Goal: Task Accomplishment & Management: Use online tool/utility

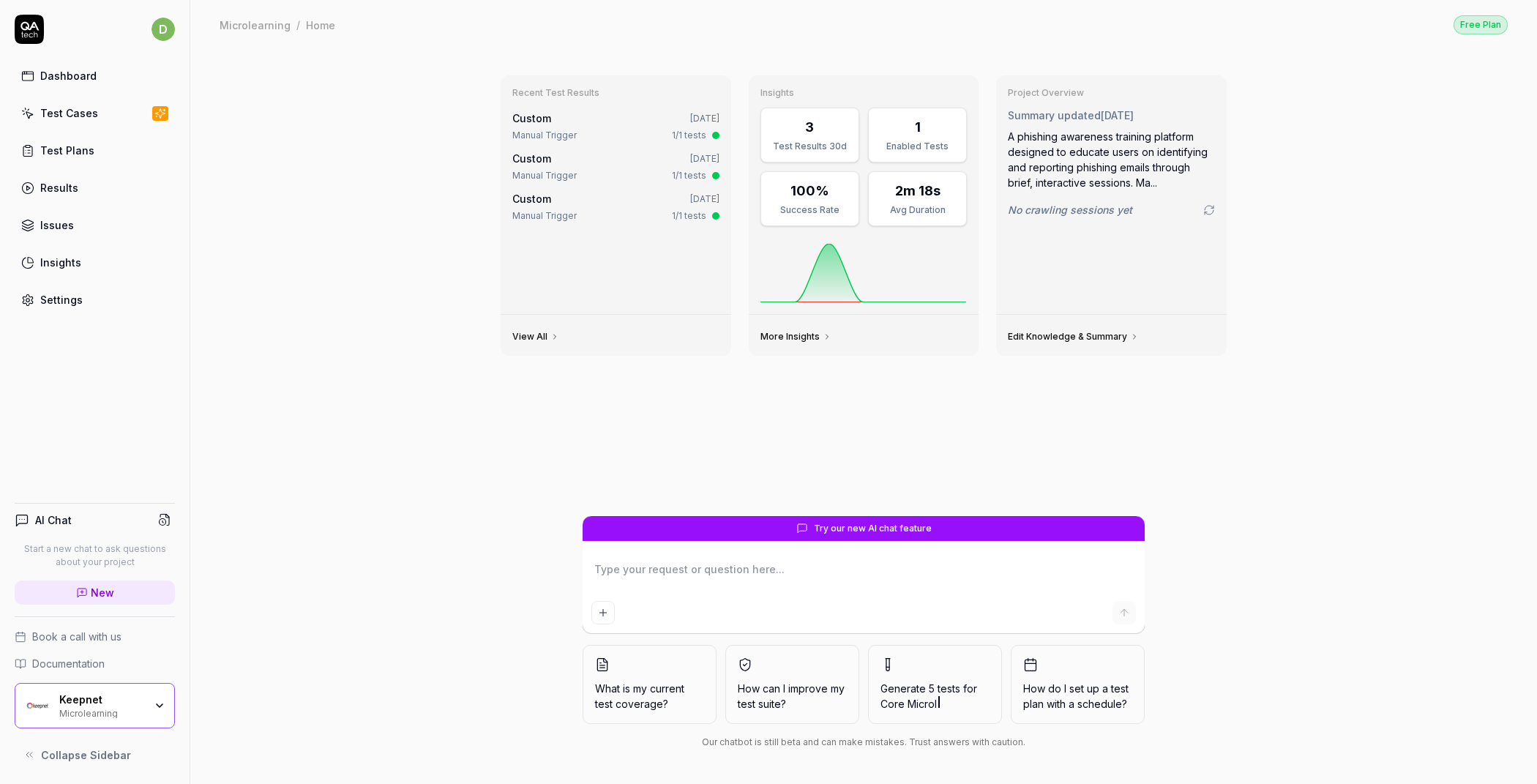
click at [82, 113] on div "Test Cases" at bounding box center [70, 113] width 58 height 15
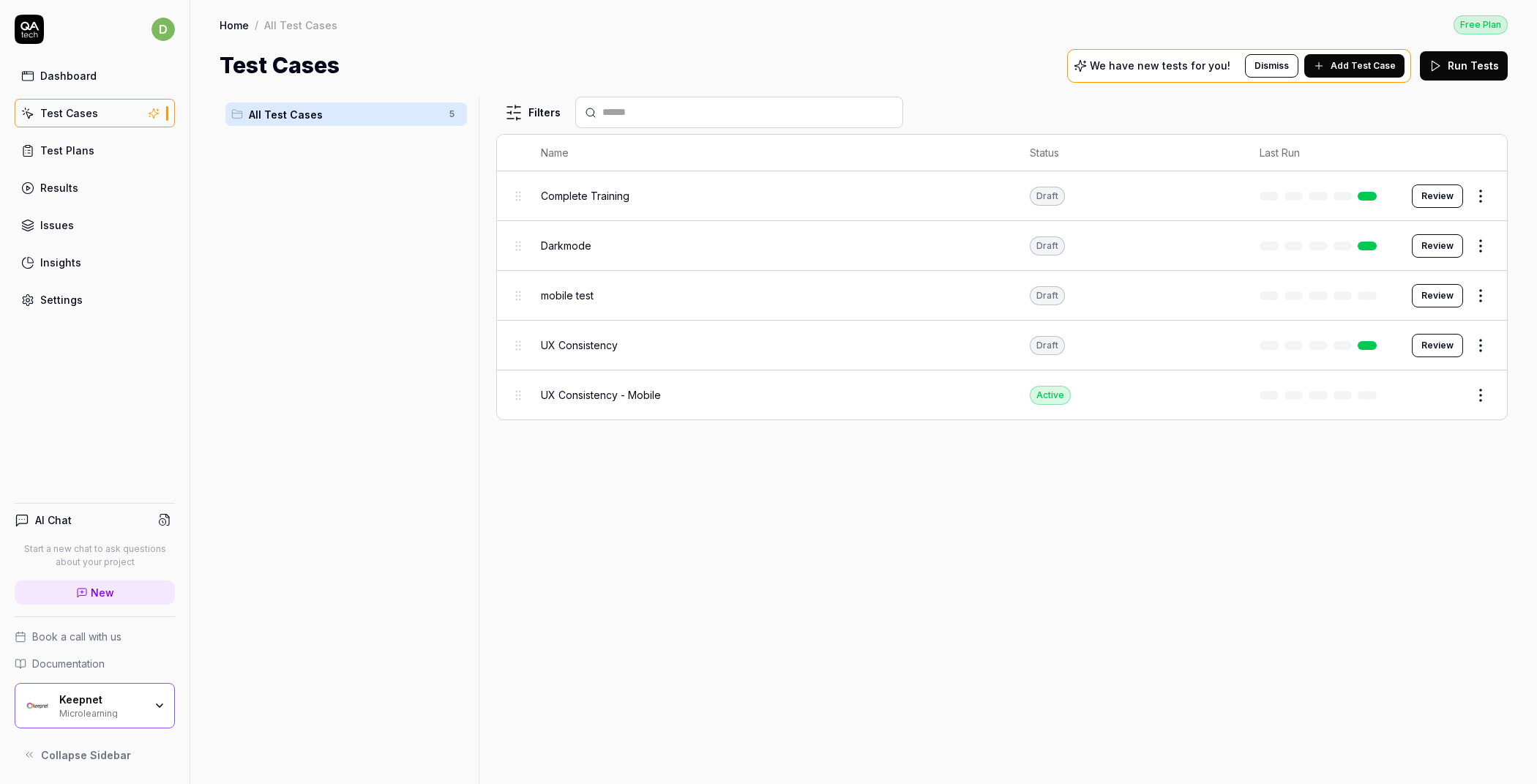
click at [78, 107] on div "Test Cases" at bounding box center [70, 113] width 58 height 15
click at [105, 722] on div "Keepnet Microlearning" at bounding box center [94, 705] width 160 height 45
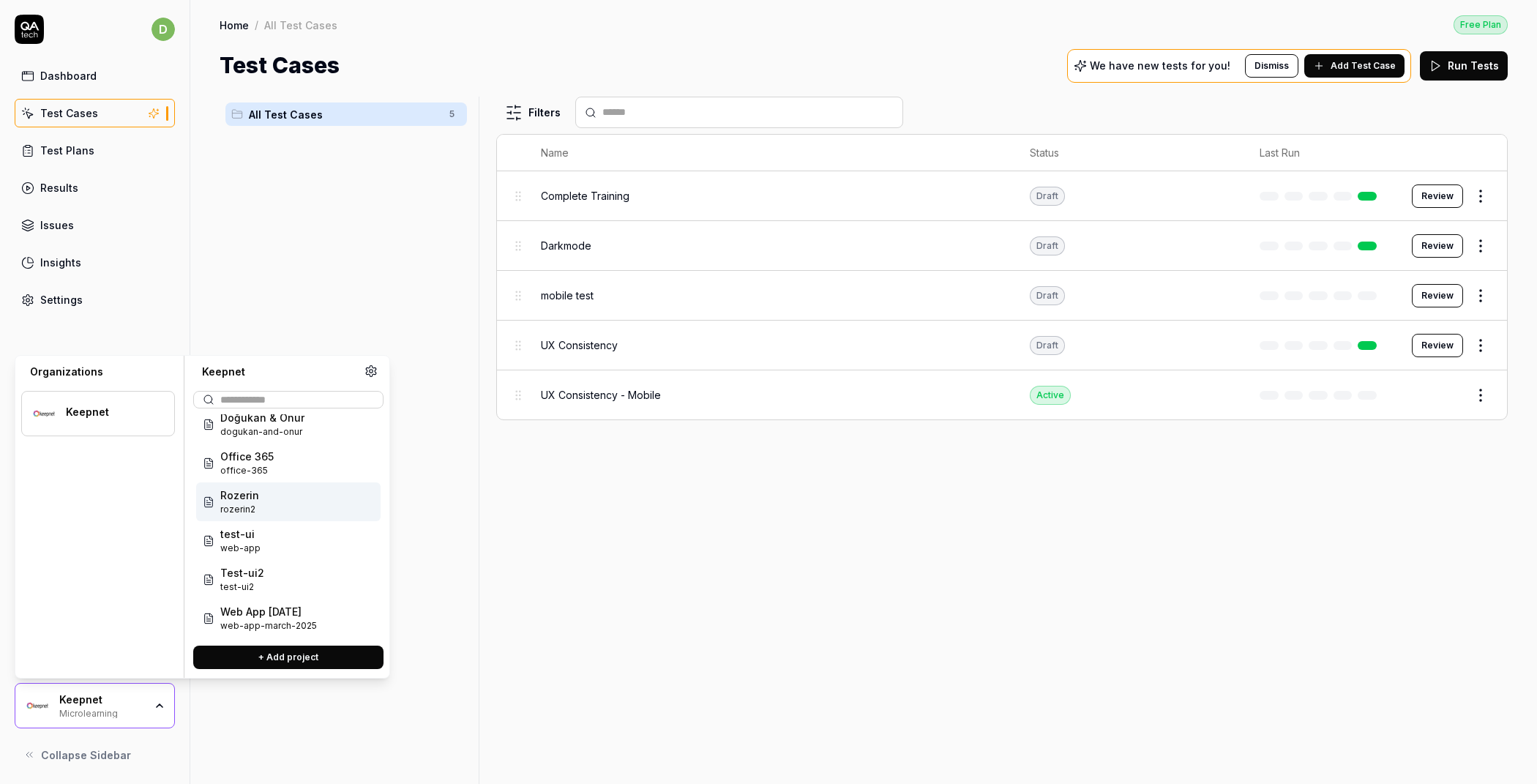
scroll to position [54, 0]
click at [261, 489] on div "Rozerin rozerin2" at bounding box center [288, 498] width 185 height 39
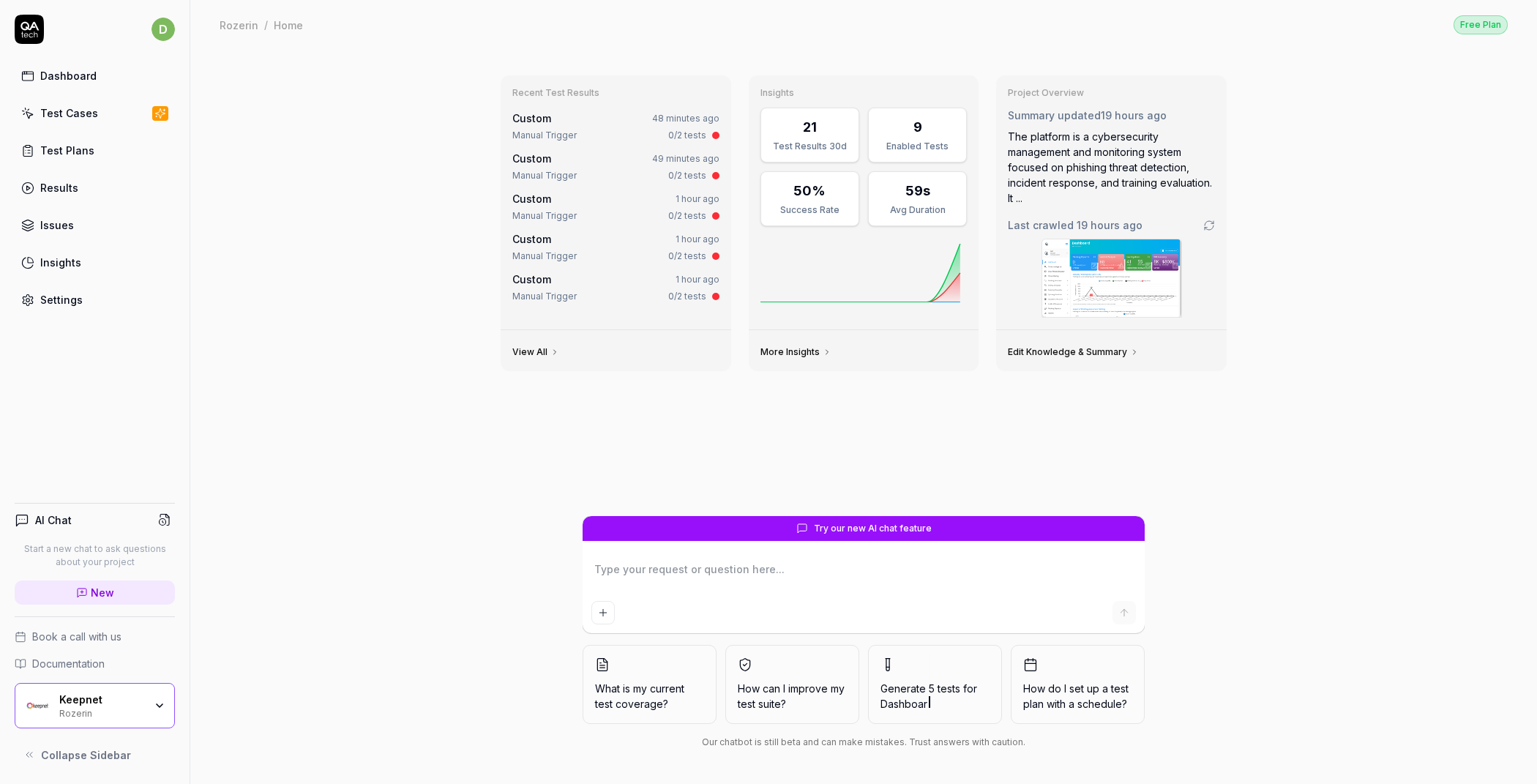
click at [85, 119] on div "Test Cases" at bounding box center [70, 113] width 58 height 15
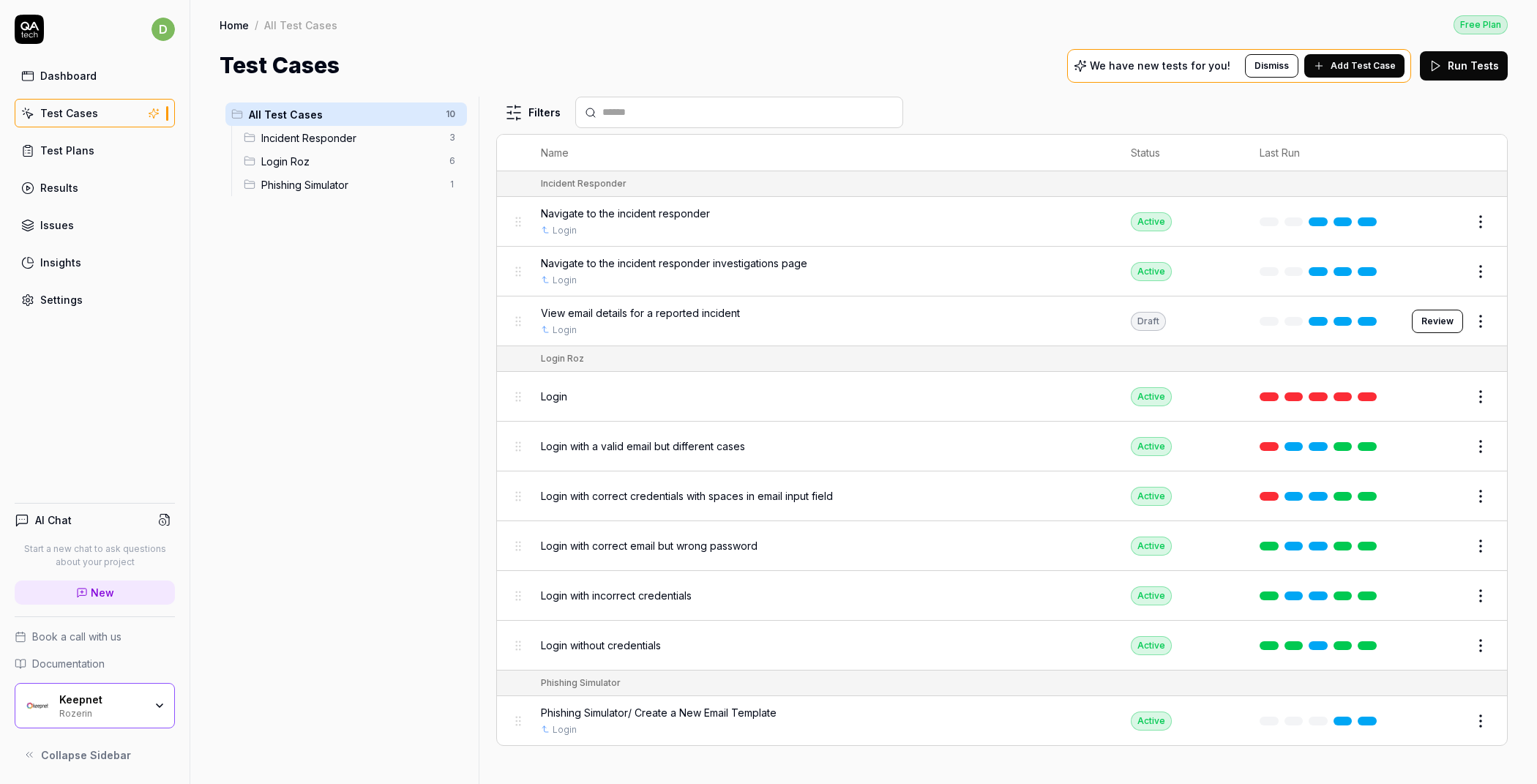
click at [677, 704] on span "Phishing Simulator/ Create a New Email Template" at bounding box center [659, 712] width 236 height 15
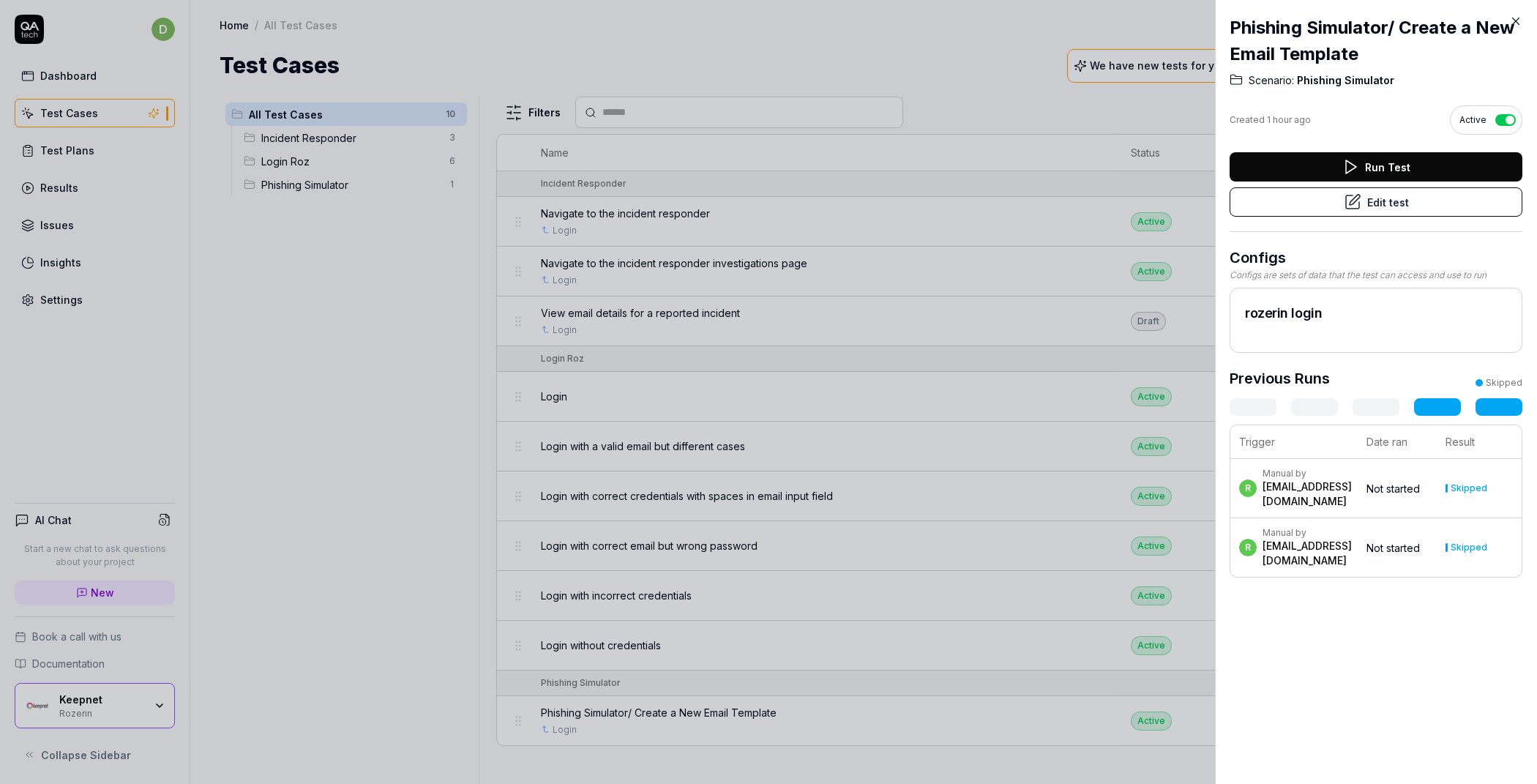
click at [1509, 18] on icon at bounding box center [1516, 21] width 13 height 13
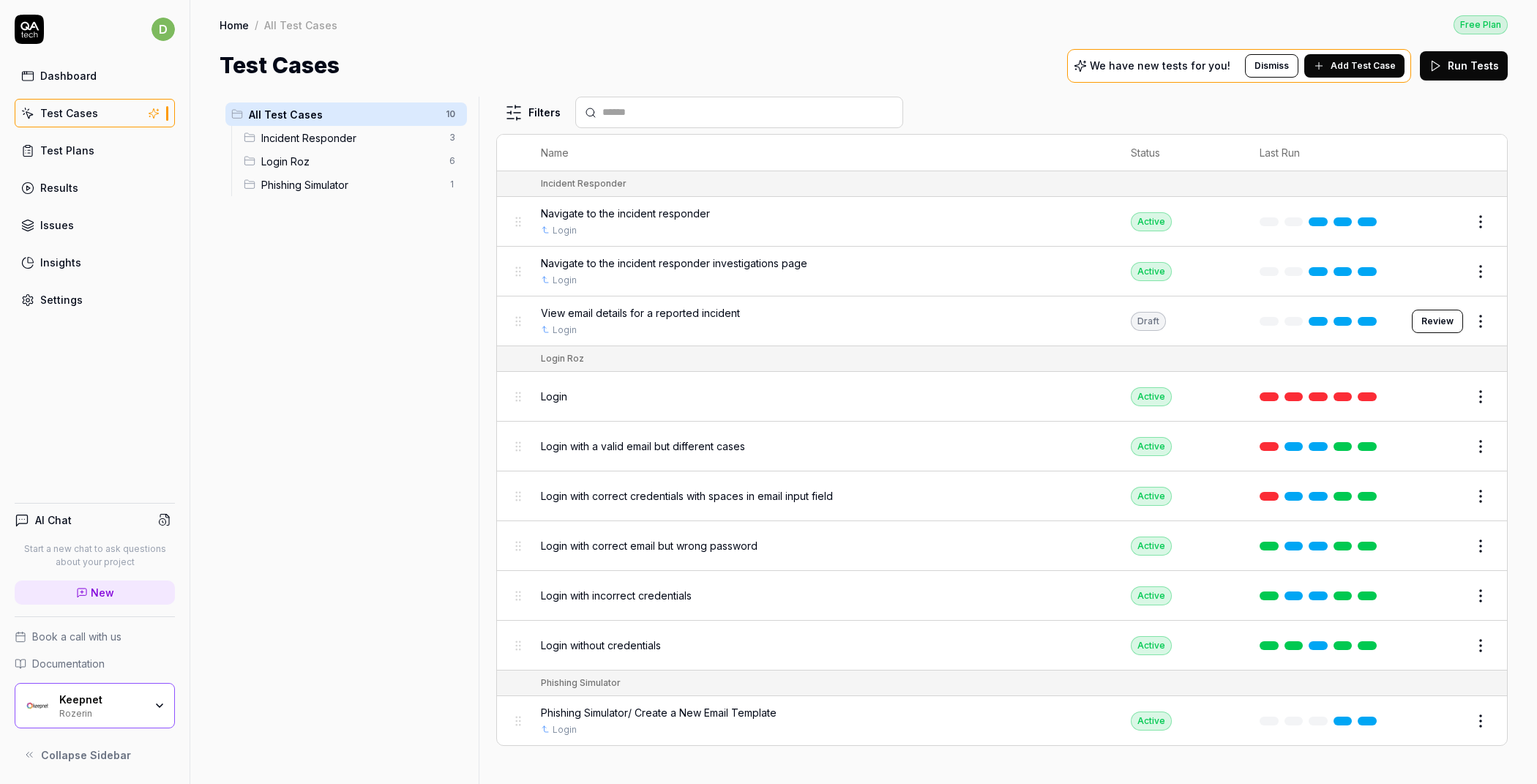
click at [697, 704] on span "Phishing Simulator/ Create a New Email Template" at bounding box center [659, 712] width 236 height 15
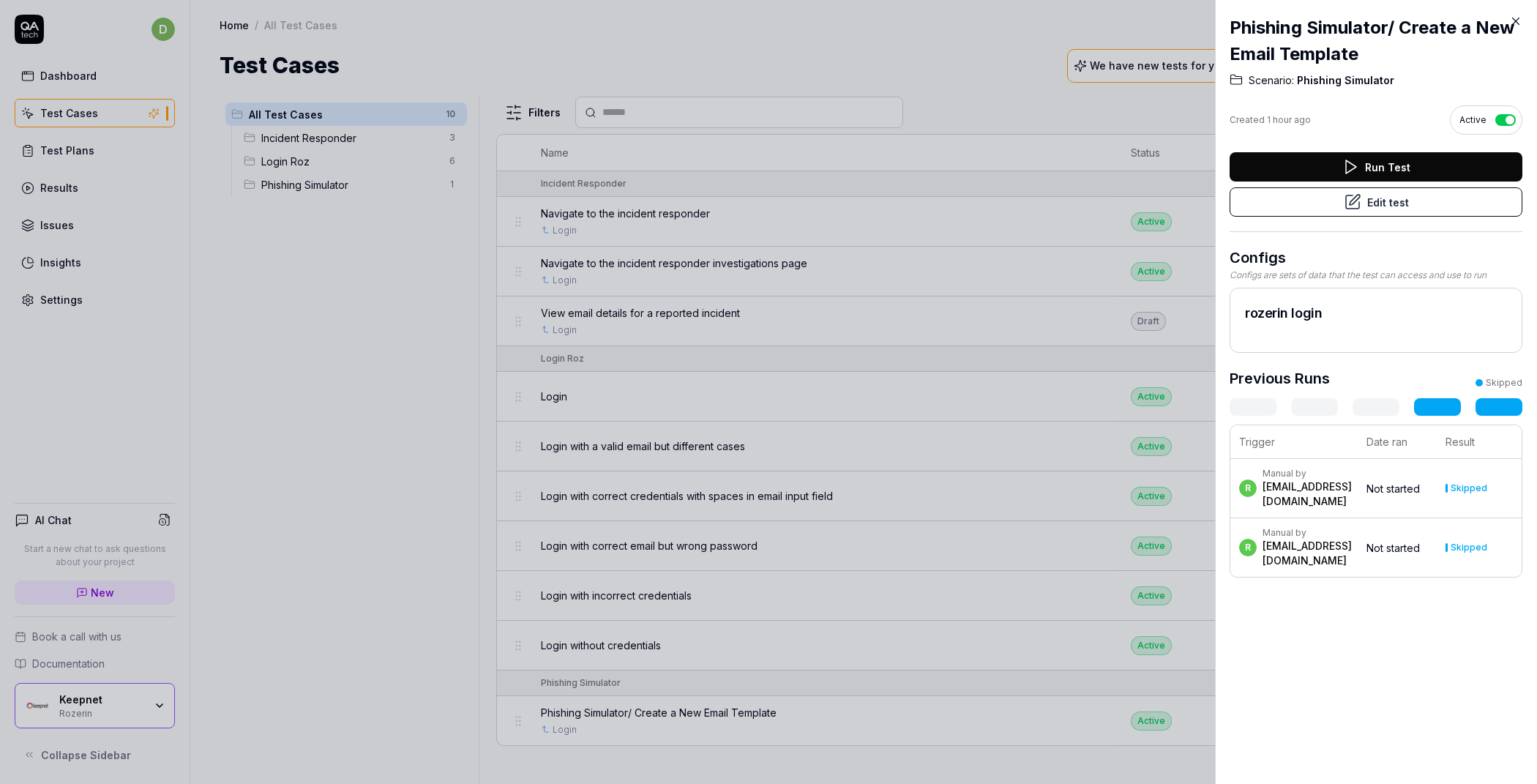
click at [1416, 197] on button "Edit test" at bounding box center [1376, 202] width 293 height 29
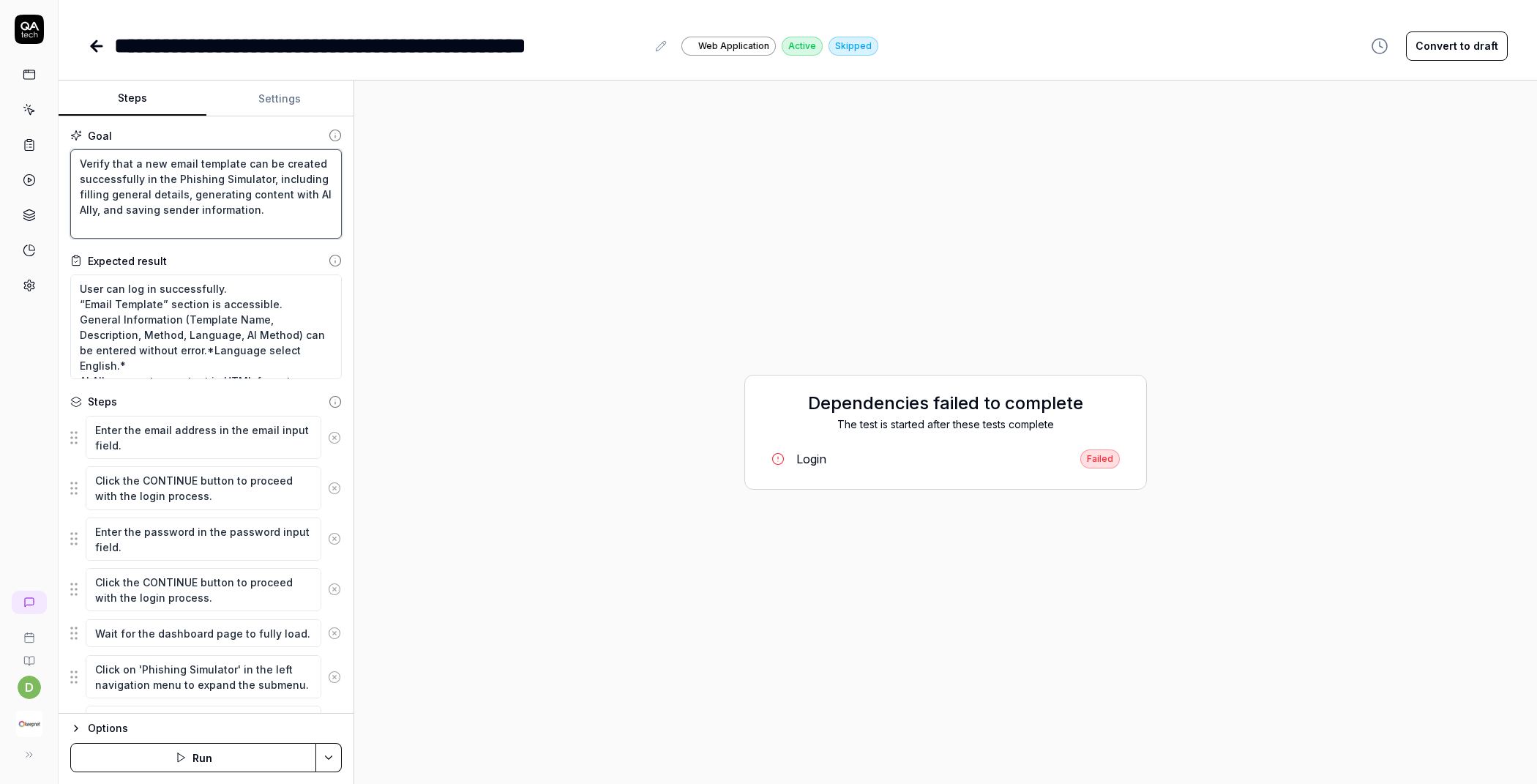
drag, startPoint x: 276, startPoint y: 207, endPoint x: 80, endPoint y: 116, distance: 216.1
click at [80, 116] on div "Goal Verify that a new email template can be created successfully in the Phishi…" at bounding box center [205, 415] width 295 height 597
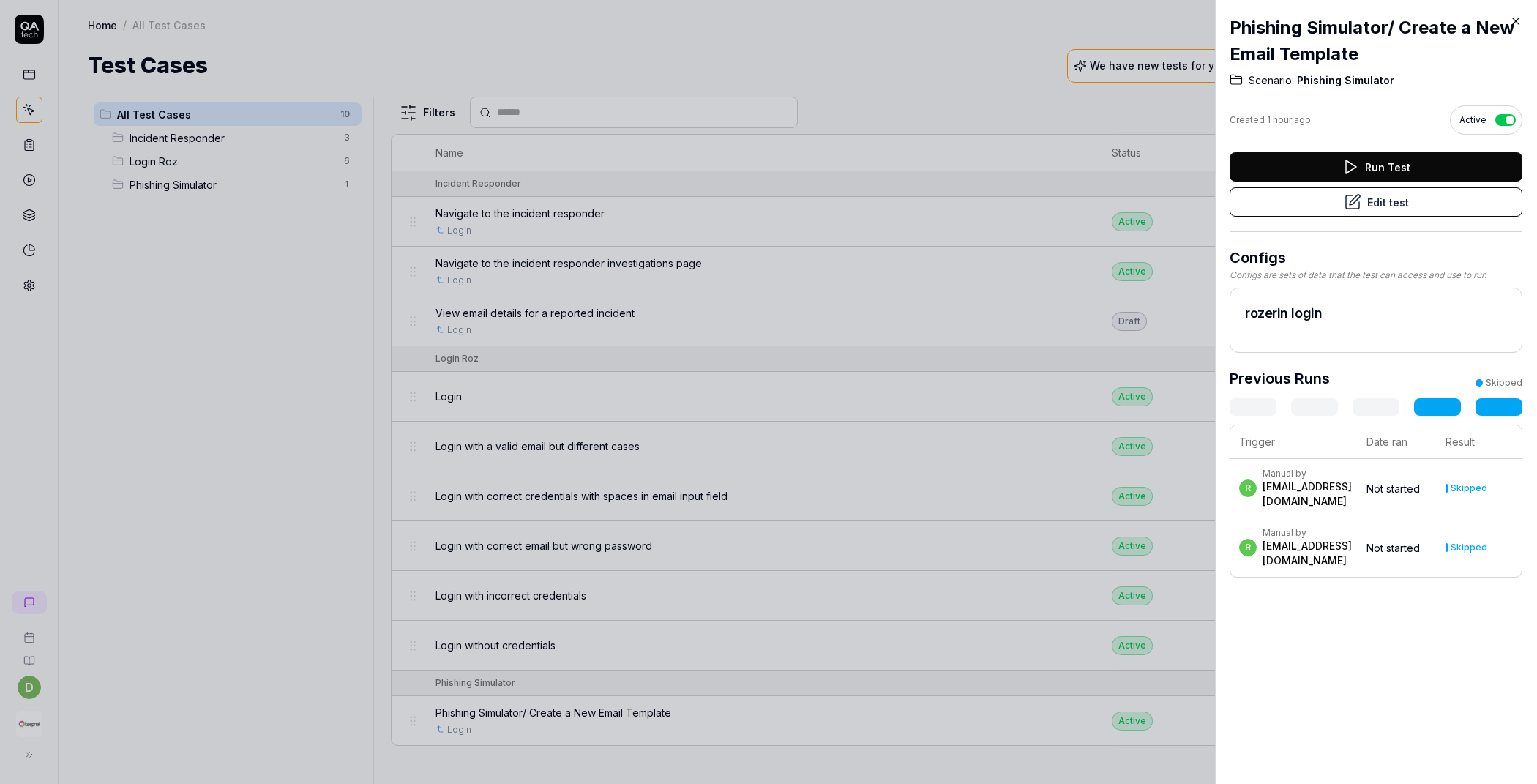
click at [1511, 24] on icon at bounding box center [1516, 21] width 13 height 13
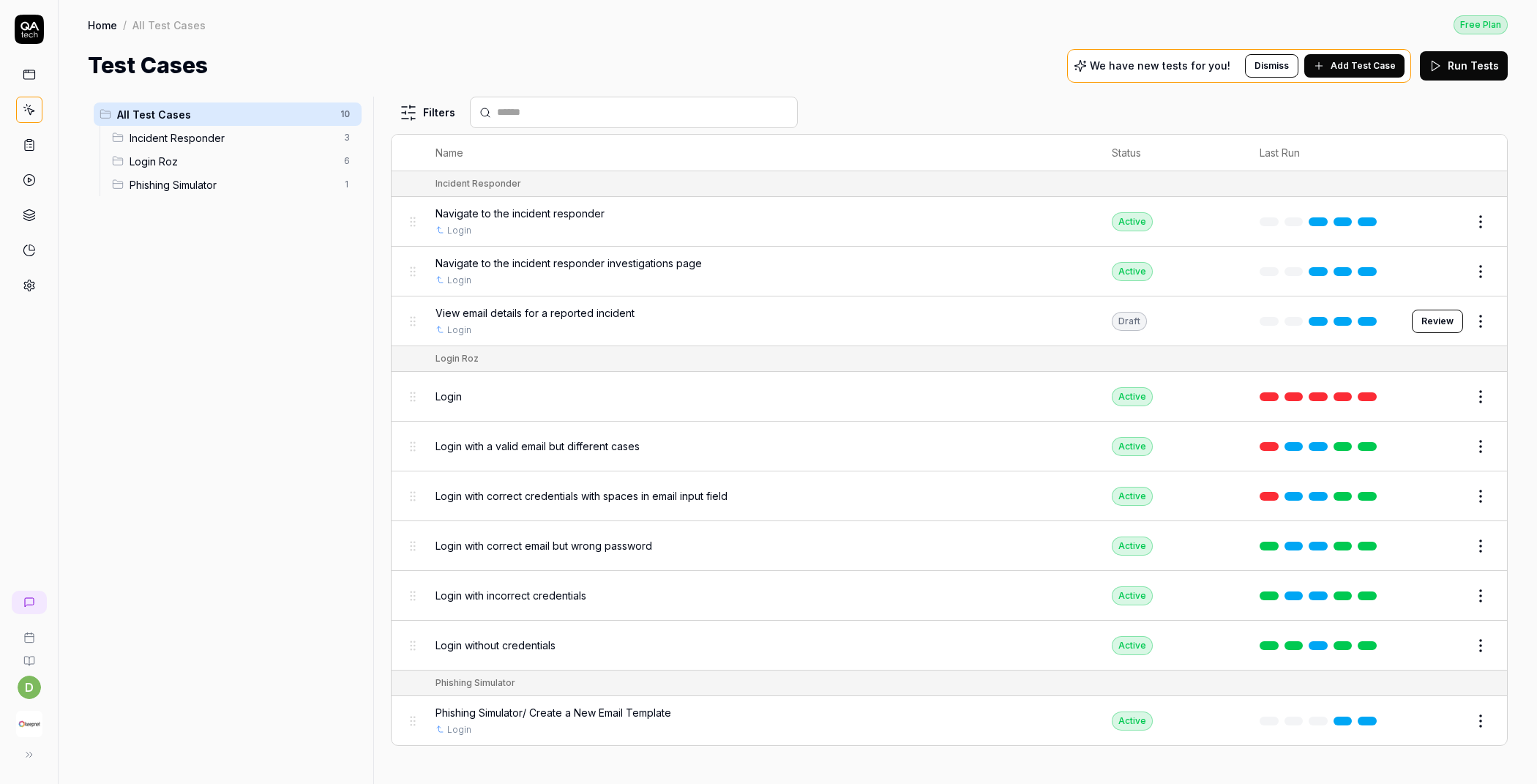
click at [28, 749] on icon at bounding box center [29, 754] width 11 height 11
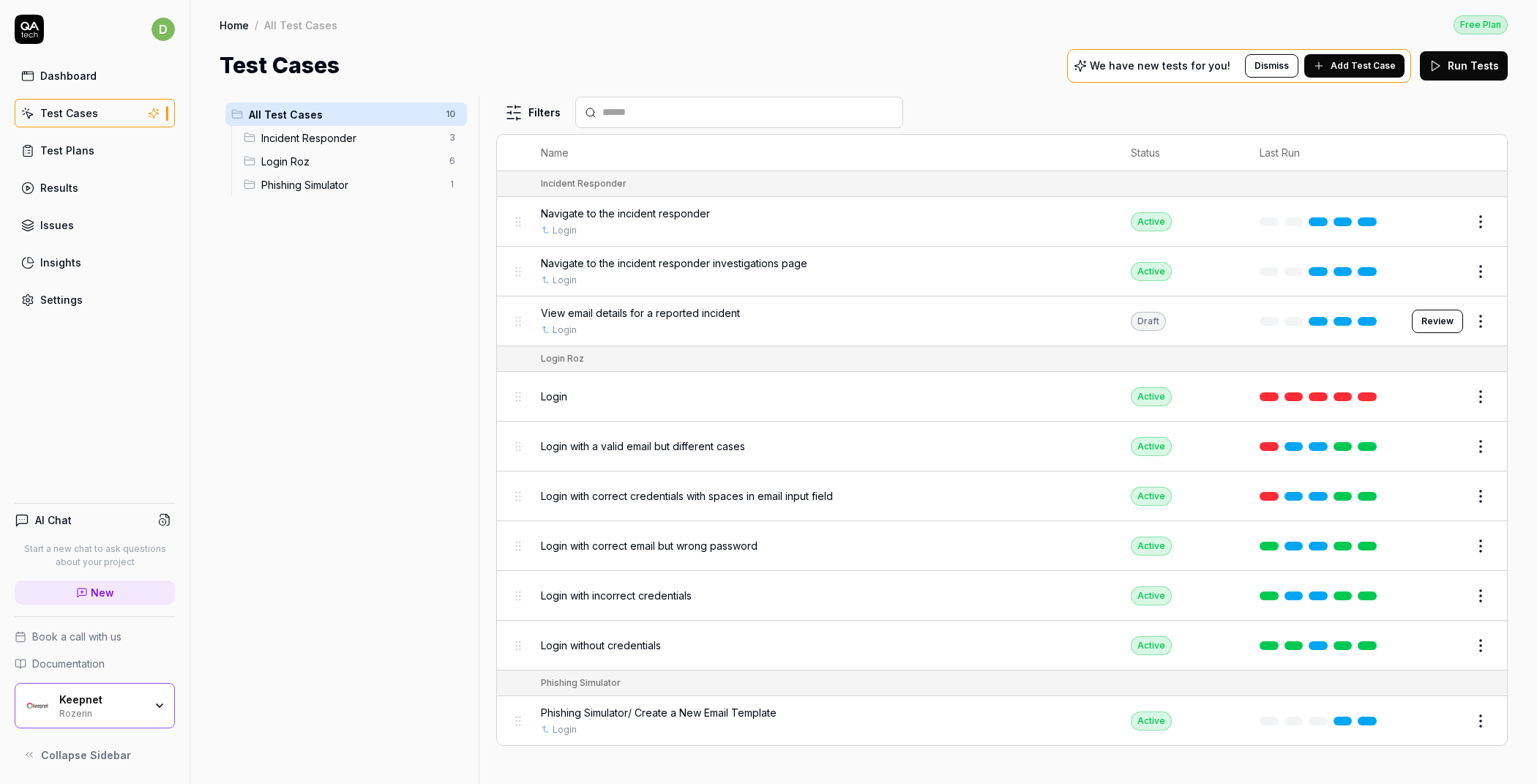
click at [153, 710] on div "Keepnet Rozerin" at bounding box center [106, 705] width 94 height 24
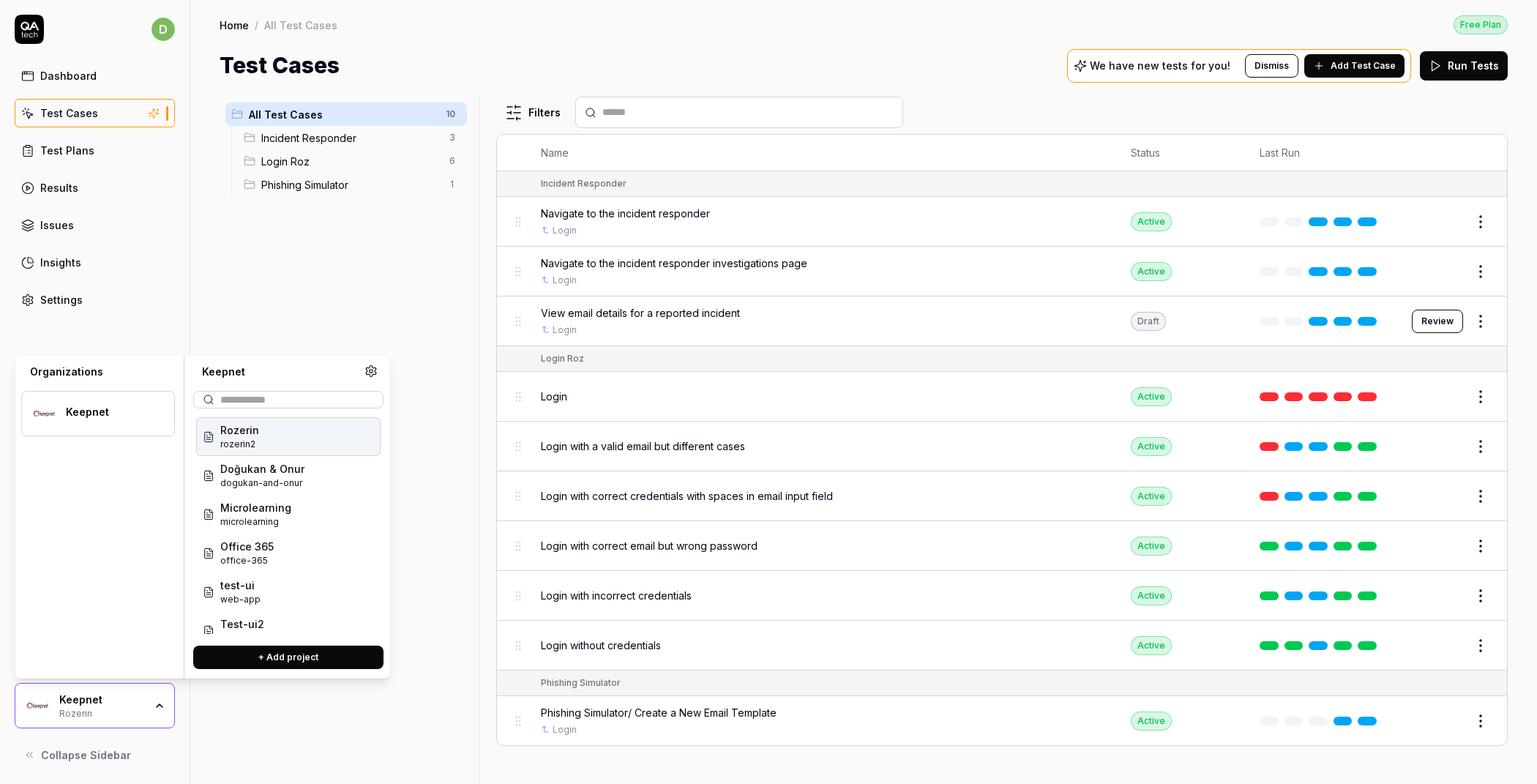
click at [242, 435] on span "Rozerin" at bounding box center [240, 430] width 39 height 15
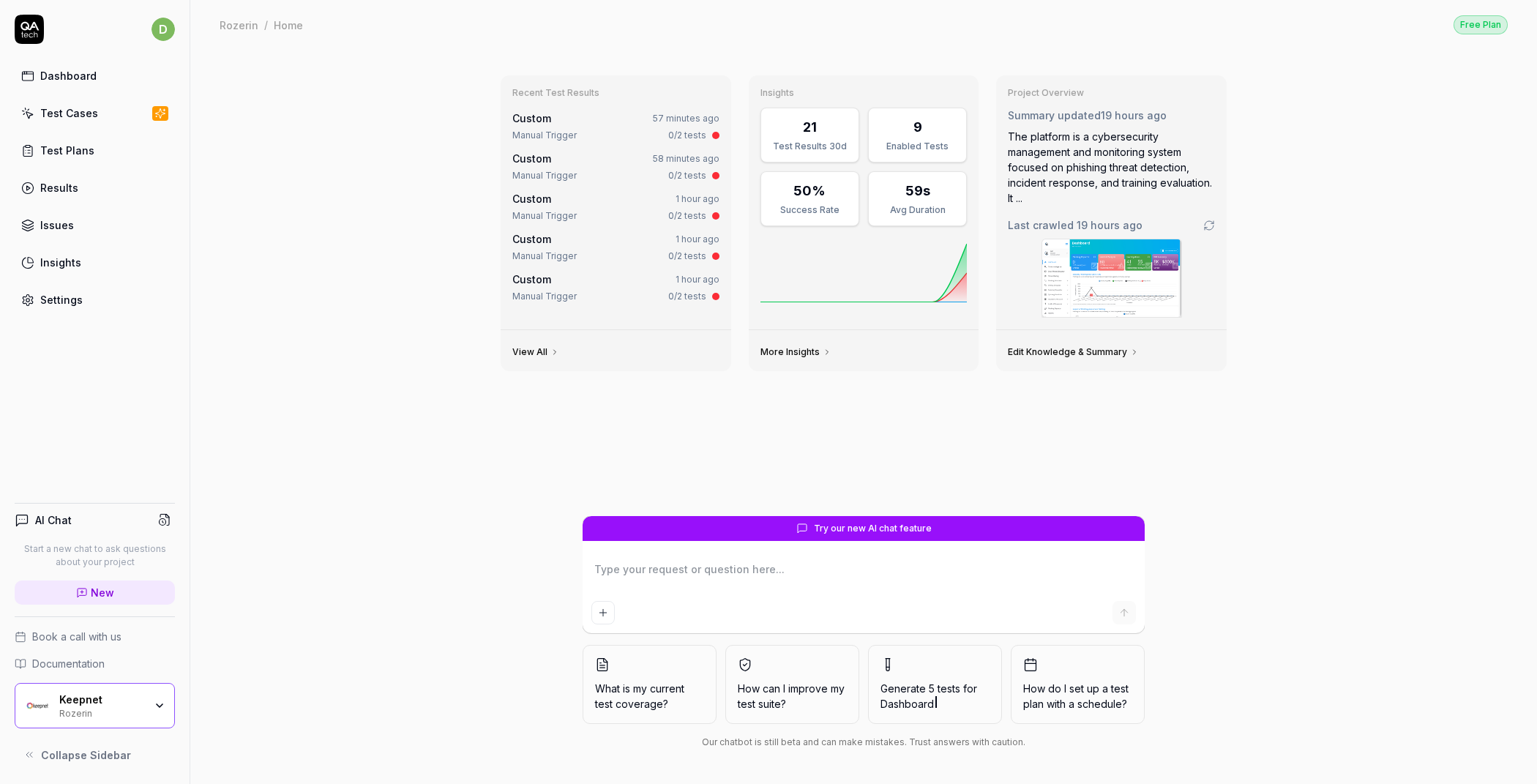
click at [239, 24] on div "Rozerin" at bounding box center [239, 24] width 39 height 15
type textarea "*"
click at [255, 155] on div "Recent Test Results Custom 57 minutes ago Manual Trigger 0/2 tests Custom 58 mi…" at bounding box center [864, 416] width 1347 height 735
click at [97, 302] on link "Settings" at bounding box center [94, 299] width 160 height 28
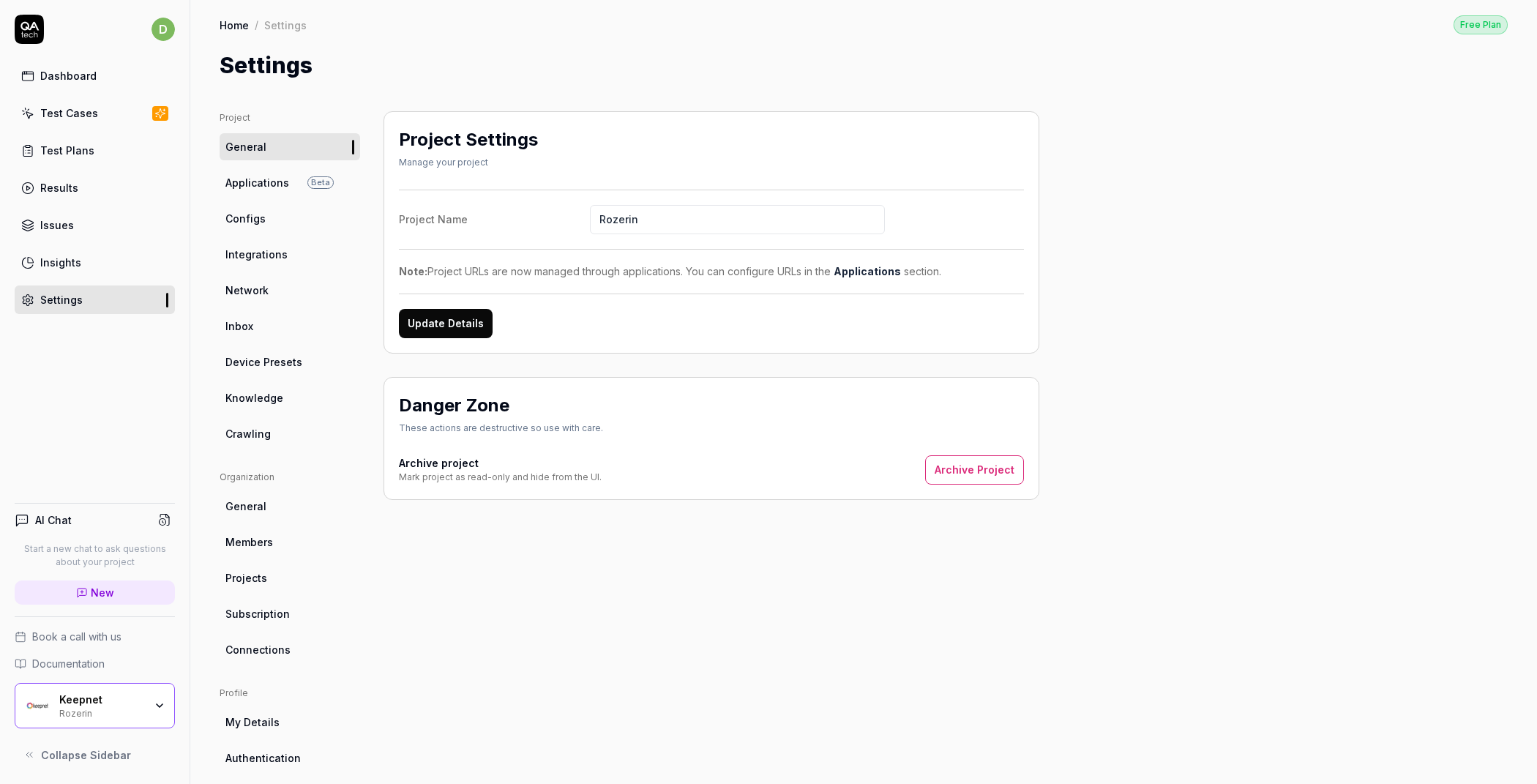
drag, startPoint x: 655, startPoint y: 214, endPoint x: 473, endPoint y: 199, distance: 182.6
click at [473, 199] on div "Project Name Rozerin Note: Project URLs are now managed through applications. Y…" at bounding box center [711, 264] width 625 height 149
paste input "Keepnet_Test_Automatio"
type input "Keepnet_Test_Automation"
click at [979, 219] on label "Project Name Keepnet_Test_Automation" at bounding box center [711, 220] width 625 height 29
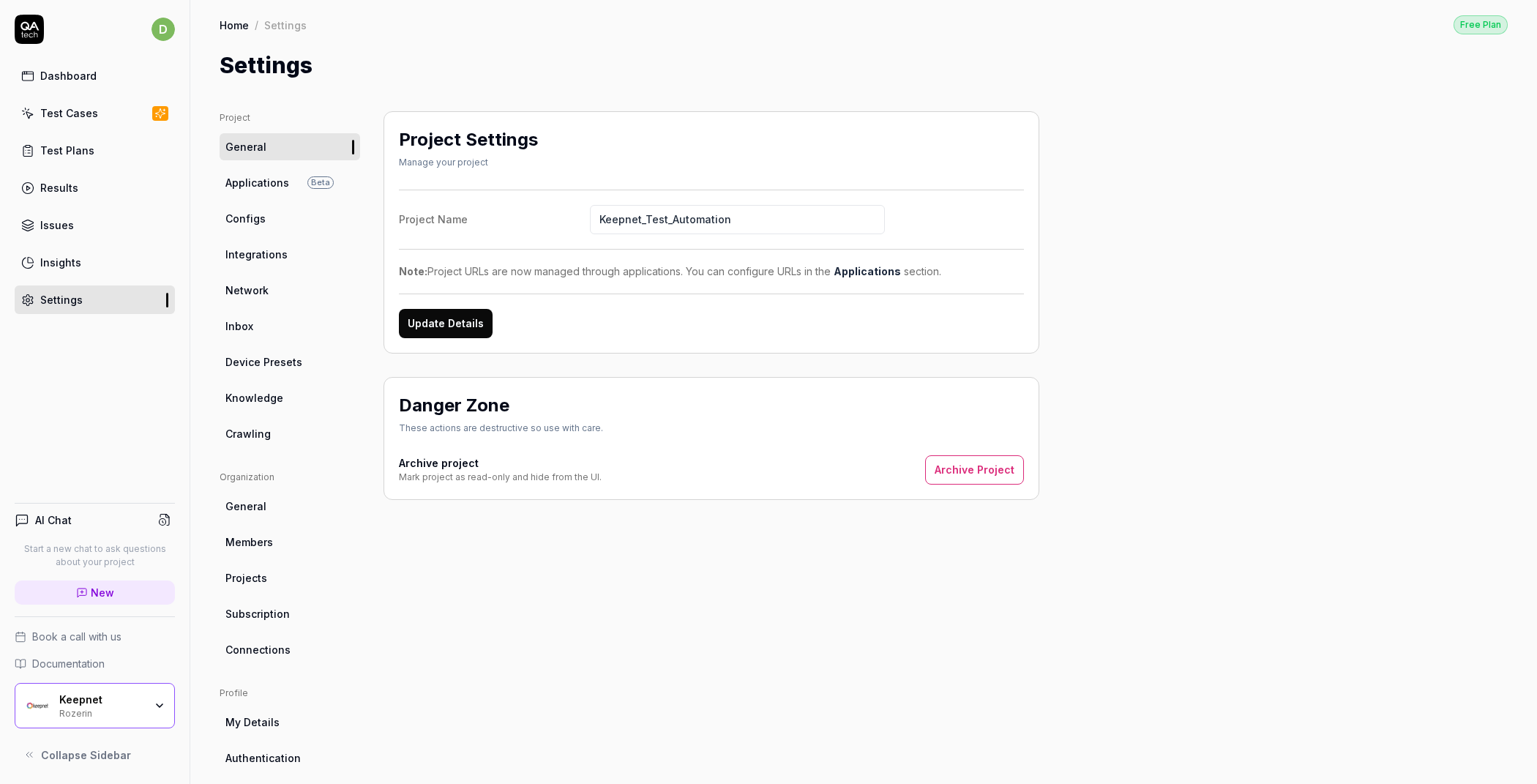
click at [885, 219] on input "Keepnet_Test_Automation" at bounding box center [737, 220] width 295 height 29
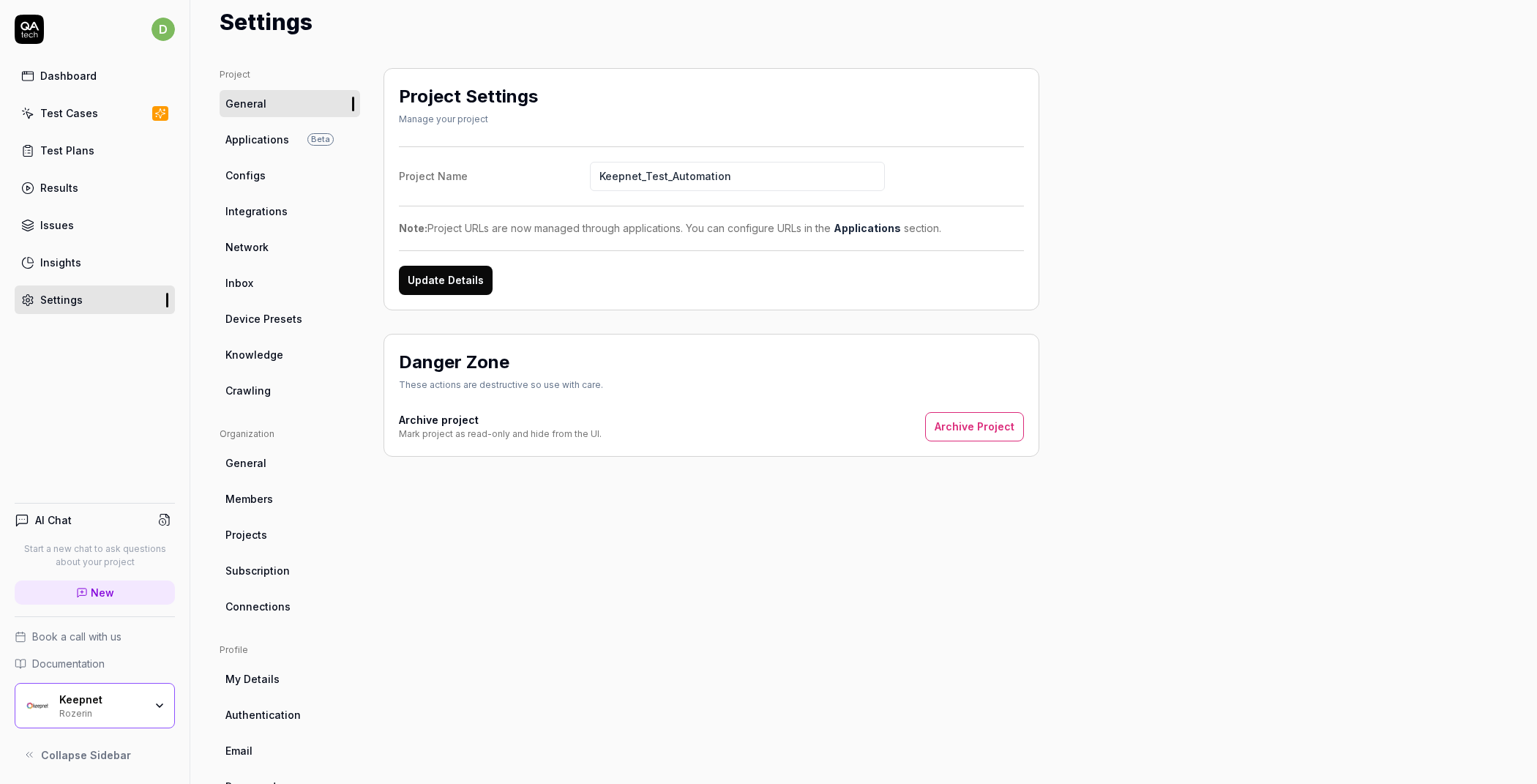
click at [466, 283] on button "Update Details" at bounding box center [446, 280] width 93 height 29
click at [126, 696] on div "Keepnet" at bounding box center [101, 699] width 85 height 13
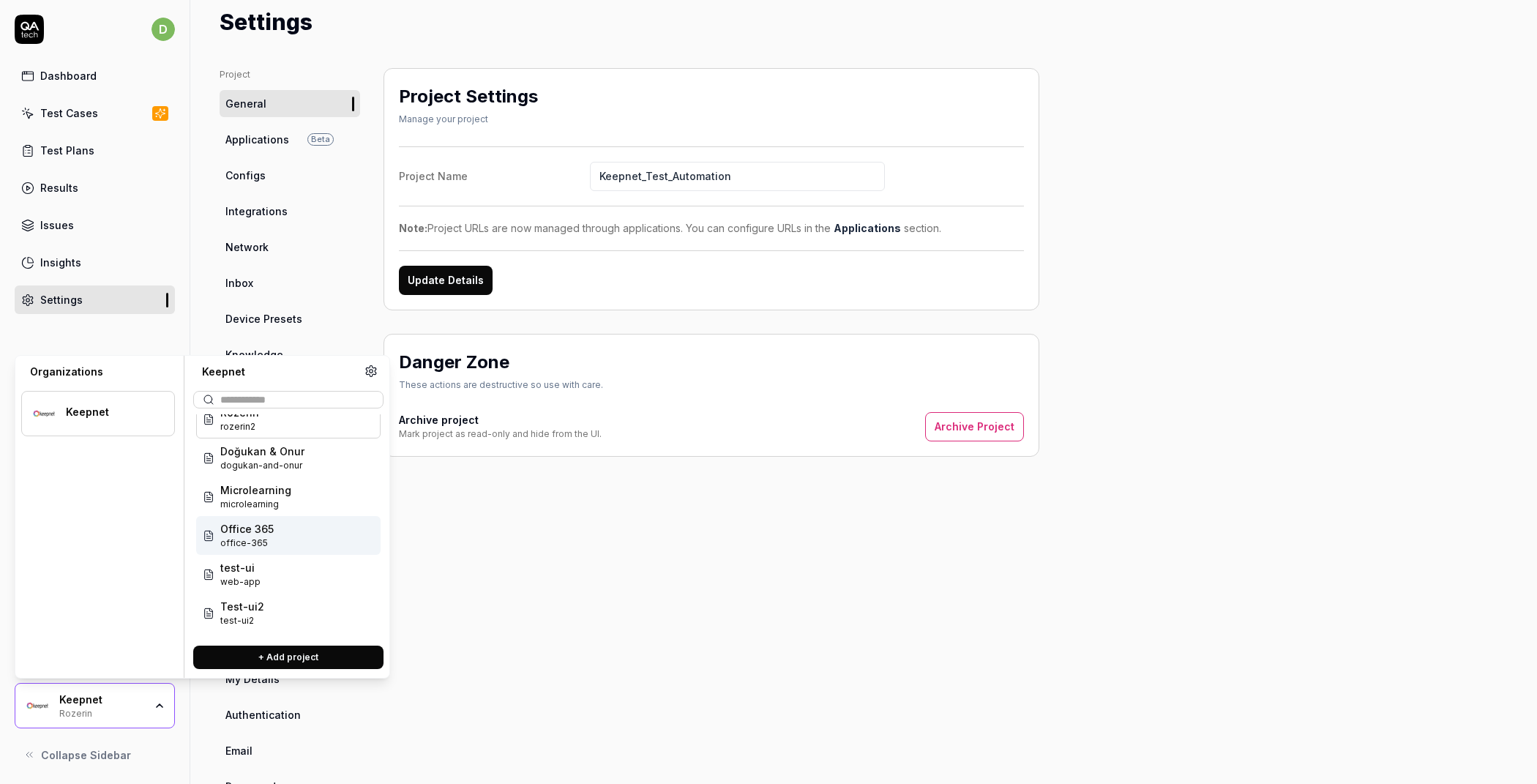
scroll to position [19, 0]
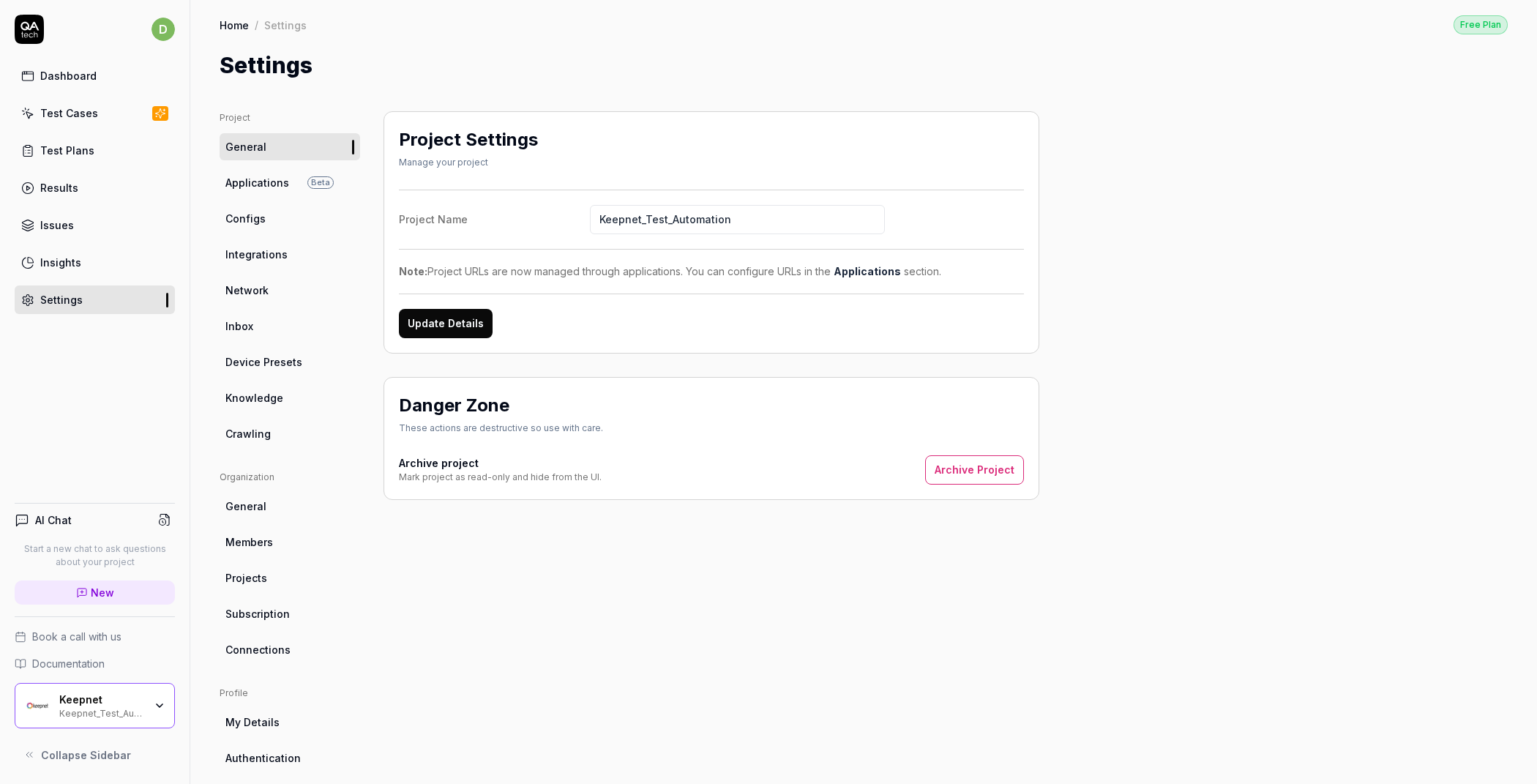
click at [117, 707] on div "Keepnet_Test_Automation" at bounding box center [101, 711] width 85 height 11
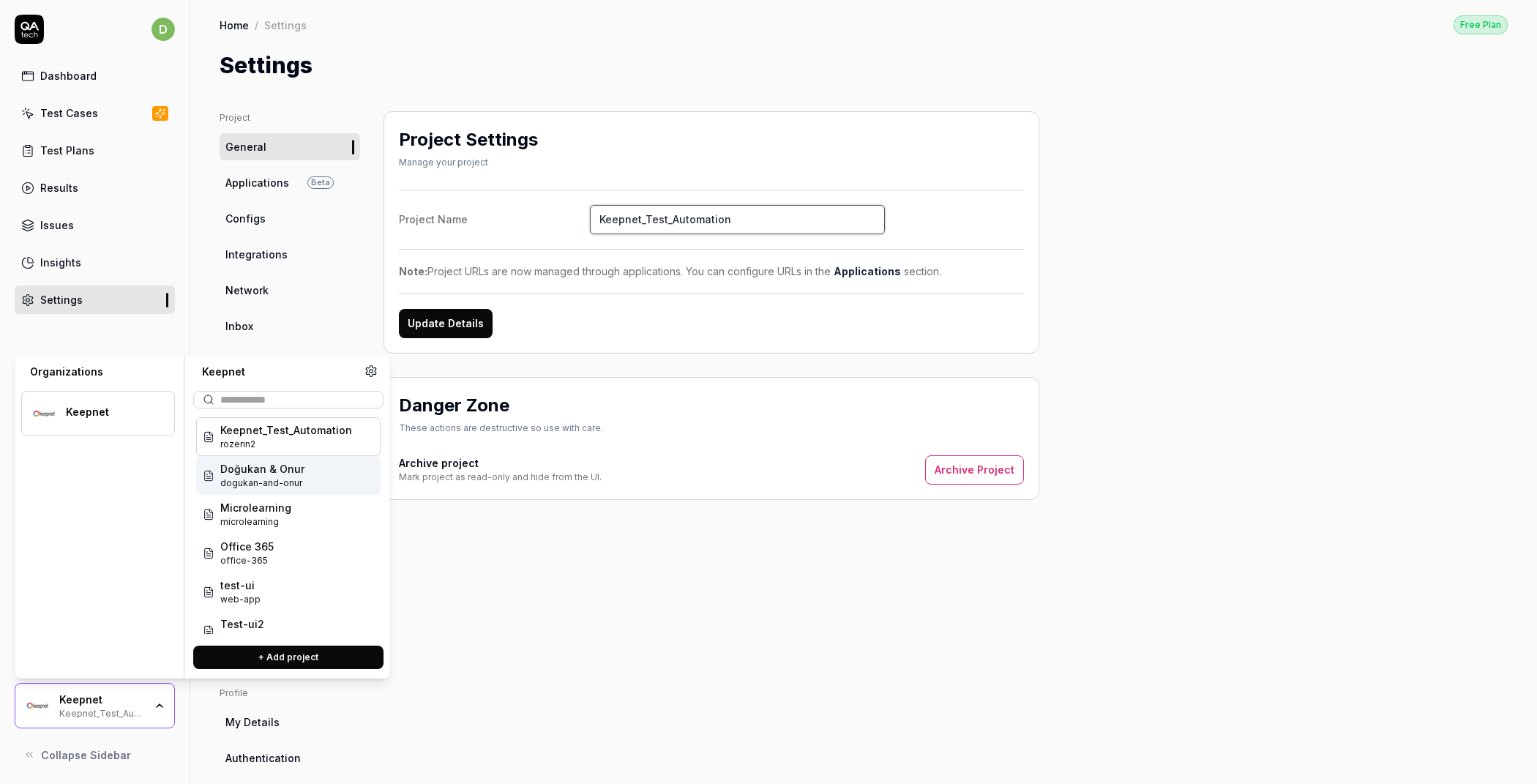
click at [754, 205] on input "Keepnet_Test_Automation" at bounding box center [737, 220] width 295 height 29
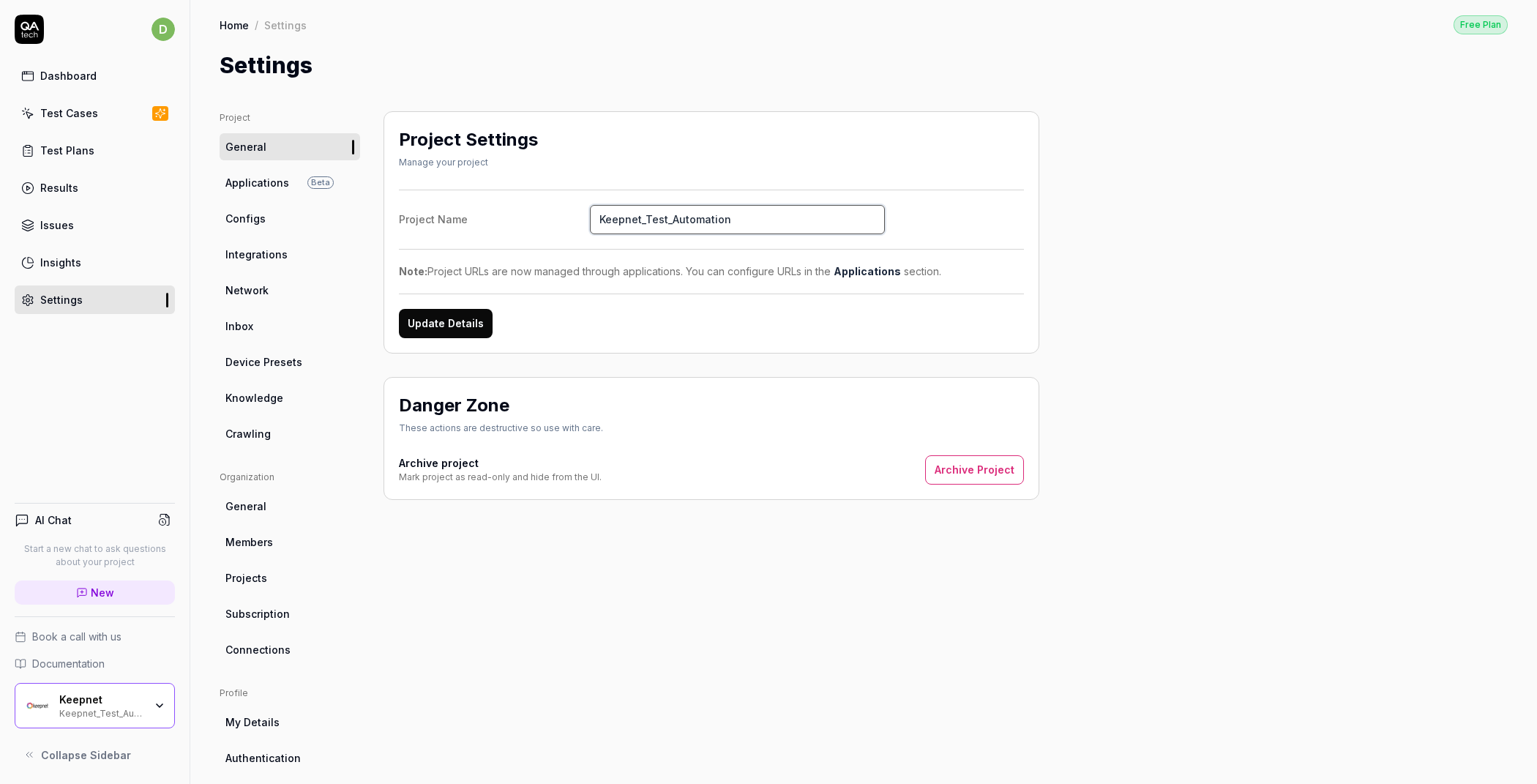
click at [754, 217] on input "Keepnet_Test_Automation" at bounding box center [737, 220] width 295 height 29
click at [1295, 278] on div "Project General Applications Beta Configs Integrations Network Inbox Device Pre…" at bounding box center [864, 477] width 1288 height 732
click at [102, 101] on link "Test Cases" at bounding box center [94, 113] width 160 height 28
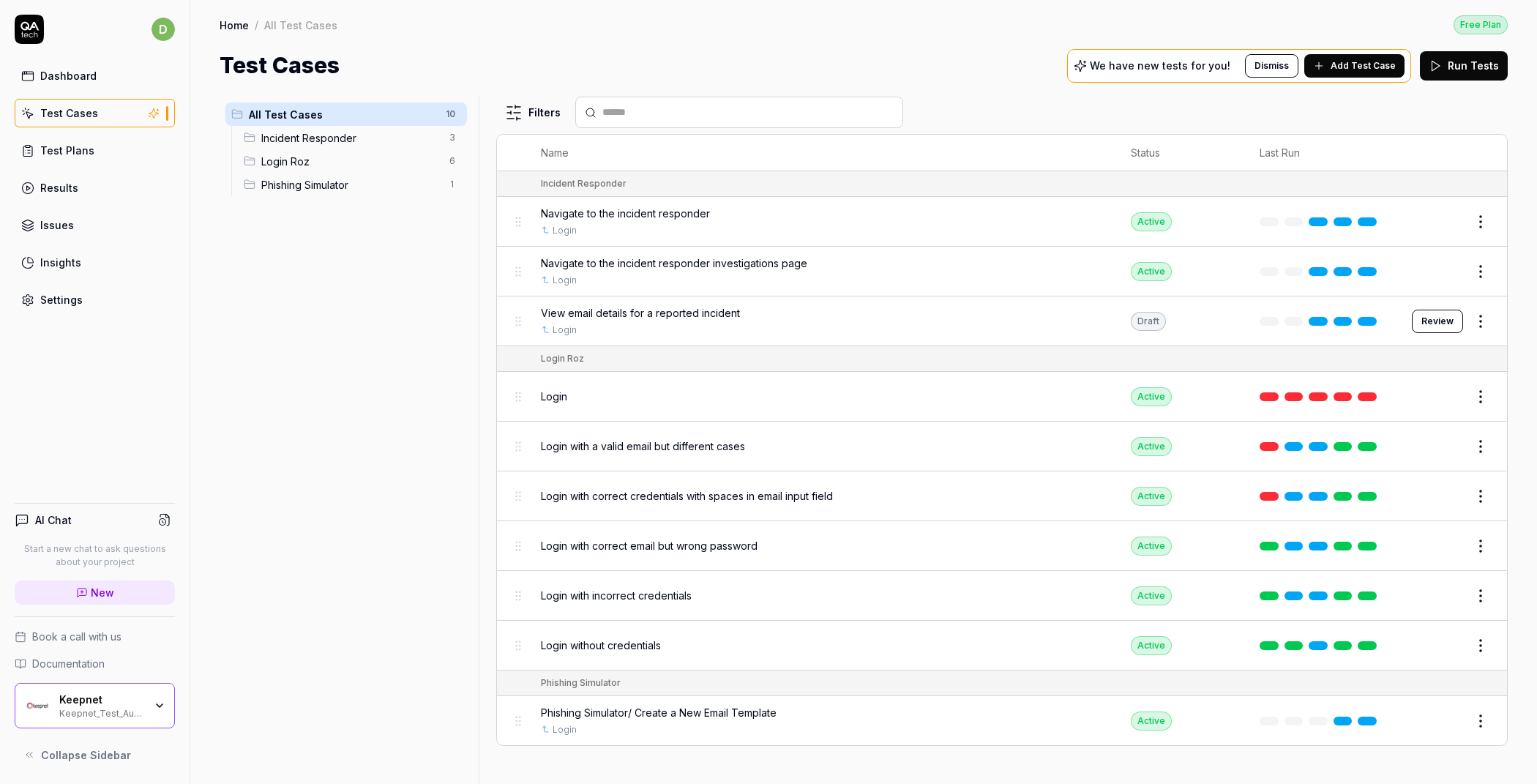
click at [1347, 70] on span "Add Test Case" at bounding box center [1363, 65] width 65 height 13
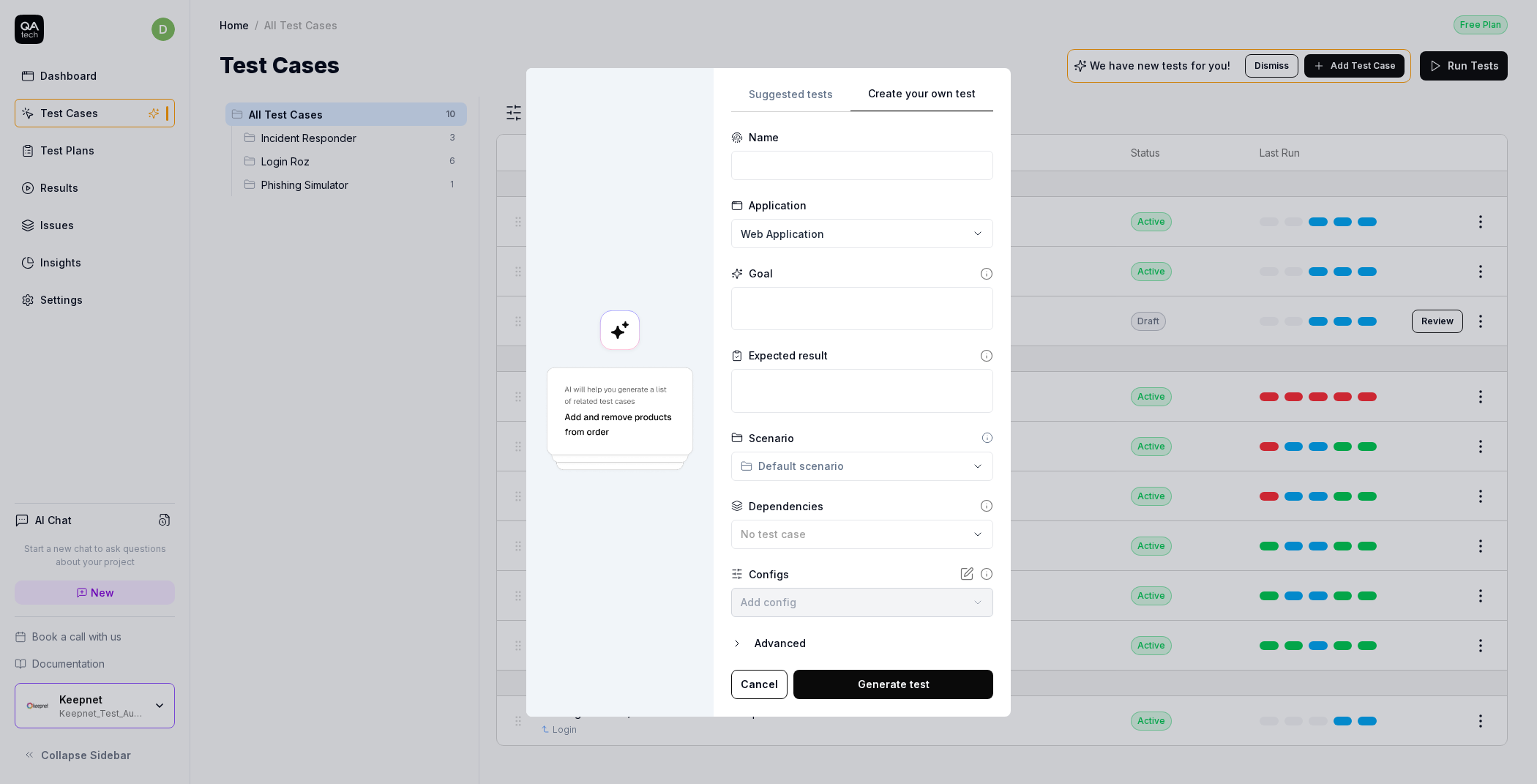
click at [953, 126] on div "Suggested tests Create your own test Name Application Web Application Goal Expe…" at bounding box center [862, 392] width 262 height 613
click at [878, 157] on input at bounding box center [862, 165] width 262 height 29
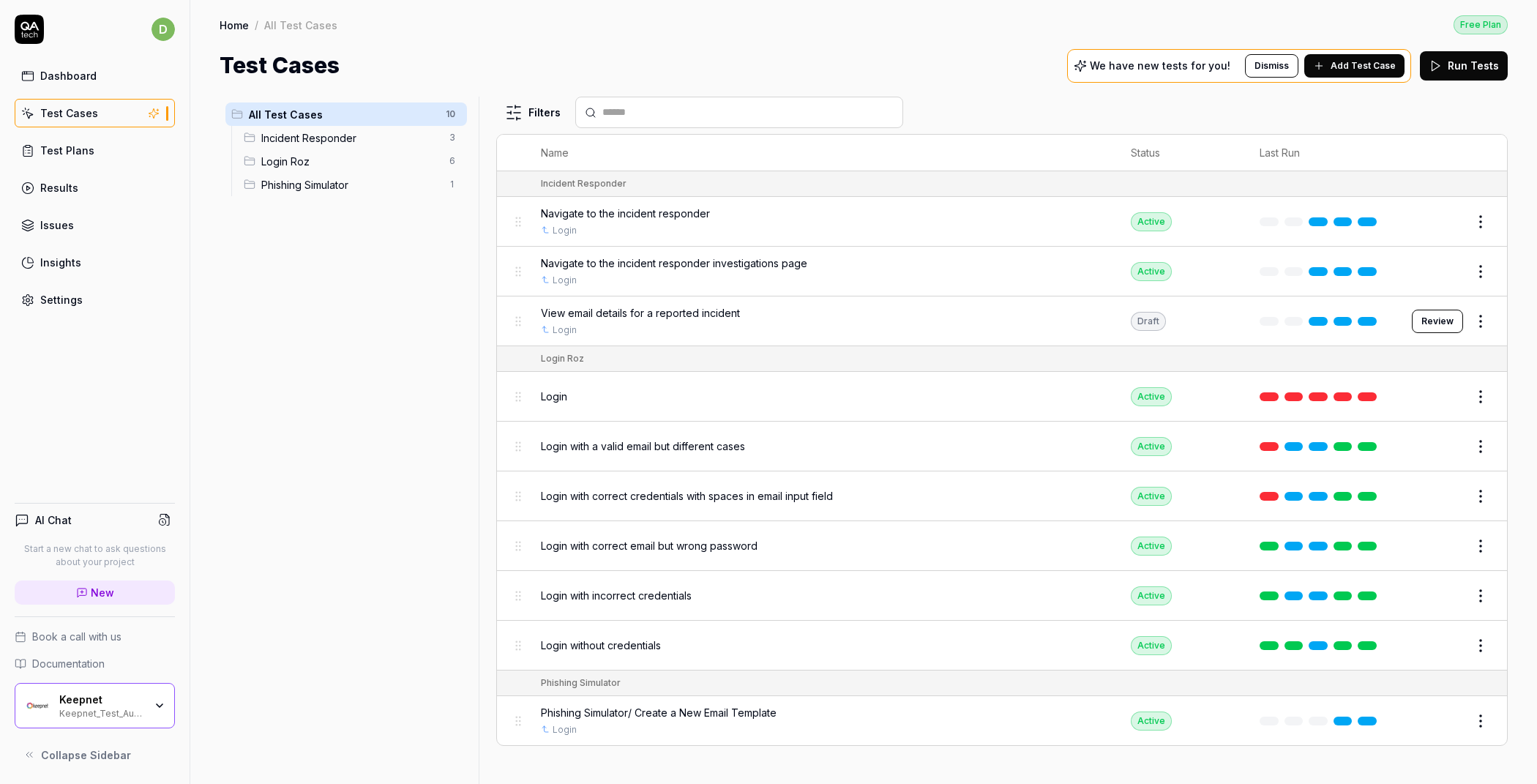
click at [1434, 395] on button "Edit" at bounding box center [1446, 397] width 35 height 24
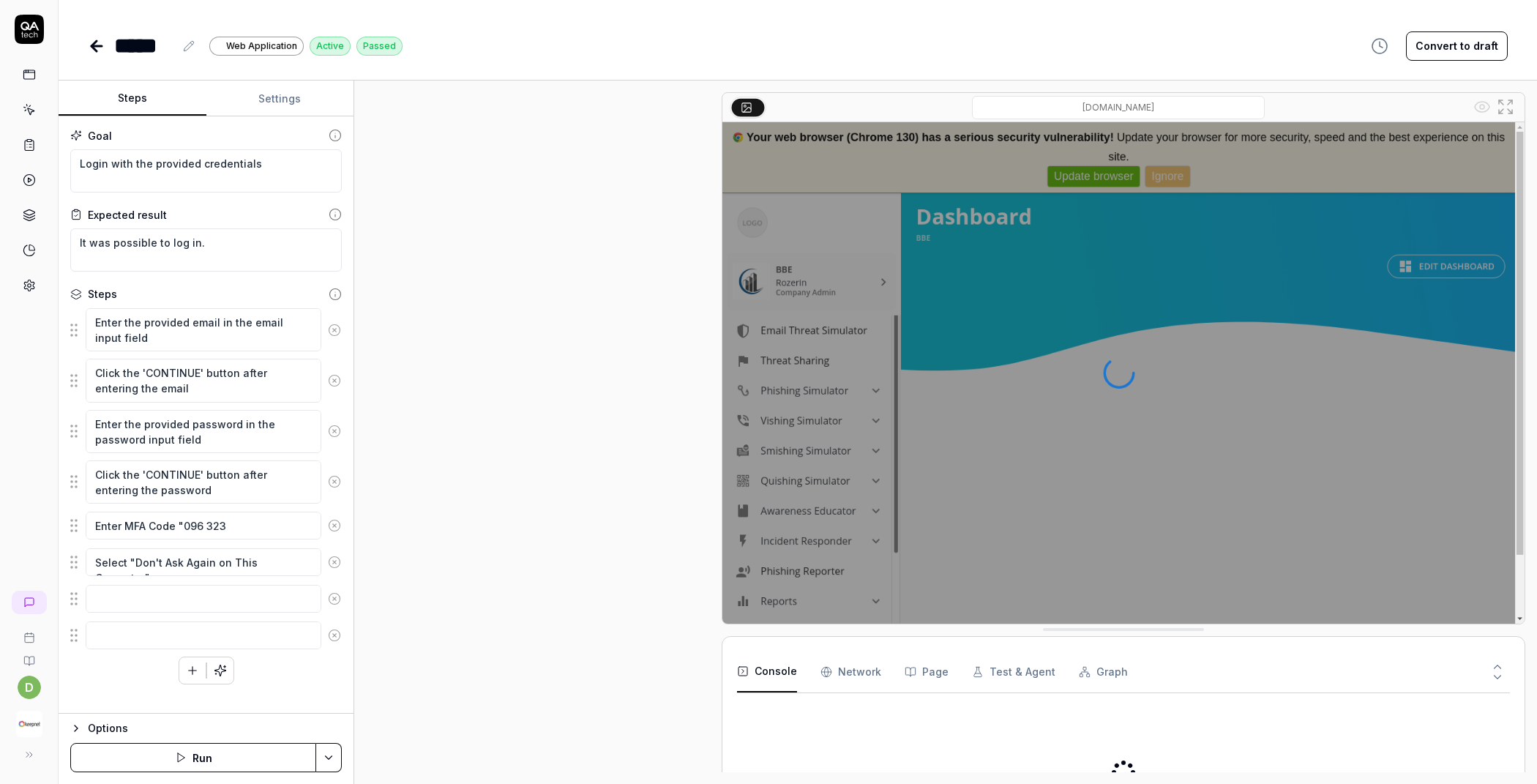
scroll to position [126, 0]
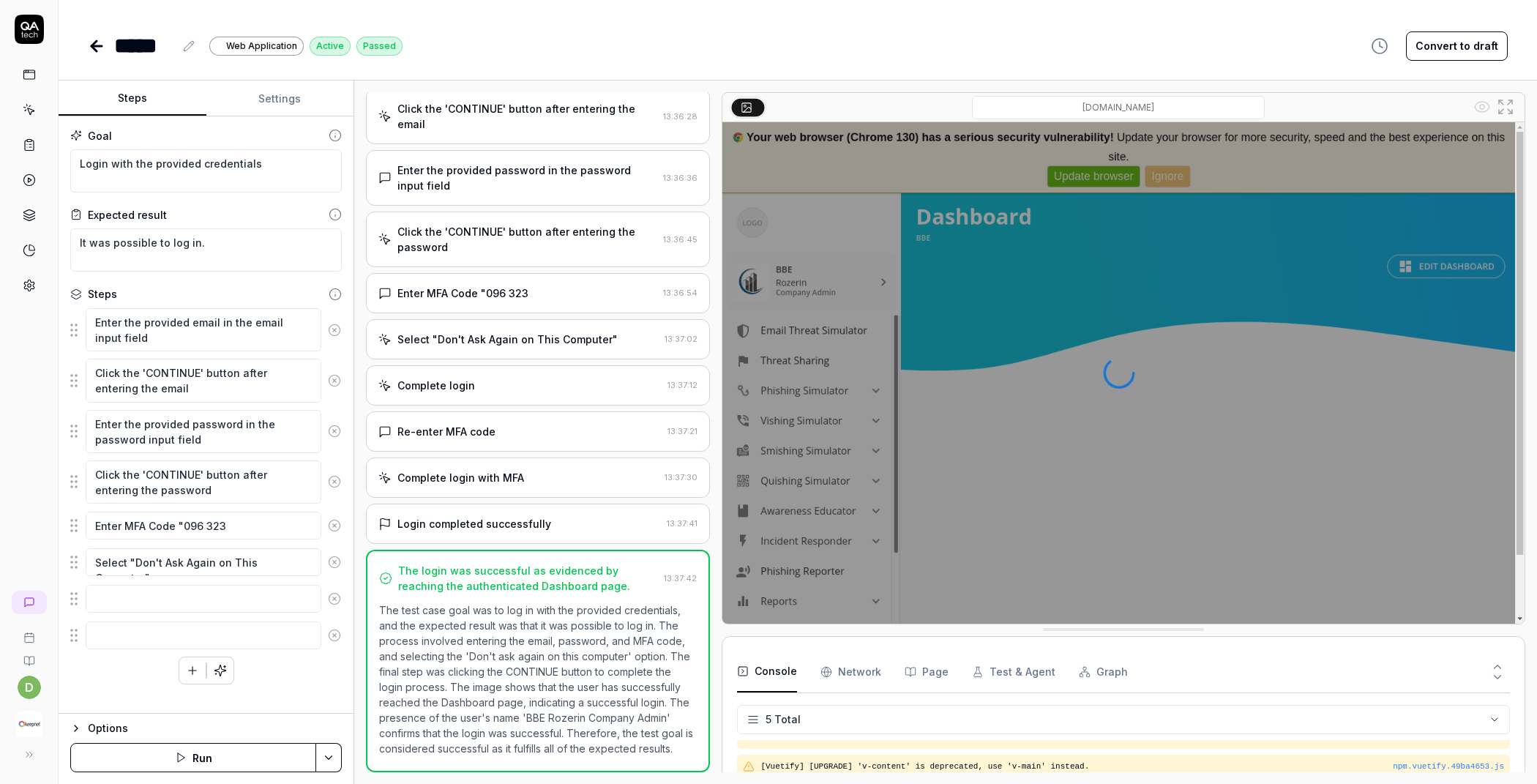
type textarea "*"
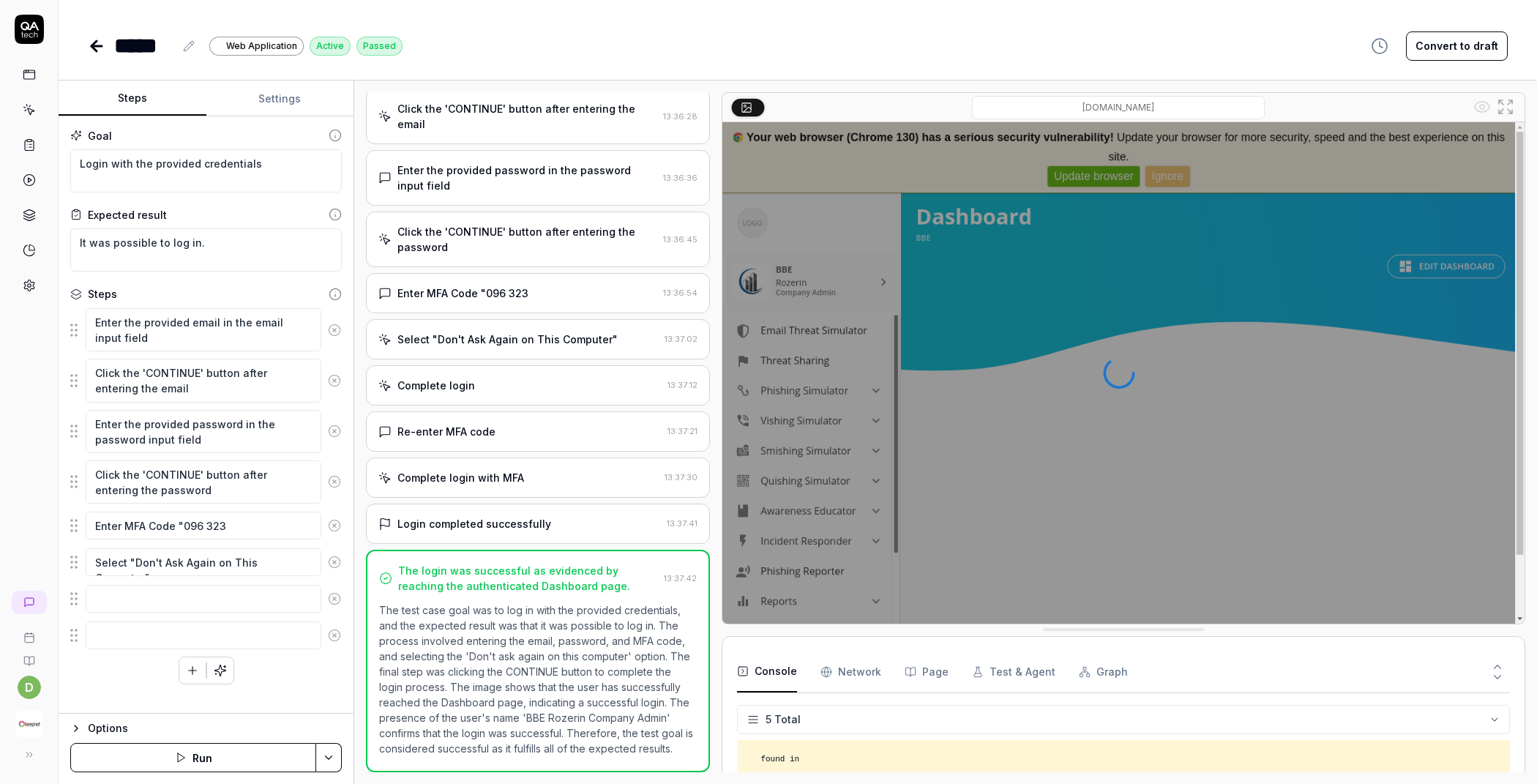
click at [267, 106] on button "Settings" at bounding box center [280, 99] width 148 height 35
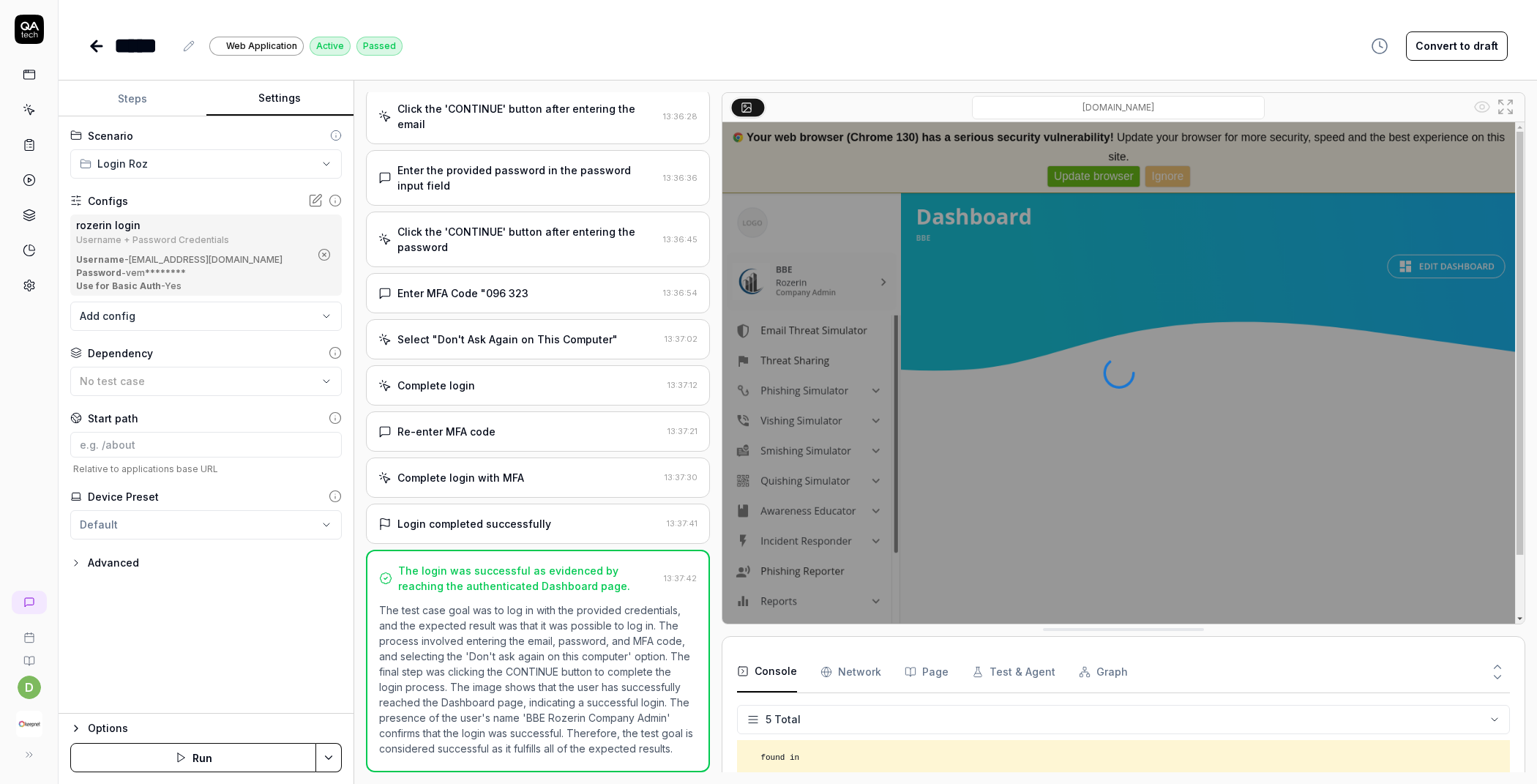
click at [316, 204] on icon at bounding box center [315, 200] width 15 height 15
click at [38, 280] on link at bounding box center [29, 286] width 26 height 26
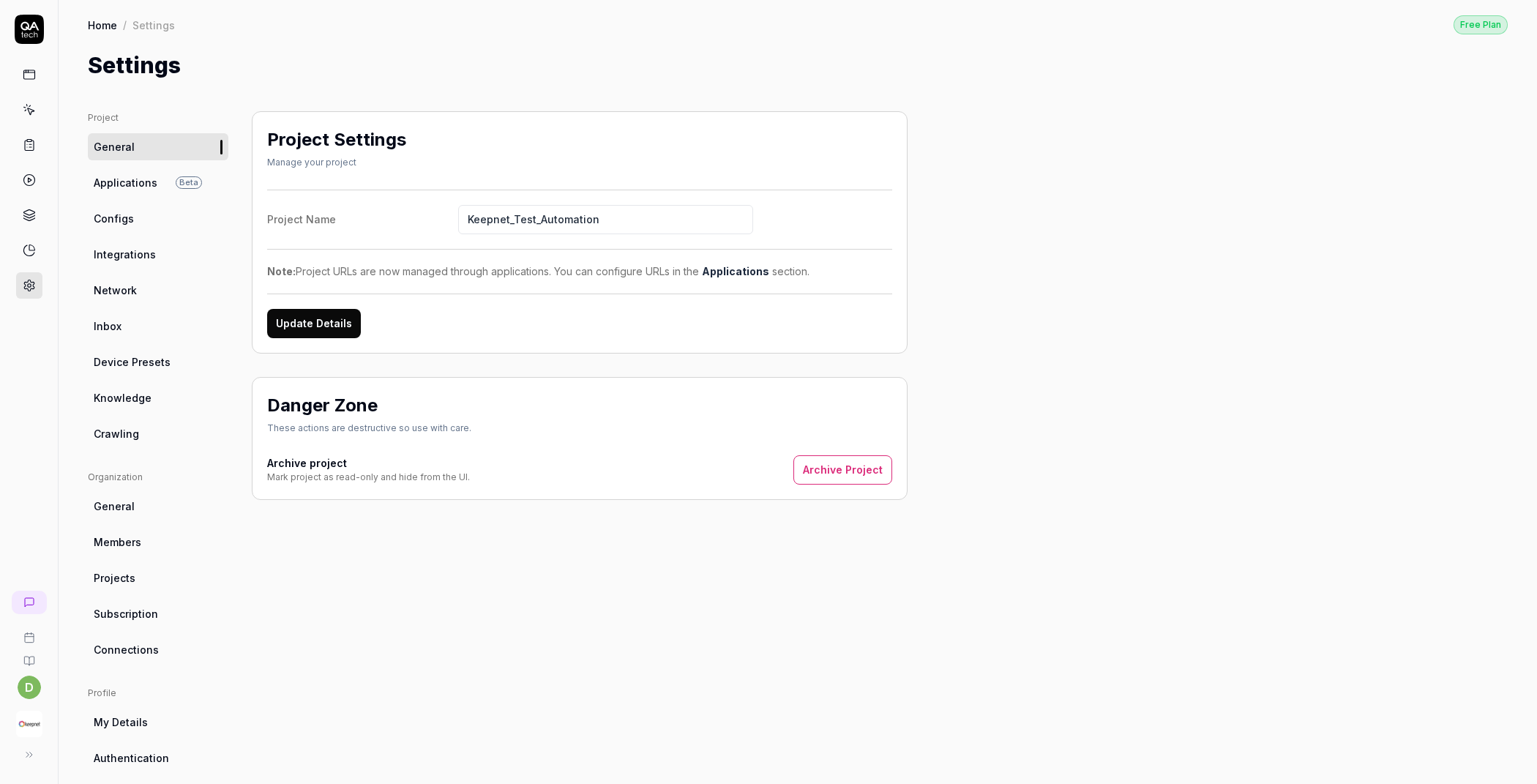
click at [143, 218] on link "Configs" at bounding box center [159, 218] width 141 height 27
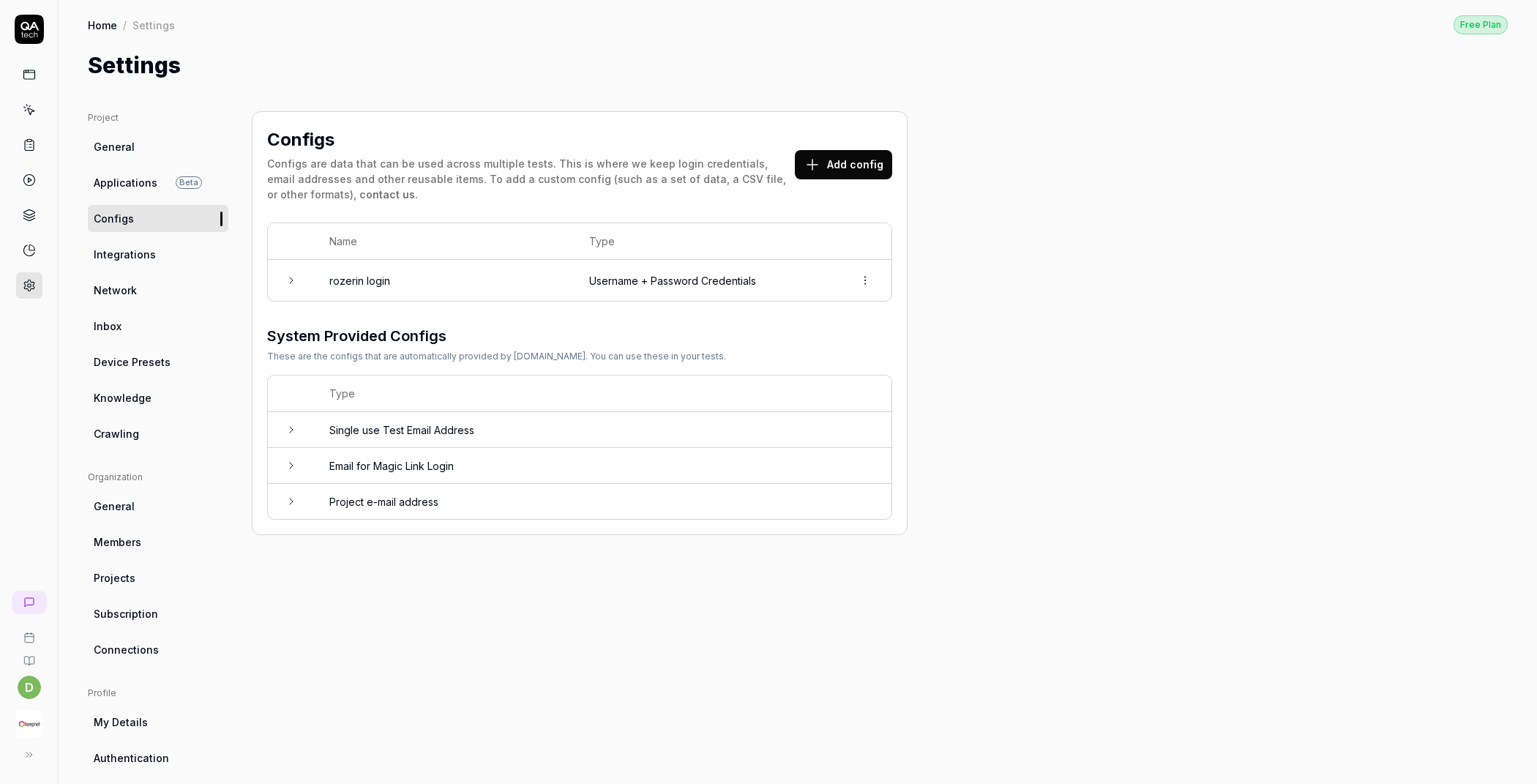
click at [858, 155] on button "Add config" at bounding box center [843, 165] width 97 height 29
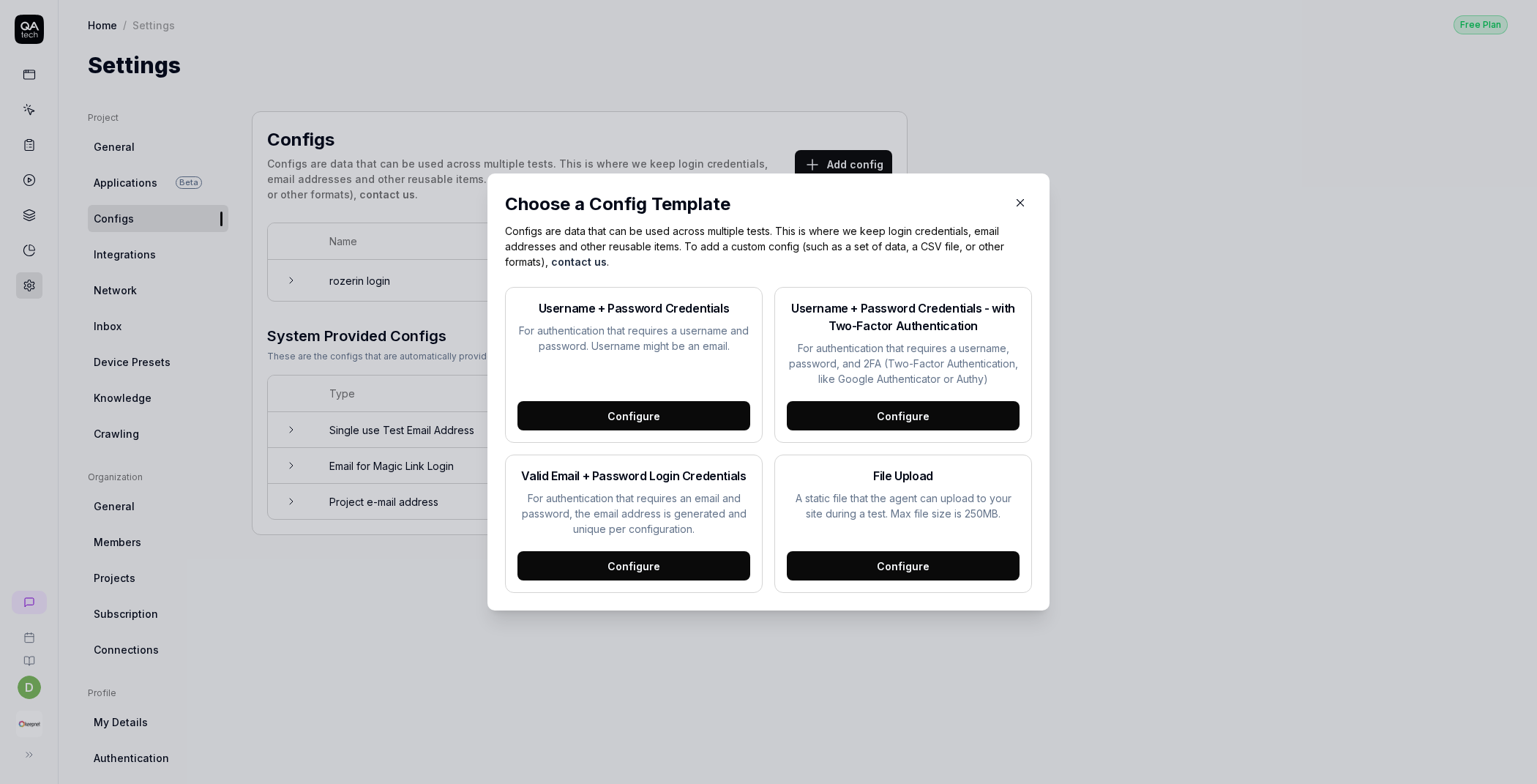
click at [885, 407] on div "Configure" at bounding box center [904, 416] width 233 height 29
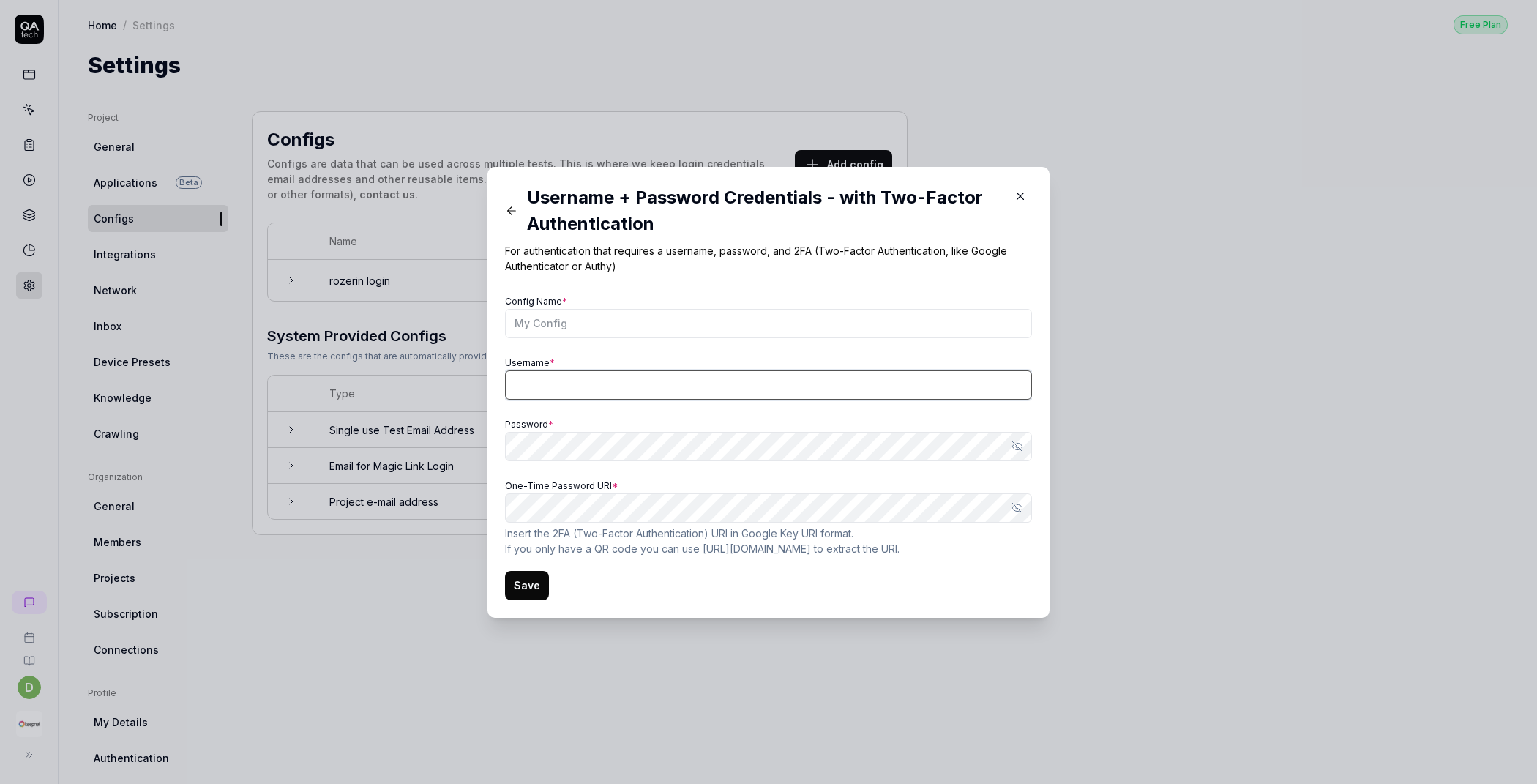
type input "[EMAIL_ADDRESS][DOMAIN_NAME]"
click at [691, 318] on input "Config Name *" at bounding box center [769, 323] width 527 height 29
type input "dogukan login"
click at [649, 389] on input "[EMAIL_ADDRESS][DOMAIN_NAME]" at bounding box center [769, 385] width 527 height 29
paste input ".2@yopmail"
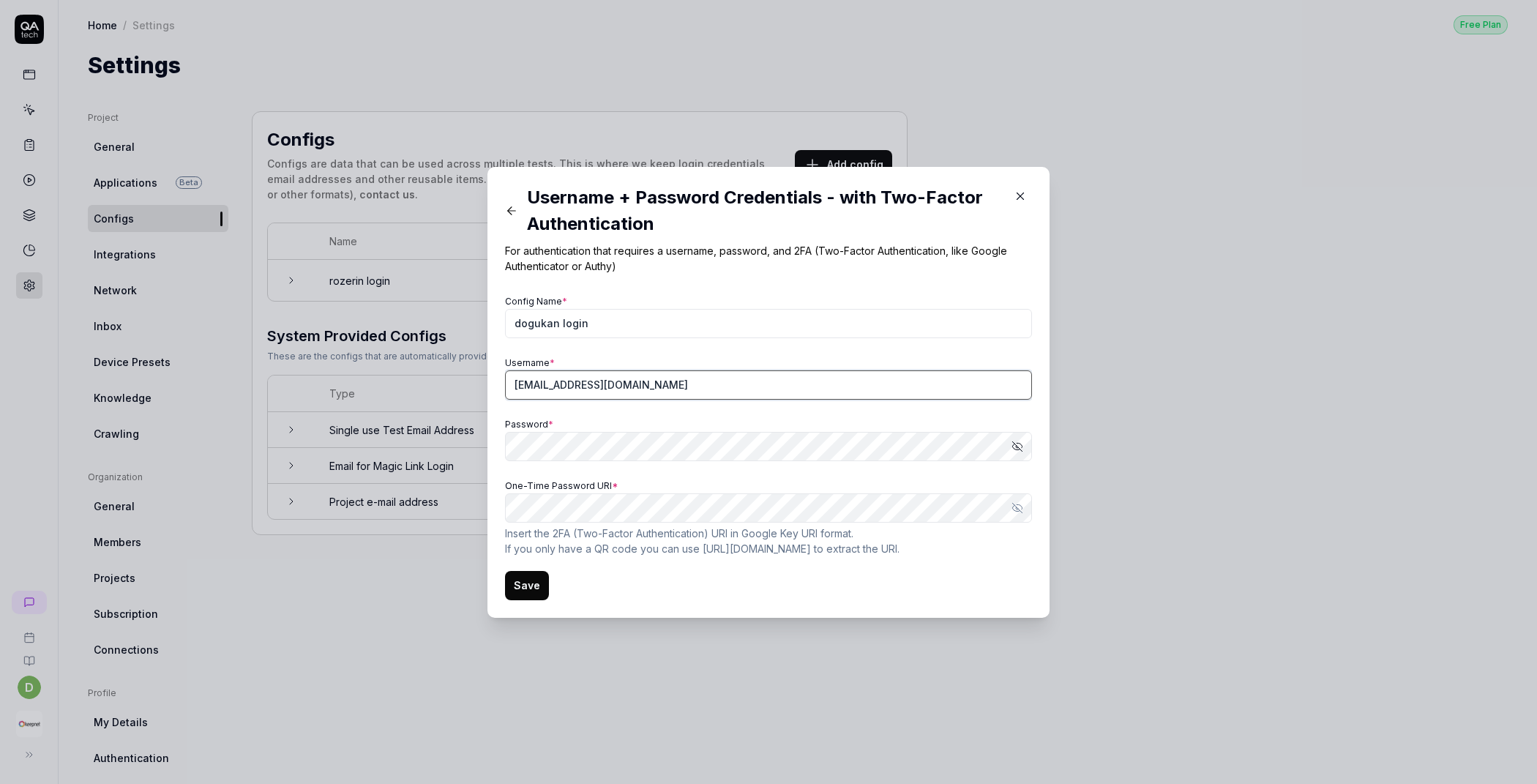
type input "[EMAIL_ADDRESS][DOMAIN_NAME]"
click at [832, 386] on input "[EMAIL_ADDRESS][DOMAIN_NAME]" at bounding box center [769, 385] width 527 height 29
click at [1002, 441] on button "Show password" at bounding box center [1017, 446] width 29 height 29
click at [403, 442] on div "​ Username + Password Credentials - with Two-Factor Authentication For authenti…" at bounding box center [768, 392] width 1537 height 784
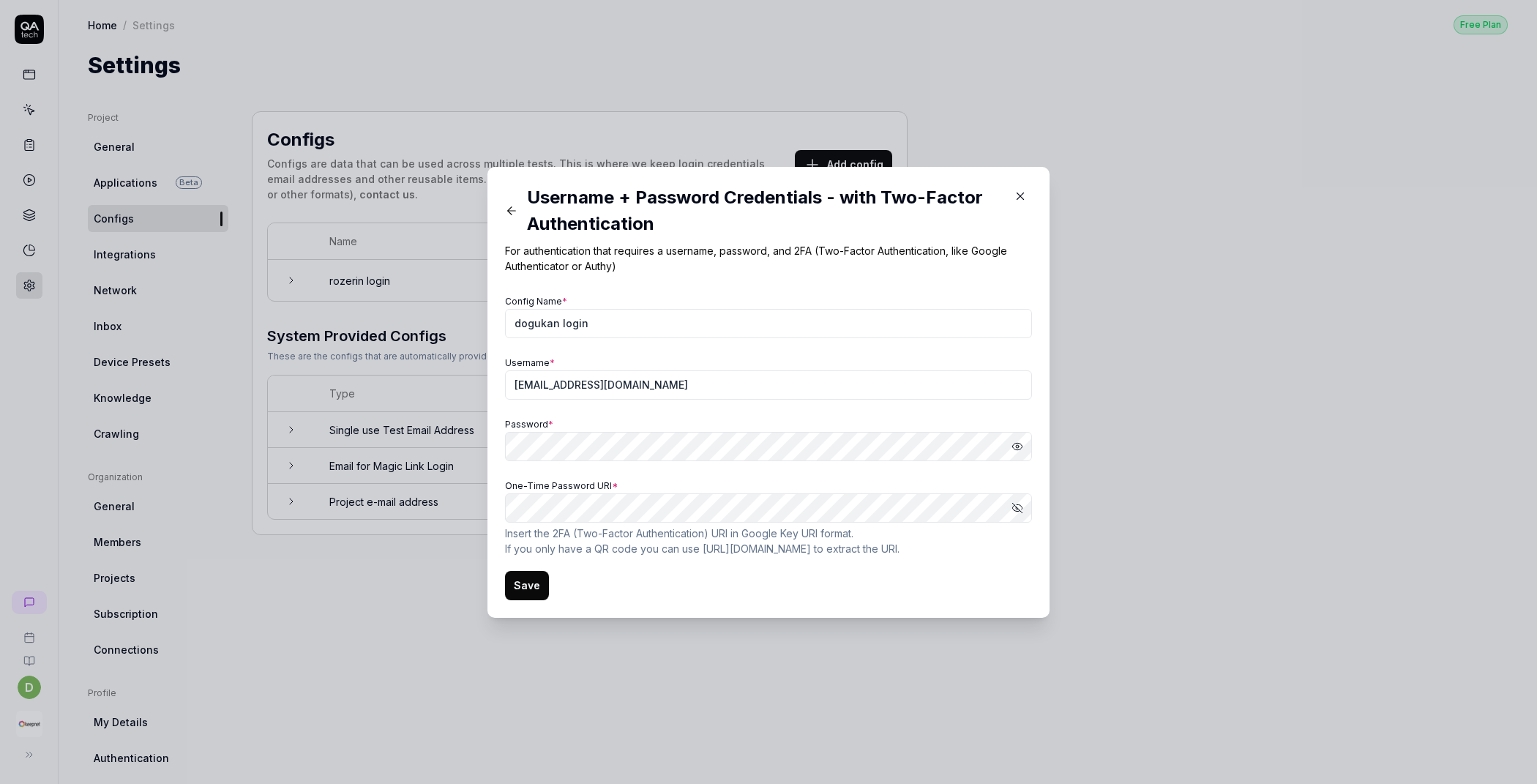
click at [528, 579] on button "Save" at bounding box center [527, 586] width 44 height 29
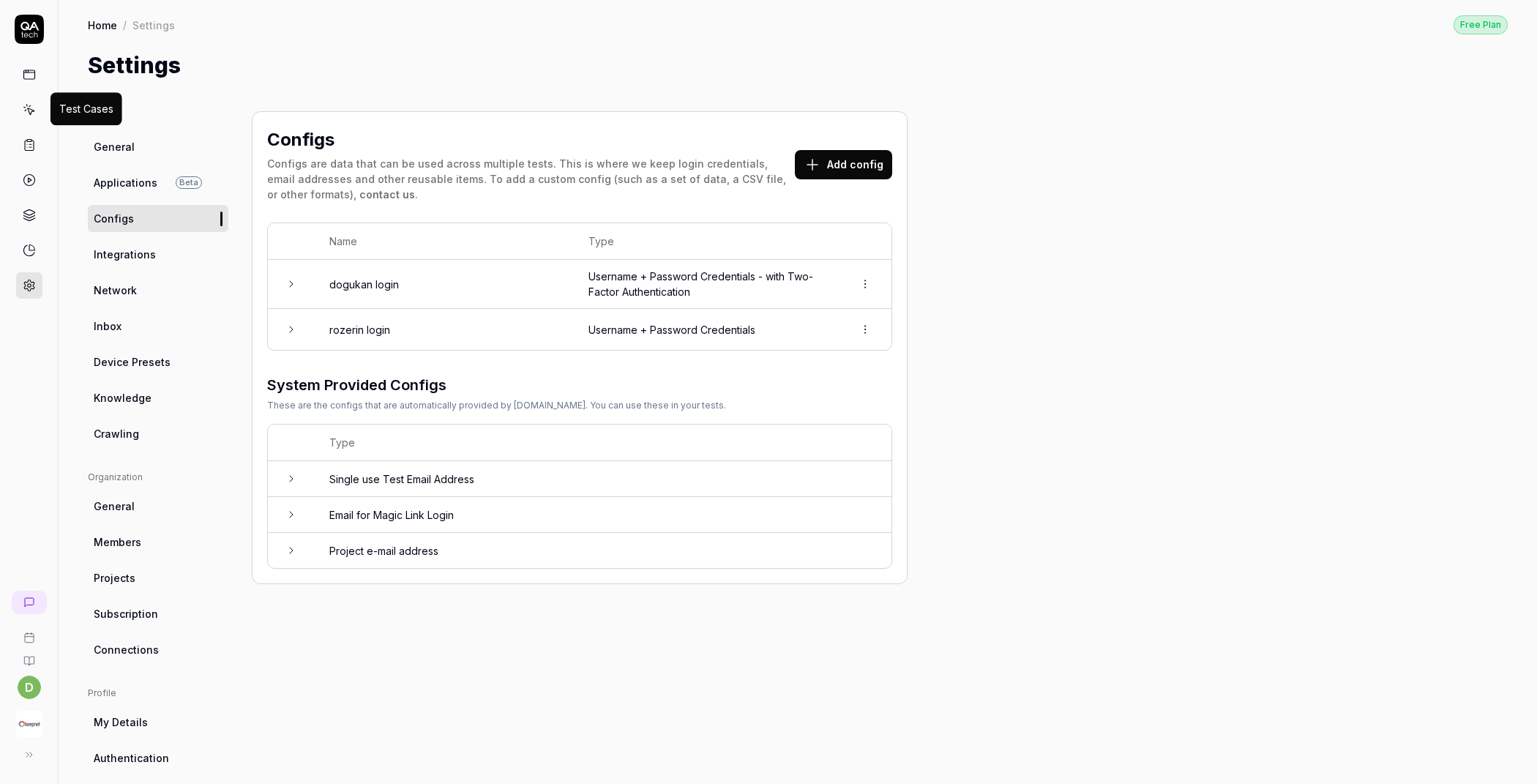
click at [29, 110] on icon at bounding box center [29, 109] width 13 height 13
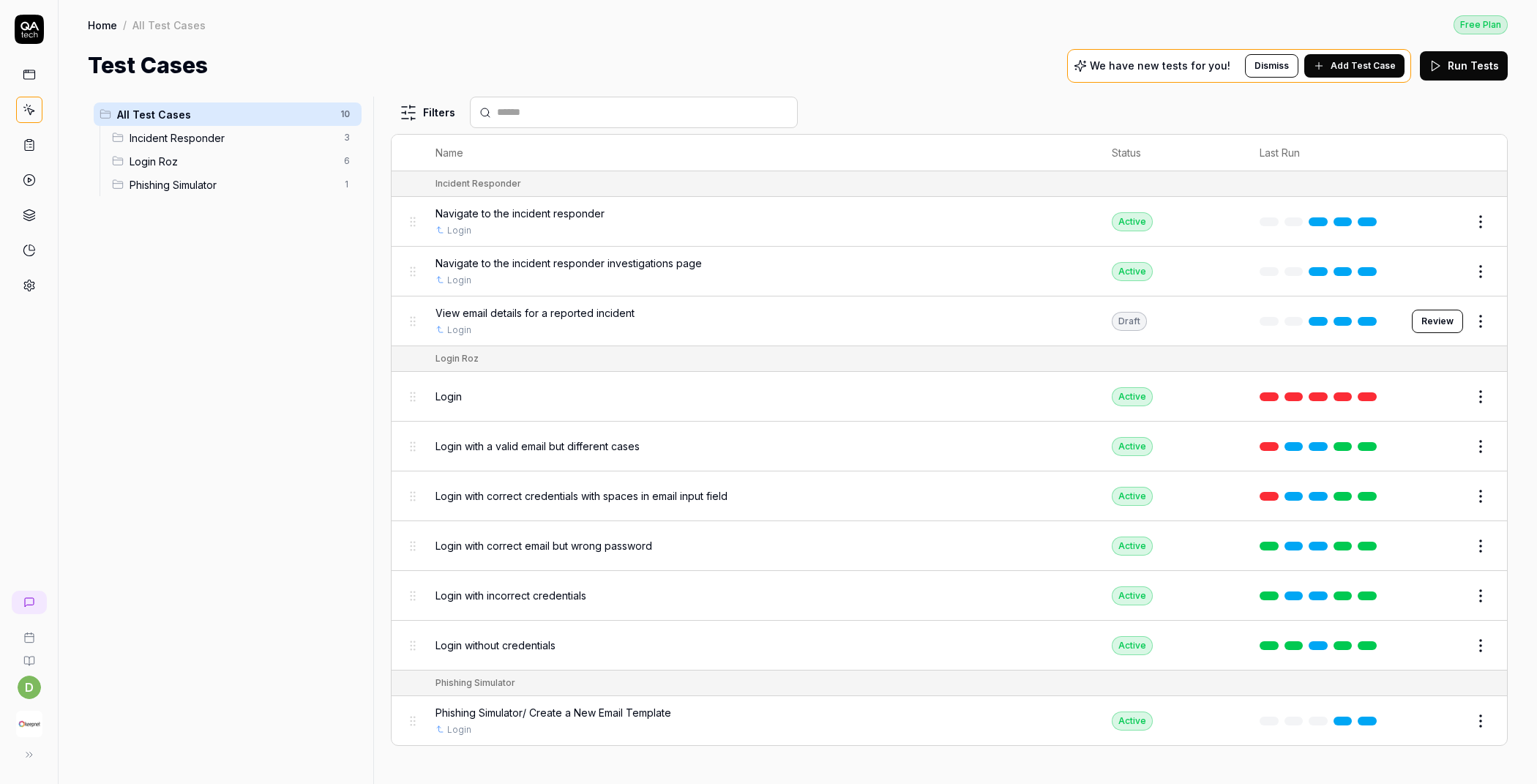
click at [499, 397] on div "Login" at bounding box center [759, 397] width 647 height 15
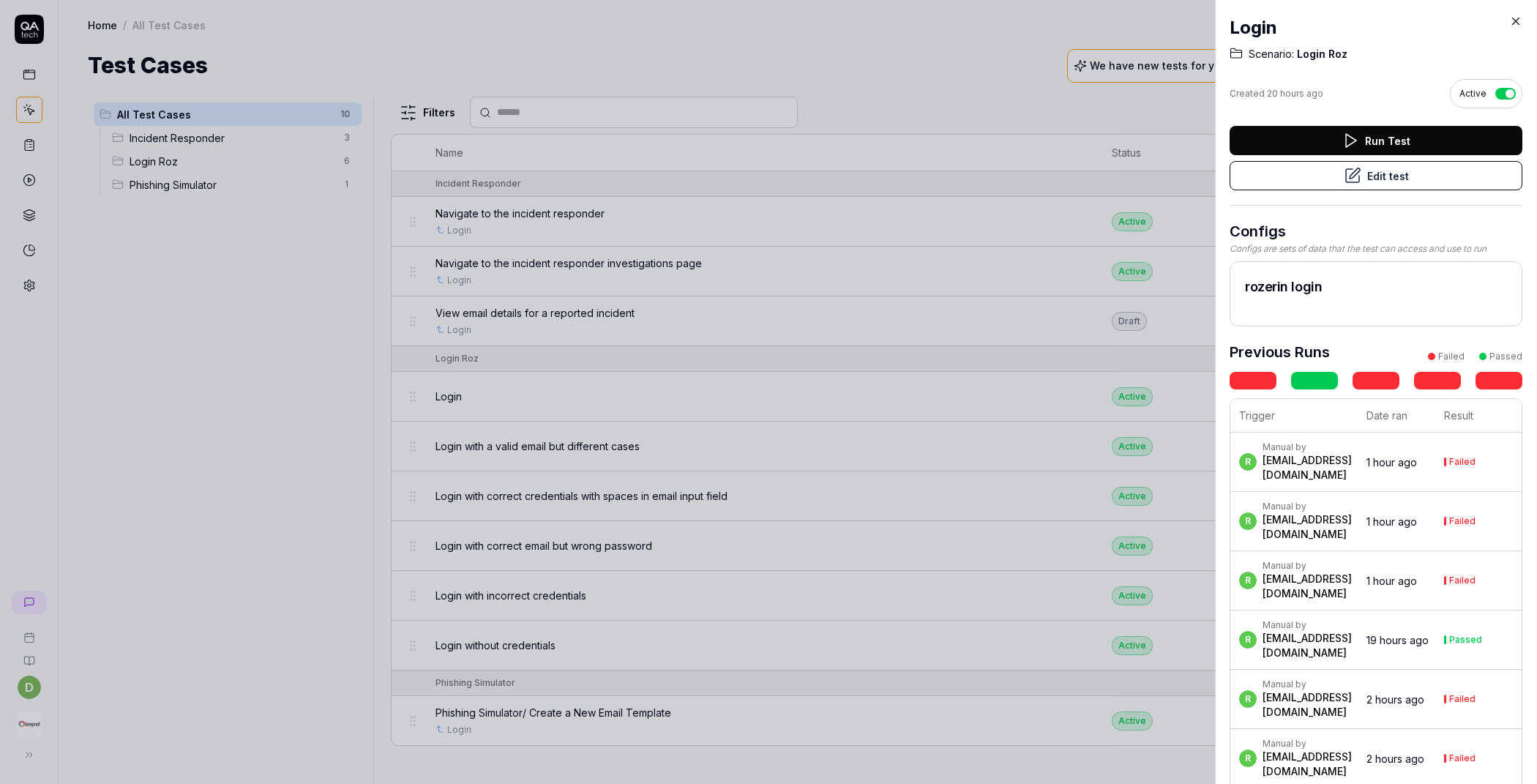
click at [1383, 177] on button "Edit test" at bounding box center [1376, 175] width 293 height 29
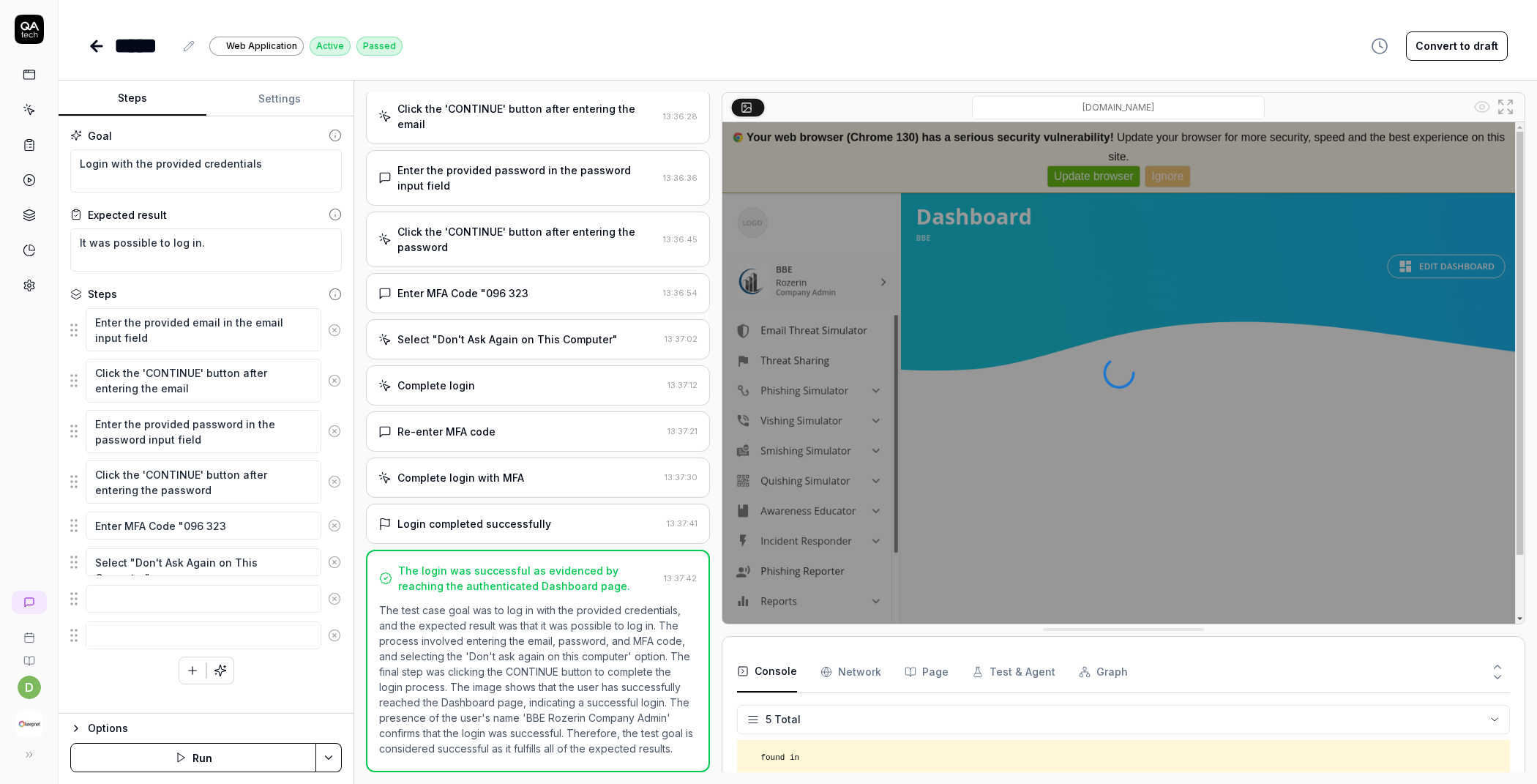
scroll to position [126, 0]
type textarea "*"
click at [267, 87] on button "Settings" at bounding box center [280, 99] width 148 height 35
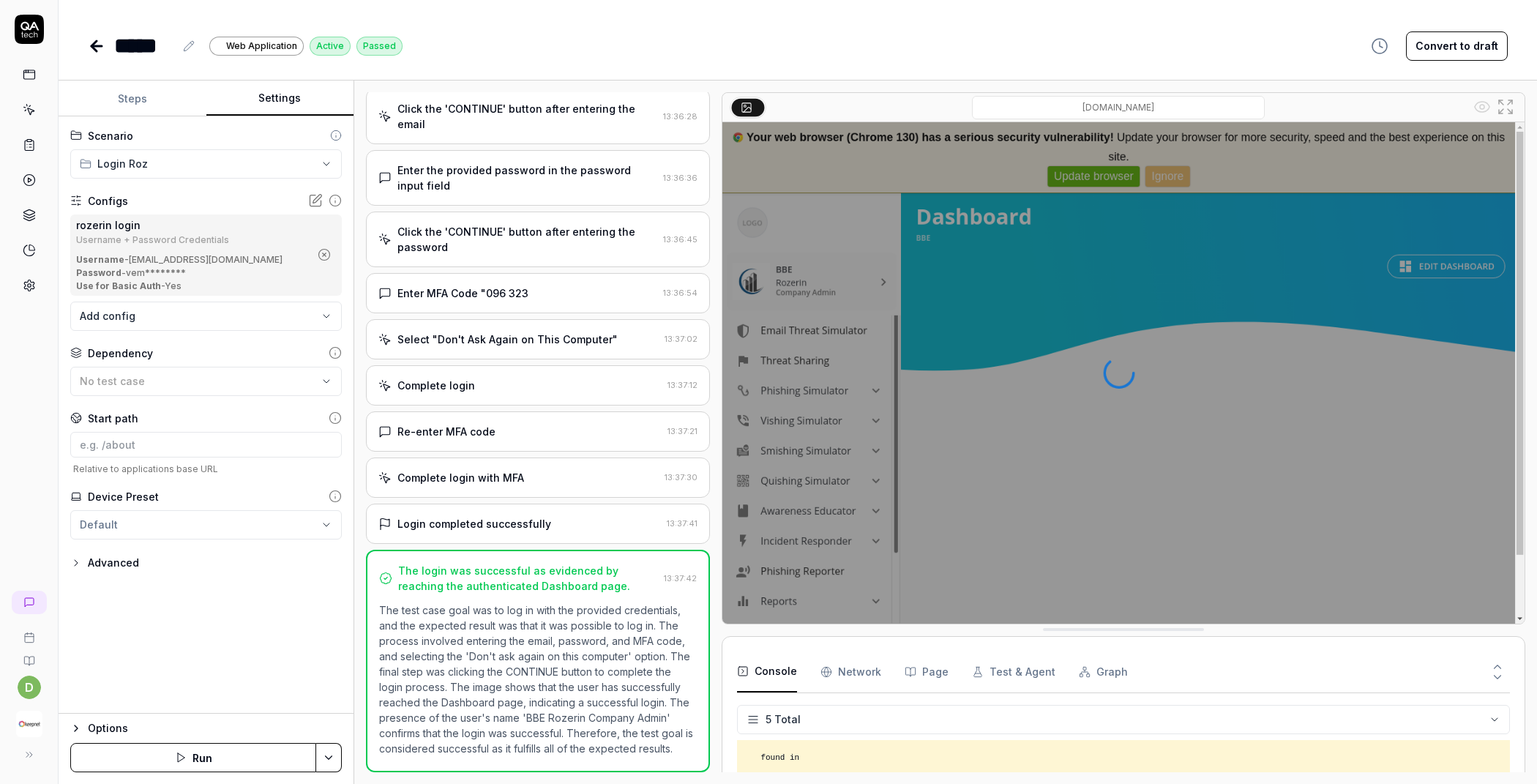
click at [323, 250] on circle "button" at bounding box center [325, 255] width 11 height 11
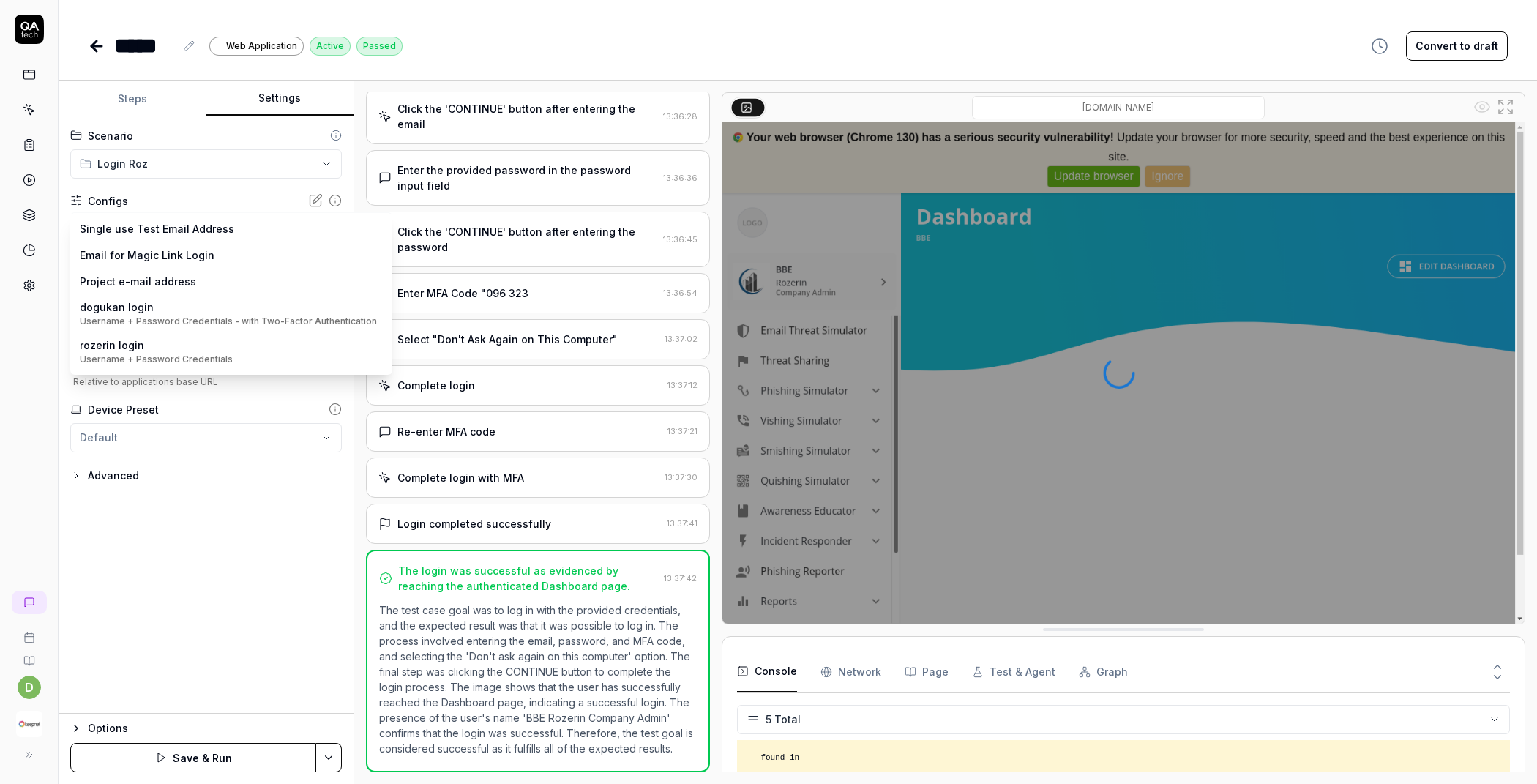
click at [273, 234] on body "**********" at bounding box center [768, 392] width 1537 height 784
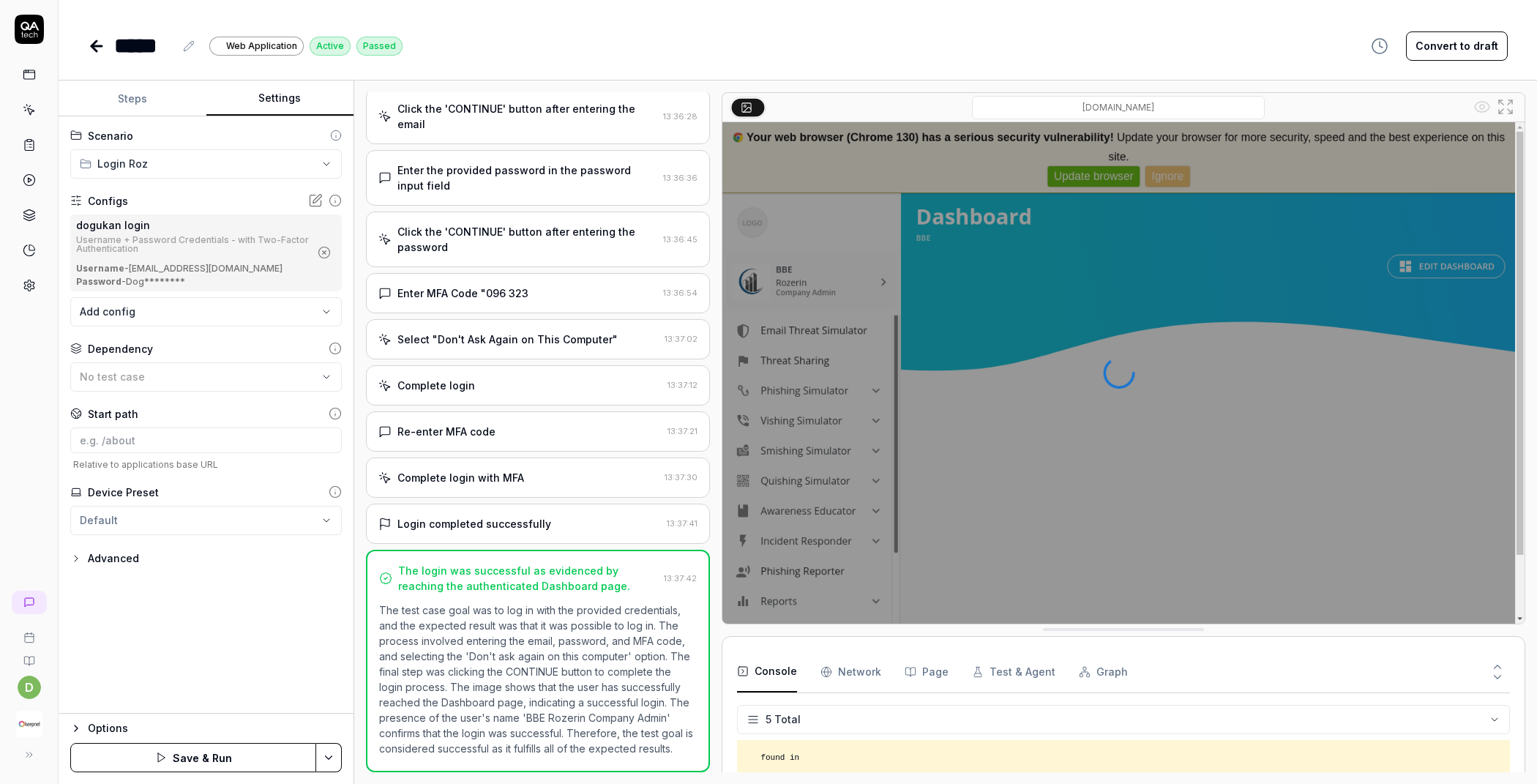
click at [333, 761] on html "**********" at bounding box center [768, 392] width 1537 height 784
click at [247, 656] on div "Save" at bounding box center [257, 656] width 187 height 32
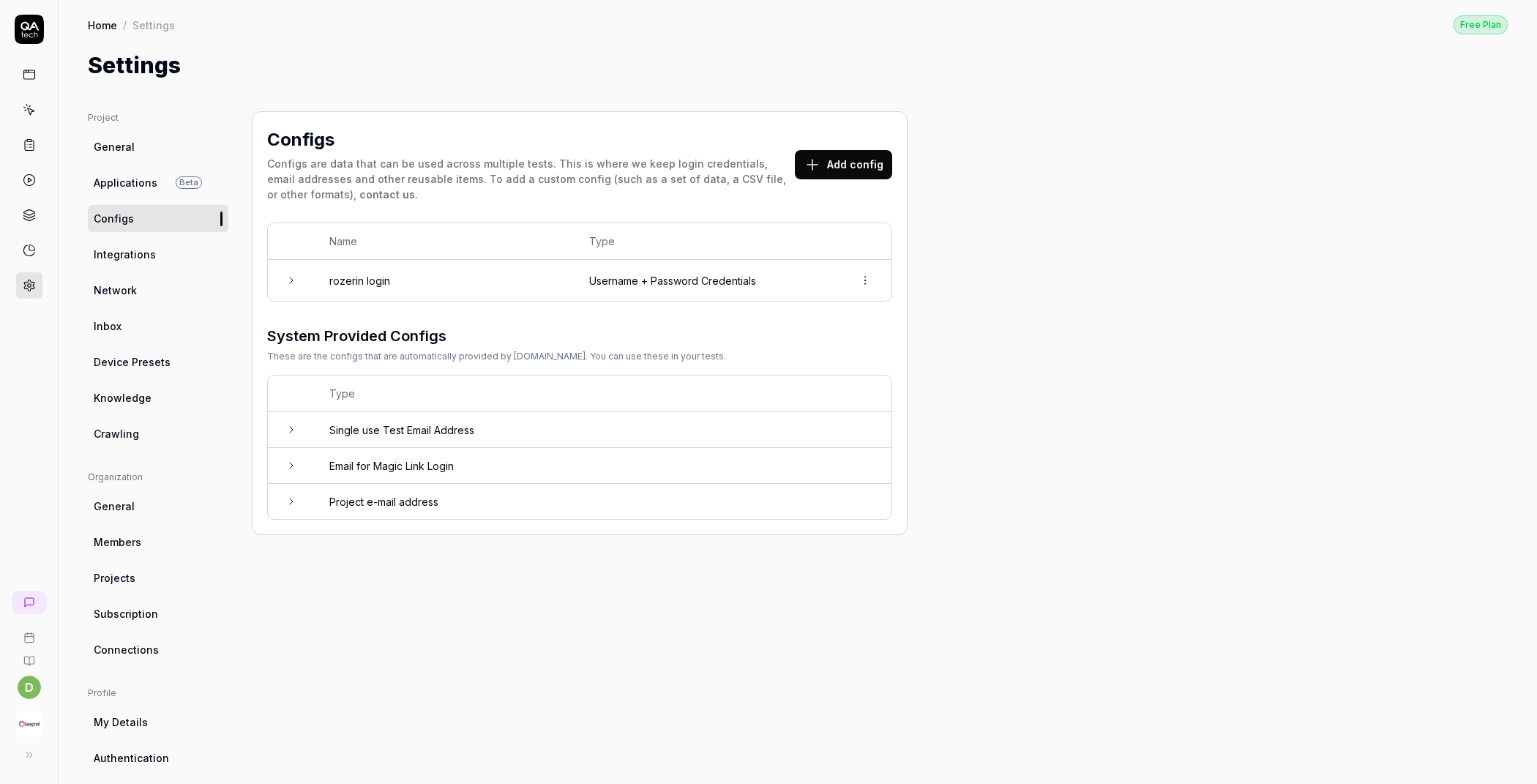
click at [288, 271] on td at bounding box center [291, 280] width 47 height 41
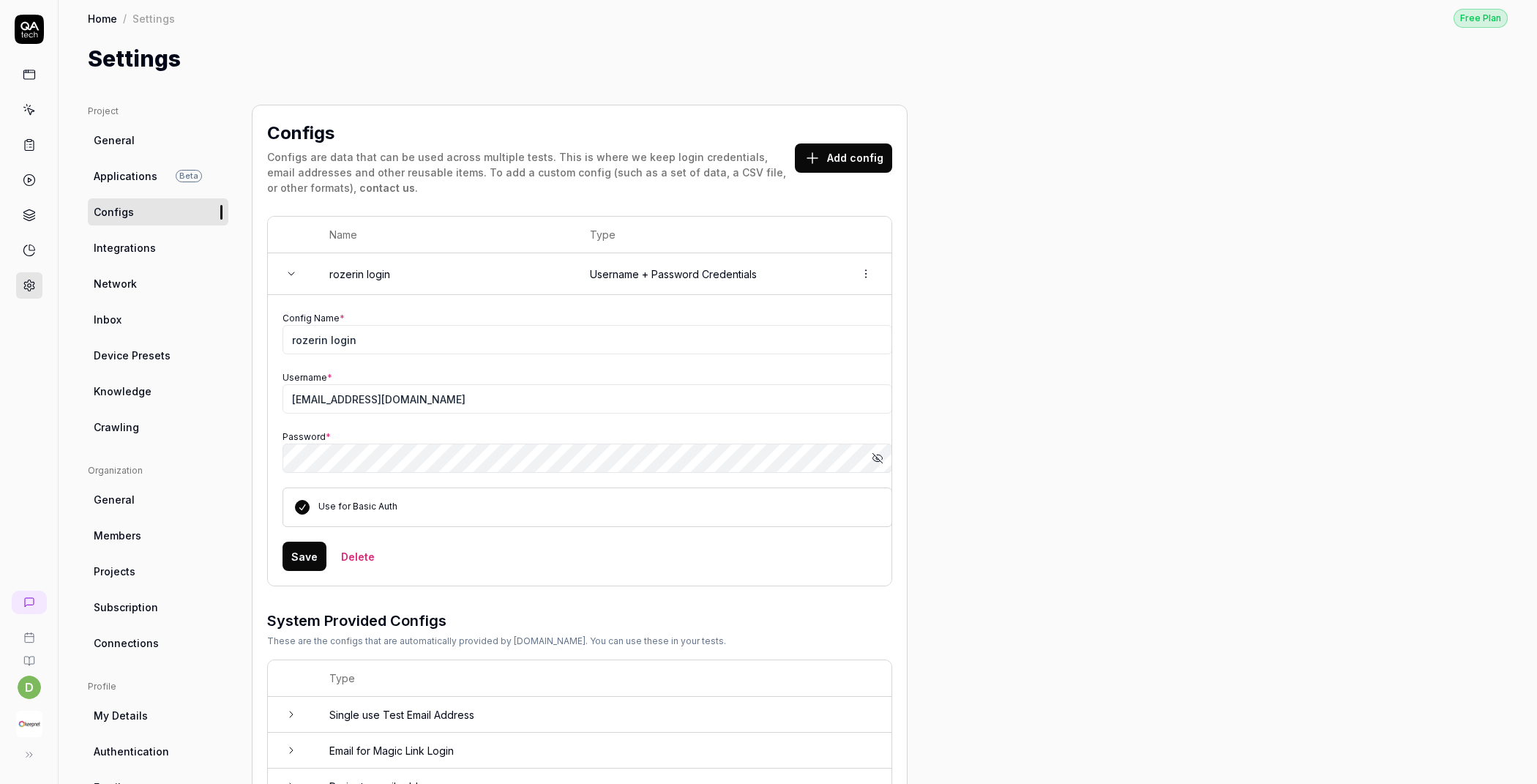
scroll to position [8, 0]
click at [875, 453] on icon "button" at bounding box center [877, 457] width 11 height 11
click at [876, 453] on icon "button" at bounding box center [877, 457] width 11 height 11
click at [806, 158] on icon at bounding box center [812, 157] width 18 height 18
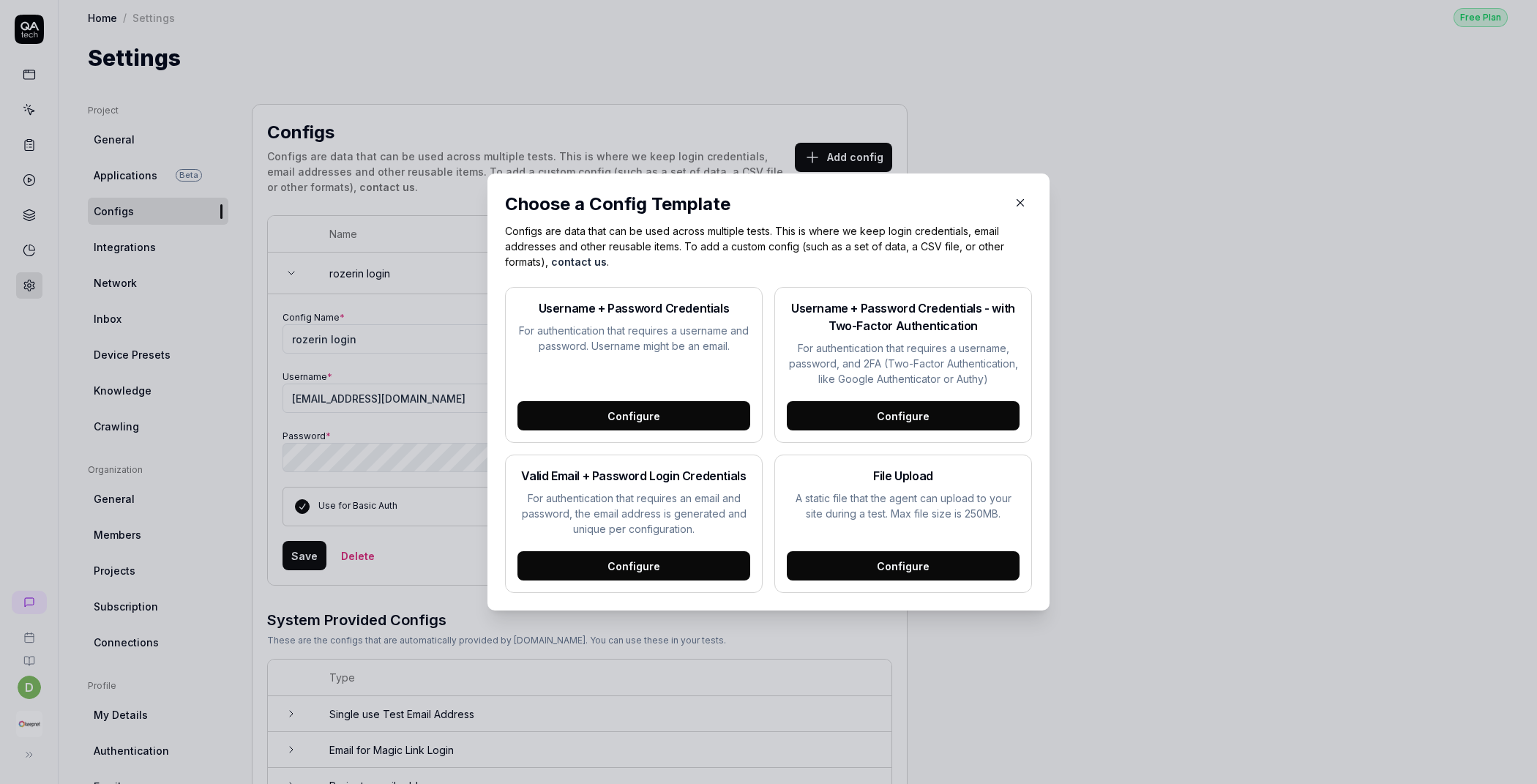
click at [885, 418] on div "Configure" at bounding box center [904, 416] width 233 height 29
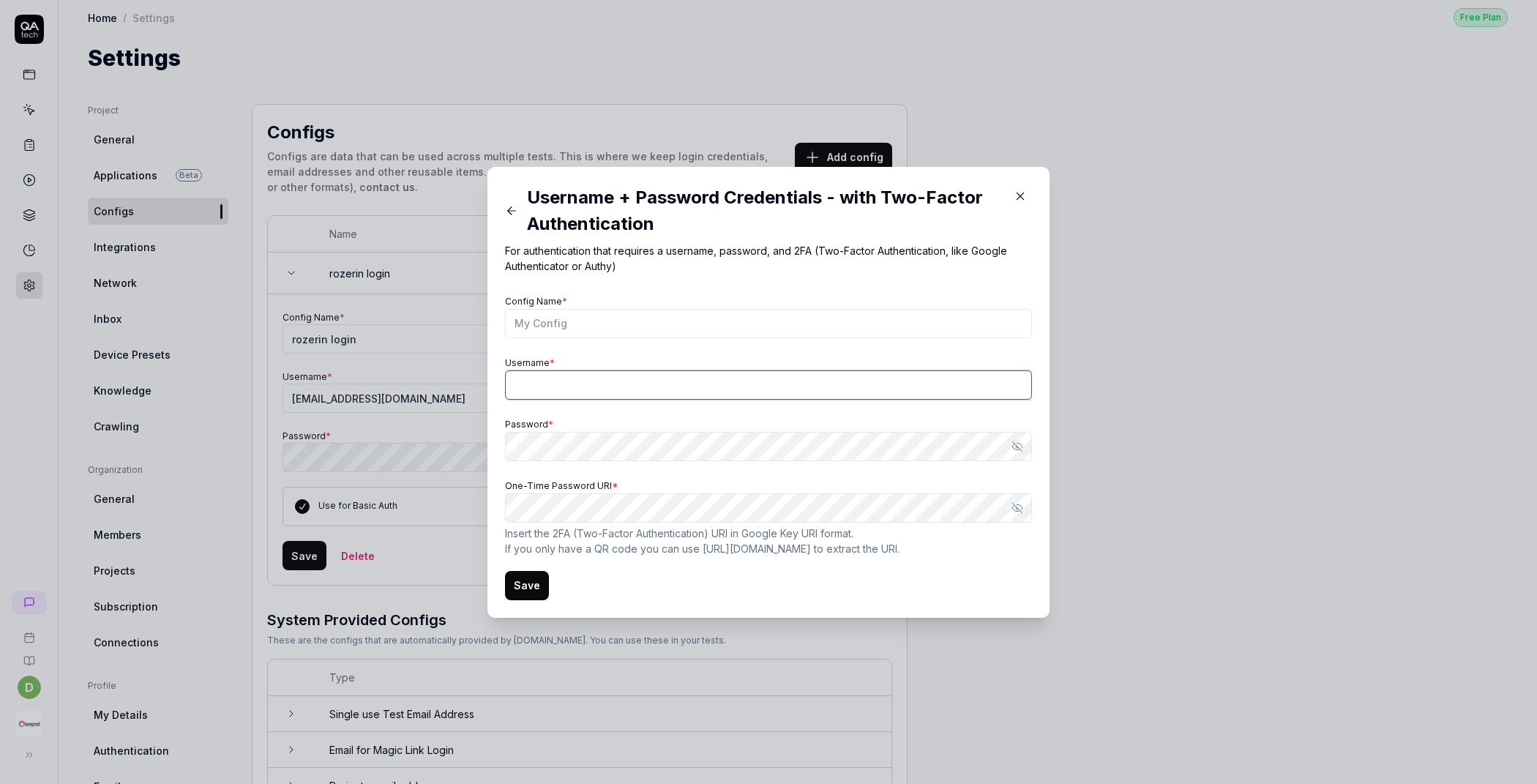
type input "[EMAIL_ADDRESS][DOMAIN_NAME]"
click at [1014, 198] on icon "button" at bounding box center [1020, 196] width 13 height 13
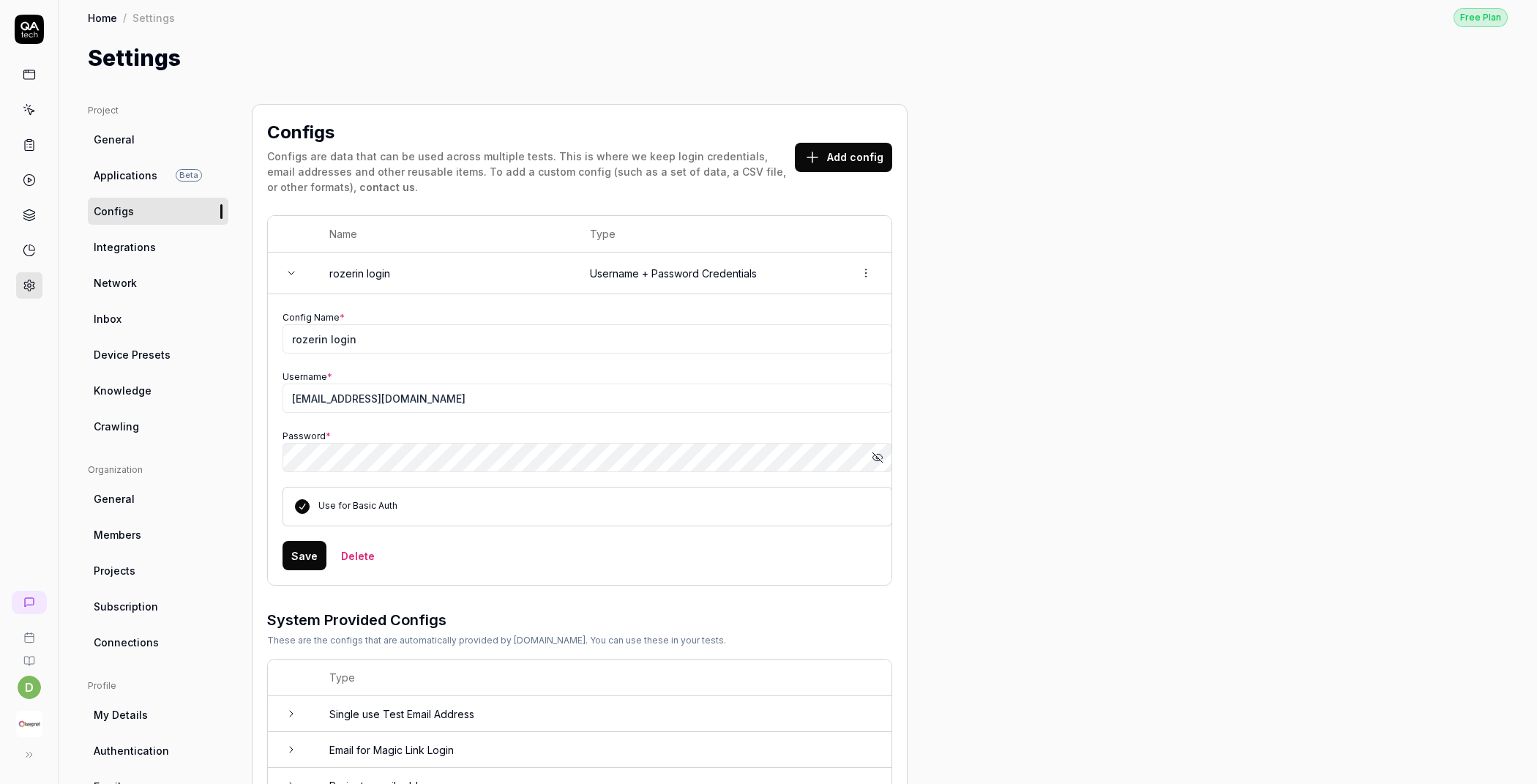
click at [878, 459] on icon "button" at bounding box center [877, 458] width 8 height 6
click at [878, 152] on button "Add config" at bounding box center [843, 157] width 97 height 29
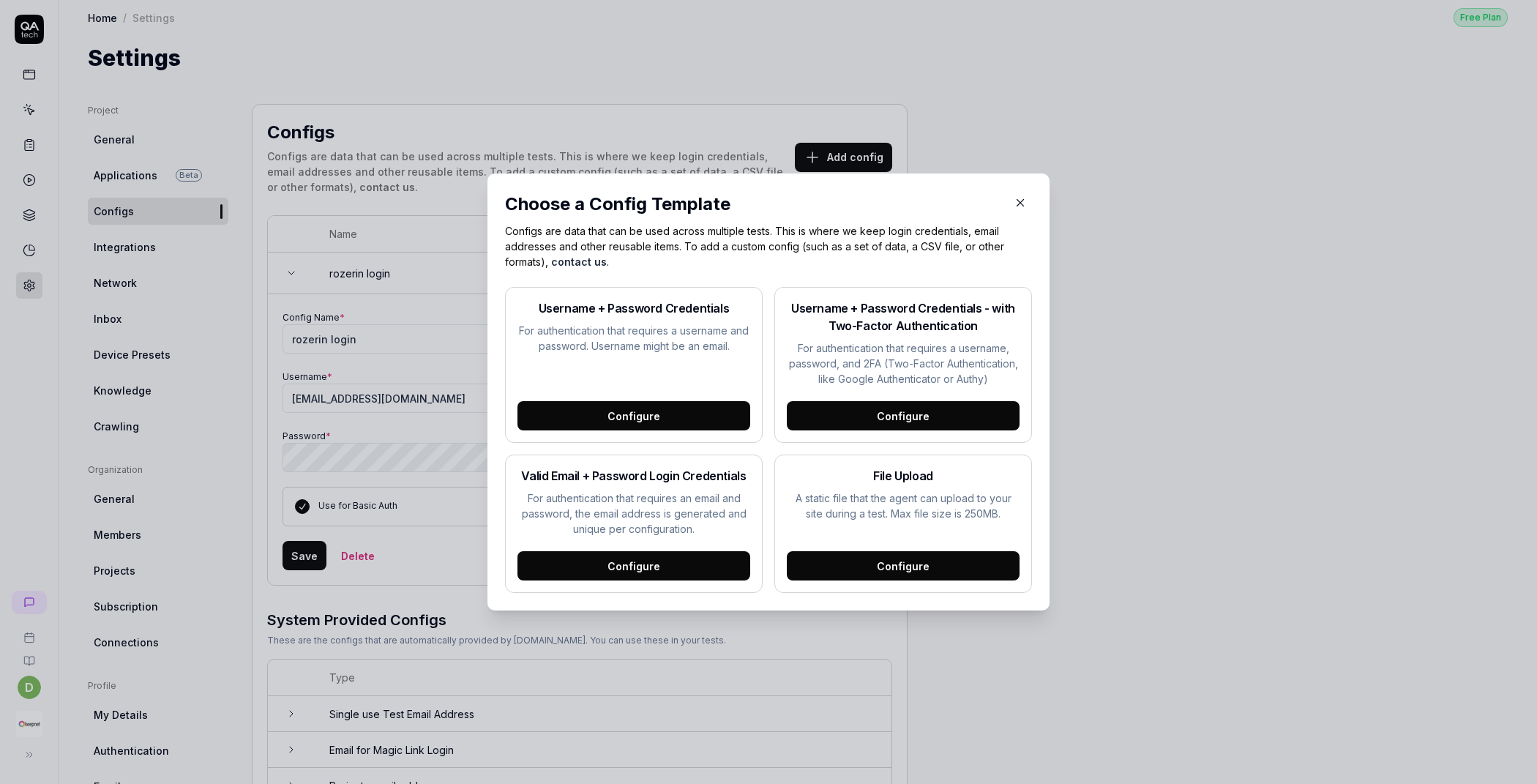
click at [948, 407] on div "Configure" at bounding box center [904, 416] width 233 height 29
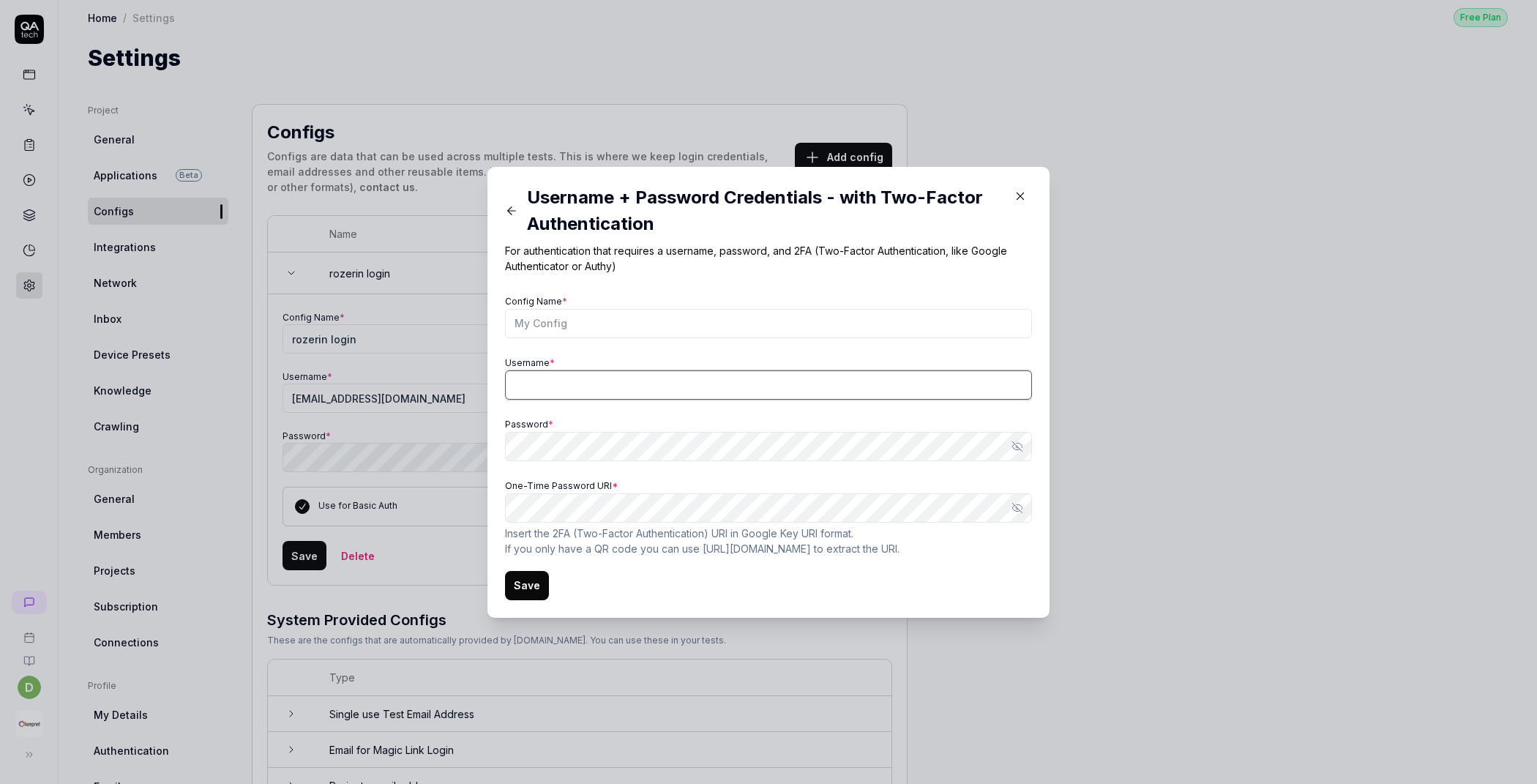
type input "[EMAIL_ADDRESS][DOMAIN_NAME]"
click at [720, 548] on link "[URL][DOMAIN_NAME]" at bounding box center [757, 548] width 108 height 12
click at [772, 534] on link "Google Key URI format" at bounding box center [796, 533] width 110 height 12
click at [1016, 196] on icon "button" at bounding box center [1020, 196] width 13 height 13
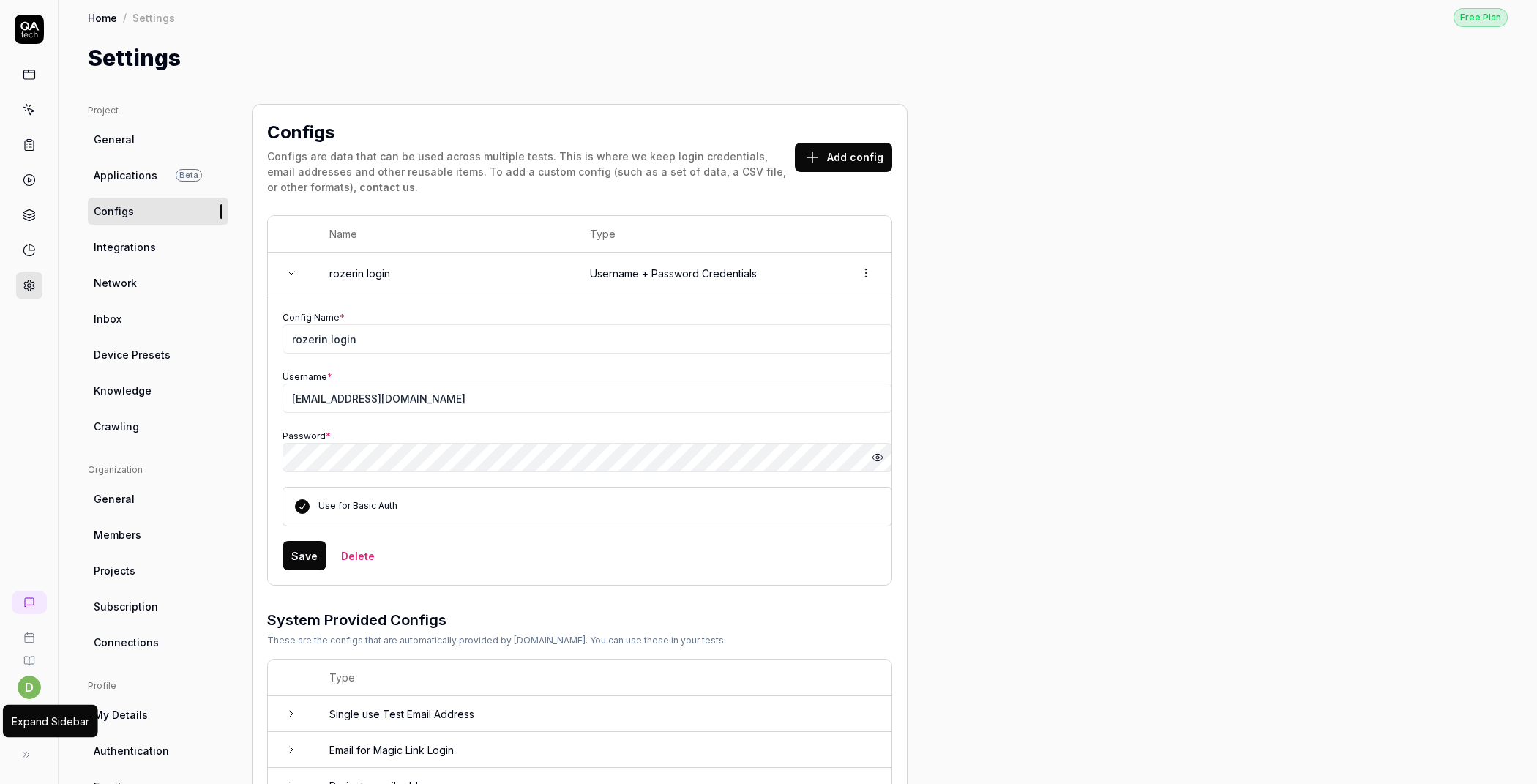
click at [28, 760] on icon at bounding box center [26, 754] width 11 height 11
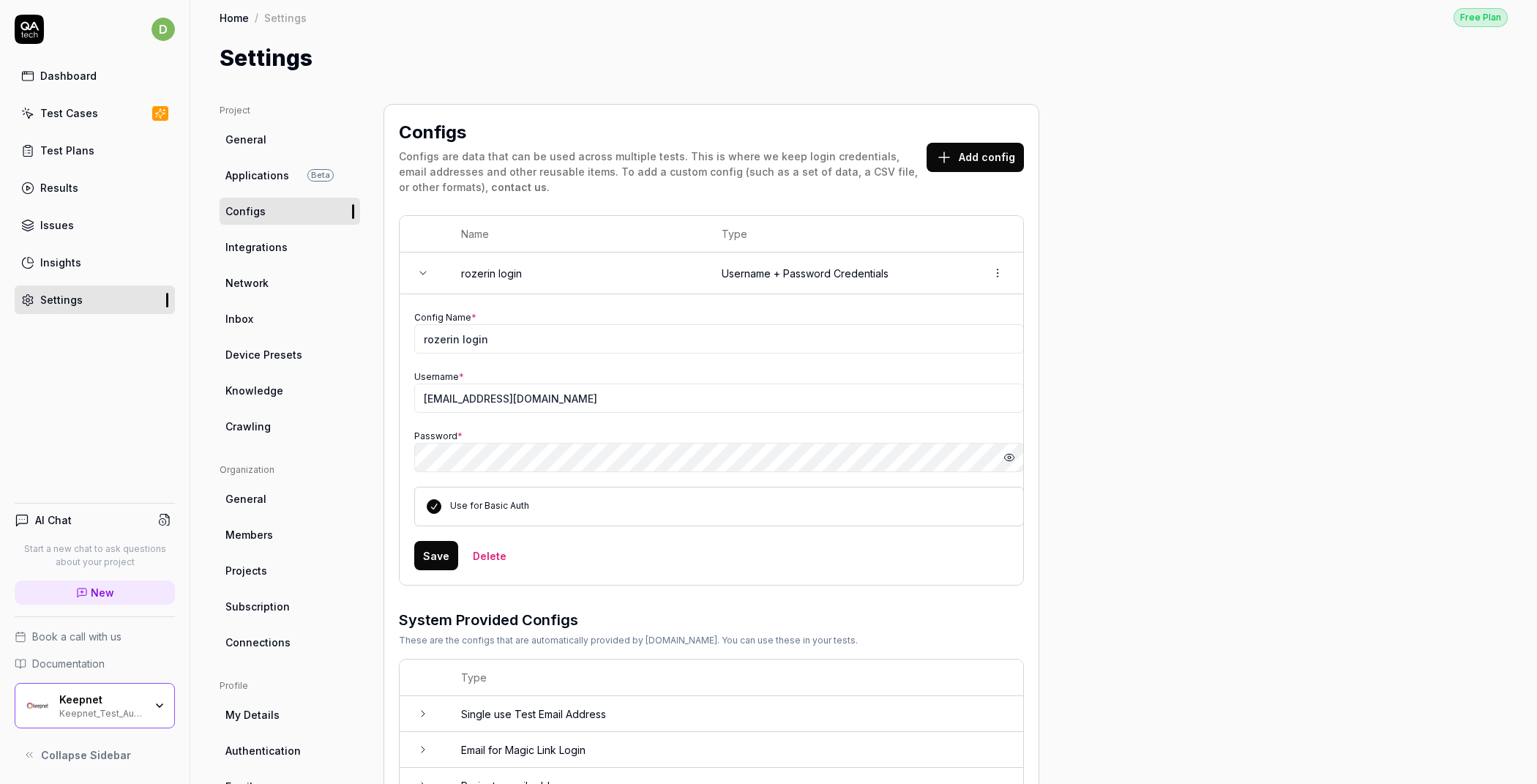
click at [80, 715] on div "Keepnet_Test_Automation" at bounding box center [101, 711] width 85 height 11
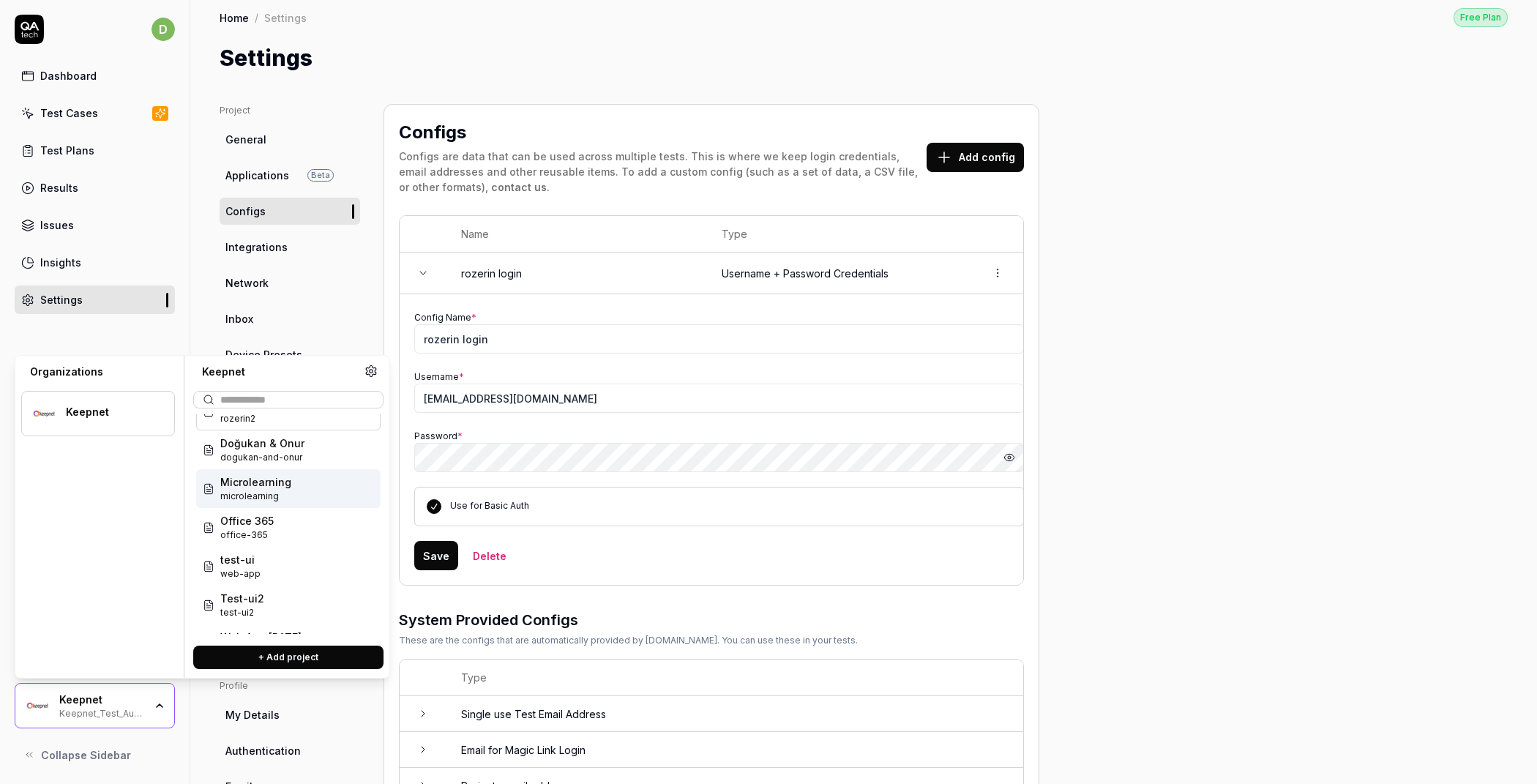
scroll to position [54, 0]
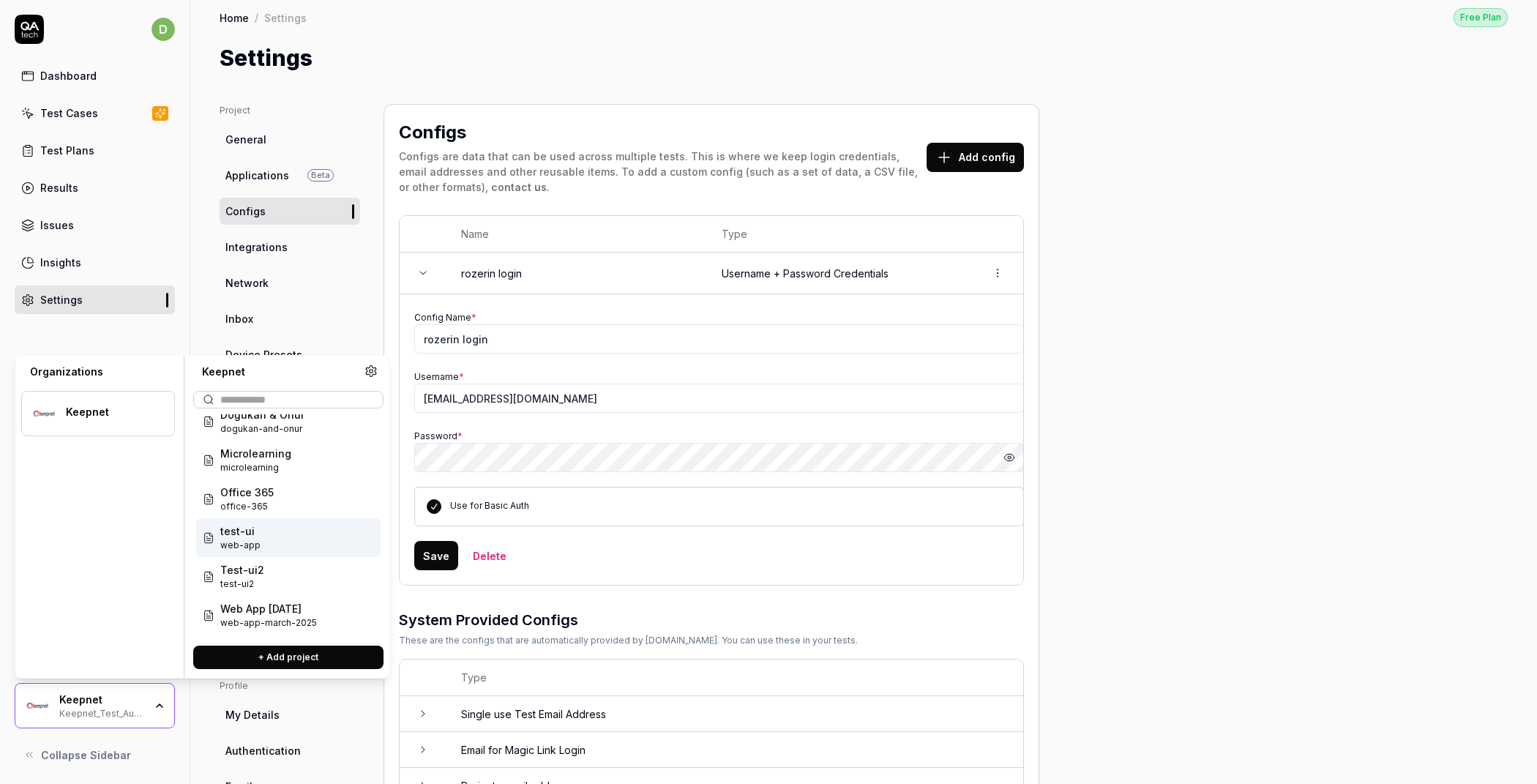
click at [274, 538] on div "test-ui web-app" at bounding box center [288, 537] width 185 height 39
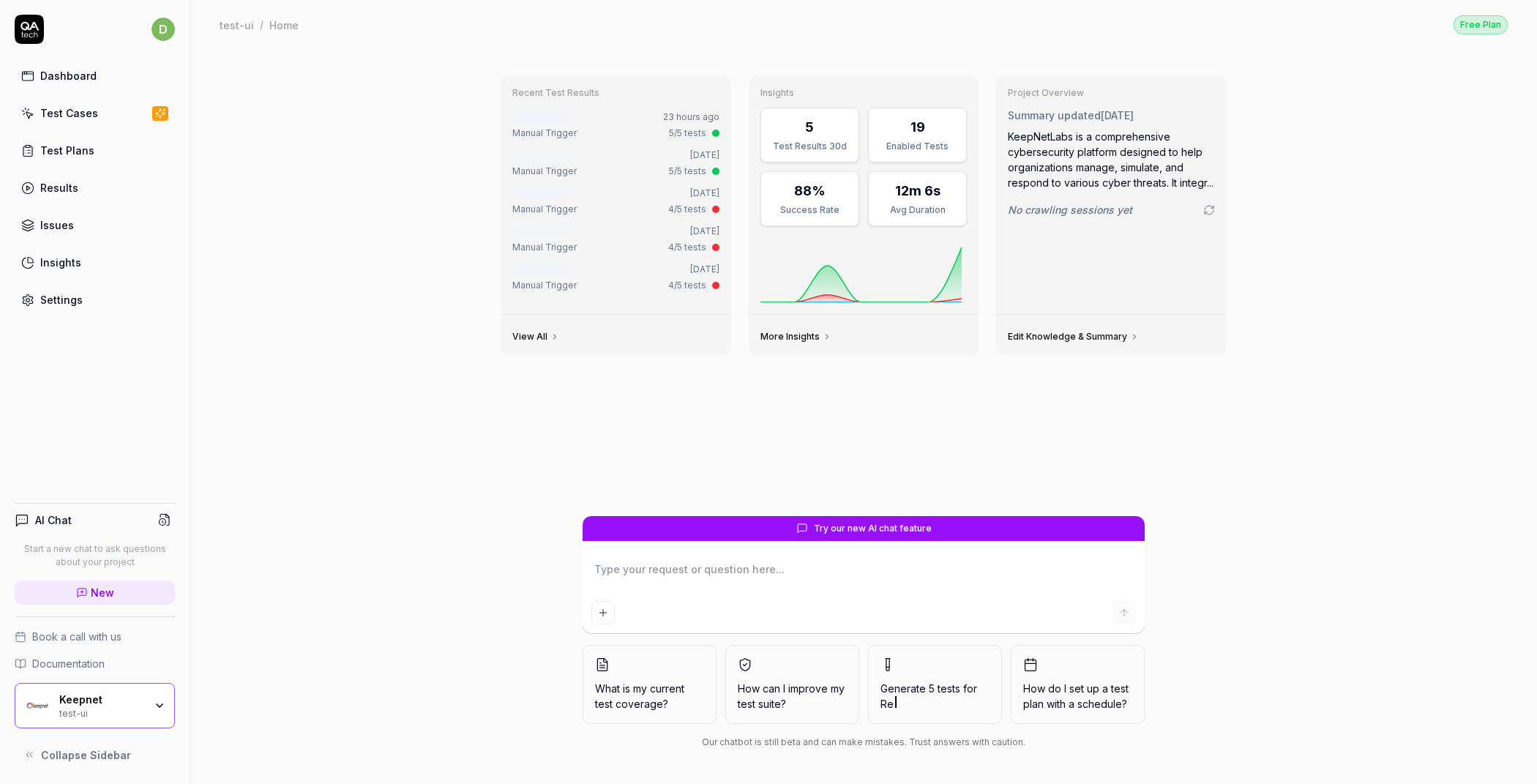
type textarea "*"
click at [49, 299] on div "Settings" at bounding box center [61, 299] width 42 height 15
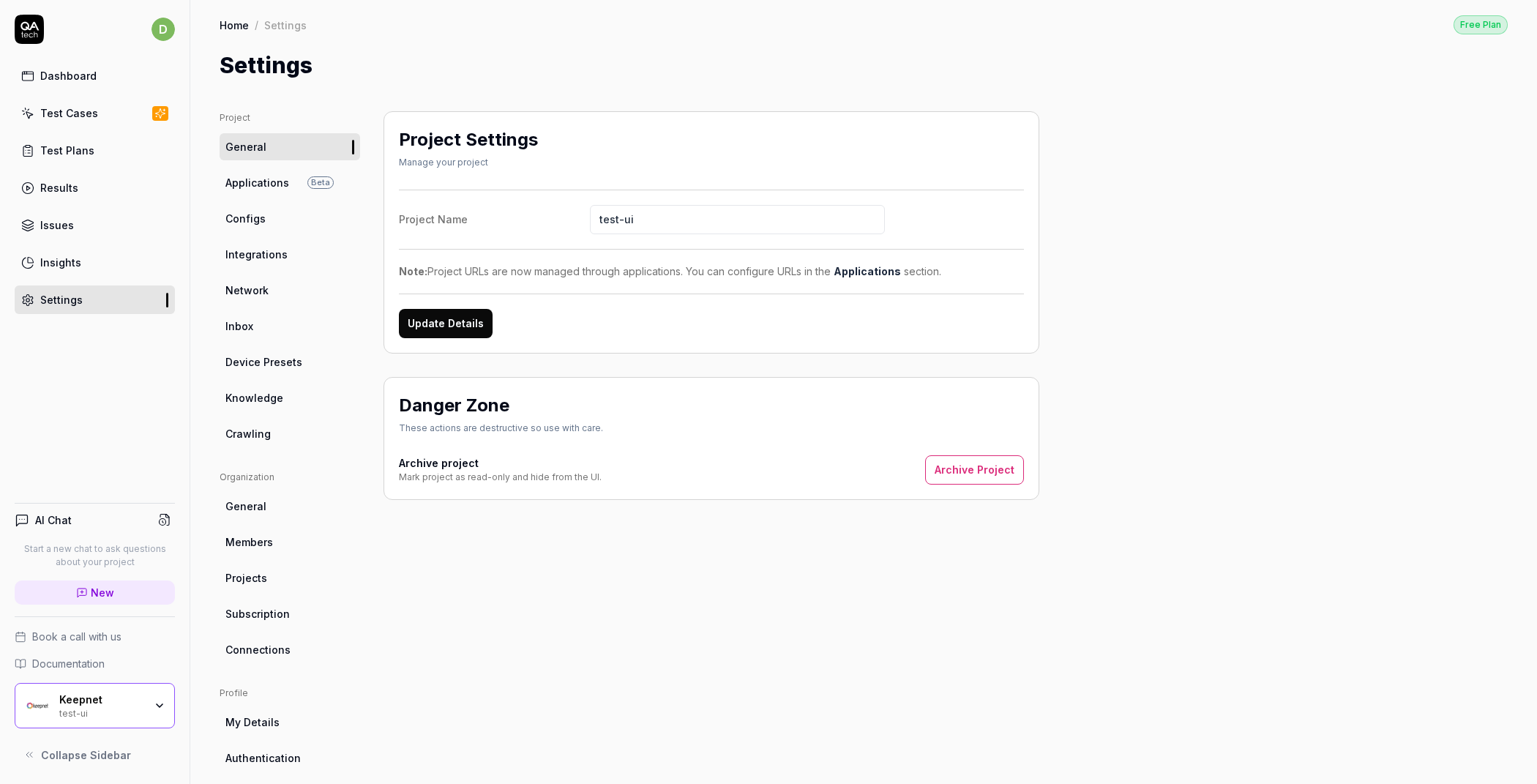
click at [254, 217] on span "Configs" at bounding box center [245, 218] width 41 height 15
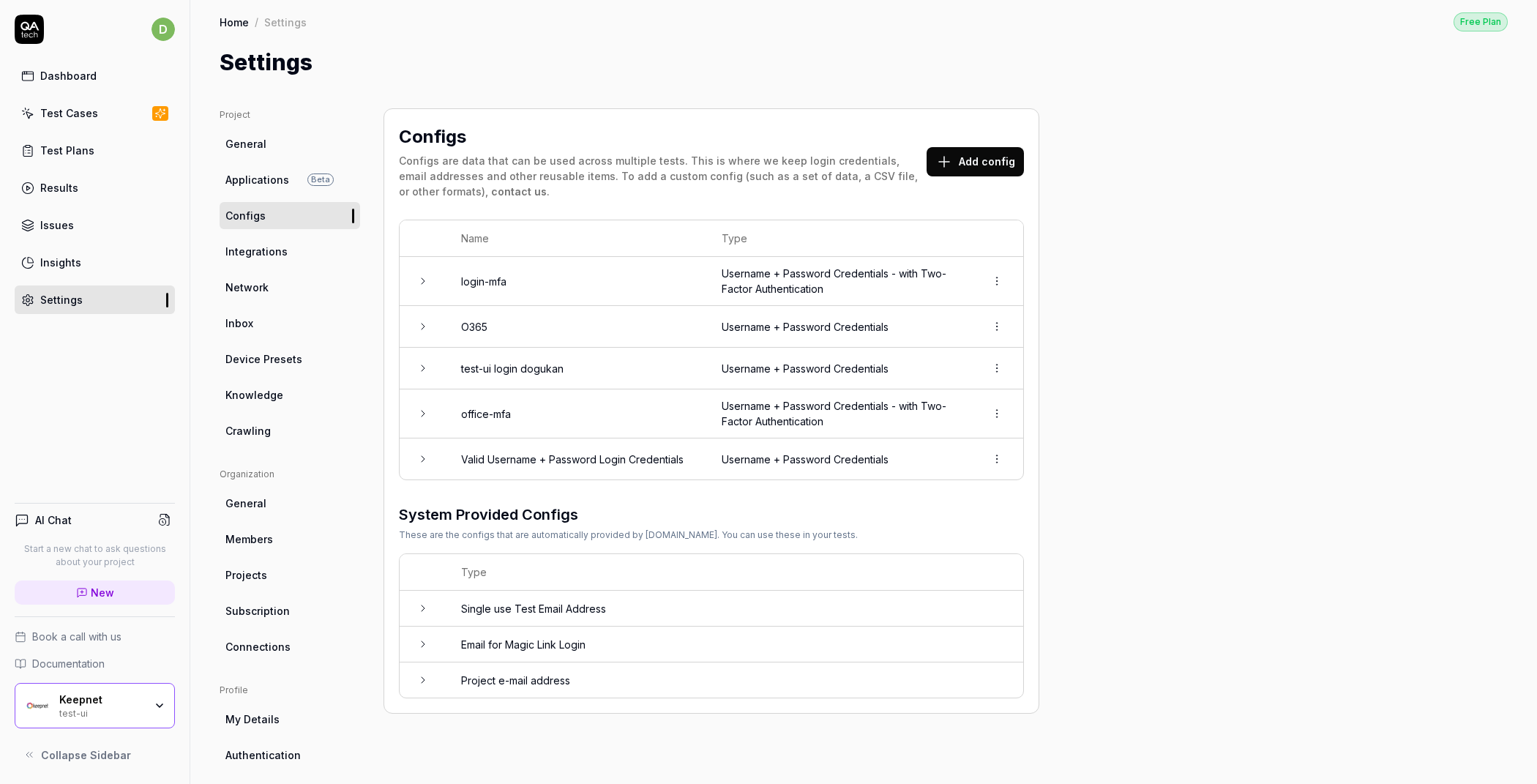
scroll to position [8, 0]
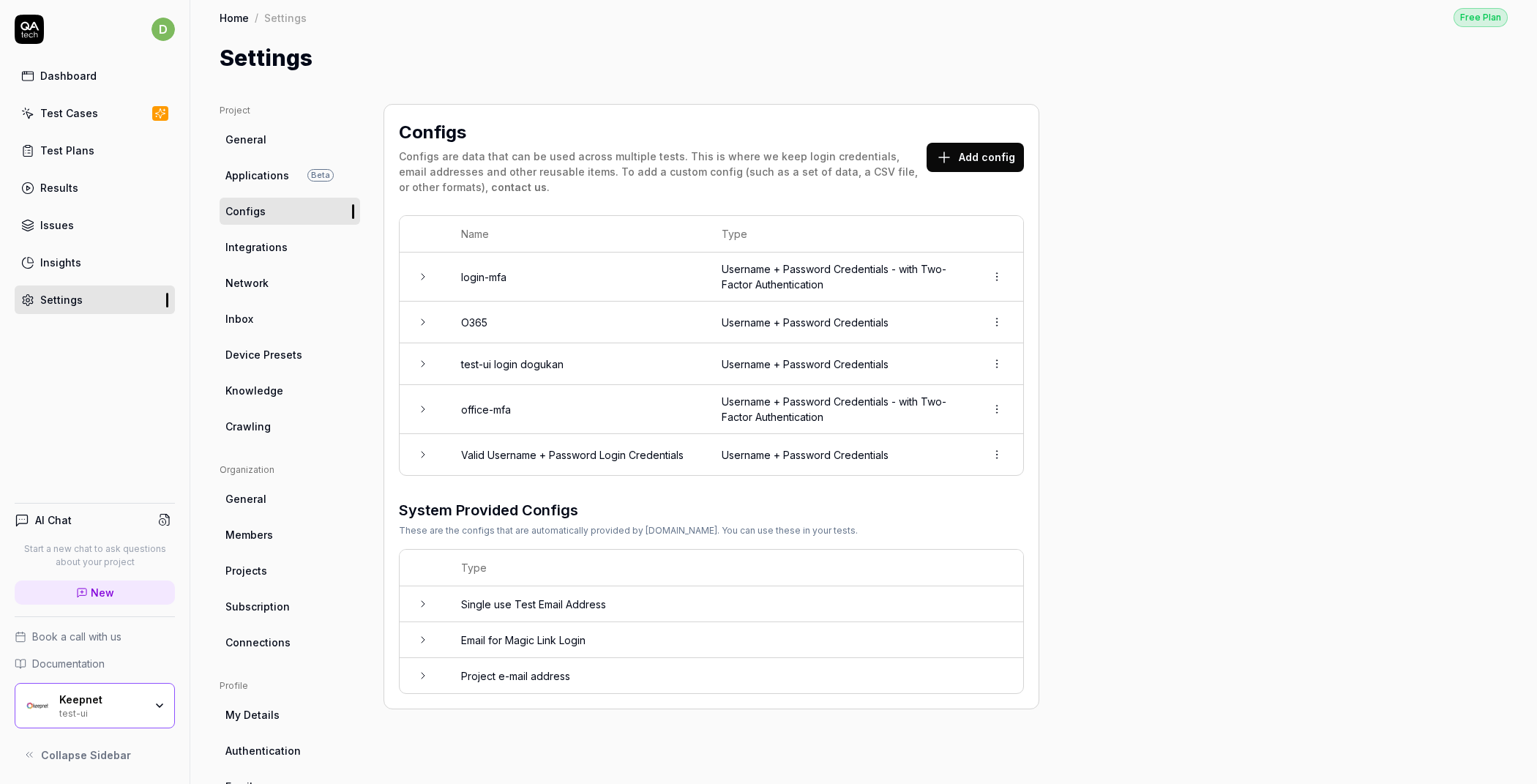
click at [937, 273] on td "Username + Password Credentials - with Two-Factor Authentication" at bounding box center [839, 277] width 263 height 49
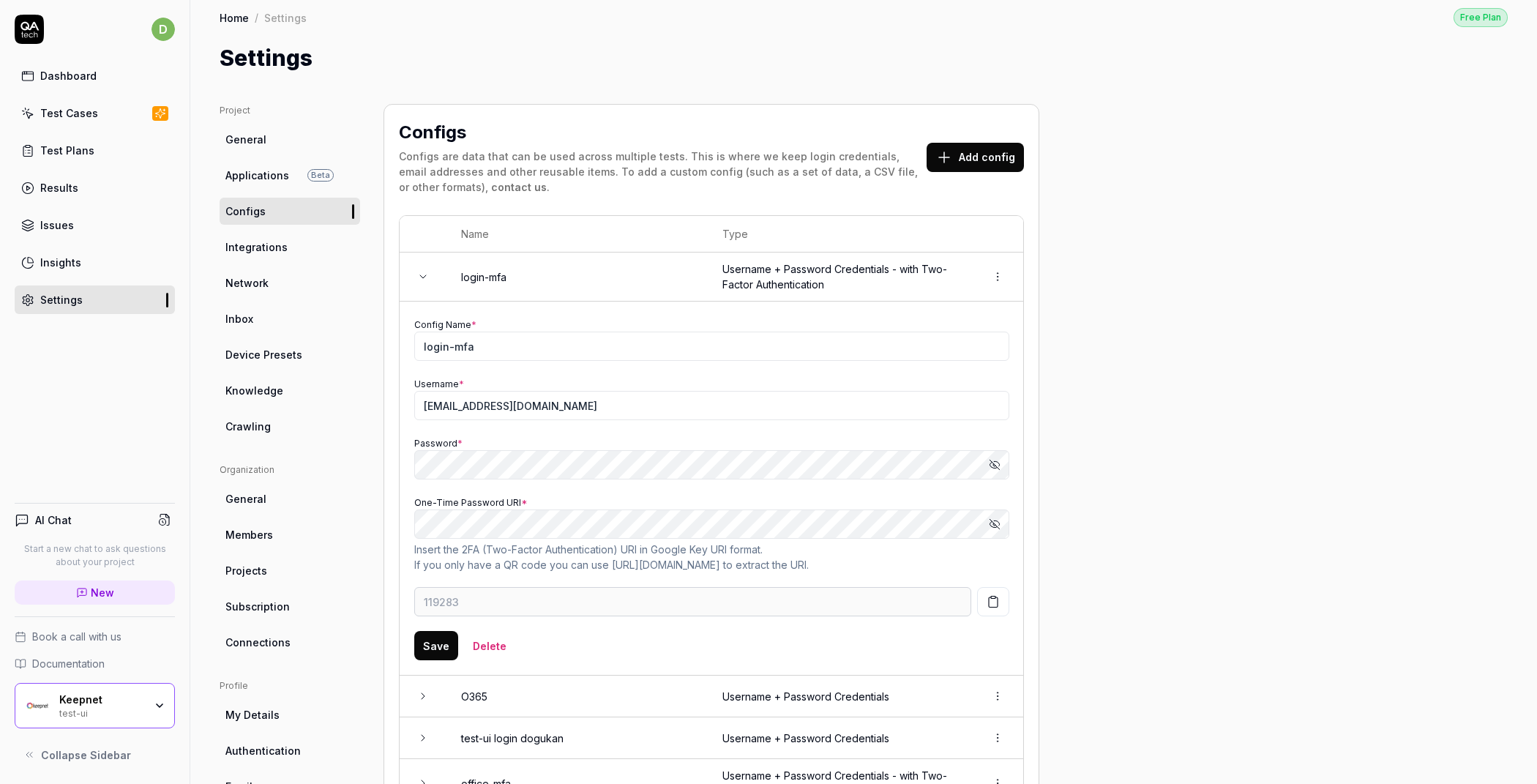
click at [987, 520] on button "Show password" at bounding box center [995, 524] width 29 height 29
click at [606, 403] on input "[EMAIL_ADDRESS][DOMAIN_NAME]" at bounding box center [711, 405] width 595 height 29
click at [996, 459] on icon "button" at bounding box center [994, 464] width 11 height 11
click at [996, 461] on icon "button" at bounding box center [994, 464] width 11 height 11
type input "554296"
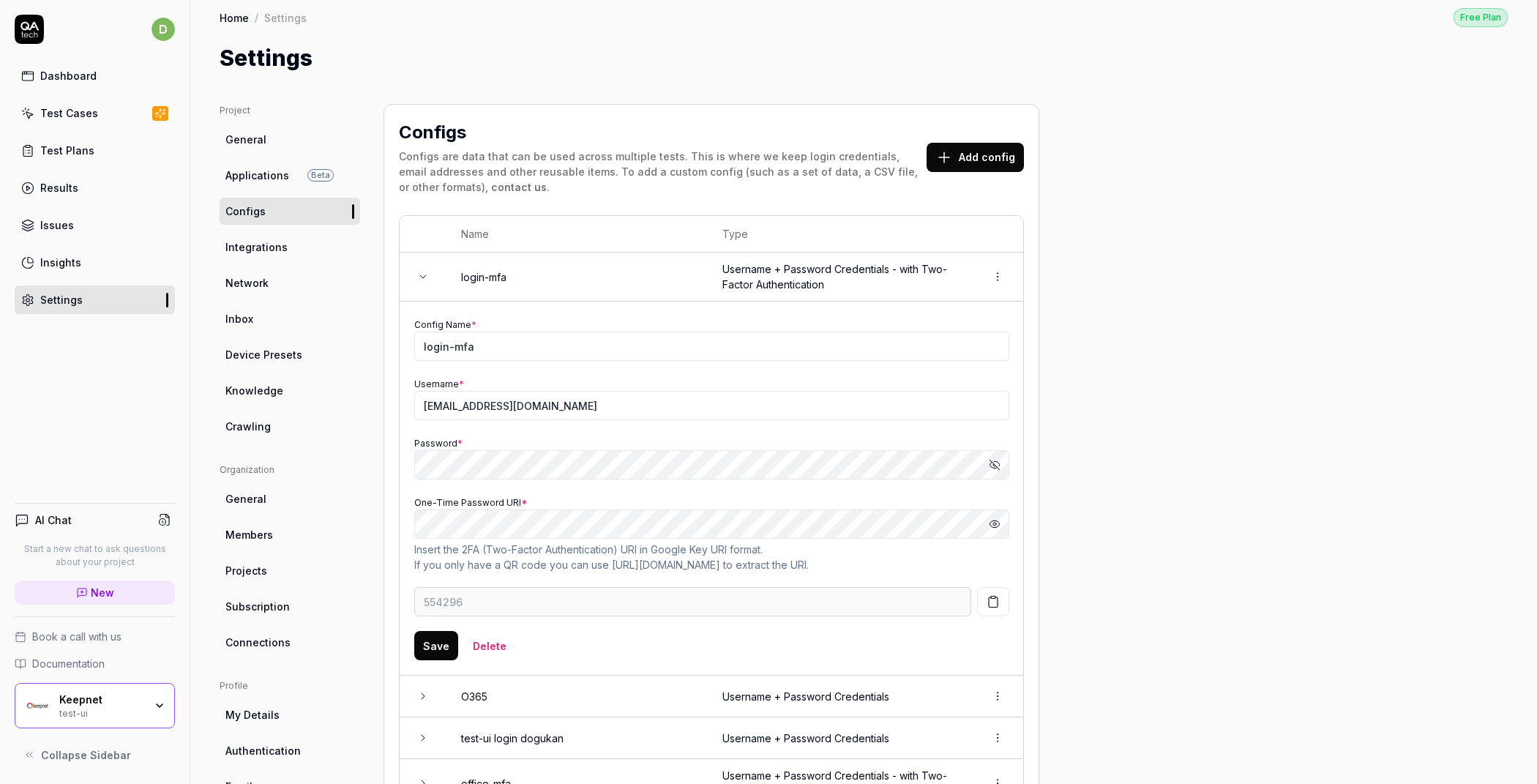
click at [100, 120] on link "Test Cases" at bounding box center [94, 113] width 160 height 28
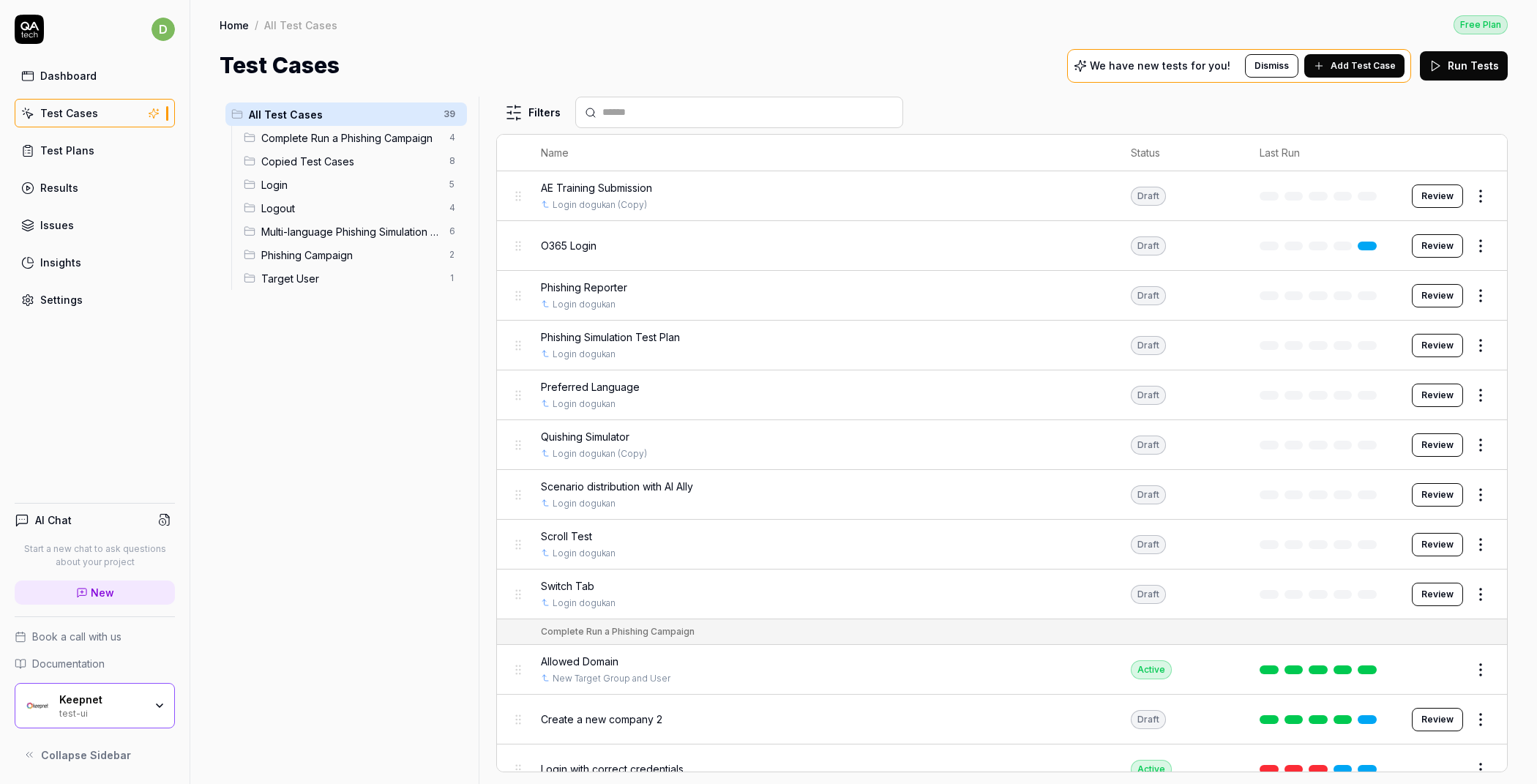
click at [147, 703] on div "Keepnet test-ui" at bounding box center [106, 705] width 94 height 24
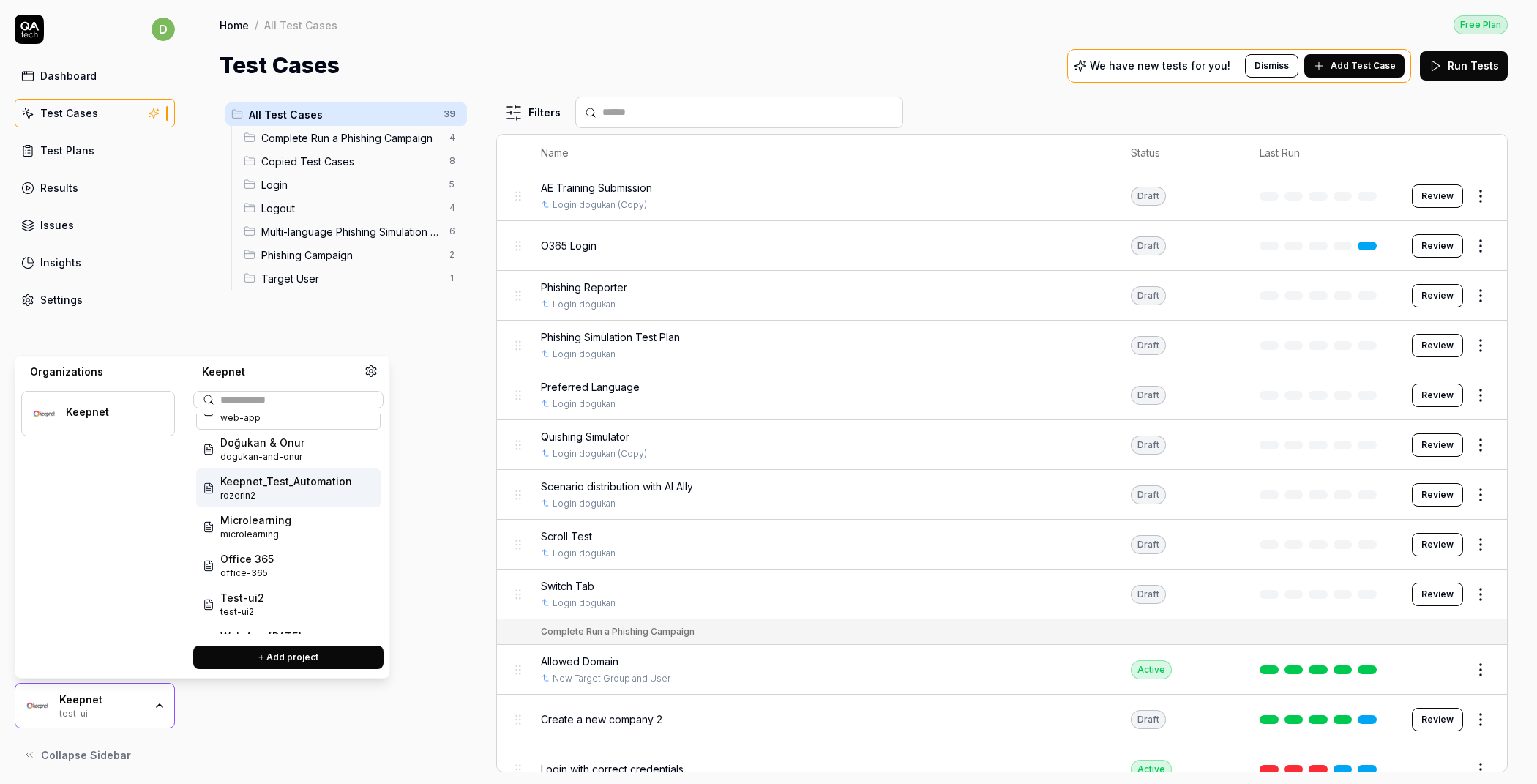
scroll to position [54, 0]
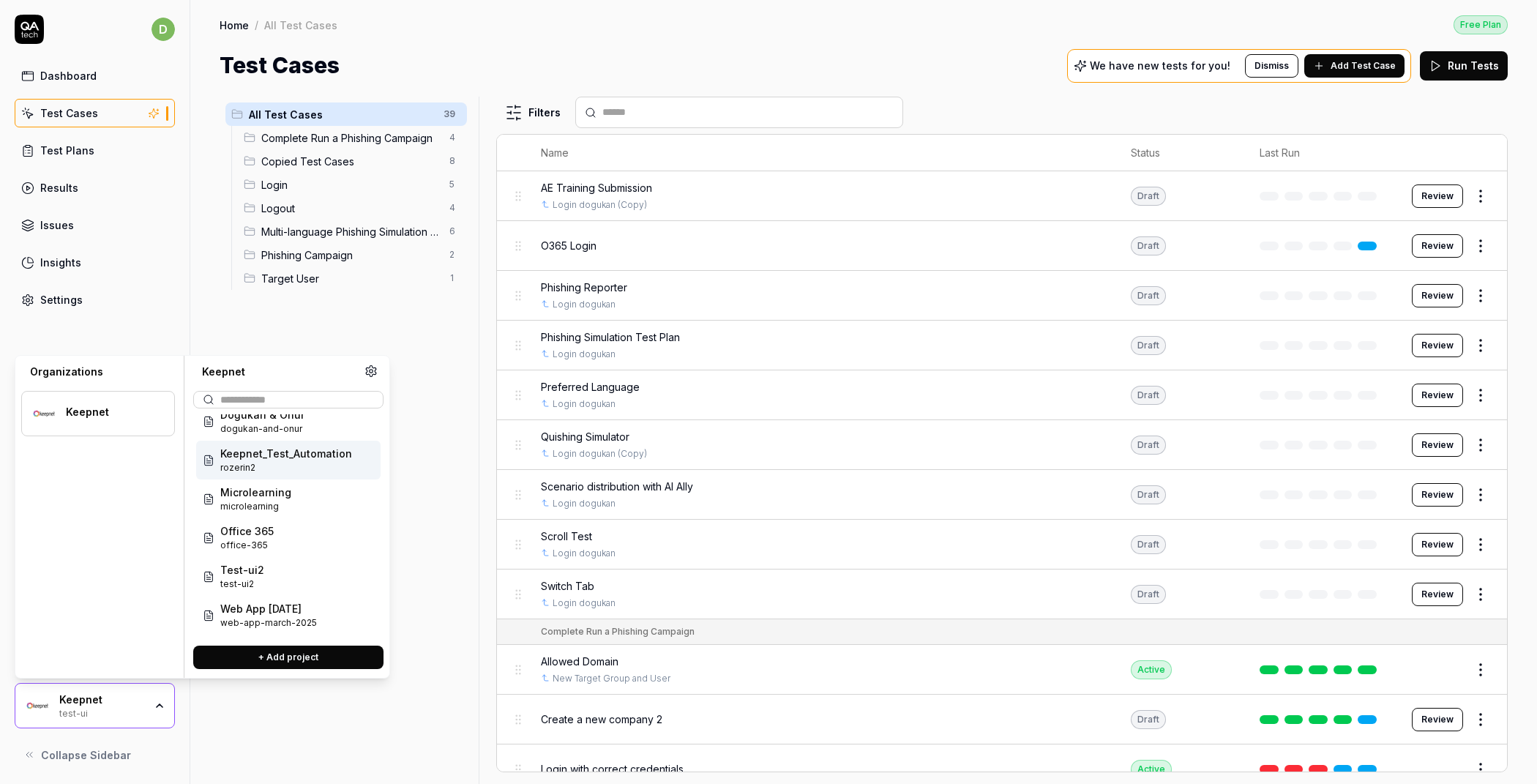
click at [314, 456] on span "Keepnet_Test_Automation" at bounding box center [286, 453] width 132 height 15
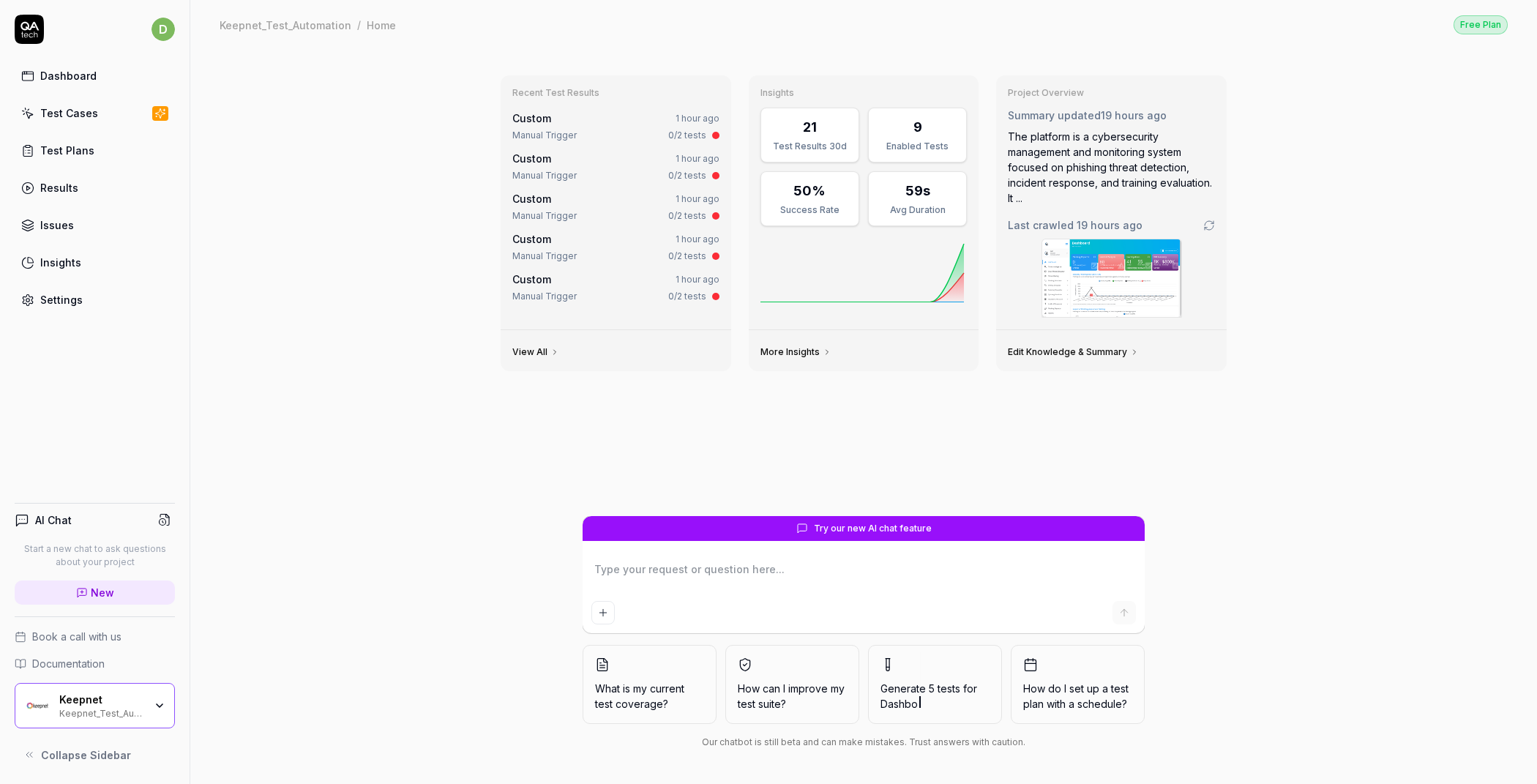
type textarea "*"
click at [98, 113] on link "Test Cases" at bounding box center [94, 113] width 160 height 28
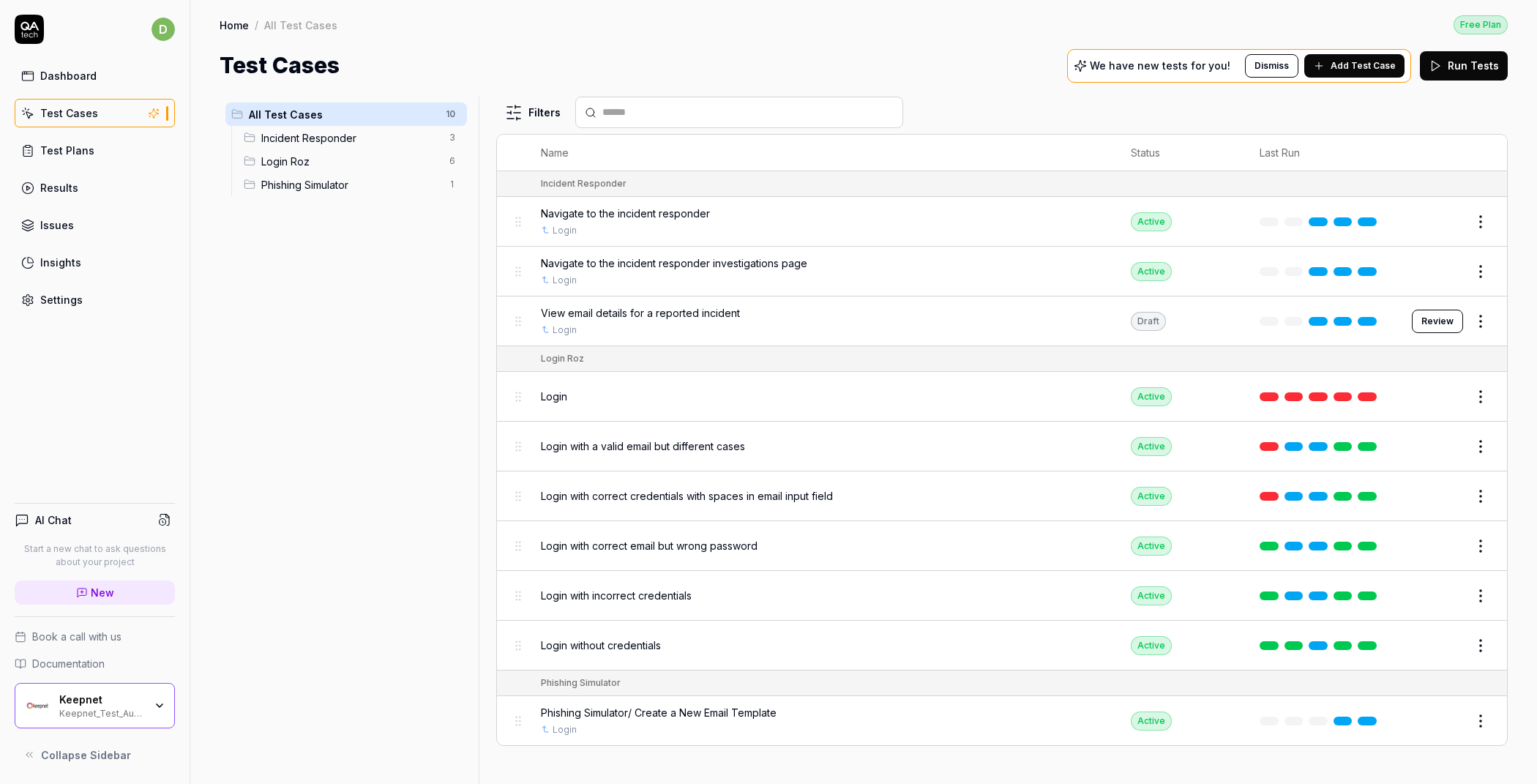
click at [1362, 69] on span "Add Test Case" at bounding box center [1363, 65] width 65 height 13
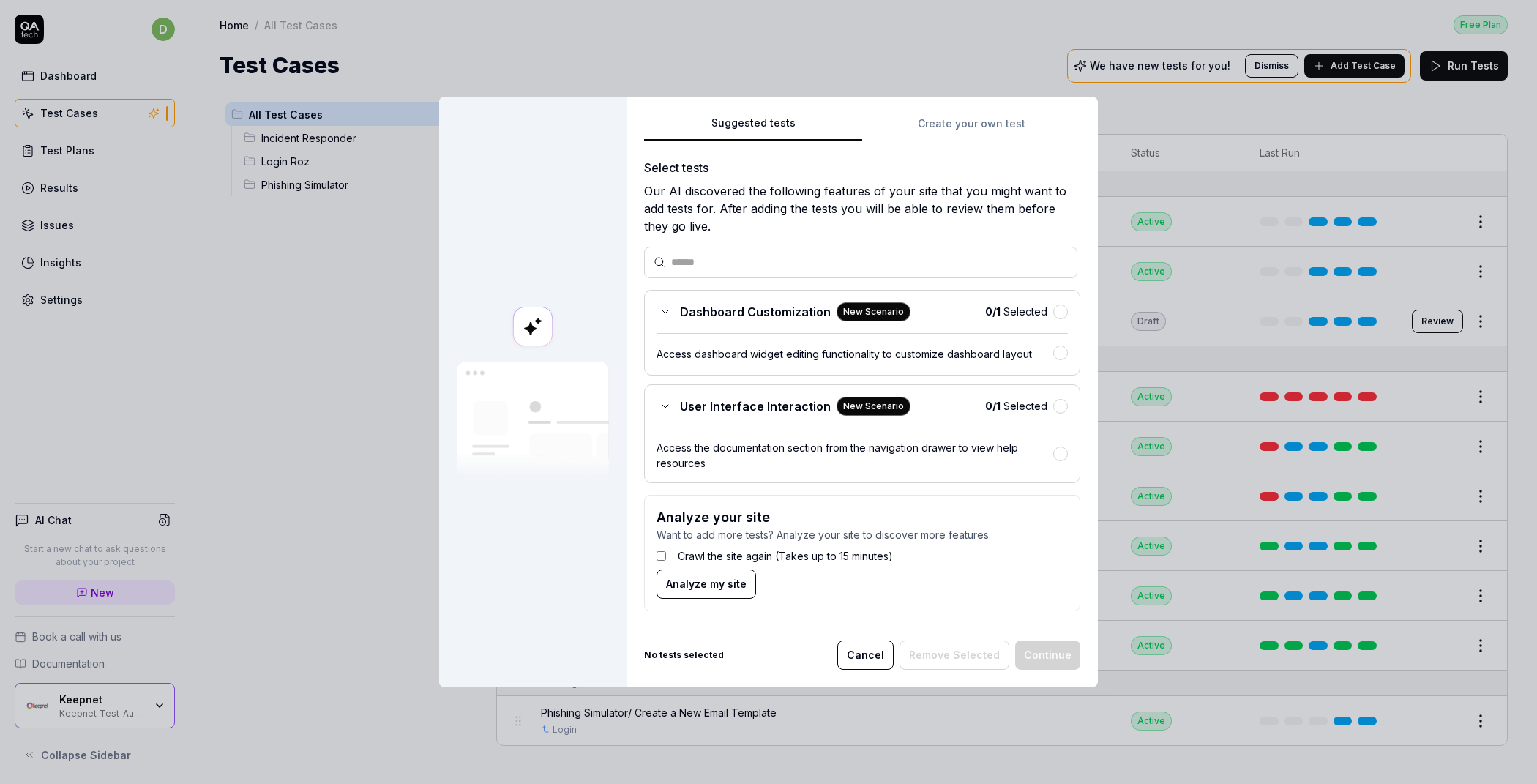
click at [977, 129] on div "Suggested tests Create your own test Select tests Our AI discovered the followi…" at bounding box center [862, 368] width 437 height 508
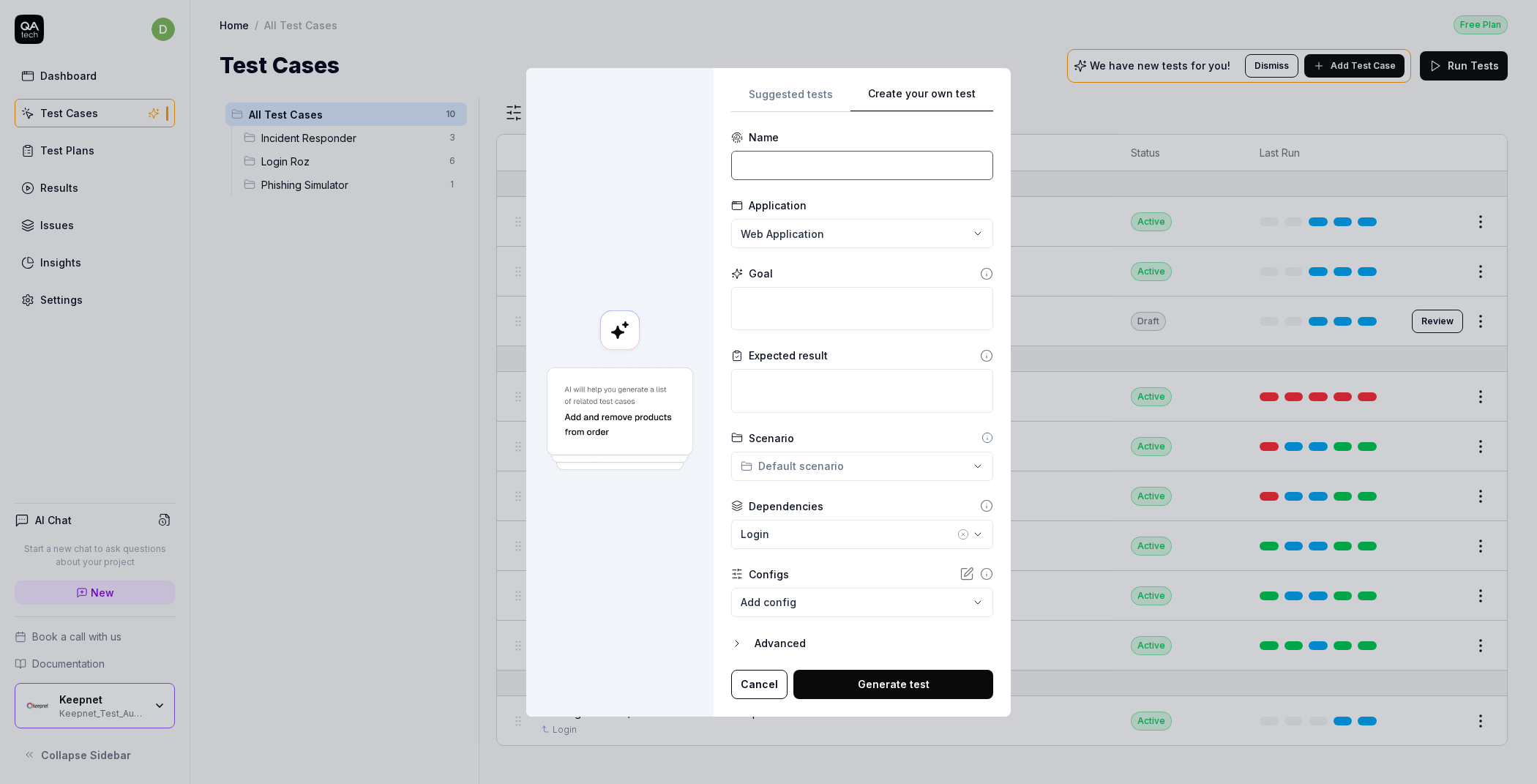
click at [780, 167] on input at bounding box center [862, 165] width 262 height 29
type input "Quishing Simulator"
click at [795, 320] on textarea at bounding box center [862, 309] width 262 height 43
paste textarea "Create and launch an email campaign within the Keepnet Quishing Simulator that …"
type textarea "*"
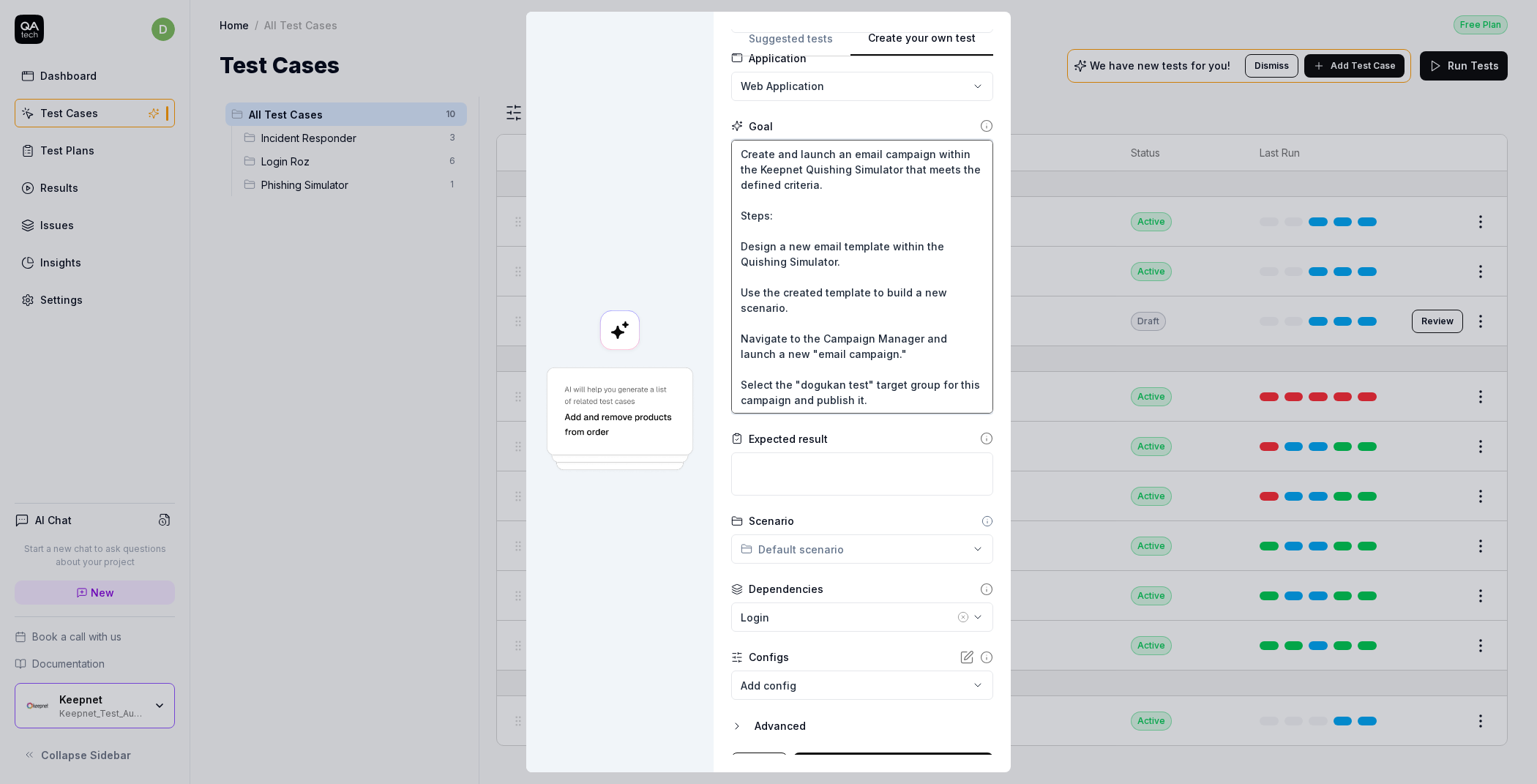
scroll to position [118, 0]
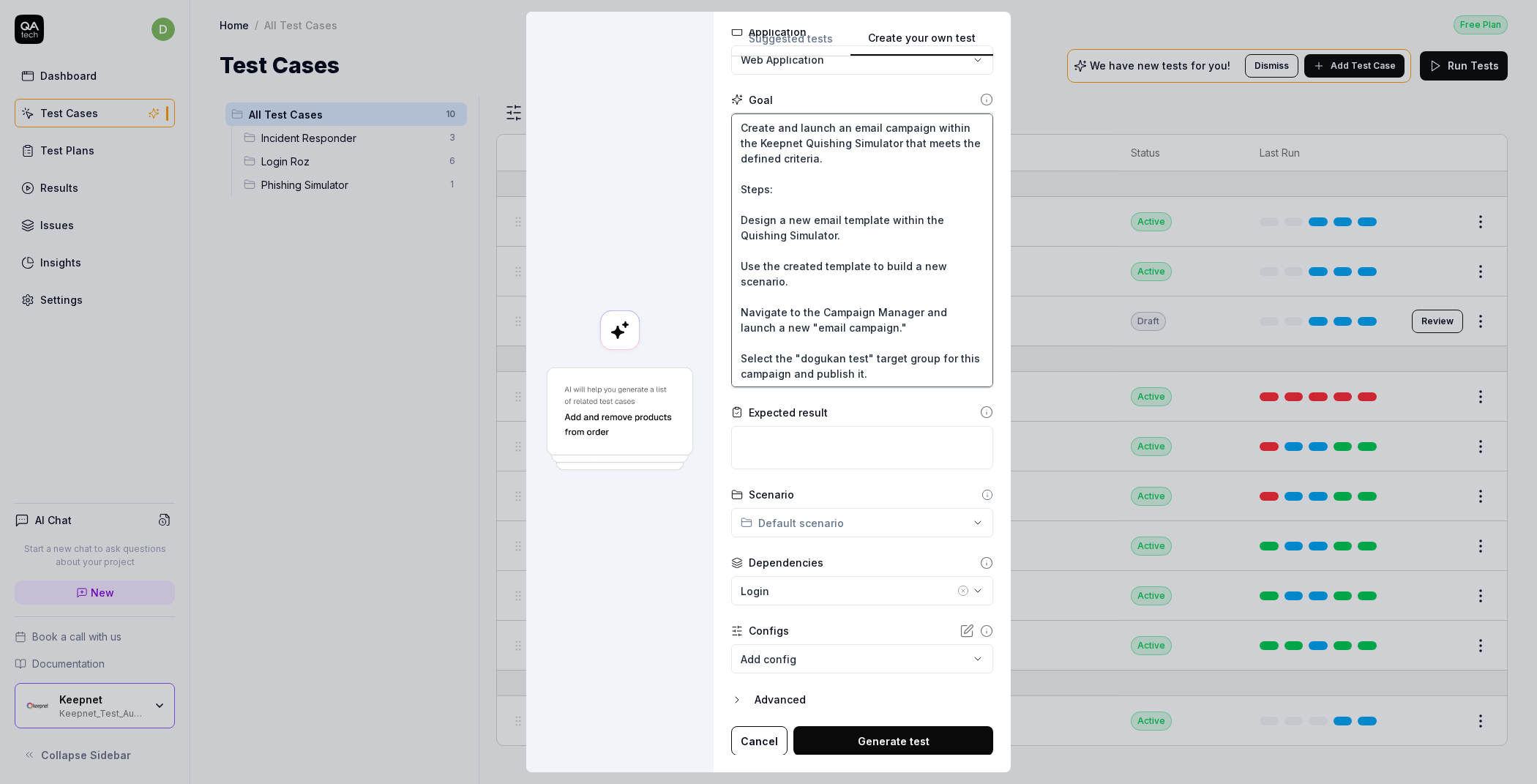
type textarea "Create and launch an email campaign within the Keepnet Quishing Simulator that …"
click at [809, 521] on div "**********" at bounding box center [768, 392] width 1537 height 784
click at [843, 498] on div "**********" at bounding box center [768, 392] width 1537 height 784
click at [804, 594] on div "Login" at bounding box center [847, 591] width 214 height 15
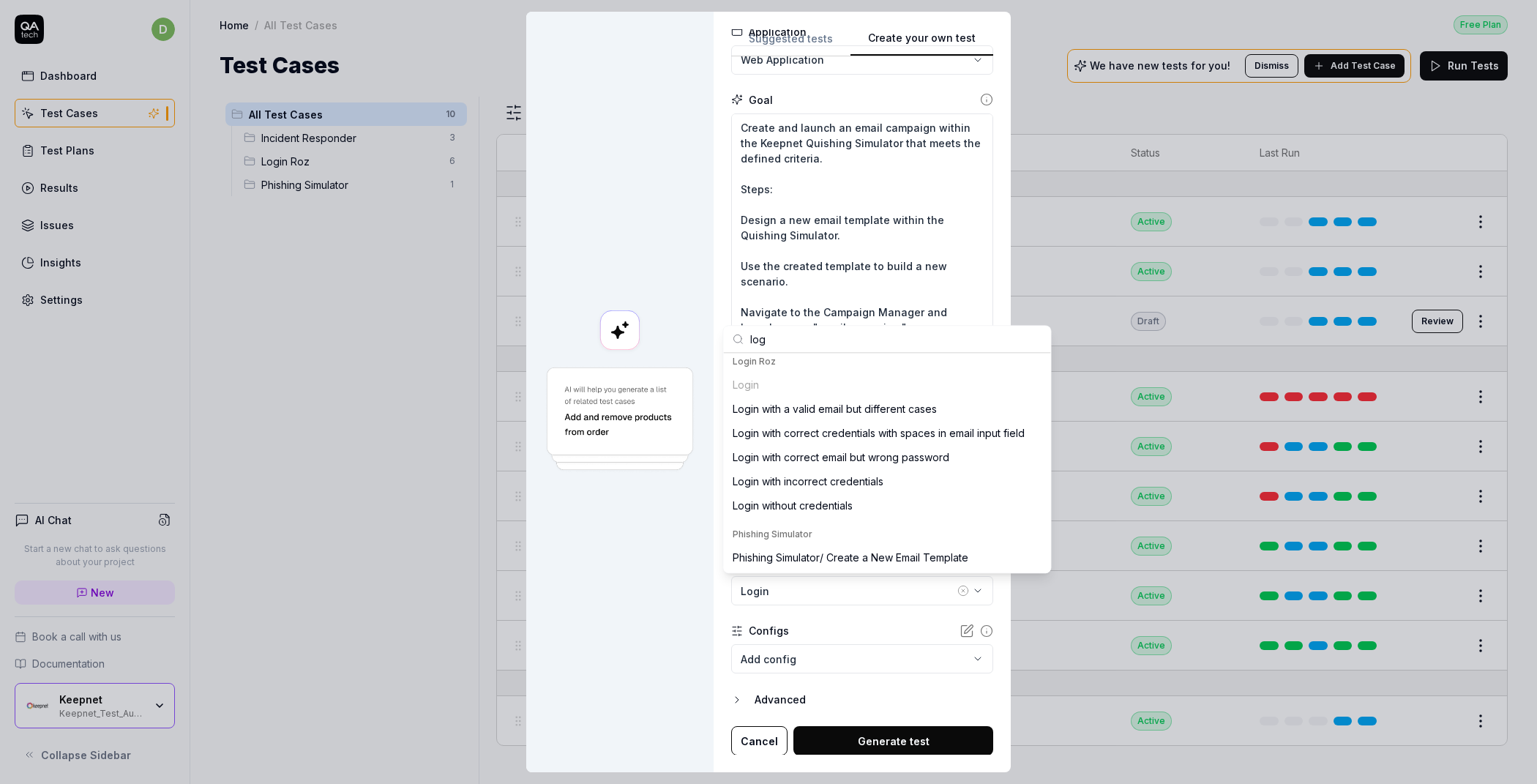
scroll to position [0, 0]
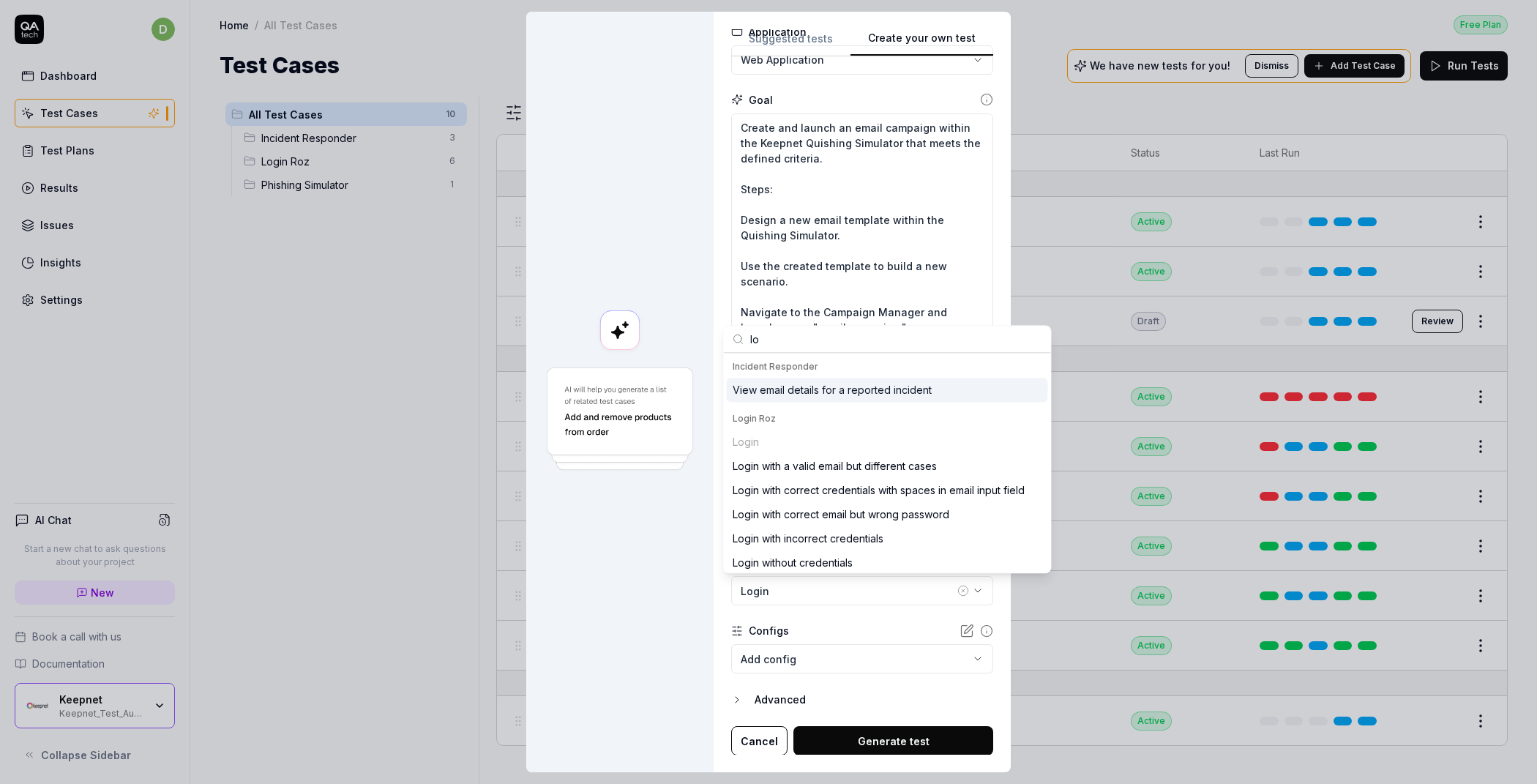
type input "l"
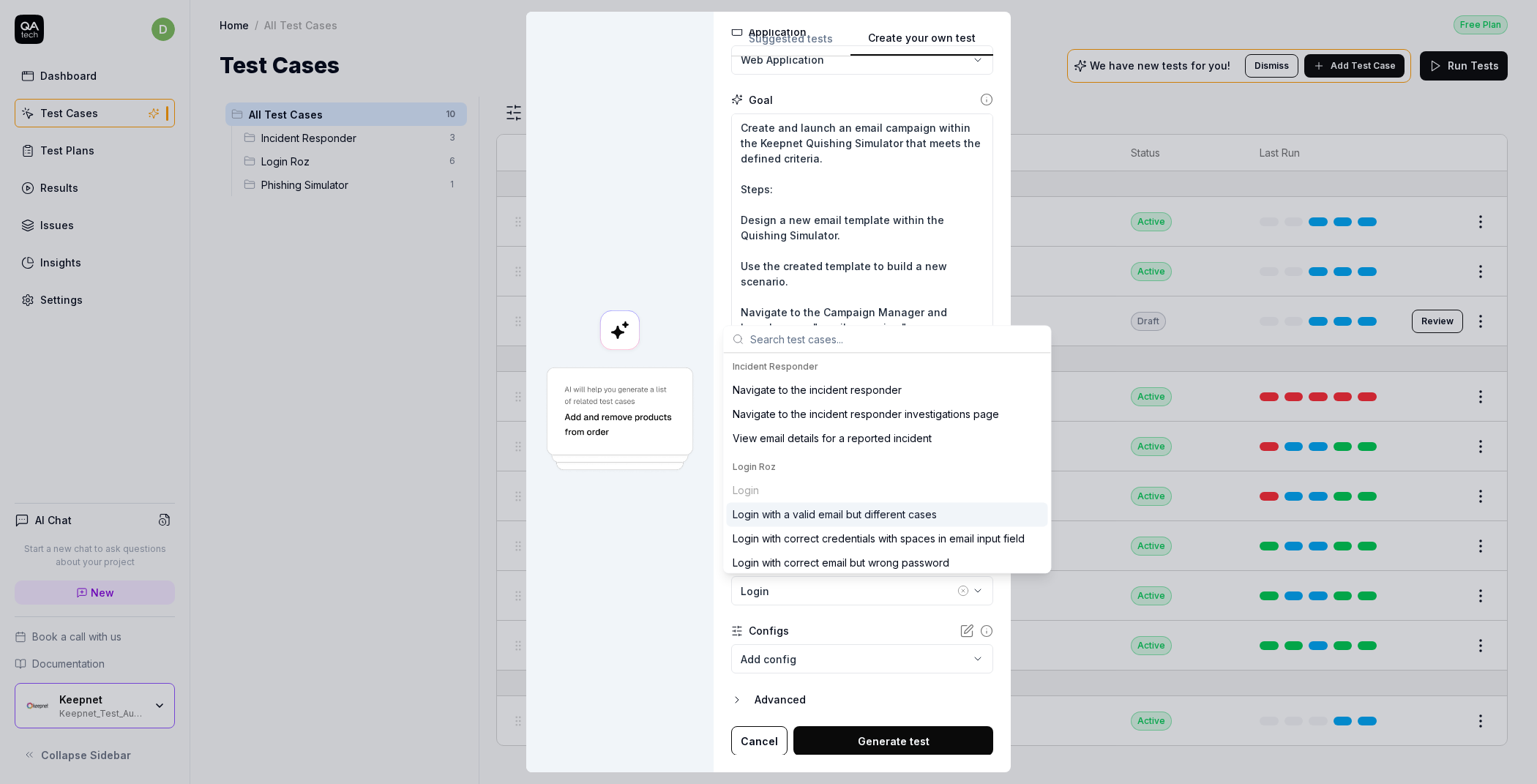
click at [714, 595] on div "**********" at bounding box center [862, 391] width 297 height 760
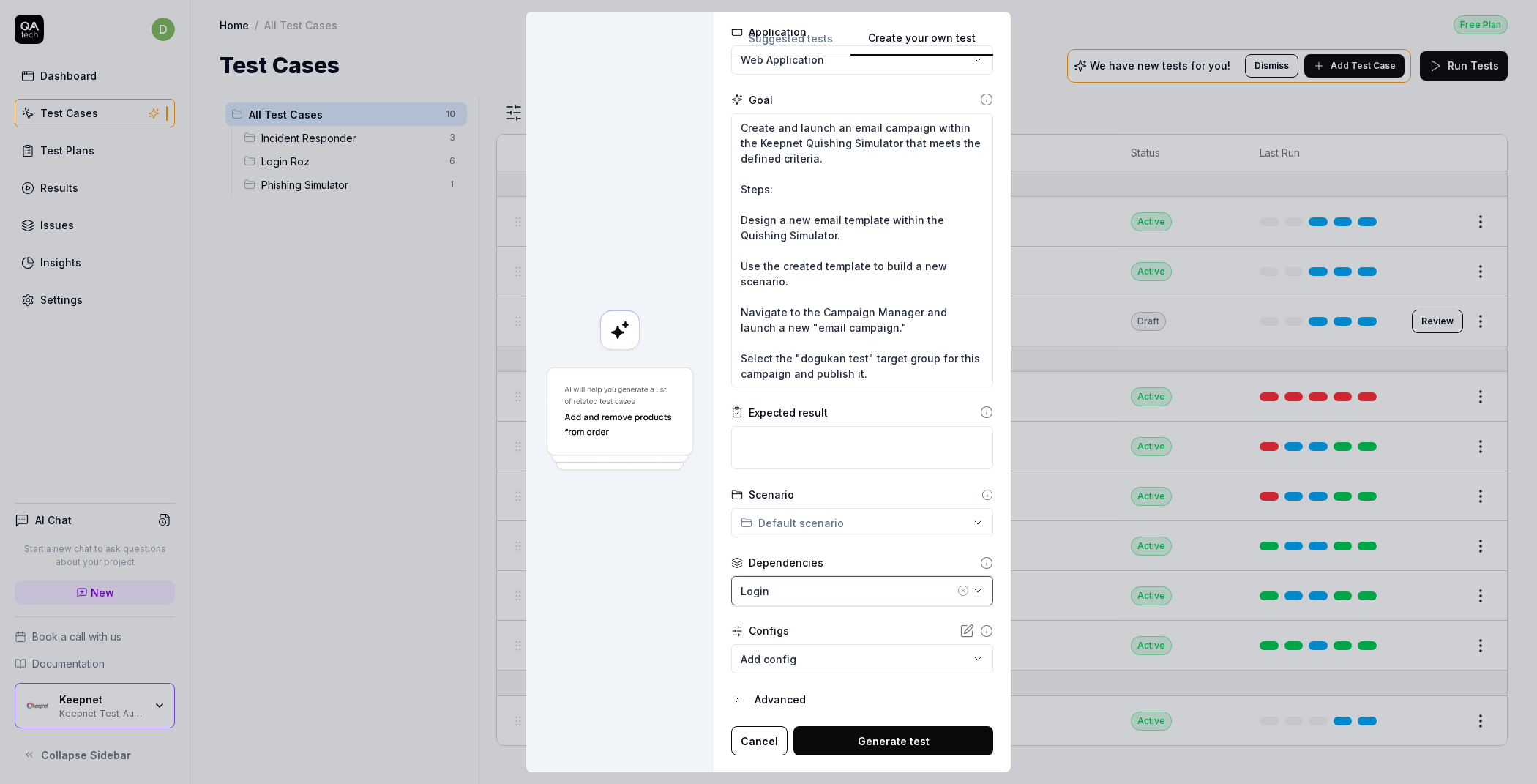
click at [788, 587] on div "Login" at bounding box center [847, 591] width 214 height 15
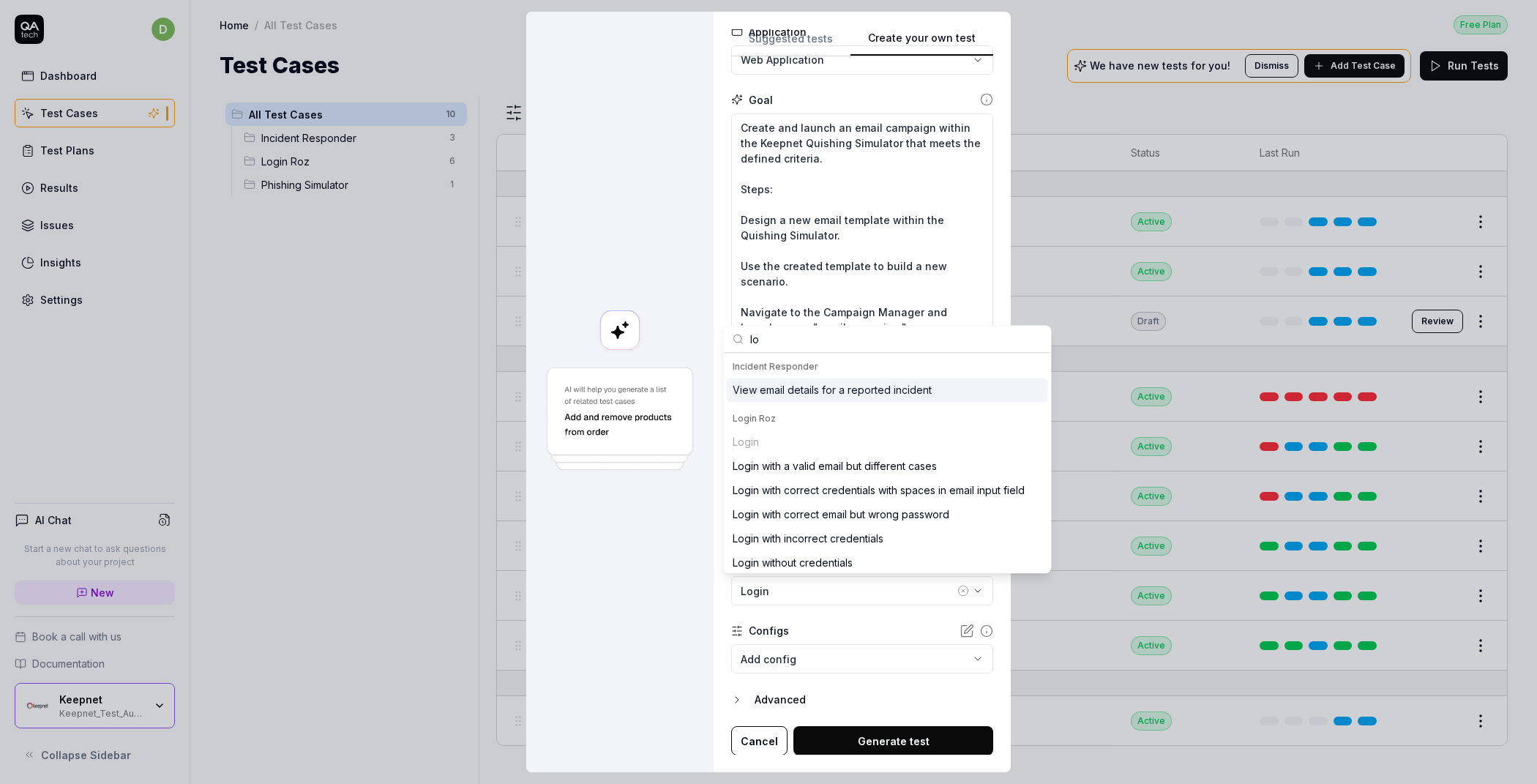
type input "l"
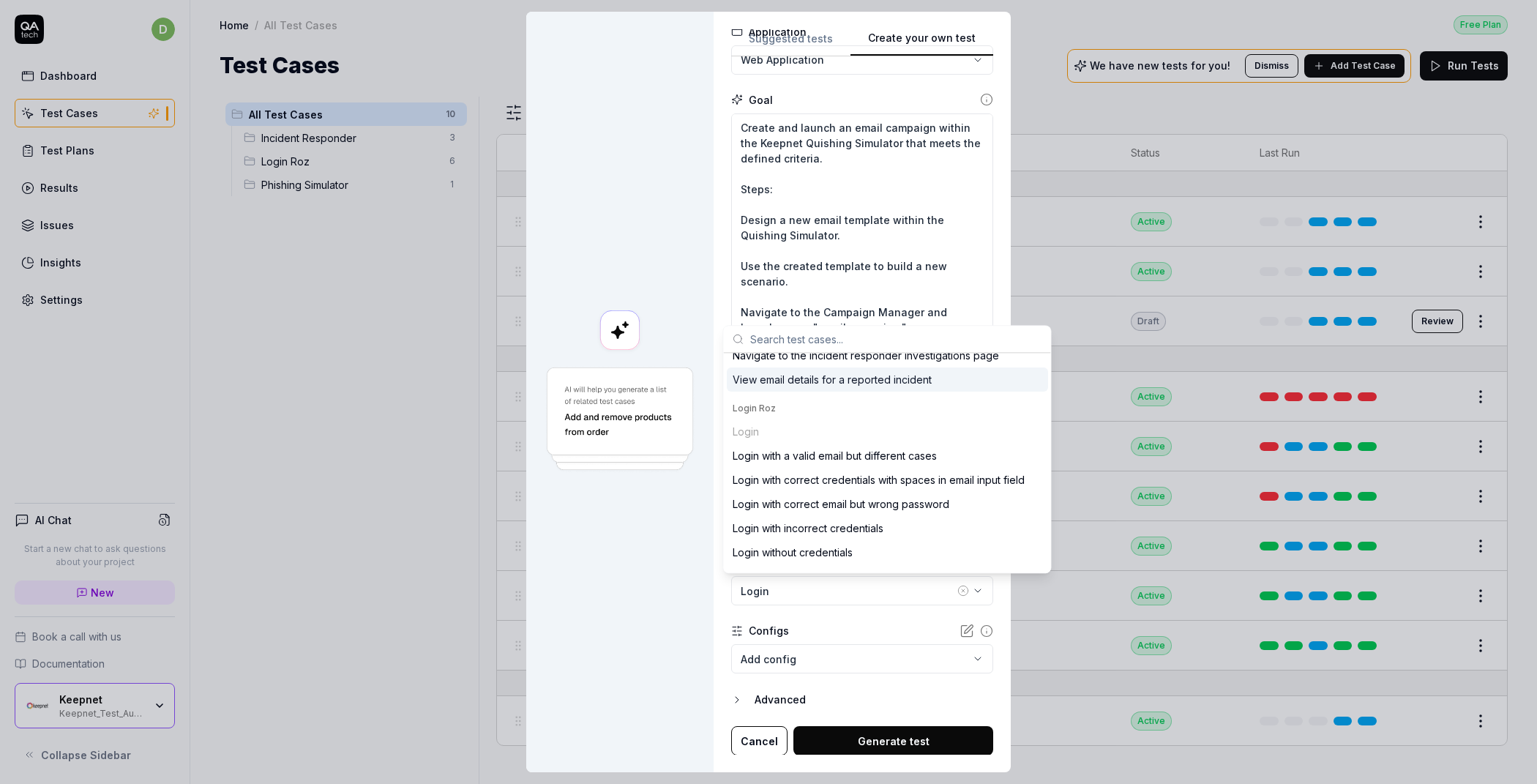
scroll to position [105, 0]
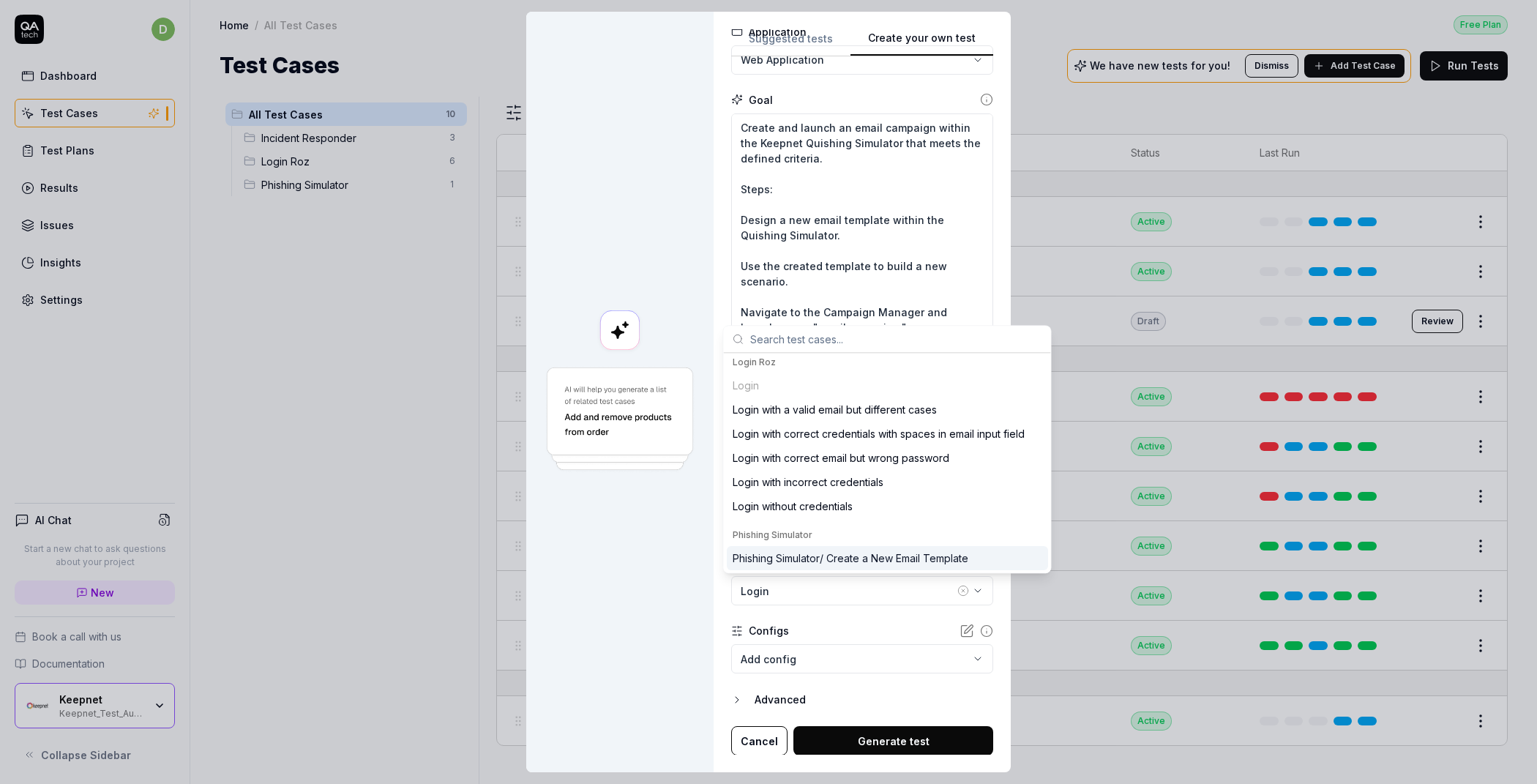
click at [714, 607] on div "**********" at bounding box center [862, 391] width 297 height 760
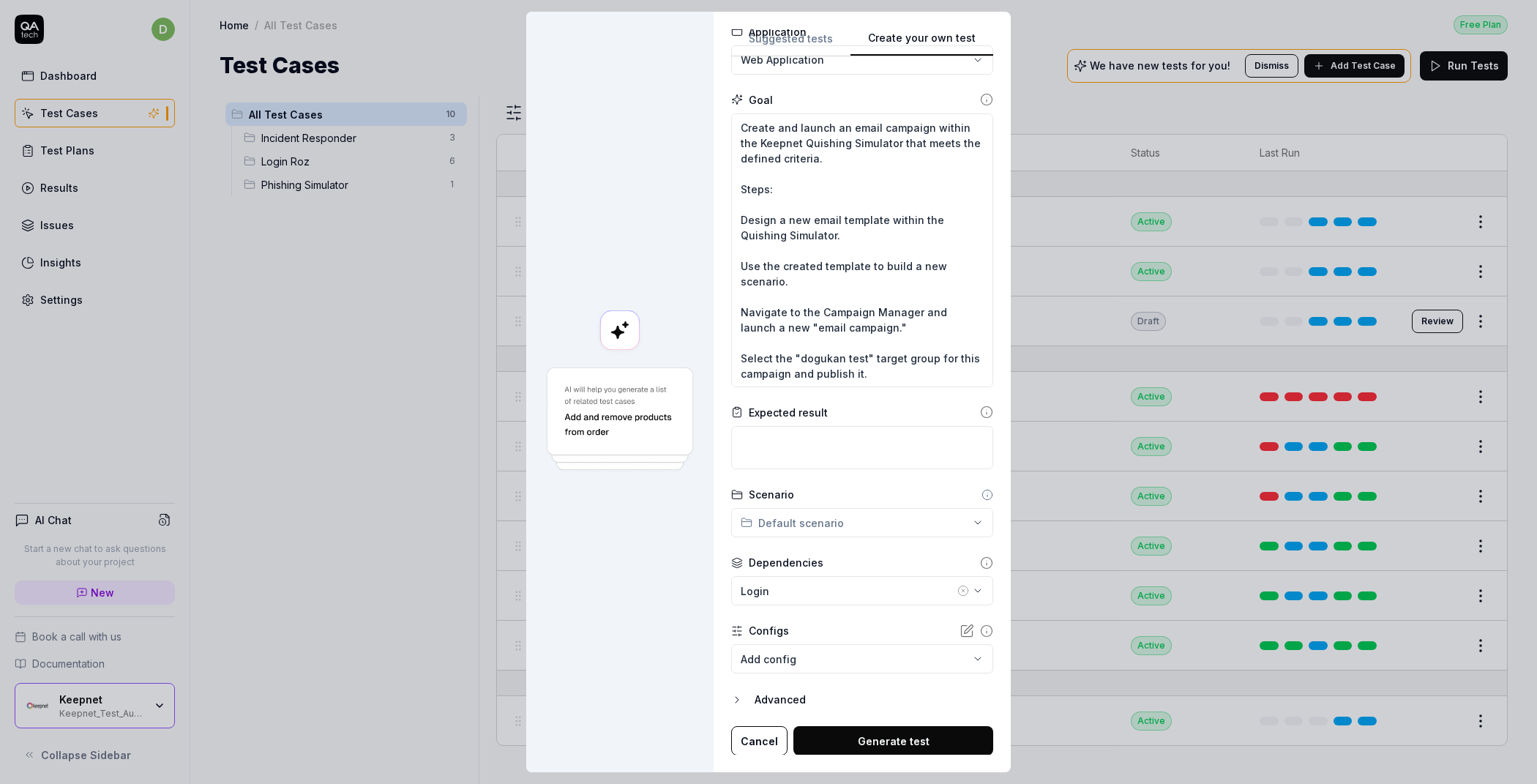
click at [791, 655] on body "d Dashboard Test Cases Test Plans Results Issues Insights Settings AI Chat Star…" at bounding box center [768, 392] width 1537 height 784
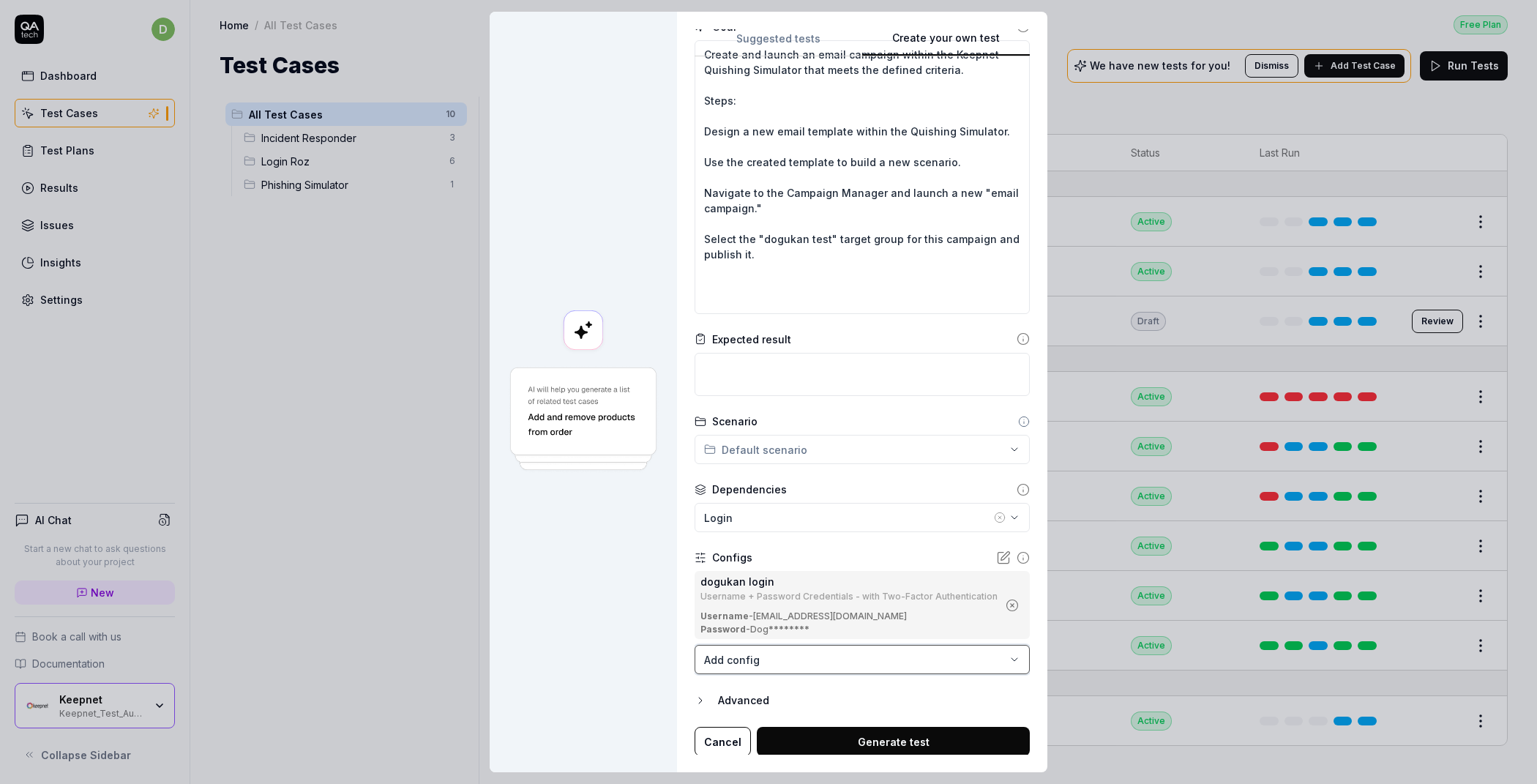
scroll to position [191, 0]
click at [866, 739] on button "Generate test" at bounding box center [893, 740] width 273 height 29
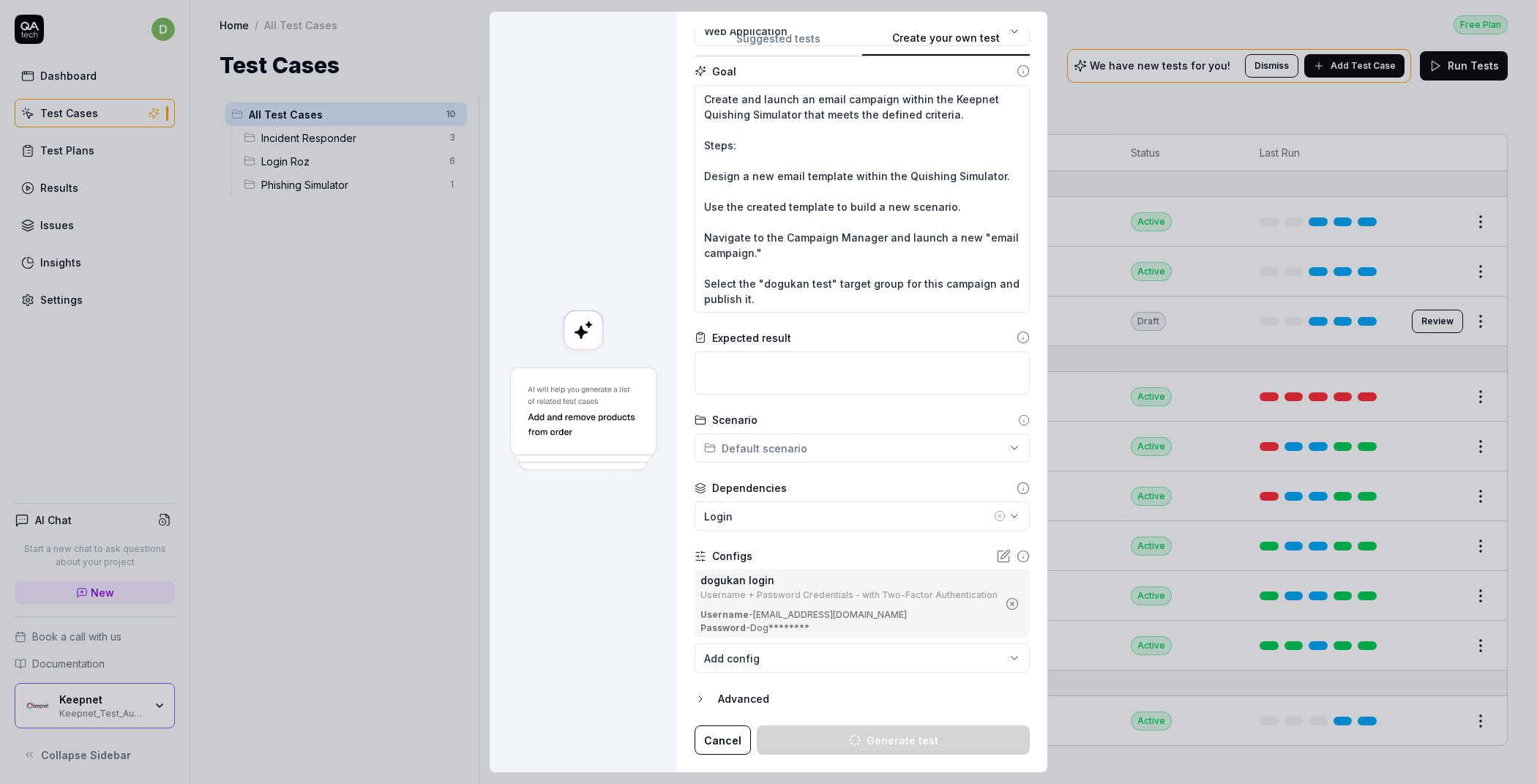
scroll to position [145, 0]
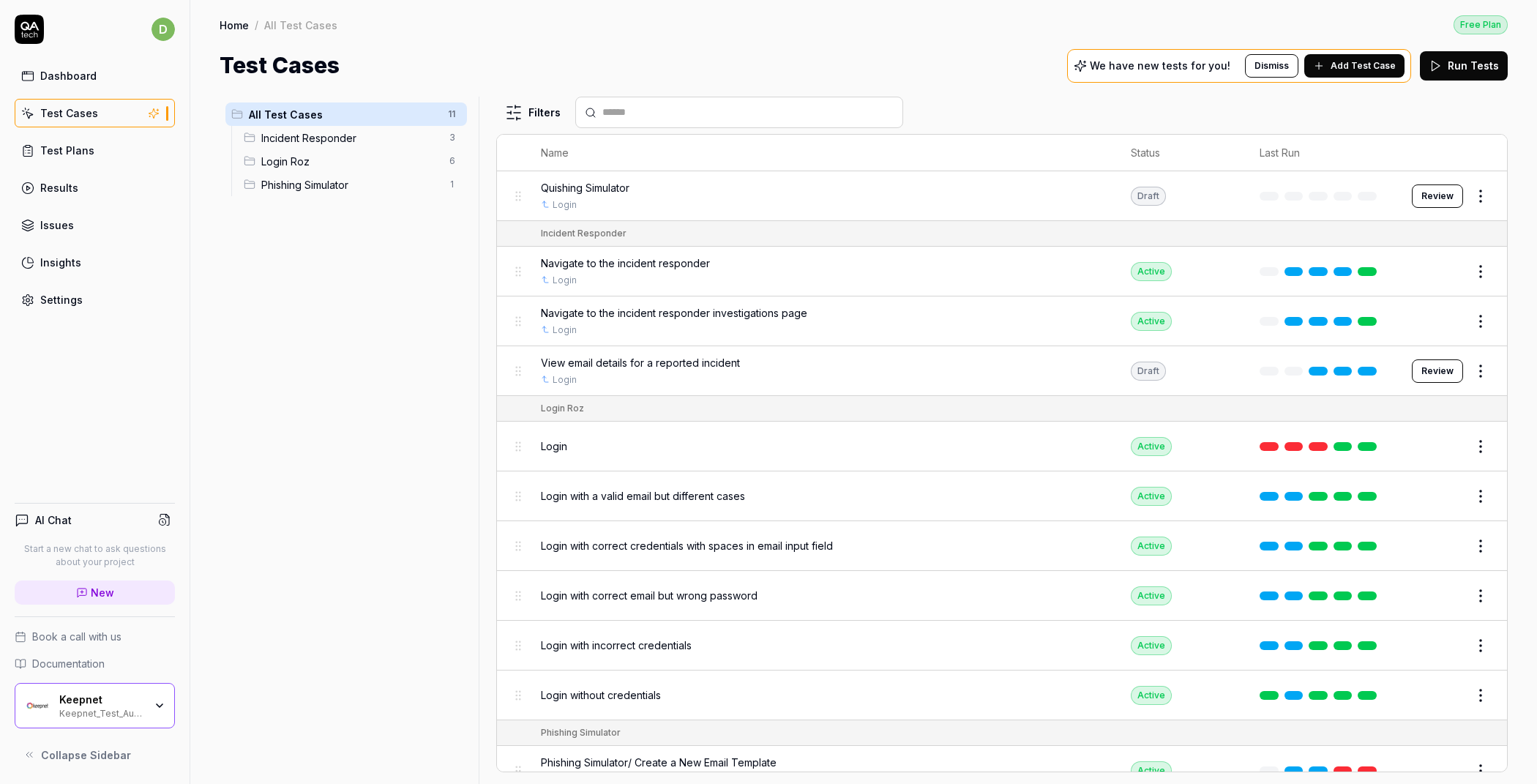
click at [792, 174] on td "Quishing Simulator Login" at bounding box center [821, 196] width 590 height 50
click at [587, 189] on span "Quishing Simulator" at bounding box center [585, 188] width 89 height 15
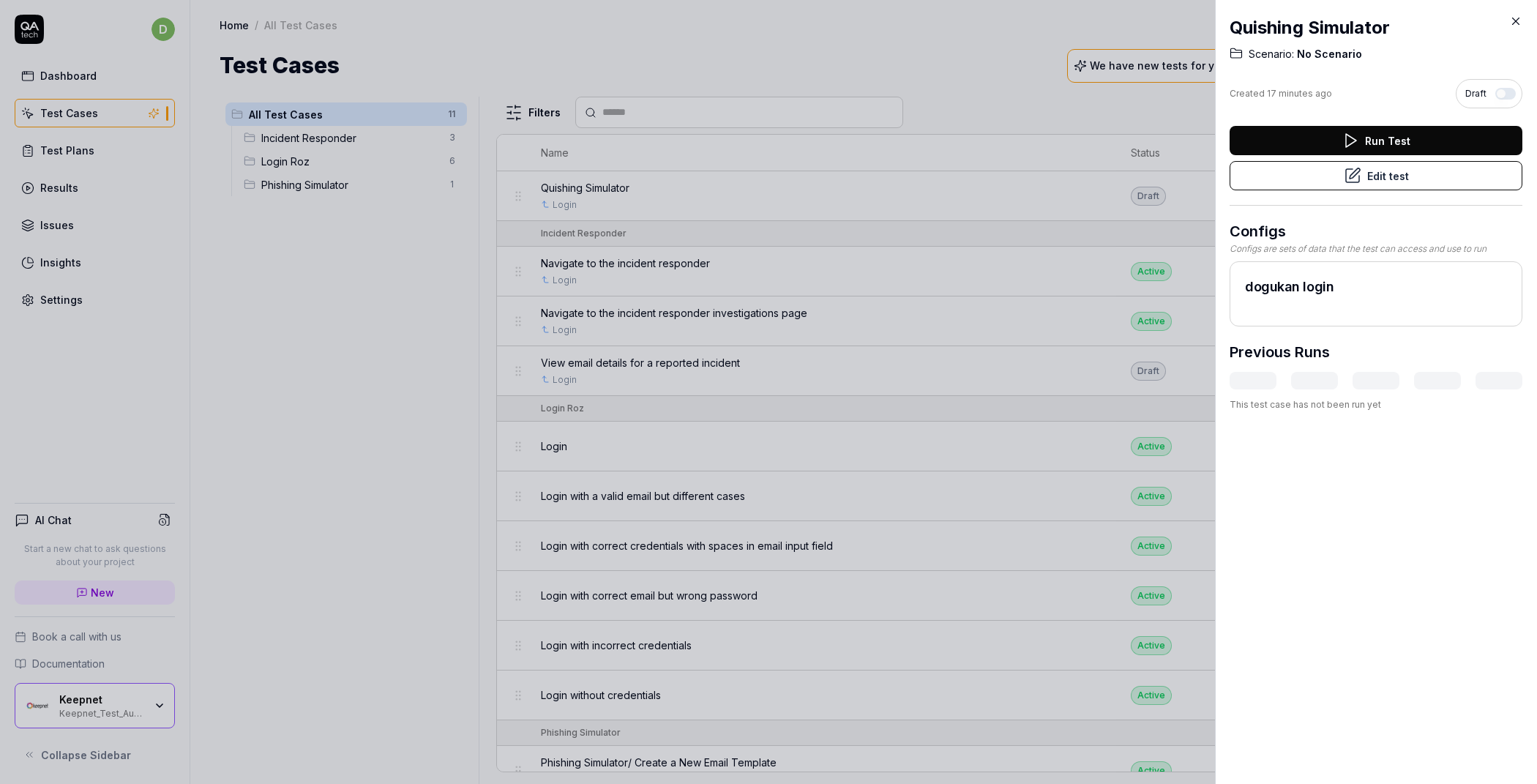
click at [1333, 182] on button "Edit test" at bounding box center [1376, 175] width 293 height 29
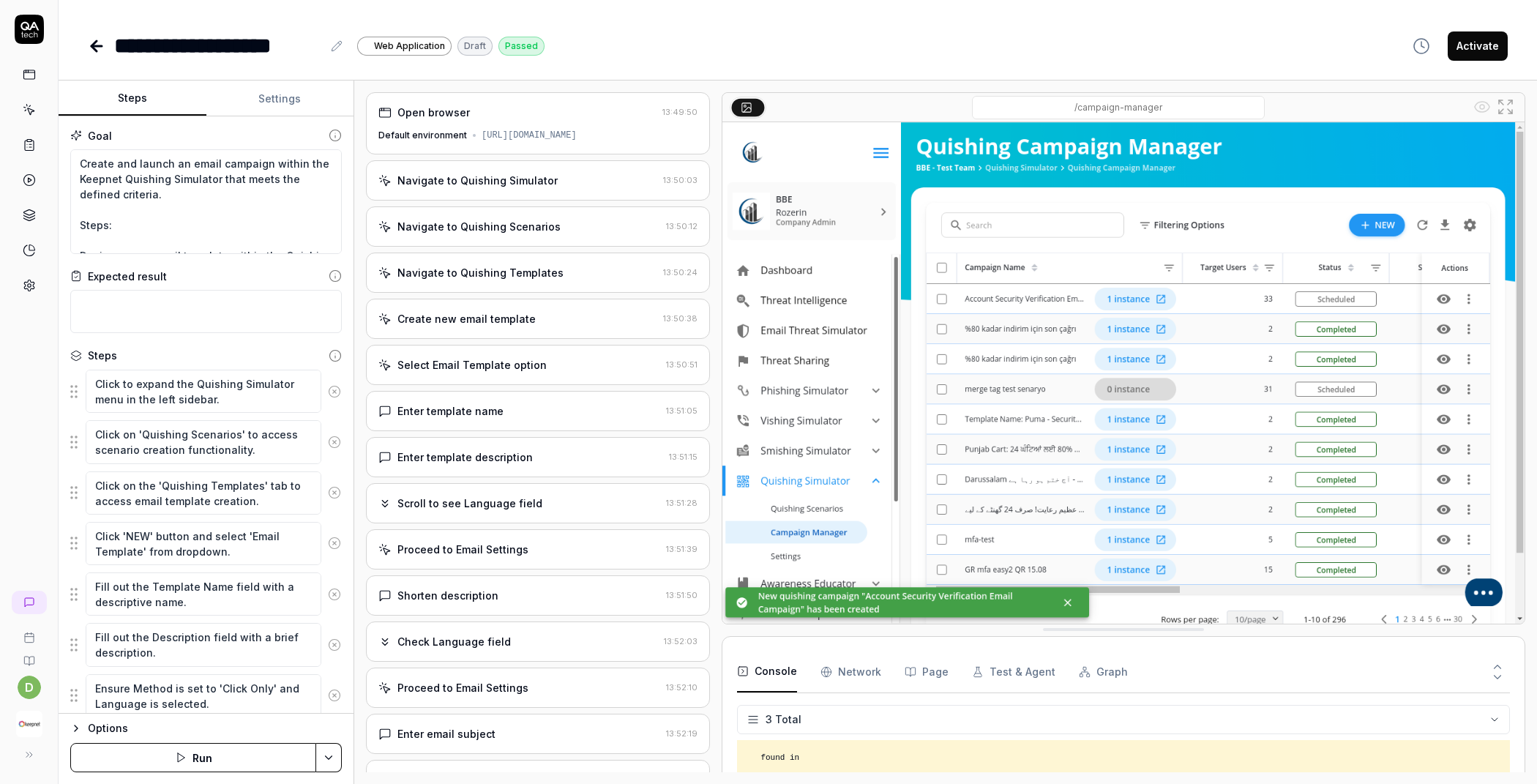
click at [516, 184] on div "Navigate to Quishing Simulator" at bounding box center [477, 181] width 160 height 15
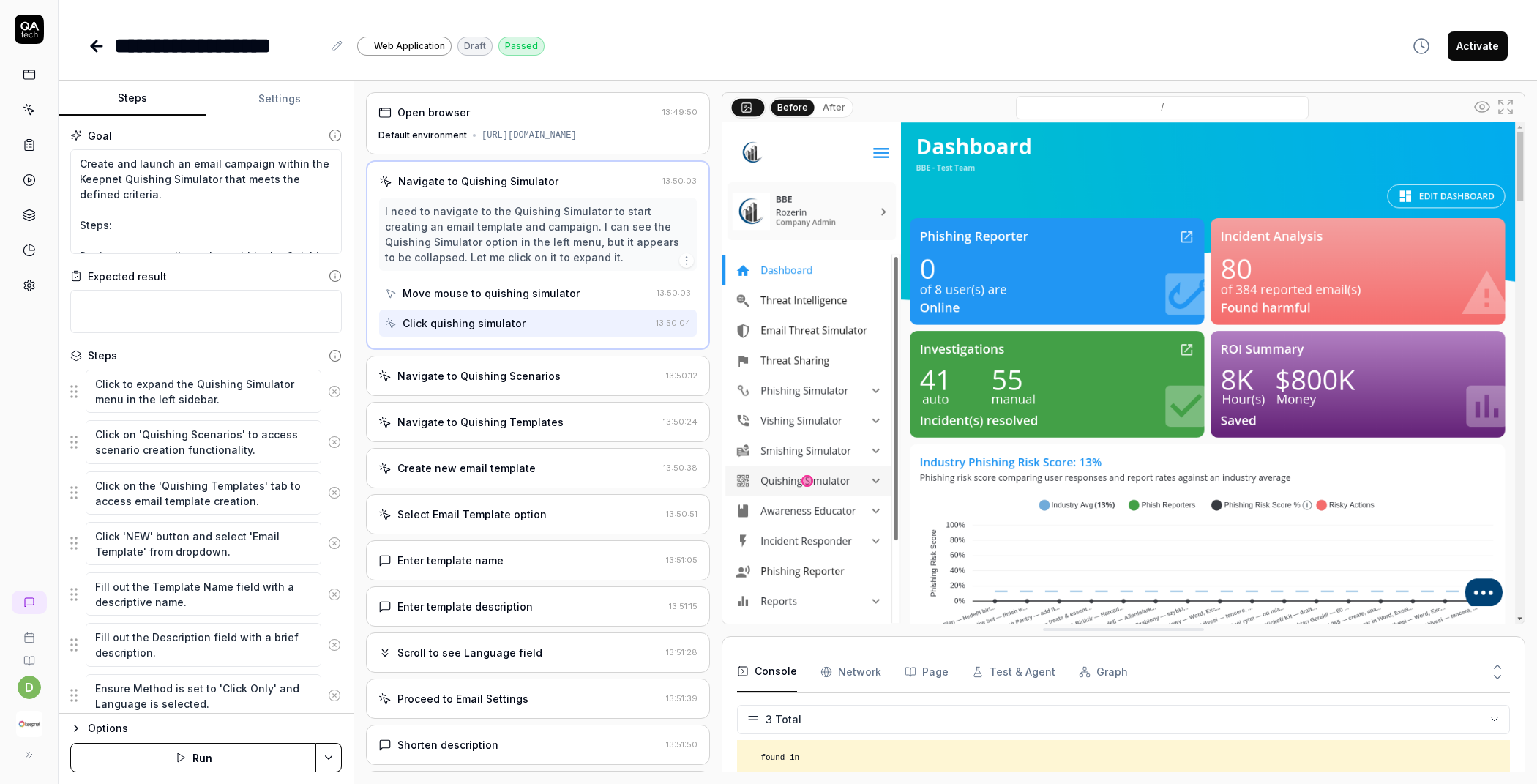
click at [447, 387] on div "Navigate to Quishing Scenarios 13:50:12" at bounding box center [538, 376] width 344 height 41
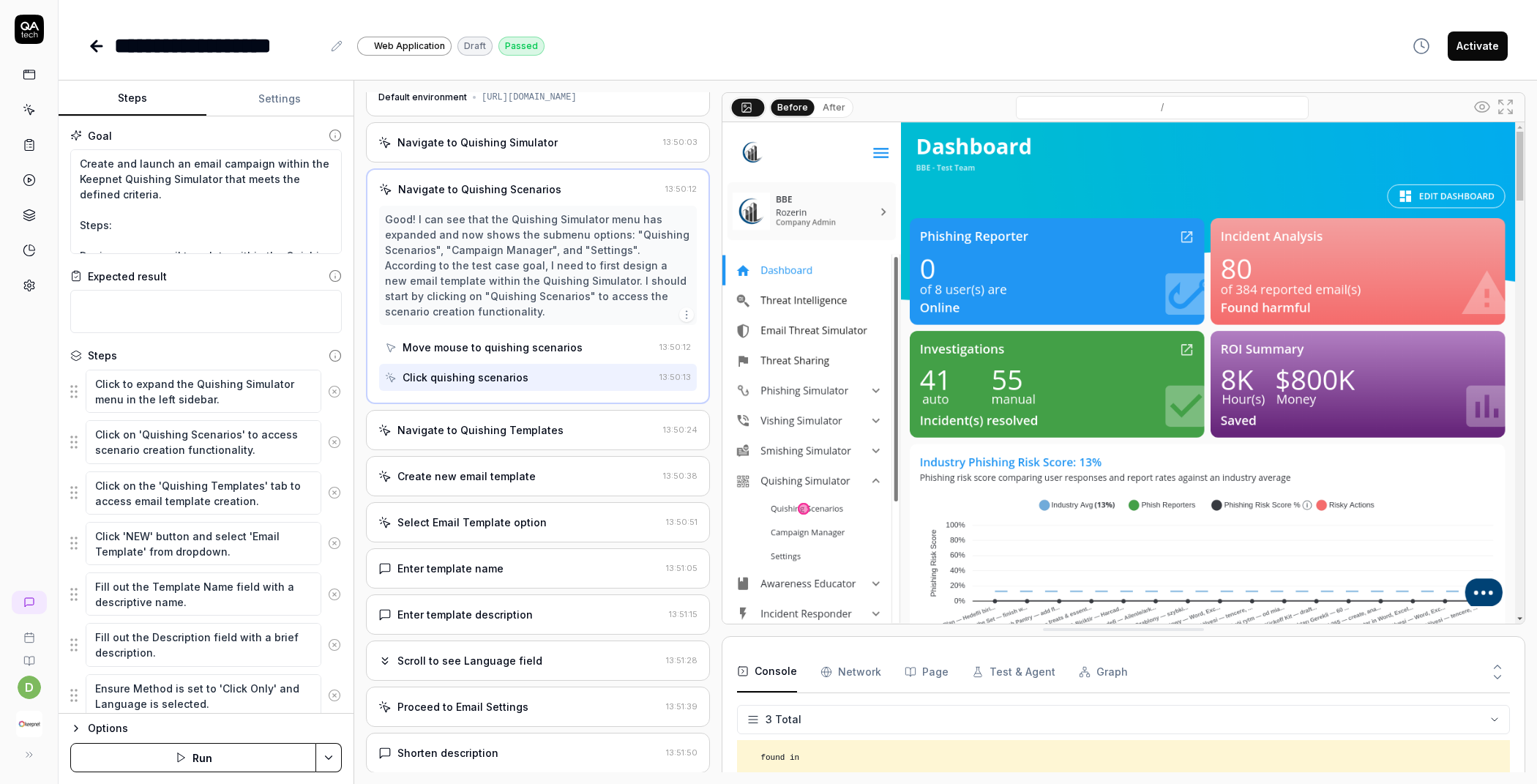
click at [507, 437] on div "Navigate to Quishing Templates 13:50:24" at bounding box center [538, 430] width 344 height 41
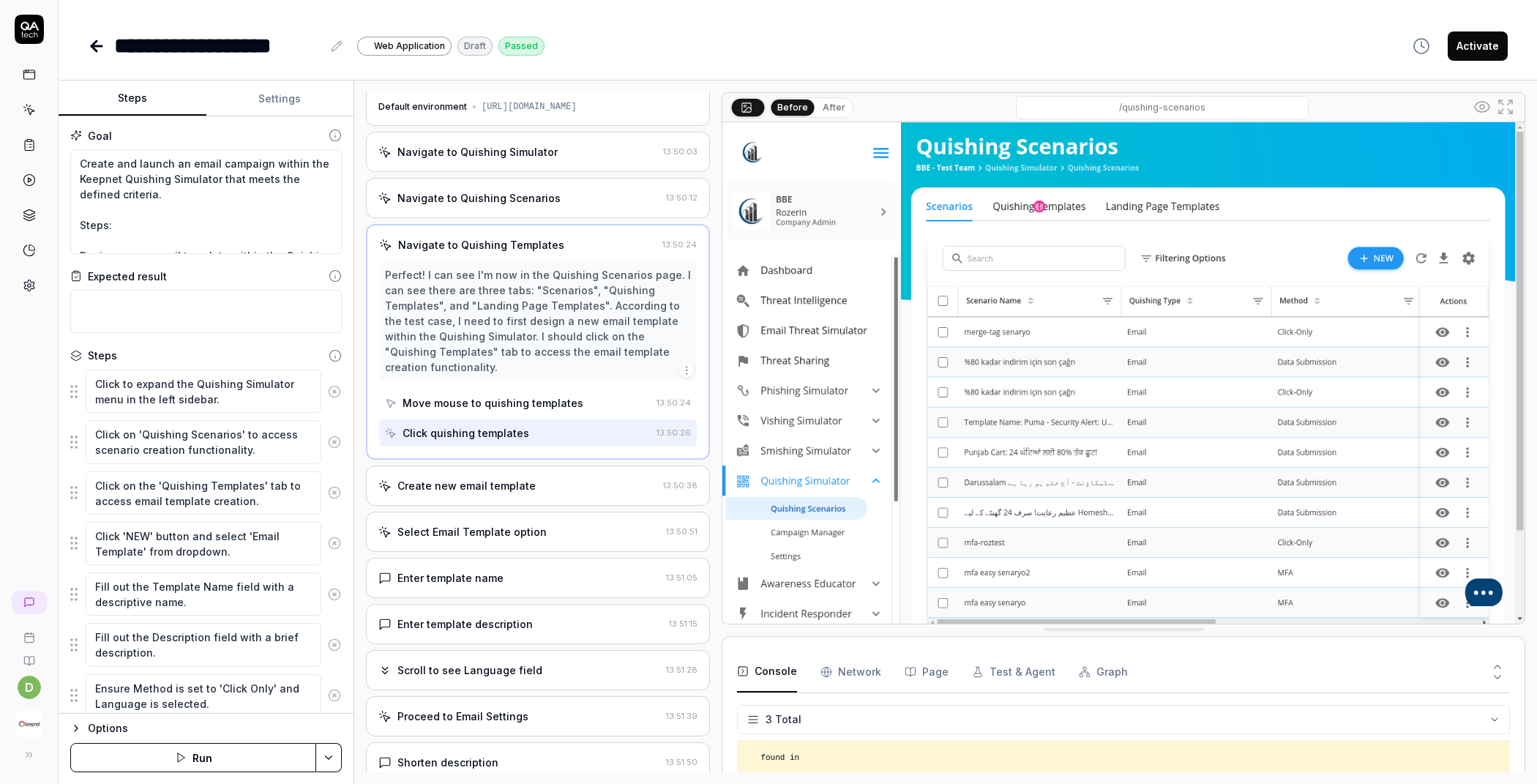
scroll to position [59, 0]
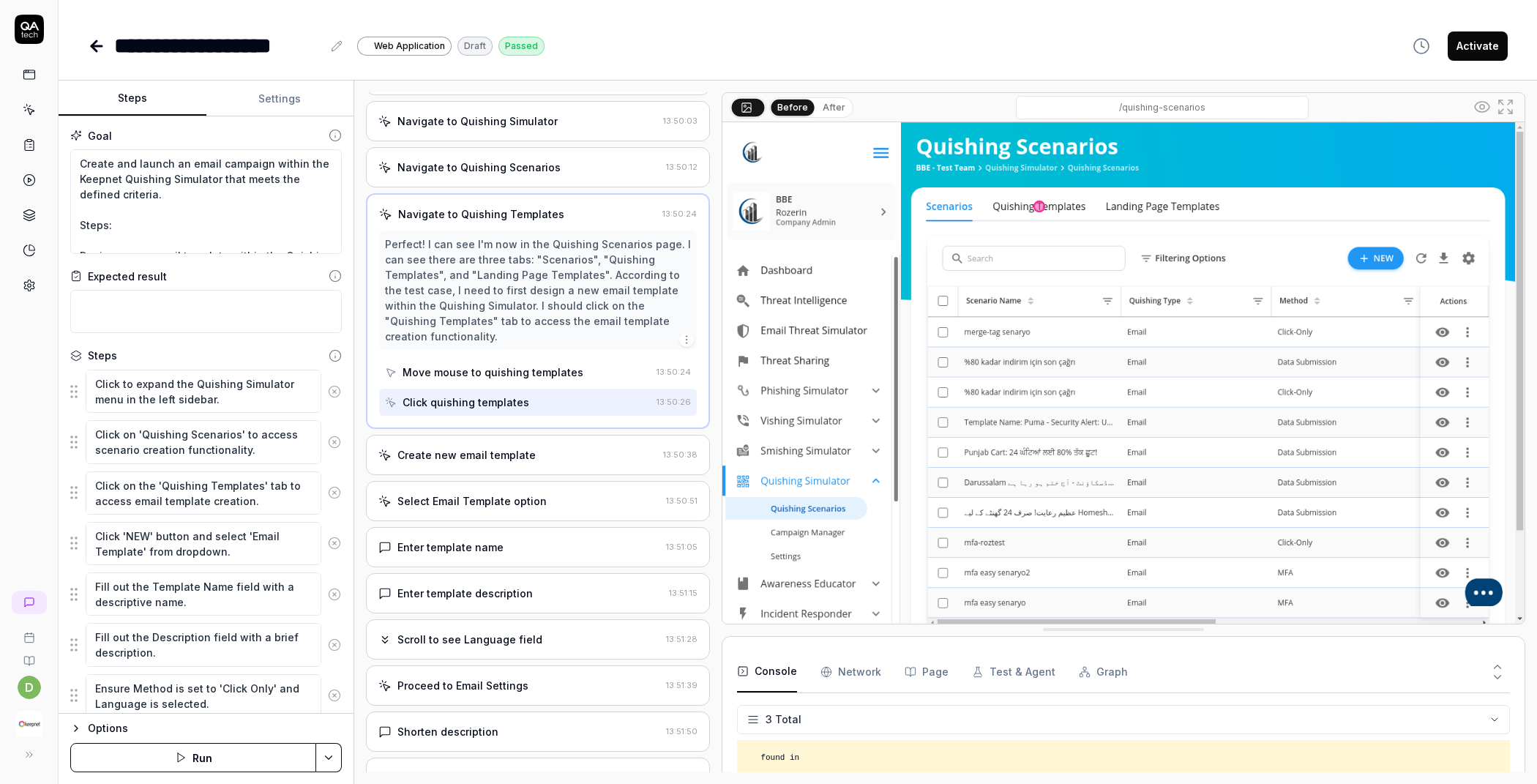
click at [505, 447] on div "Create new email template" at bounding box center [466, 455] width 139 height 15
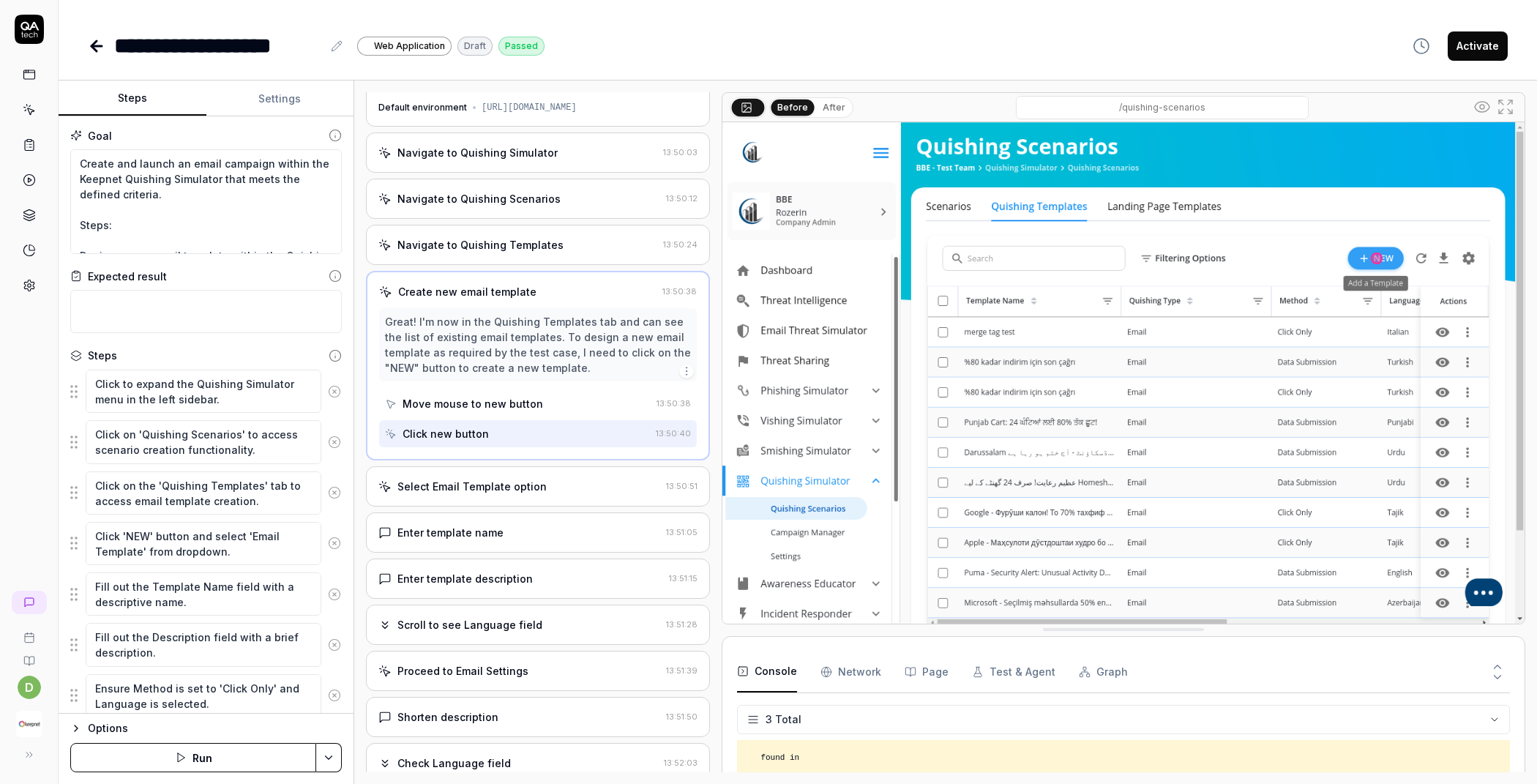
scroll to position [28, 0]
click at [502, 480] on div "Select Email Template option" at bounding box center [472, 486] width 149 height 15
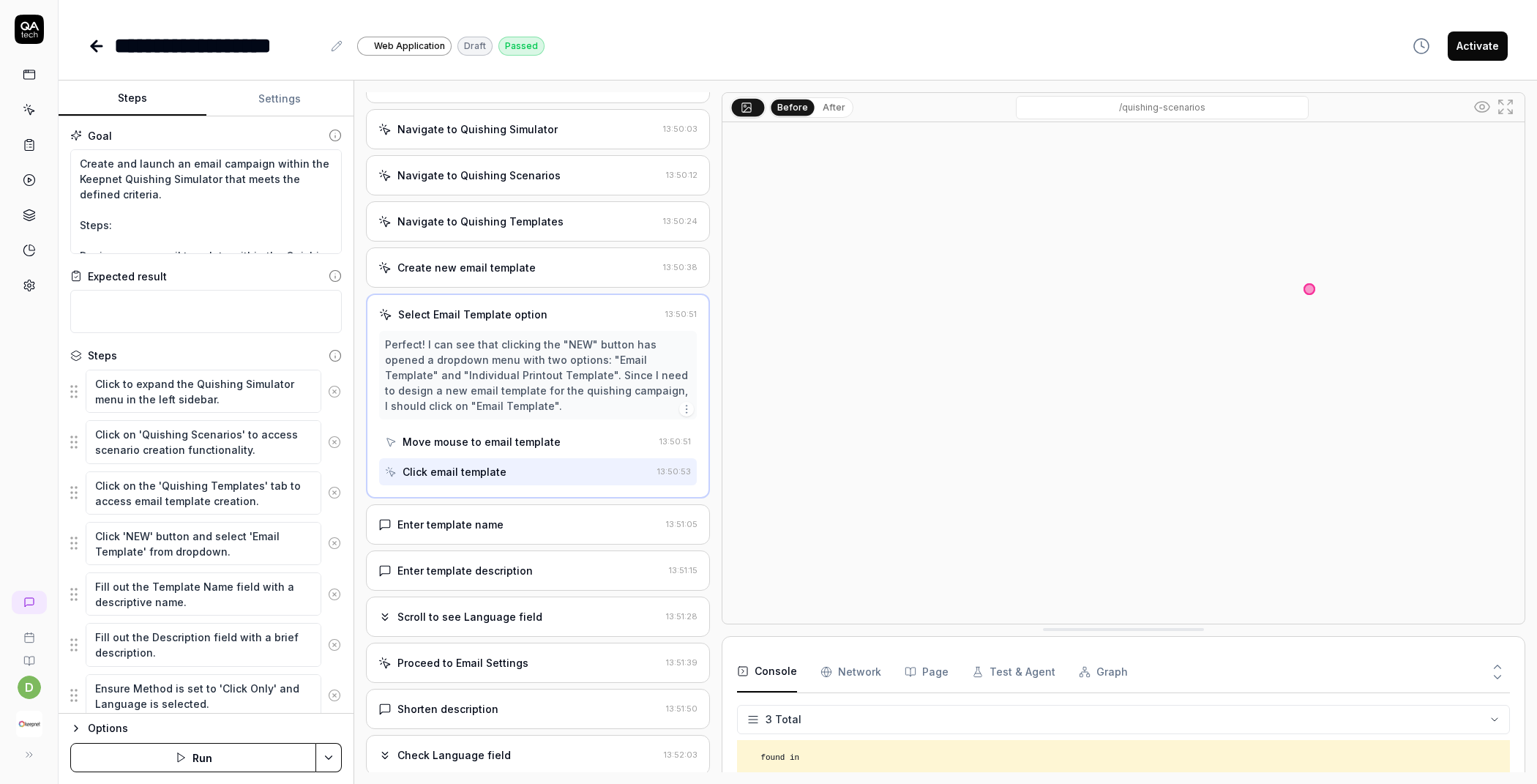
scroll to position [54, 0]
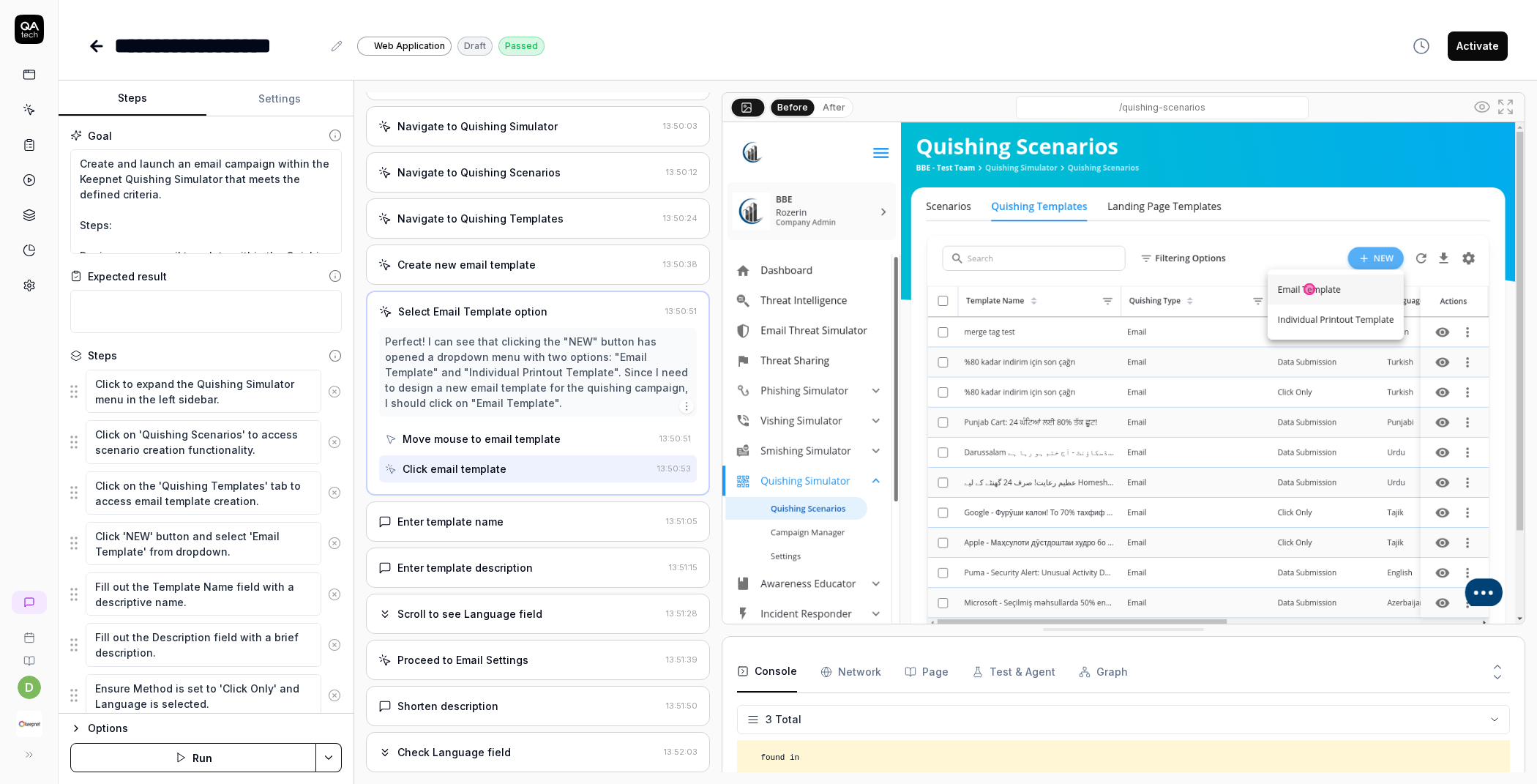
click at [489, 508] on div "Enter template name 13:51:05" at bounding box center [538, 521] width 344 height 41
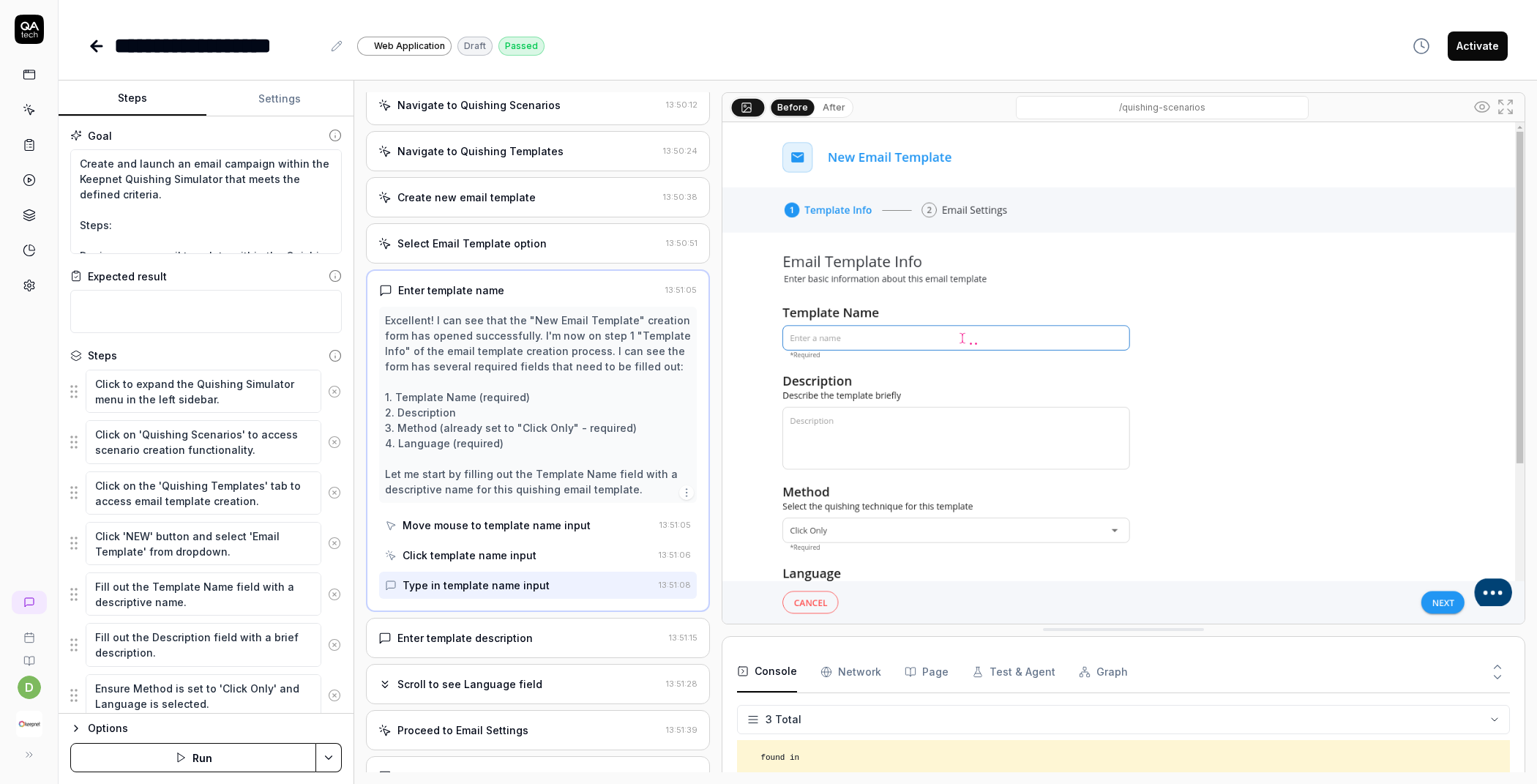
scroll to position [155, 0]
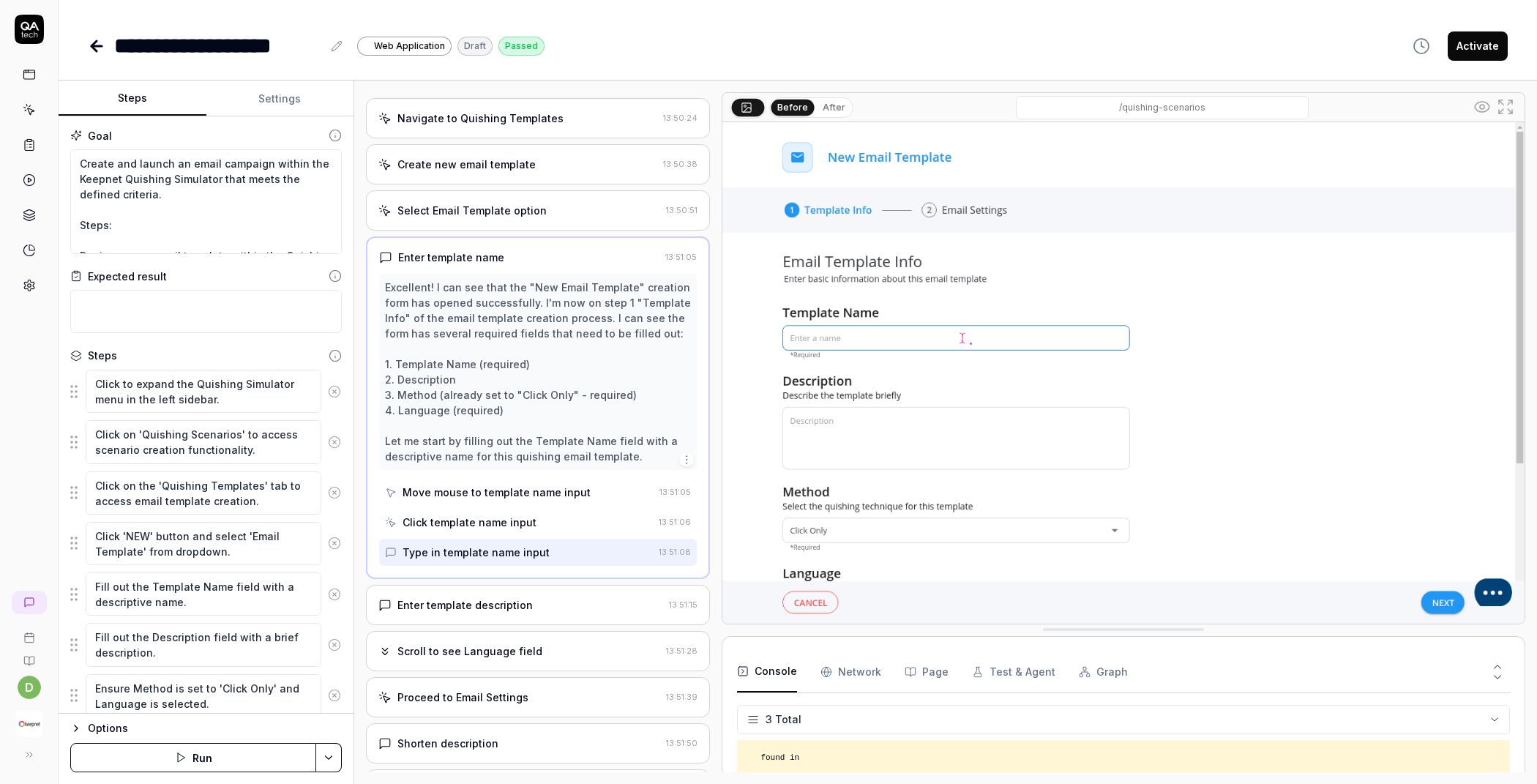
click at [480, 589] on div "Enter template description 13:51:15" at bounding box center [538, 605] width 344 height 41
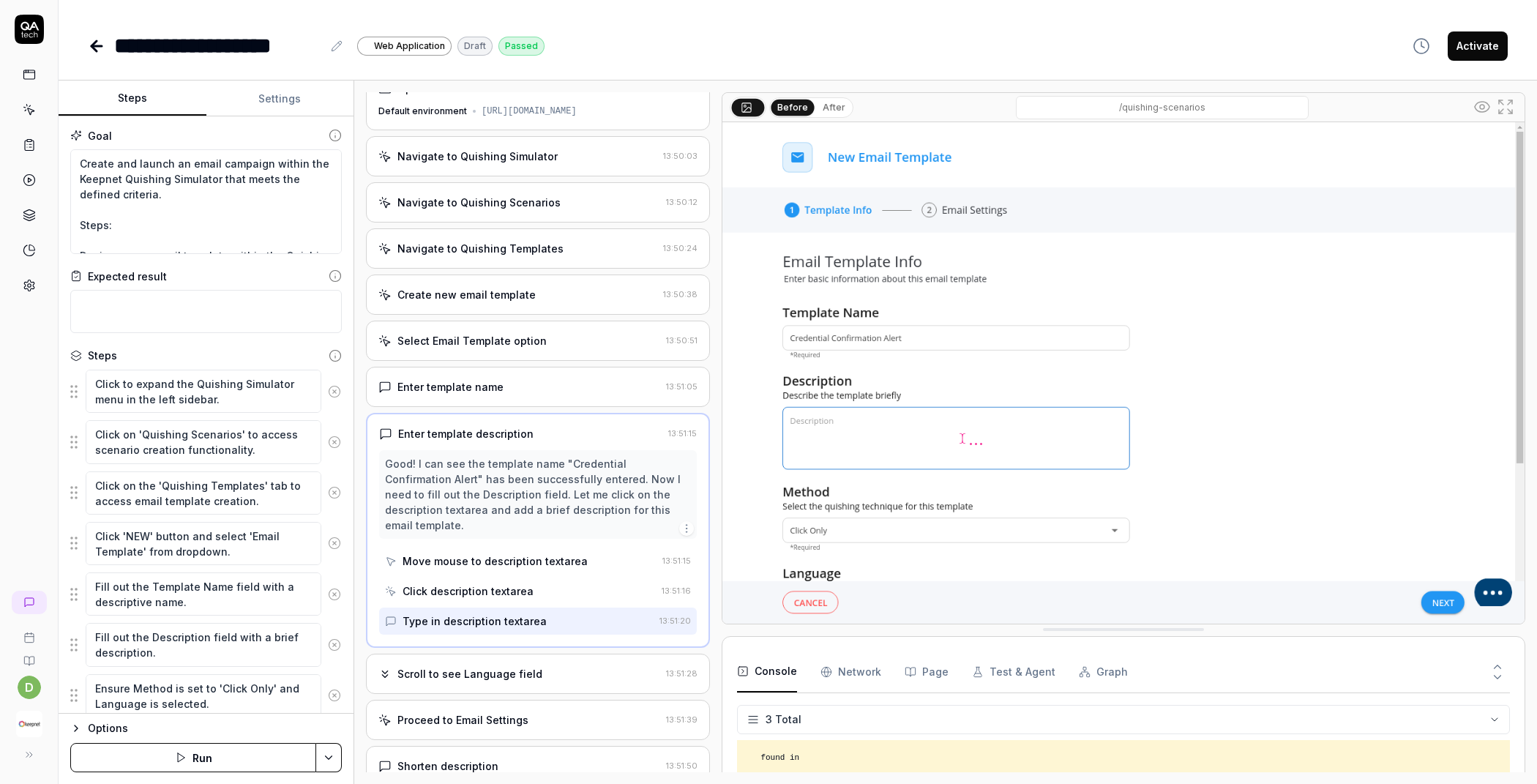
scroll to position [51, 0]
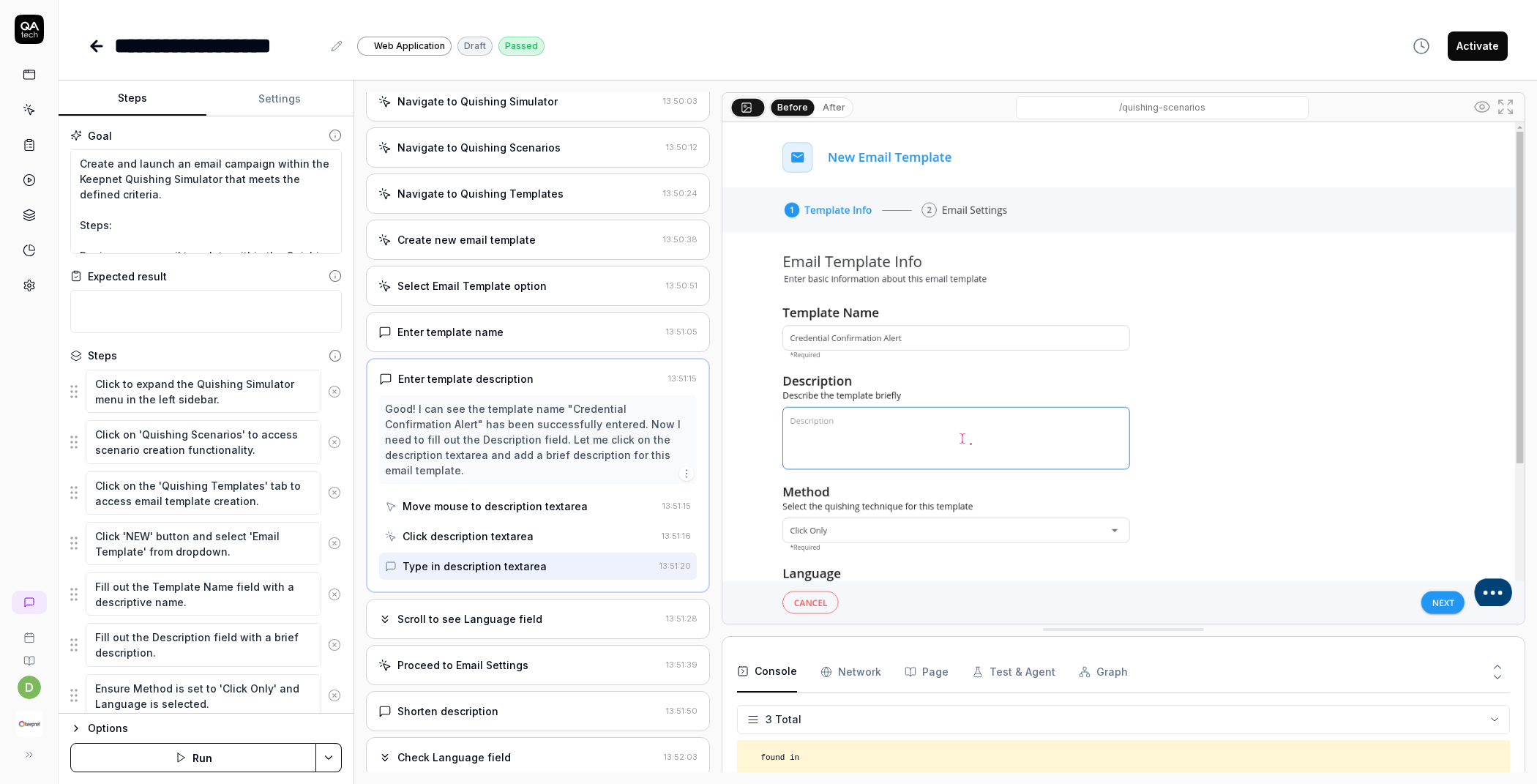
click at [510, 617] on div "Scroll to see Language field" at bounding box center [469, 619] width 145 height 15
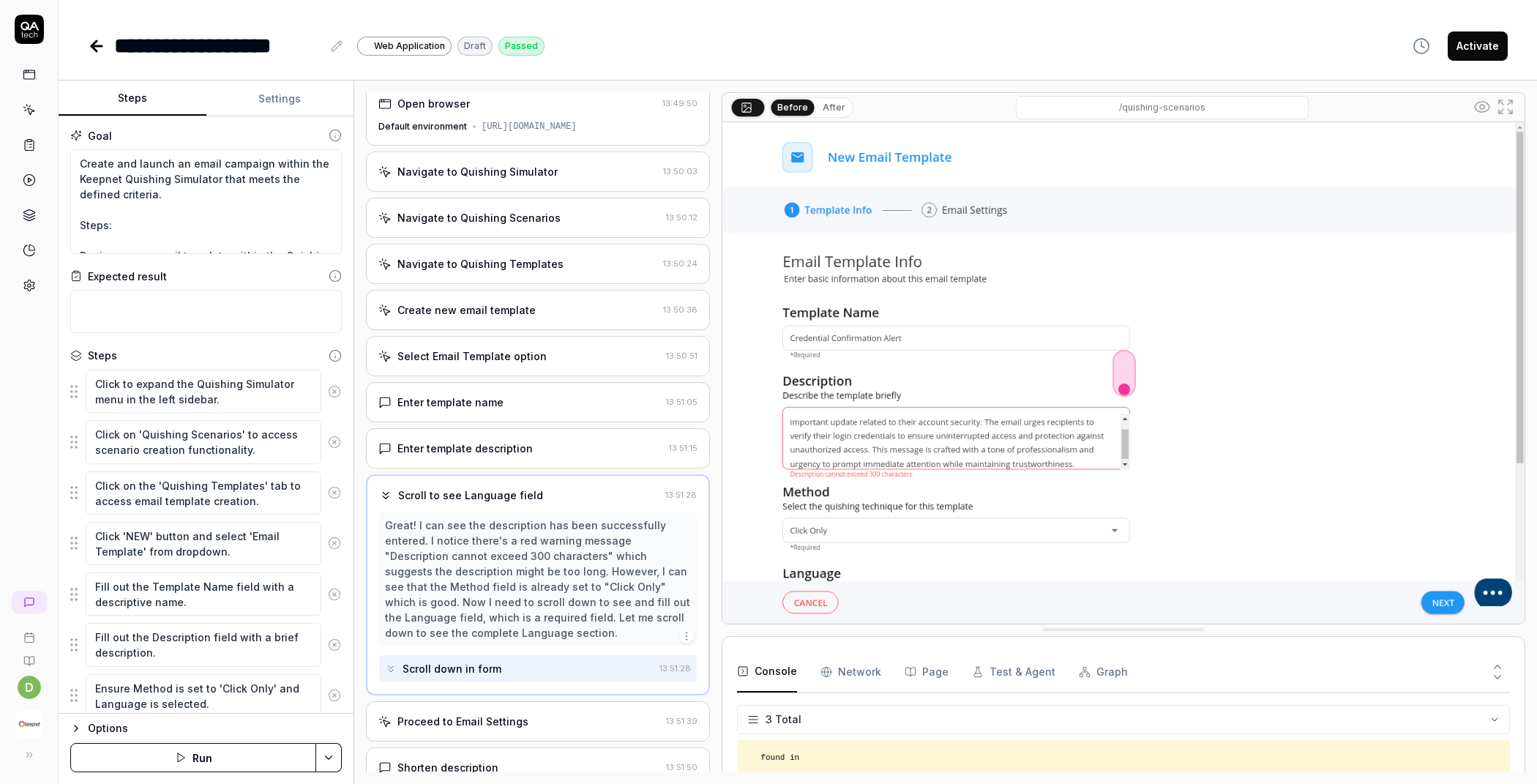
scroll to position [0, 0]
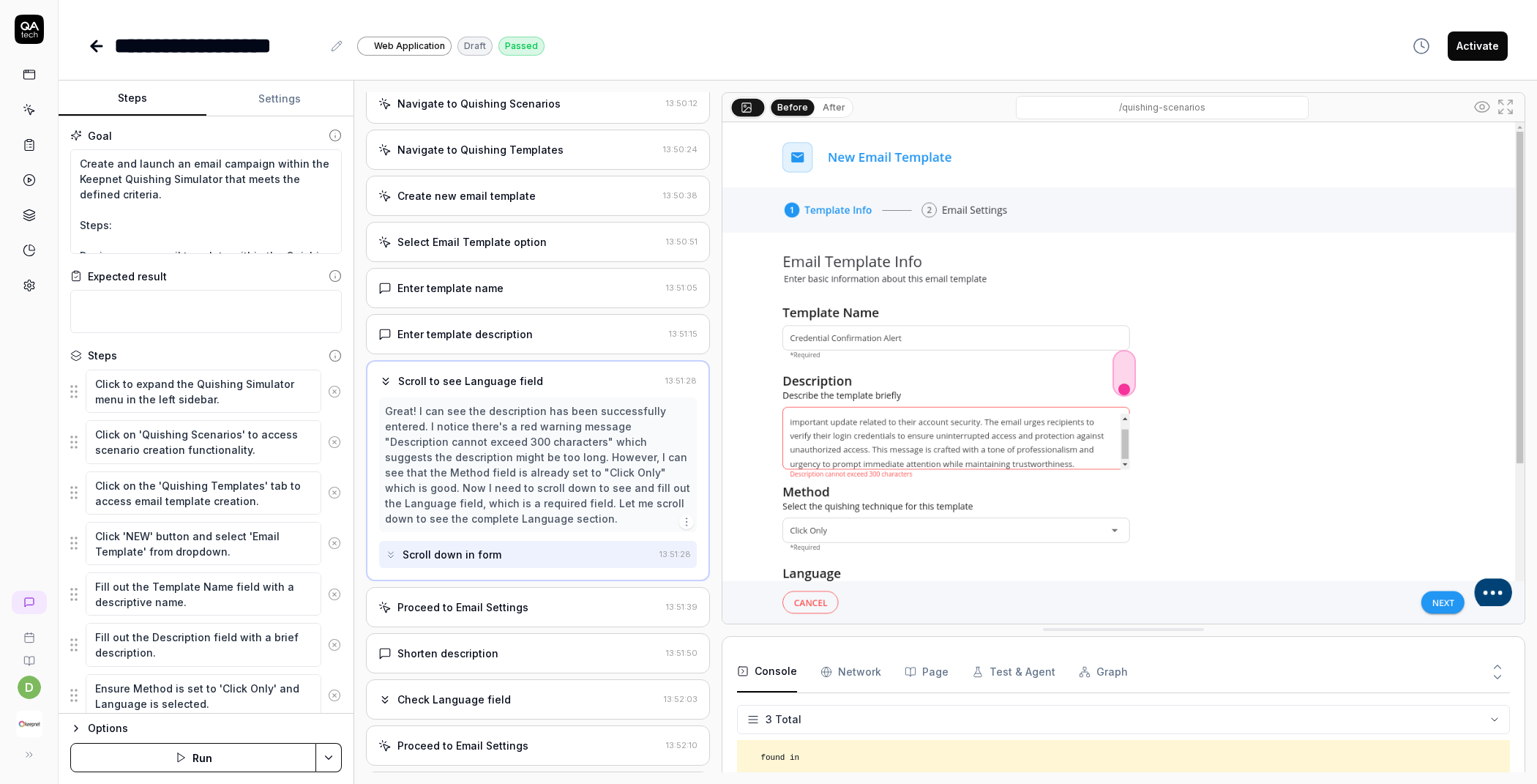
click at [499, 608] on div "Proceed to Email Settings" at bounding box center [463, 607] width 131 height 15
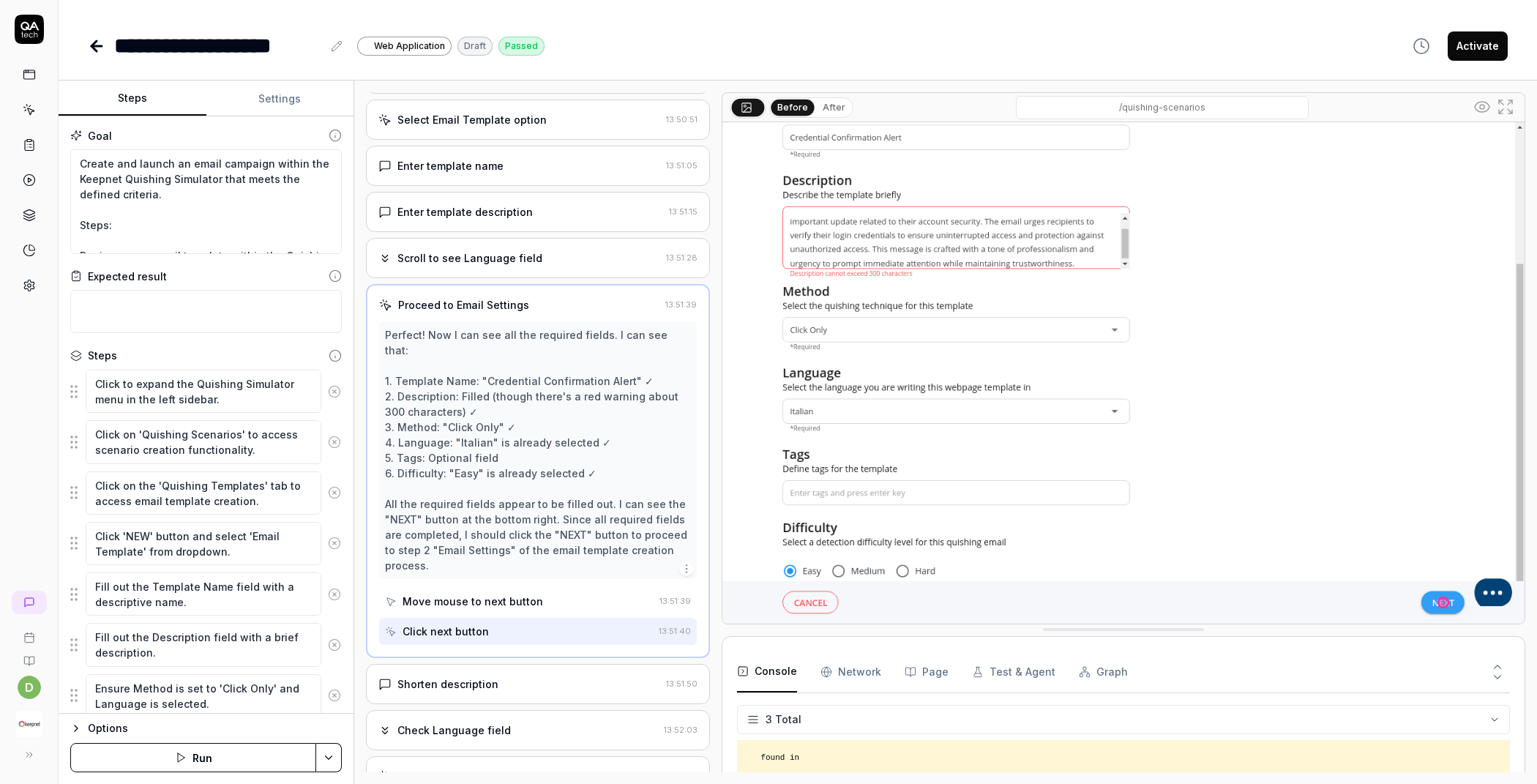
scroll to position [279, 0]
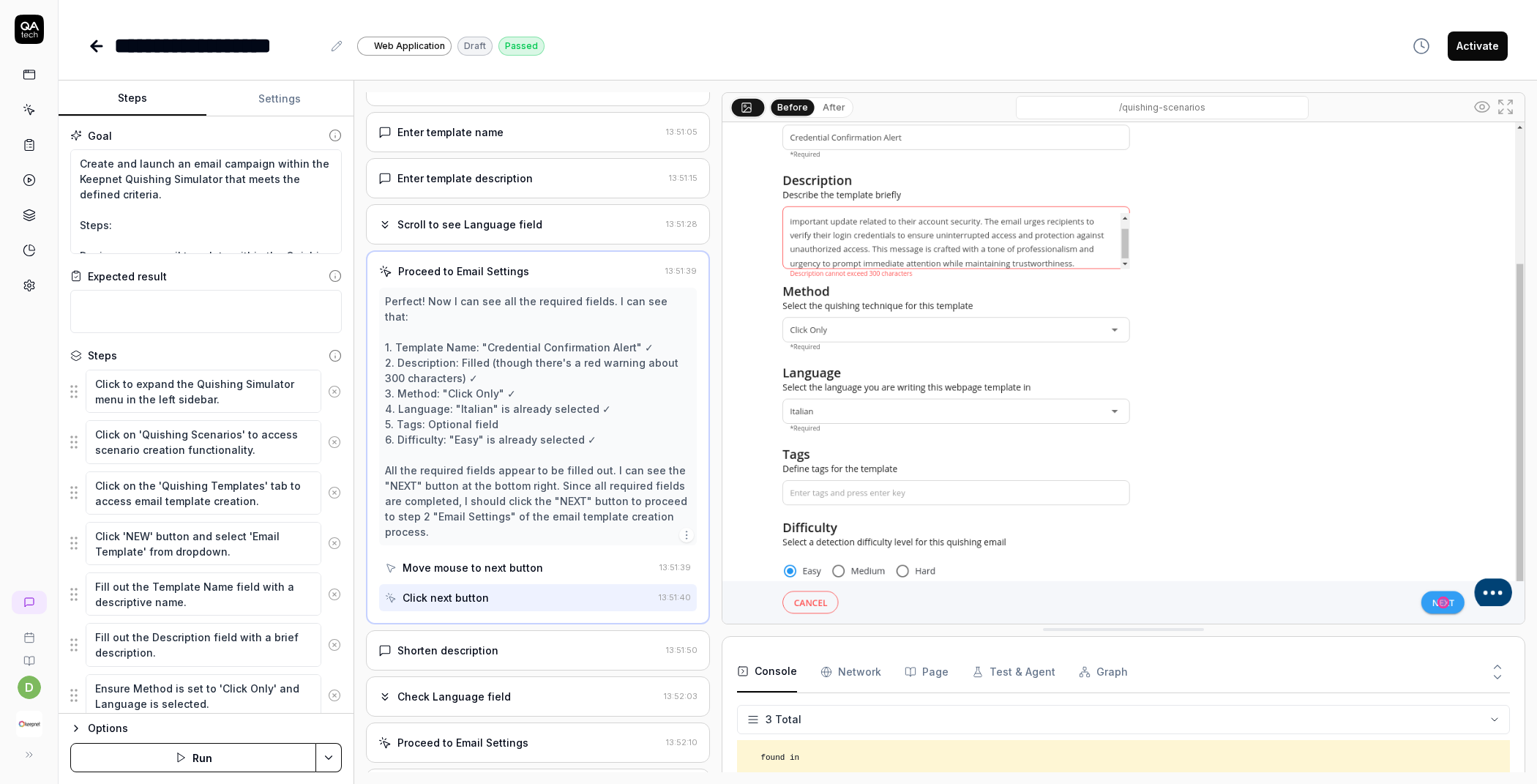
click at [485, 642] on div "Shorten description" at bounding box center [448, 650] width 101 height 15
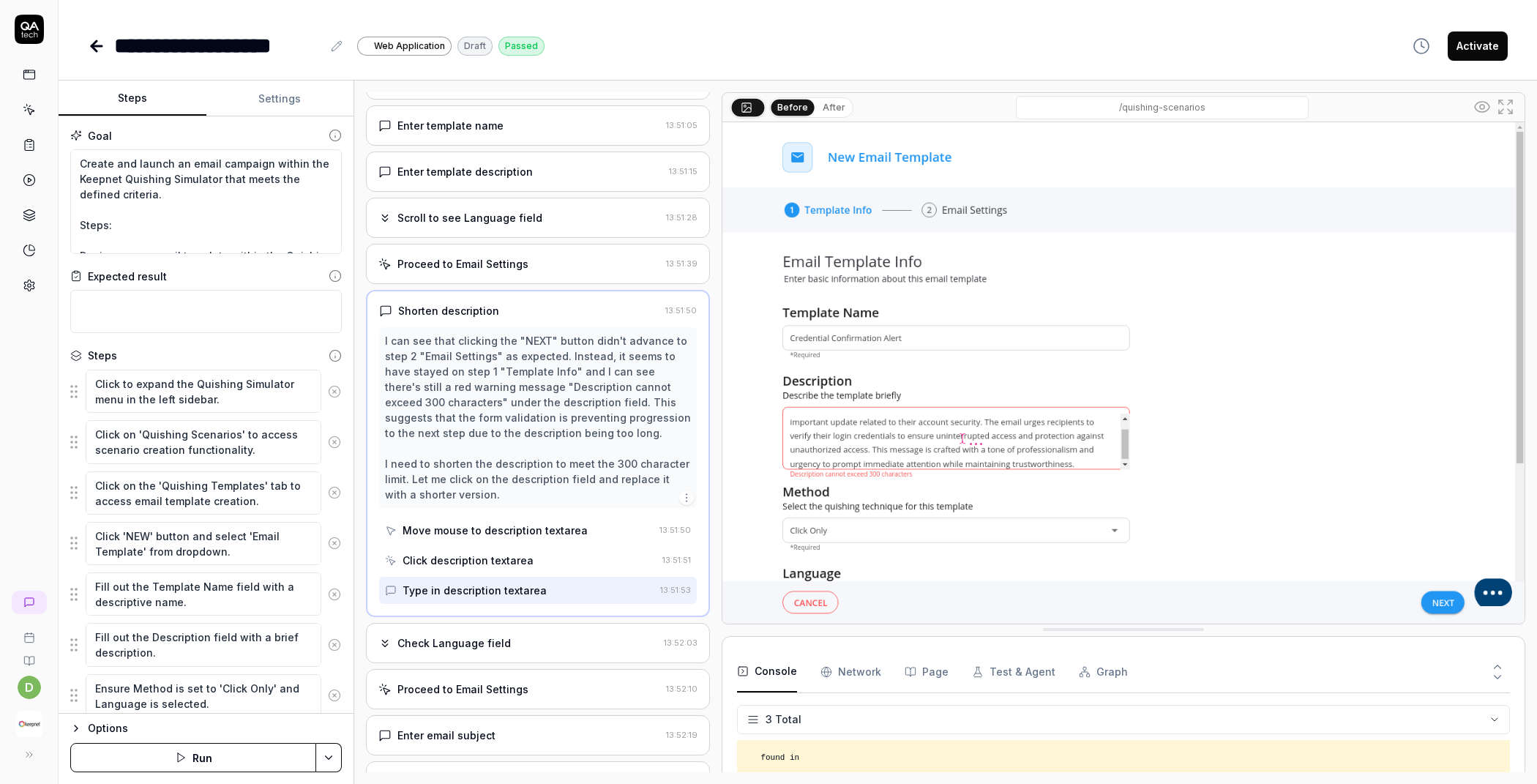
click at [502, 635] on div "Check Language field" at bounding box center [454, 643] width 113 height 15
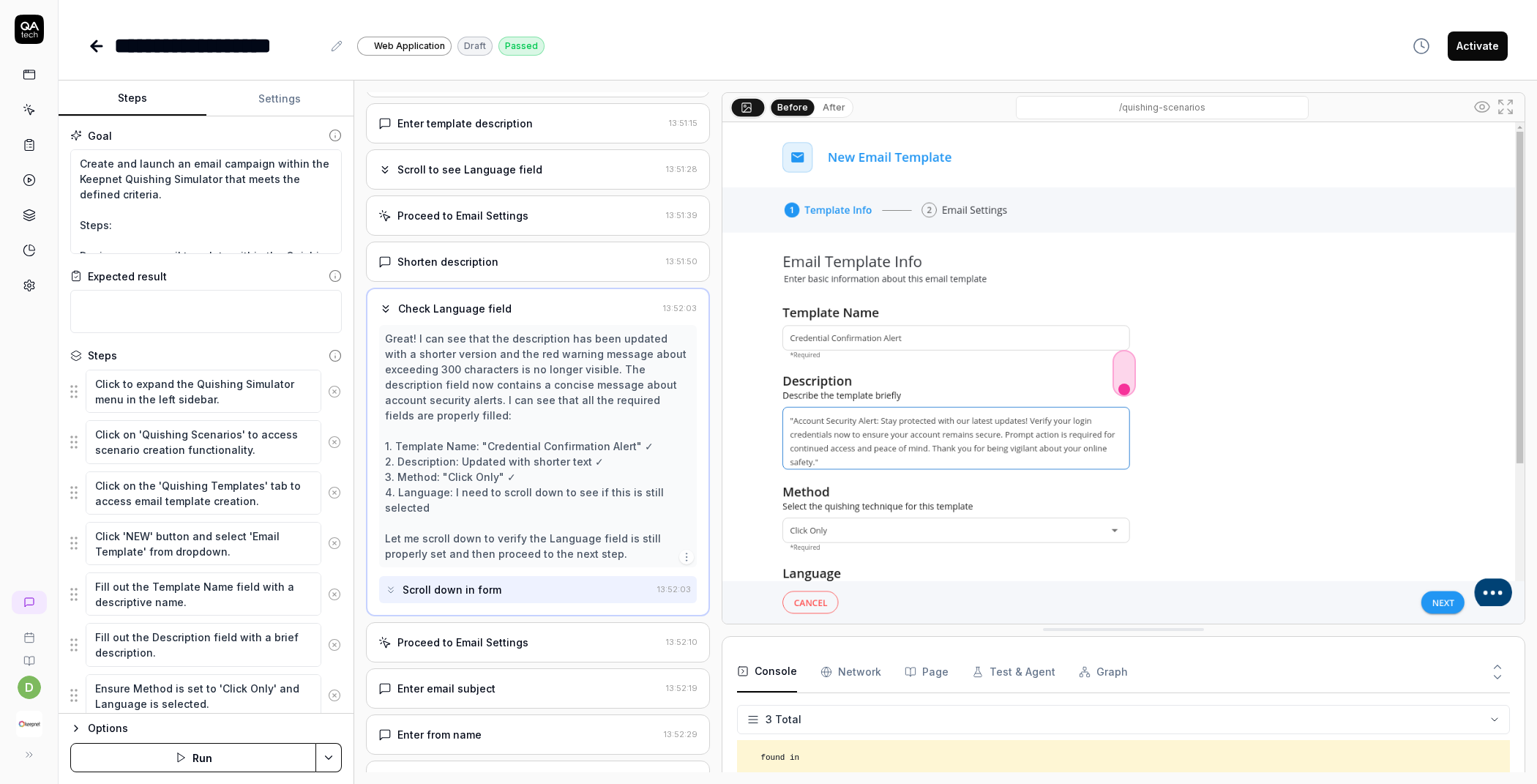
click at [479, 635] on div "Proceed to Email Settings" at bounding box center [463, 642] width 131 height 15
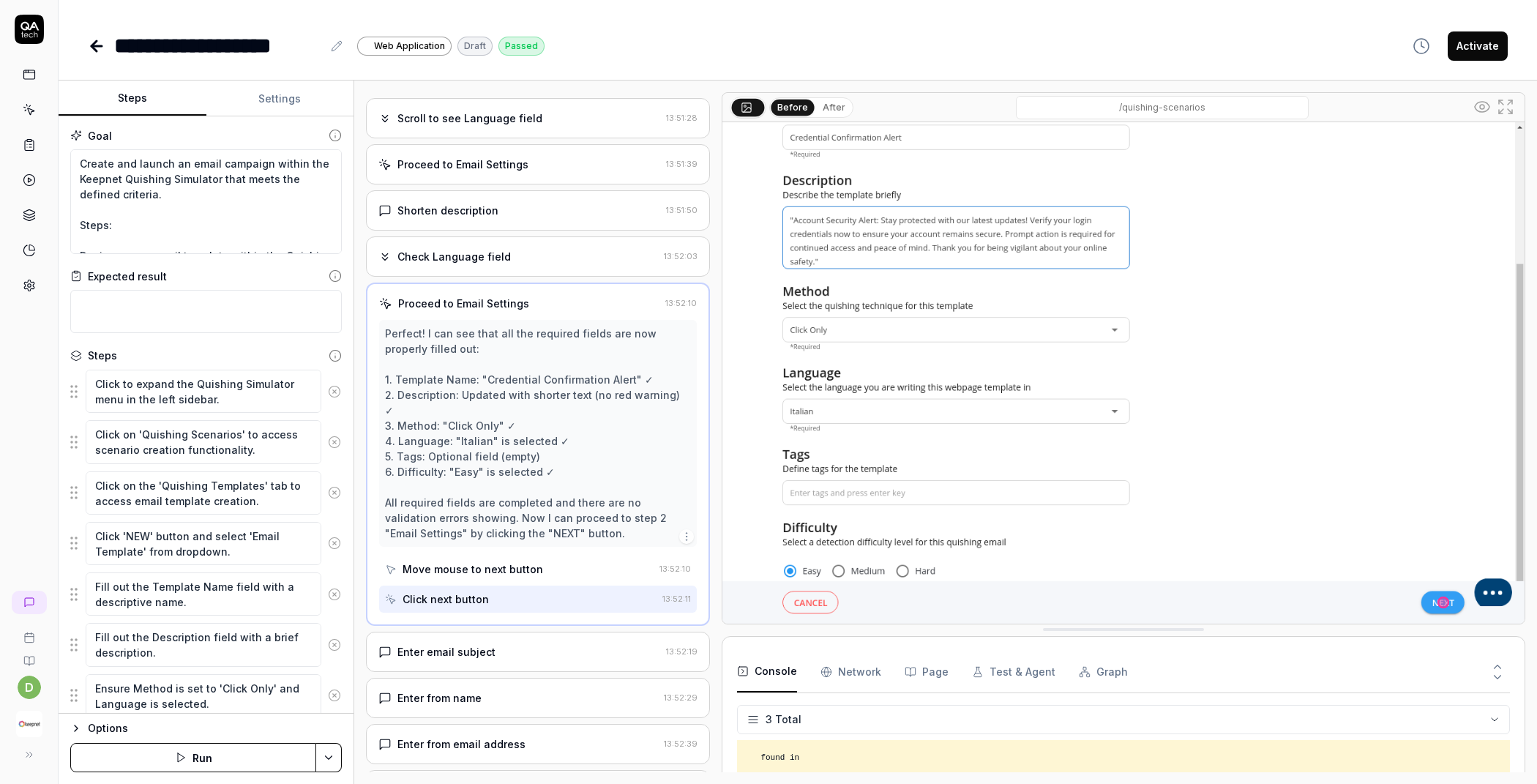
click at [492, 644] on div "Enter email subject" at bounding box center [519, 652] width 282 height 15
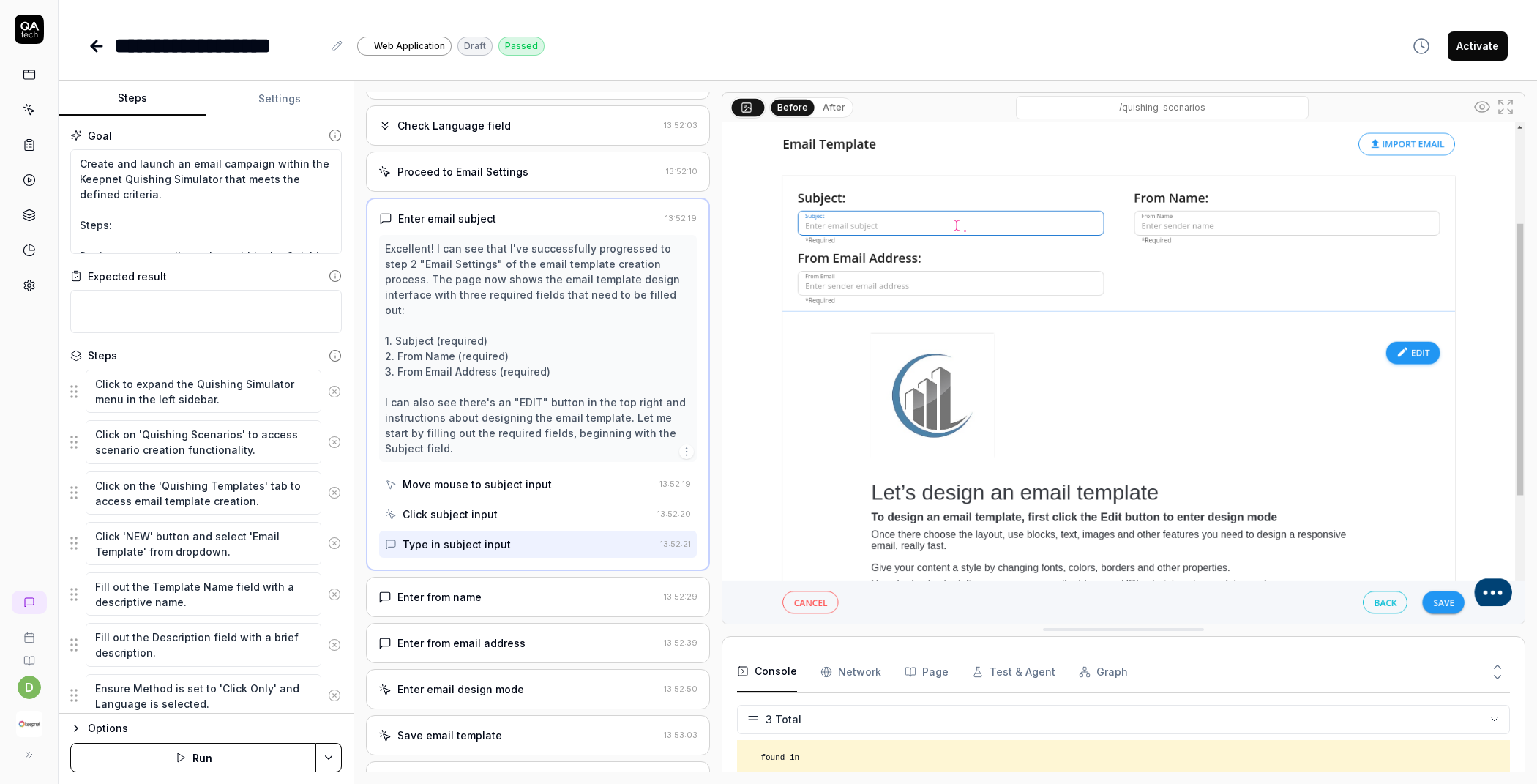
click at [513, 580] on div "Enter from name 13:52:29" at bounding box center [538, 596] width 344 height 41
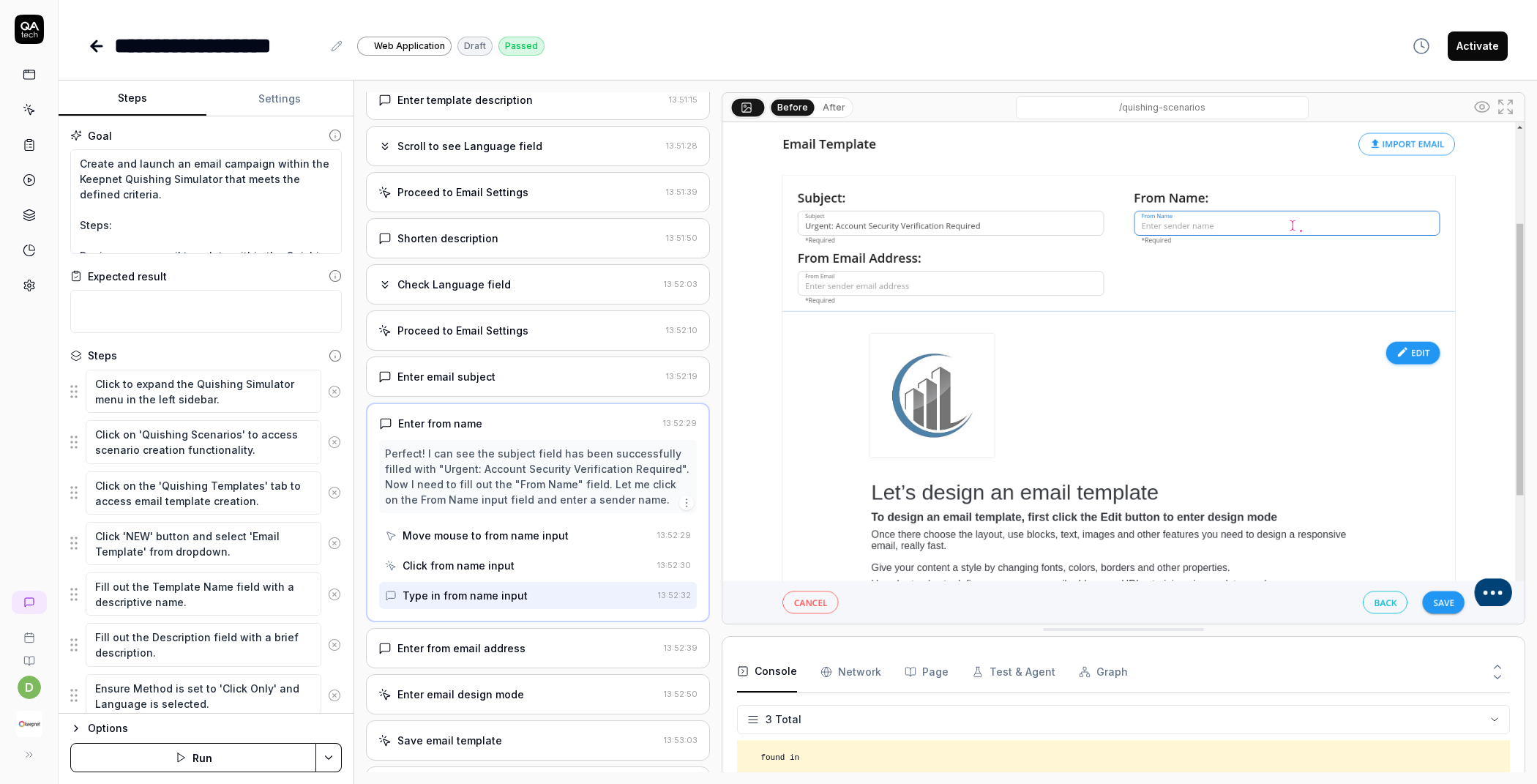
scroll to position [383, 0]
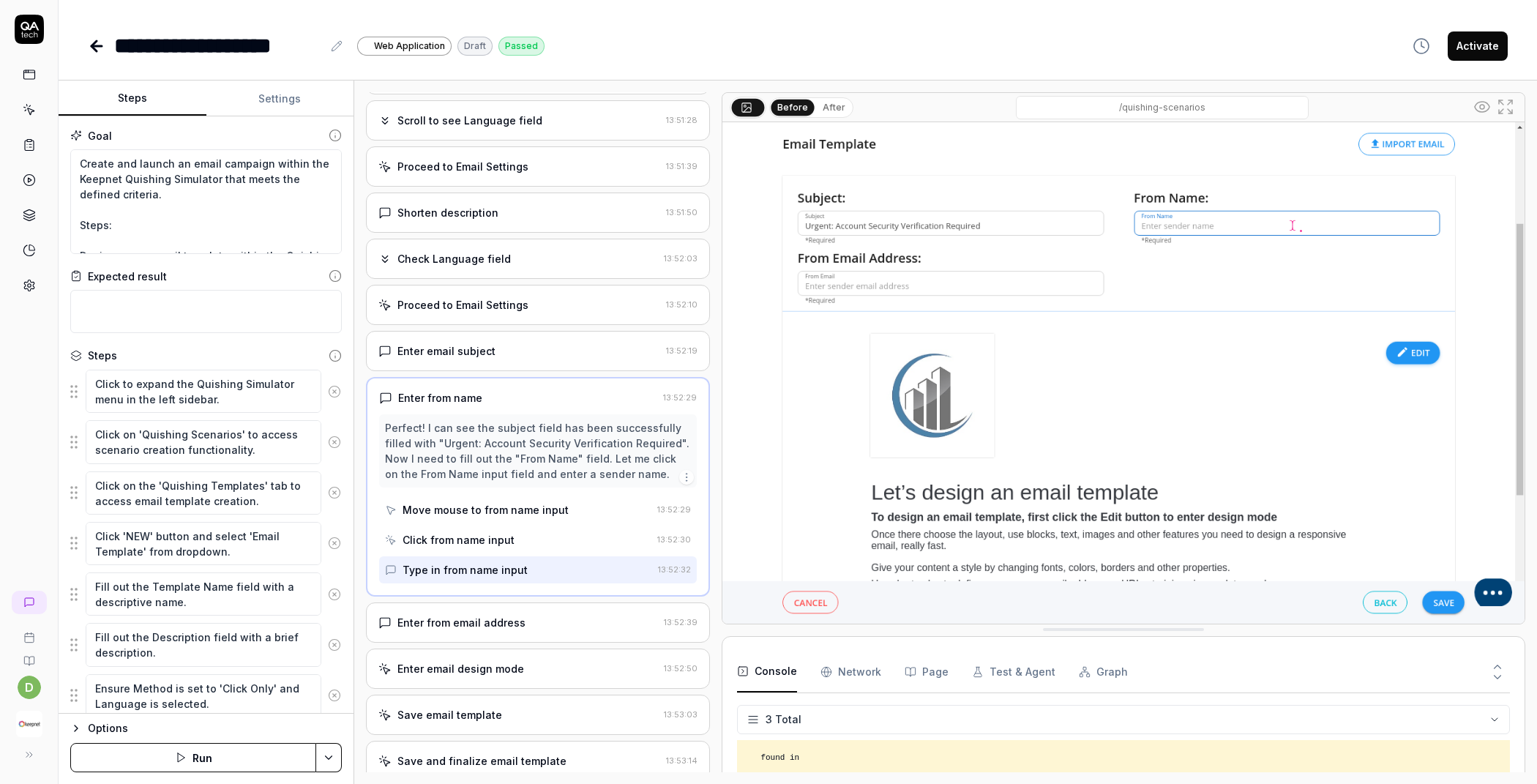
click at [524, 603] on div "Enter from email address 13:52:39" at bounding box center [538, 622] width 344 height 41
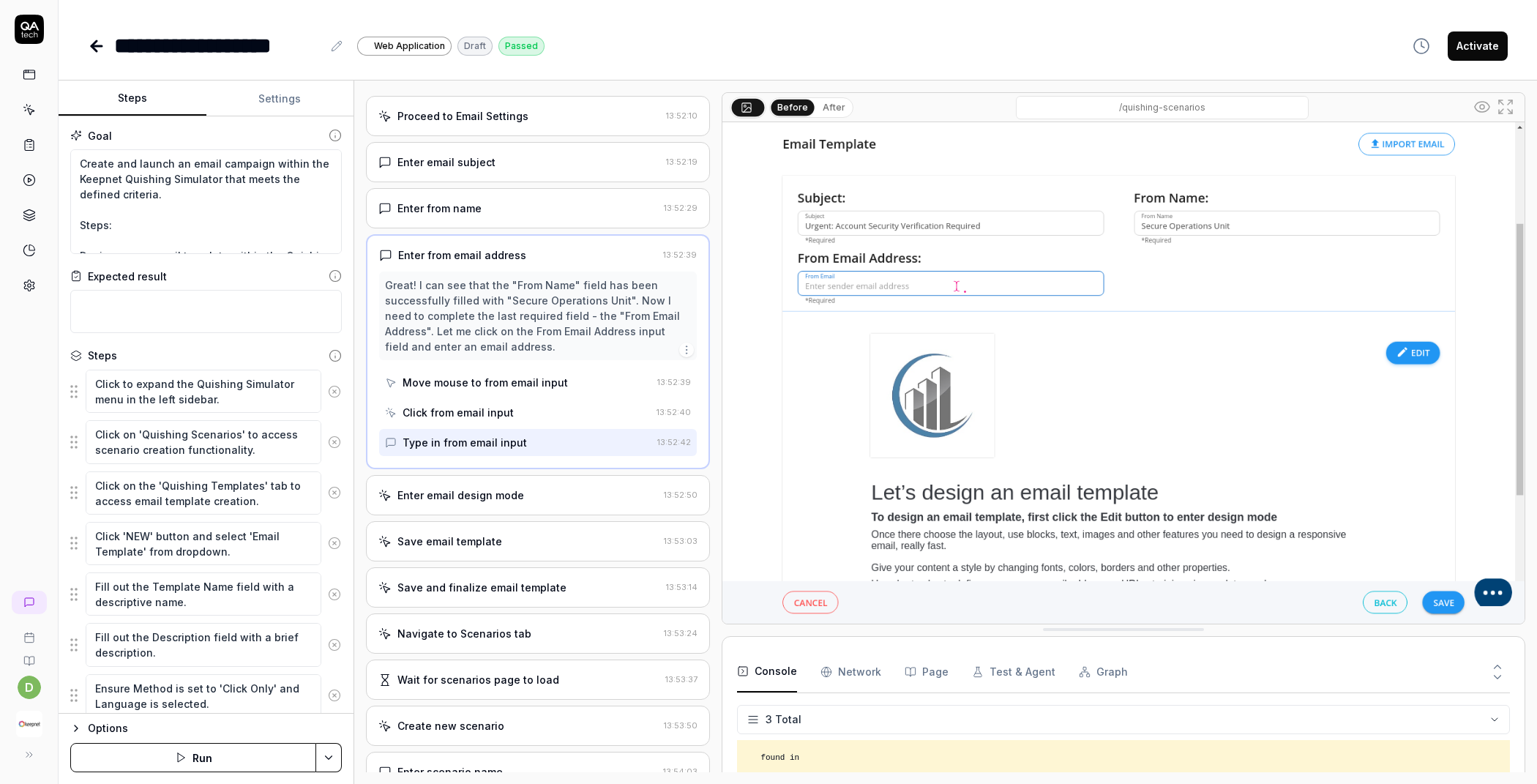
click at [556, 496] on div "Enter email design mode 13:52:50" at bounding box center [538, 495] width 344 height 41
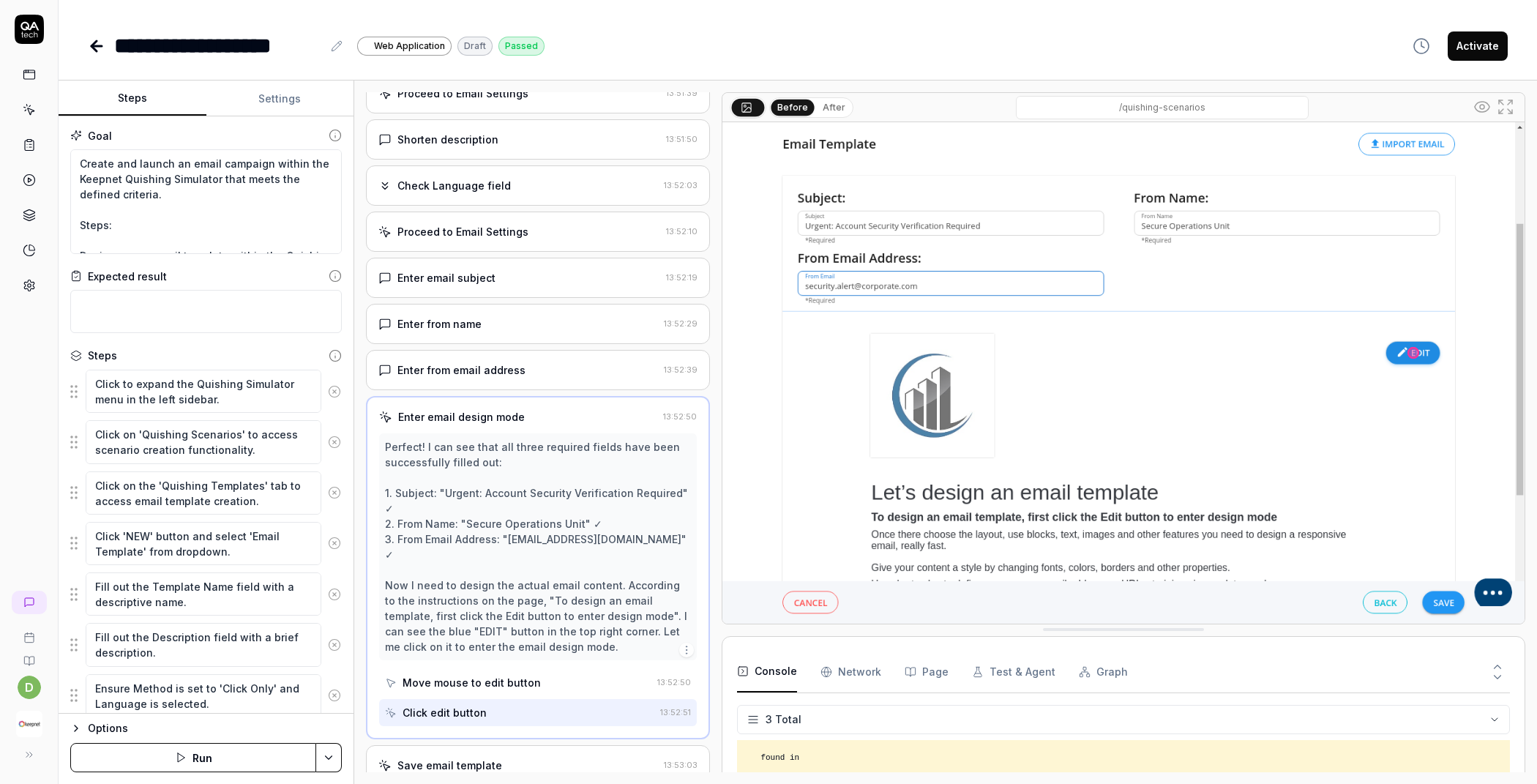
scroll to position [716, 0]
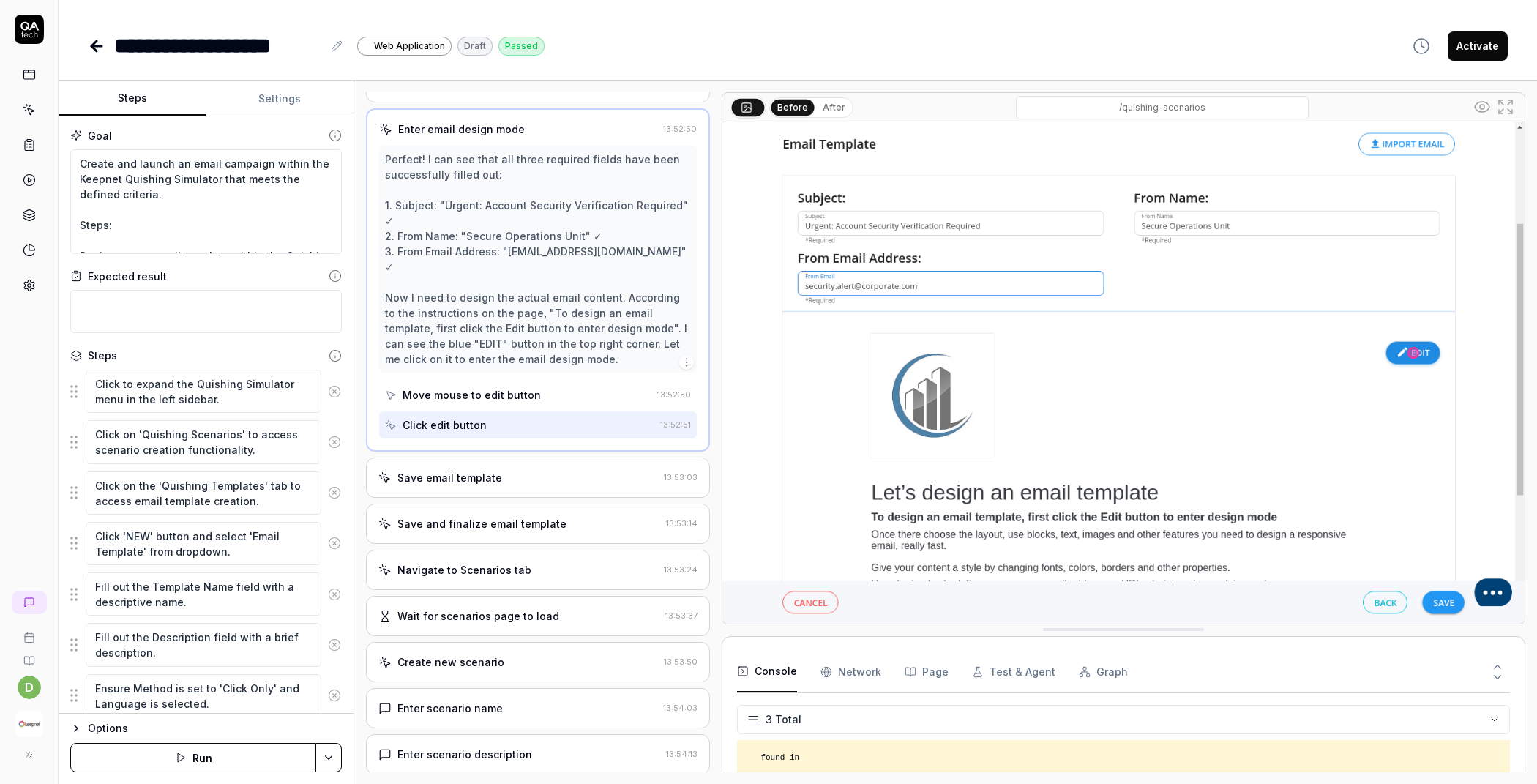
click at [537, 459] on div "Save email template 13:53:03" at bounding box center [538, 477] width 344 height 41
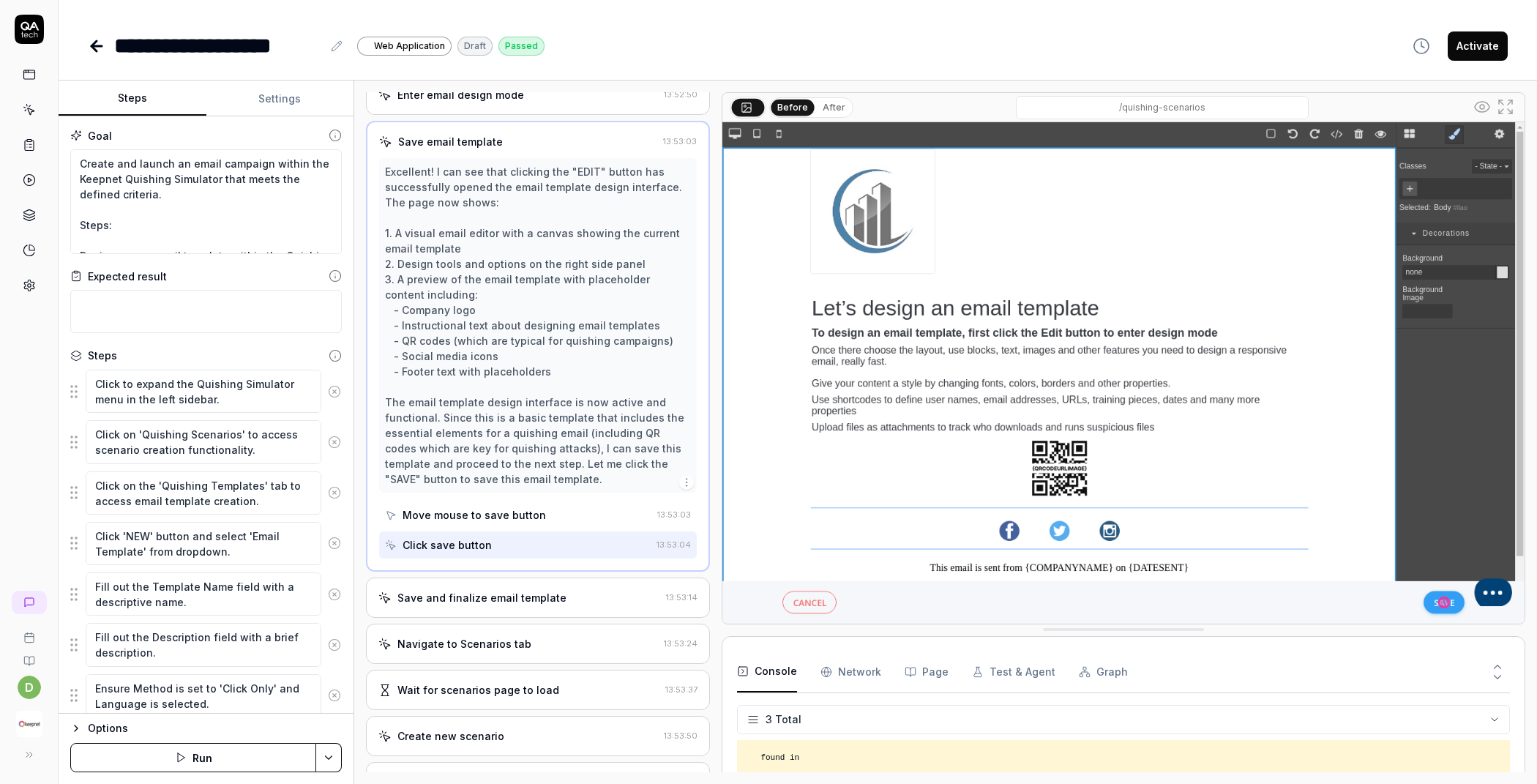
click at [502, 590] on div "Save and finalize email template" at bounding box center [482, 597] width 169 height 15
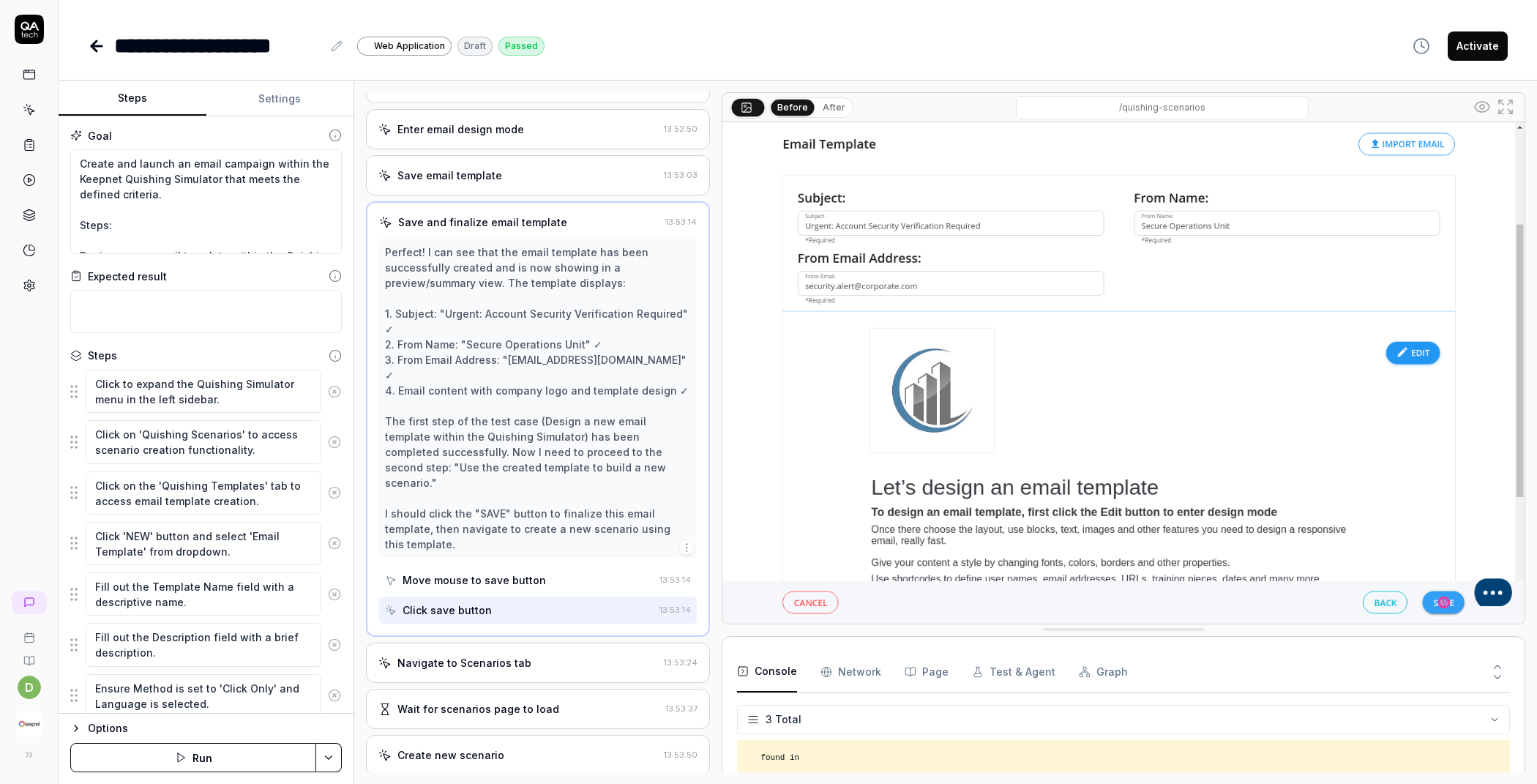
scroll to position [824, 0]
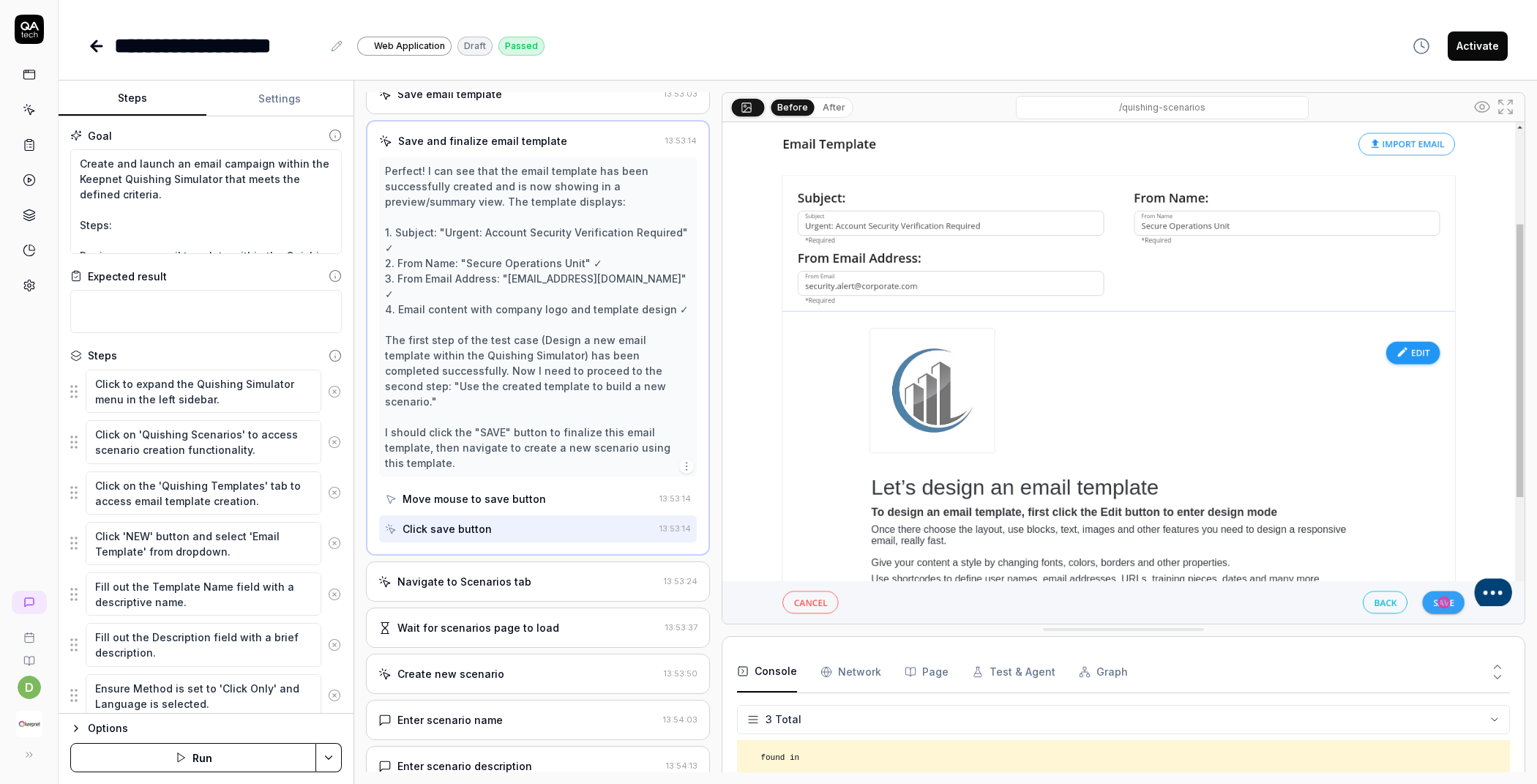
click at [517, 573] on div "Navigate to Scenarios tab" at bounding box center [464, 581] width 134 height 15
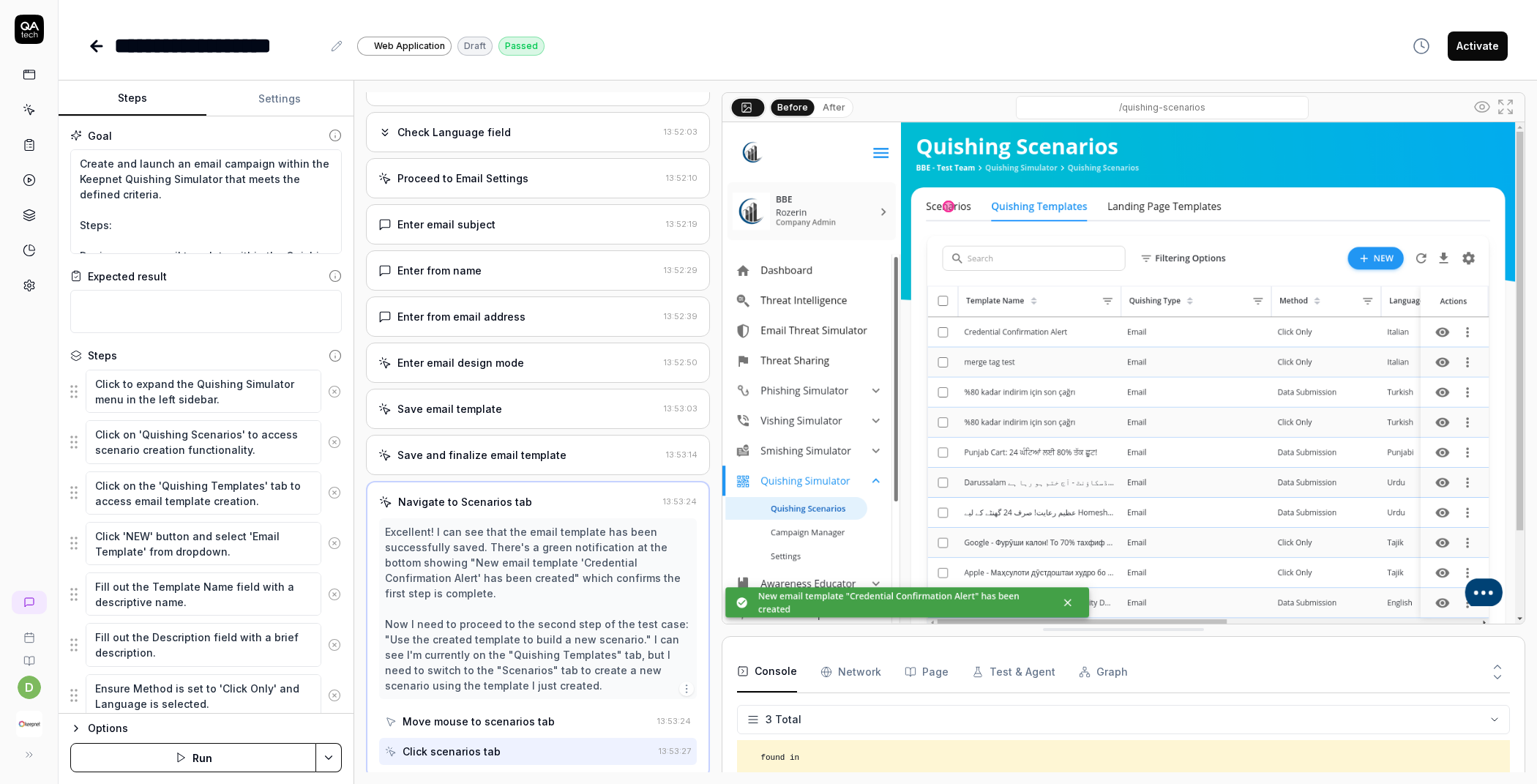
scroll to position [504, 0]
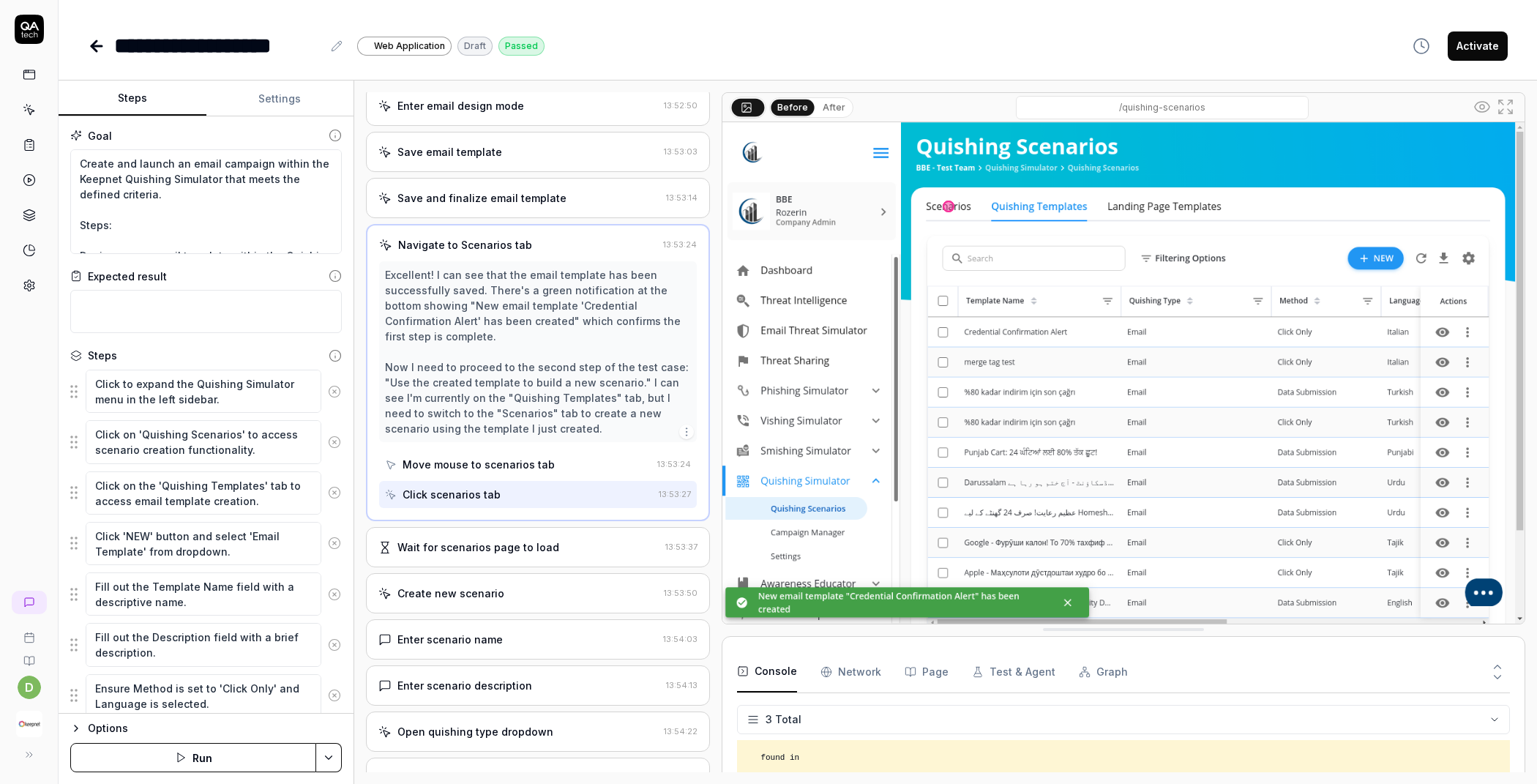
click at [523, 541] on div "Wait for scenarios page to load" at bounding box center [478, 547] width 162 height 15
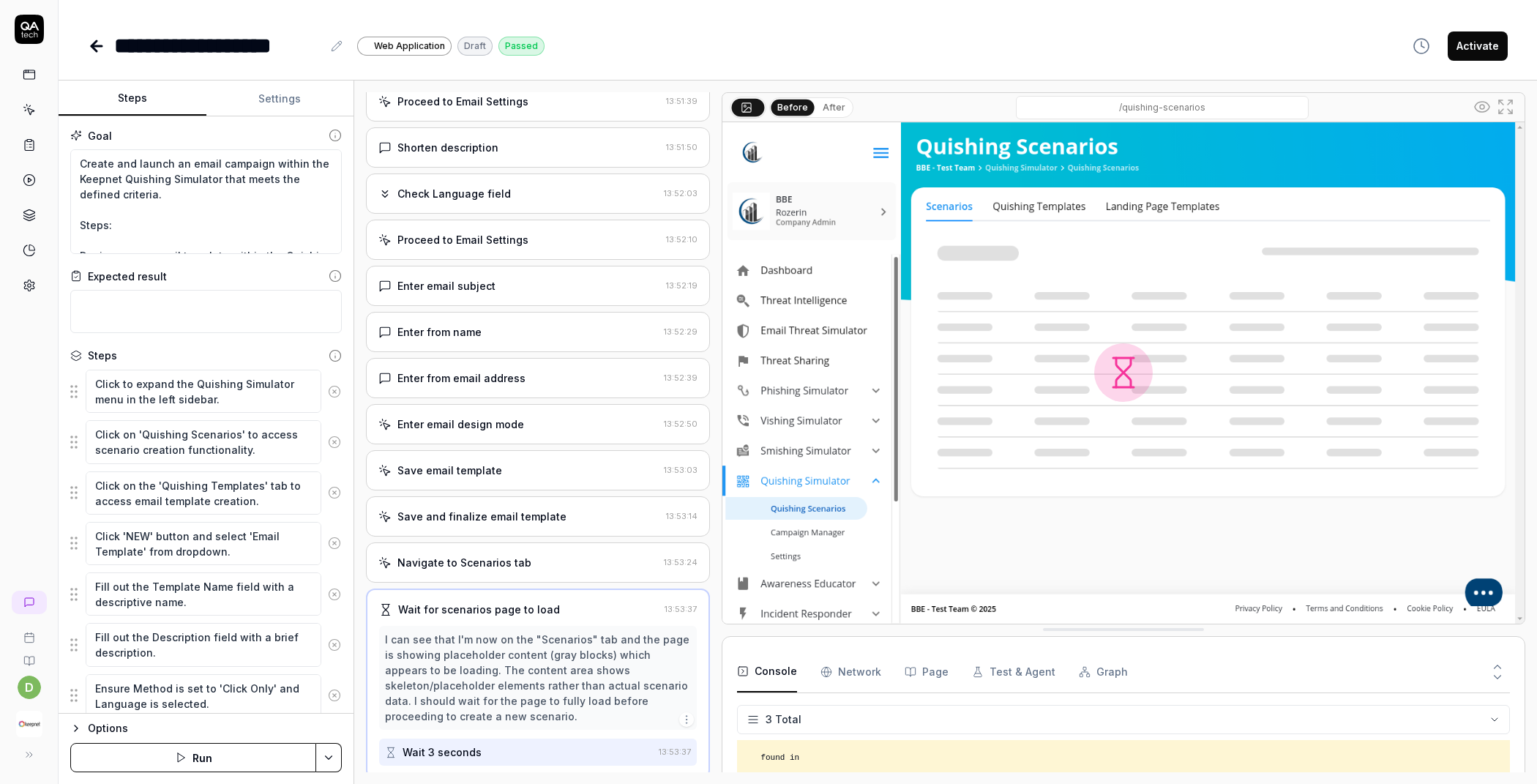
scroll to position [443, 0]
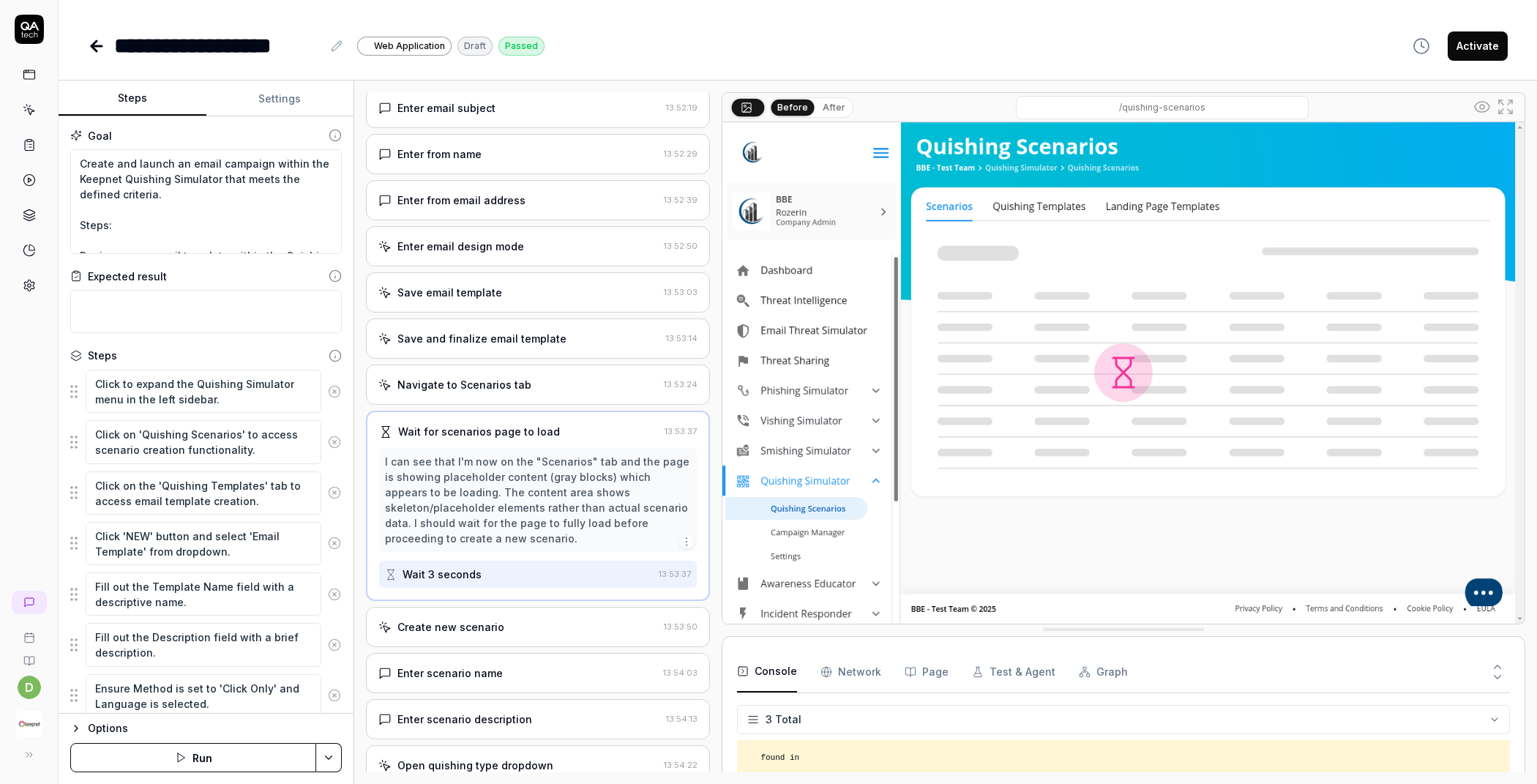
click at [495, 619] on div "Create new scenario" at bounding box center [451, 627] width 107 height 15
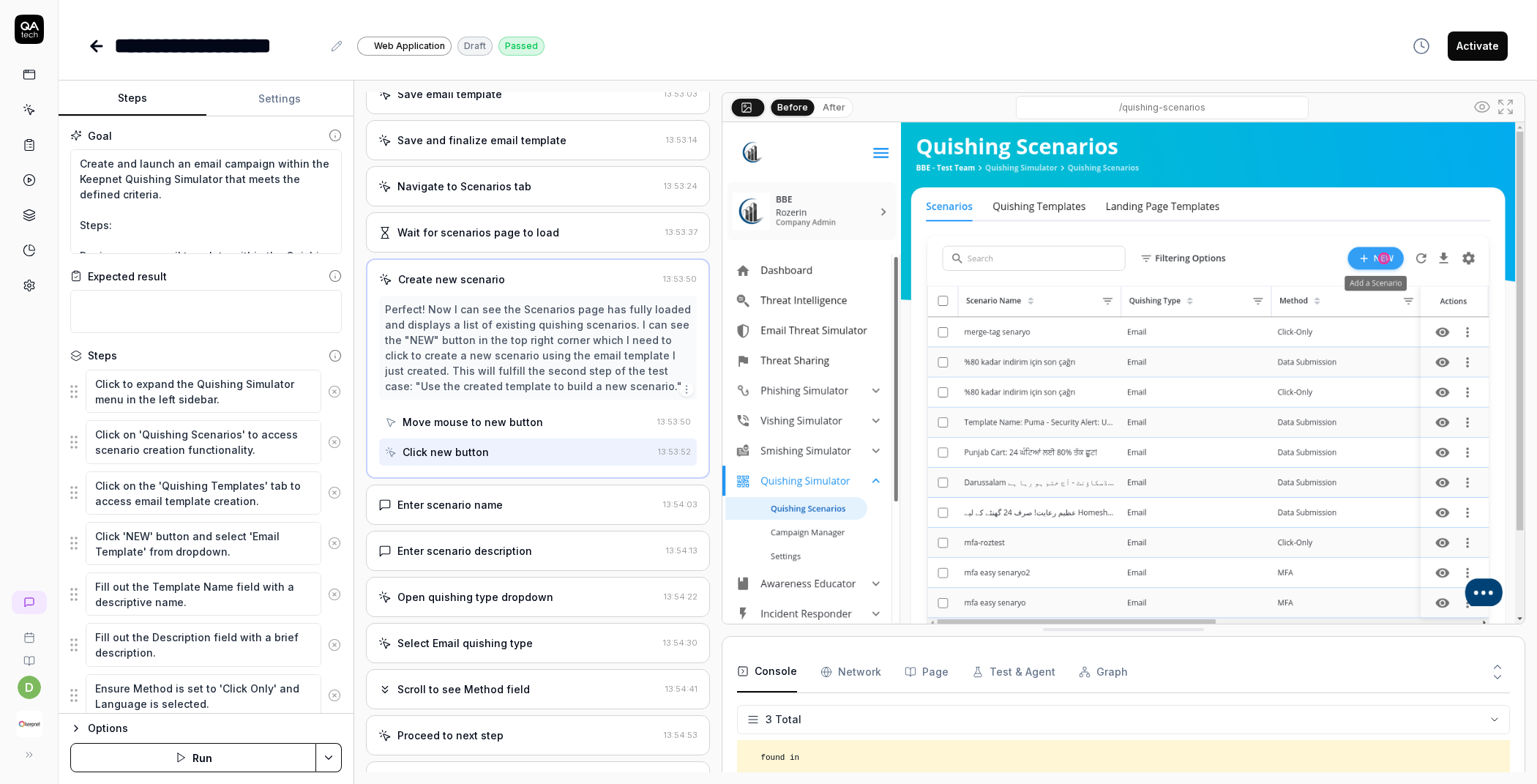
scroll to position [825, 0]
click at [551, 496] on div "Enter scenario name" at bounding box center [518, 504] width 279 height 15
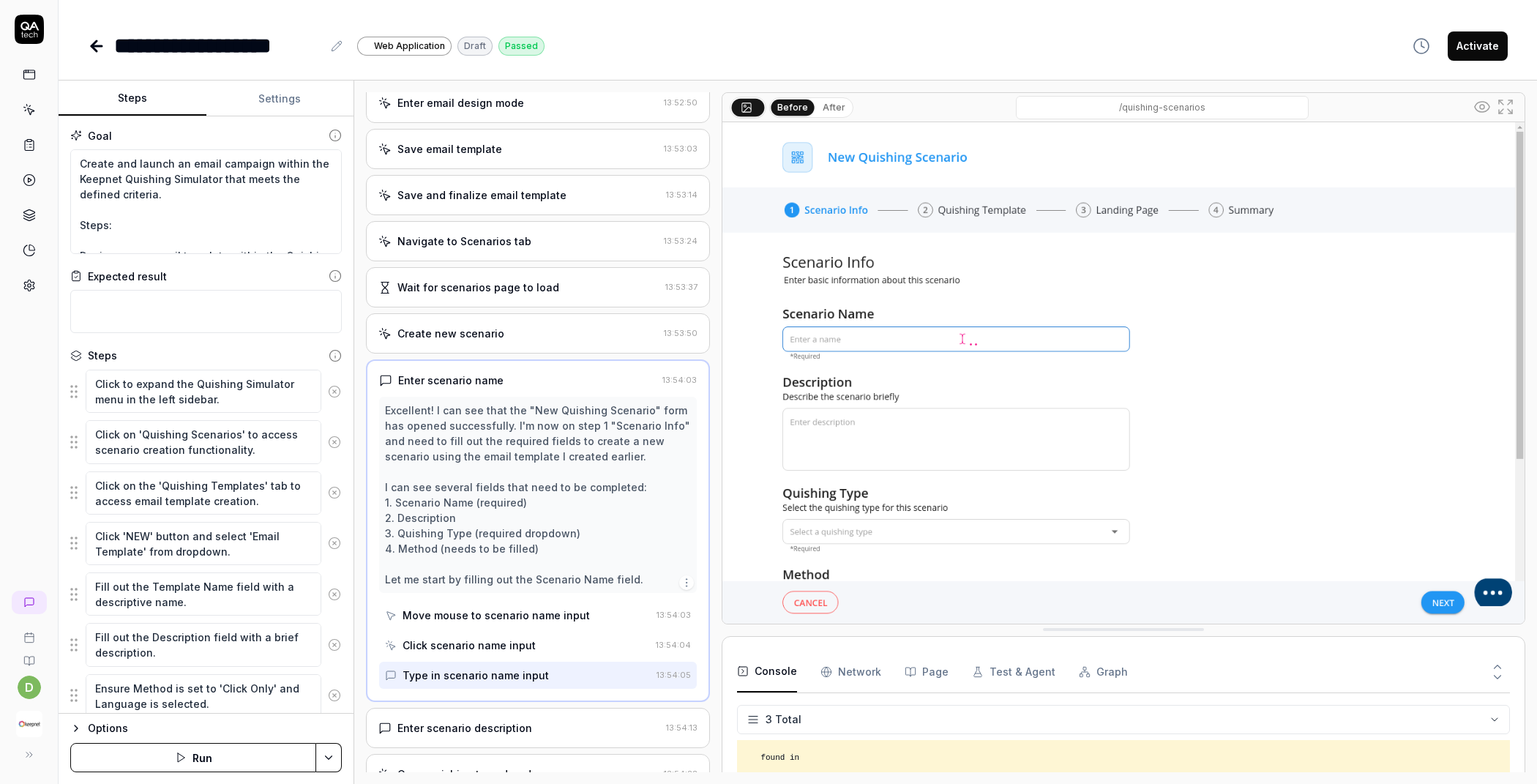
scroll to position [1065, 0]
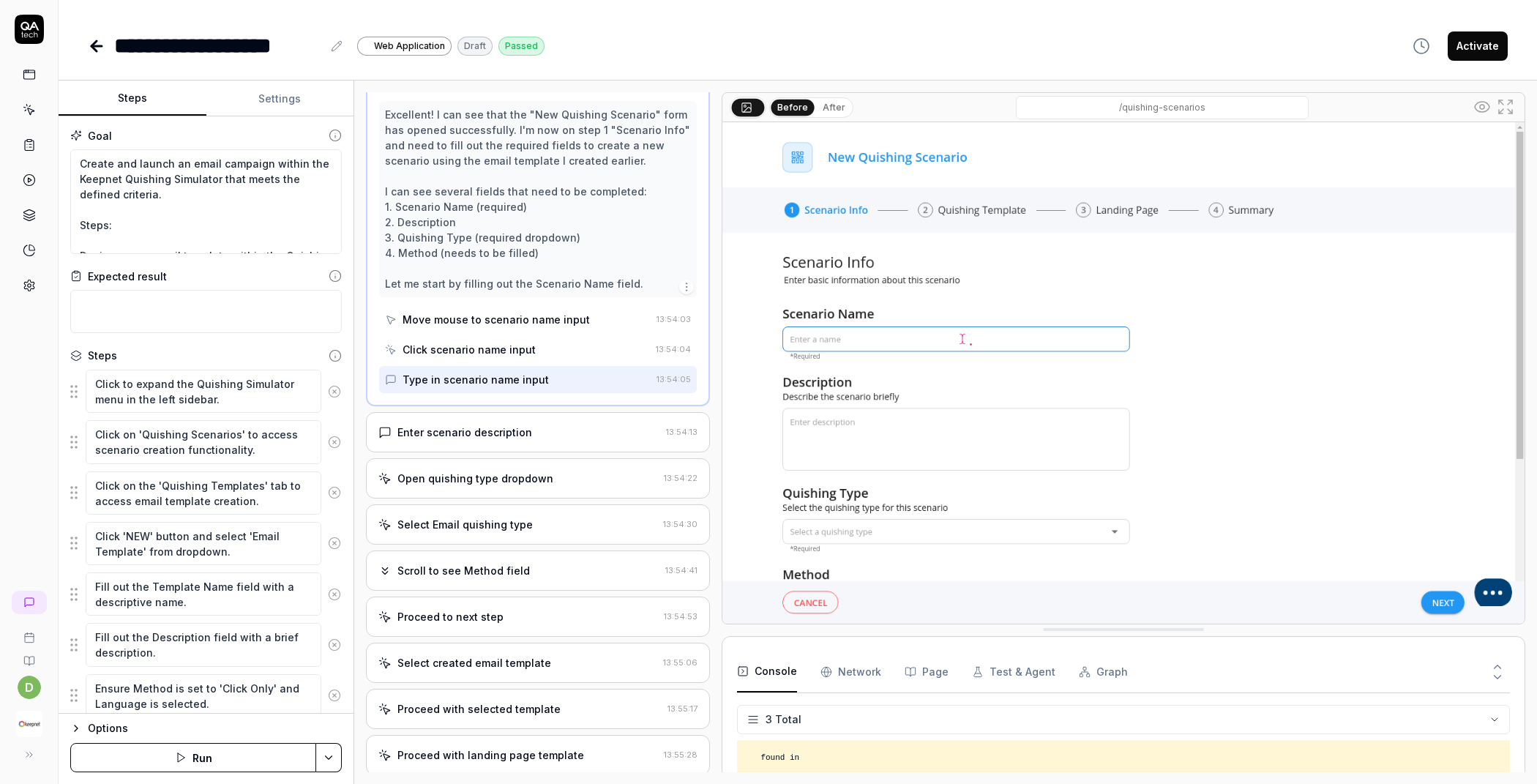
click at [537, 428] on div "Enter scenario description 13:54:13" at bounding box center [538, 432] width 344 height 41
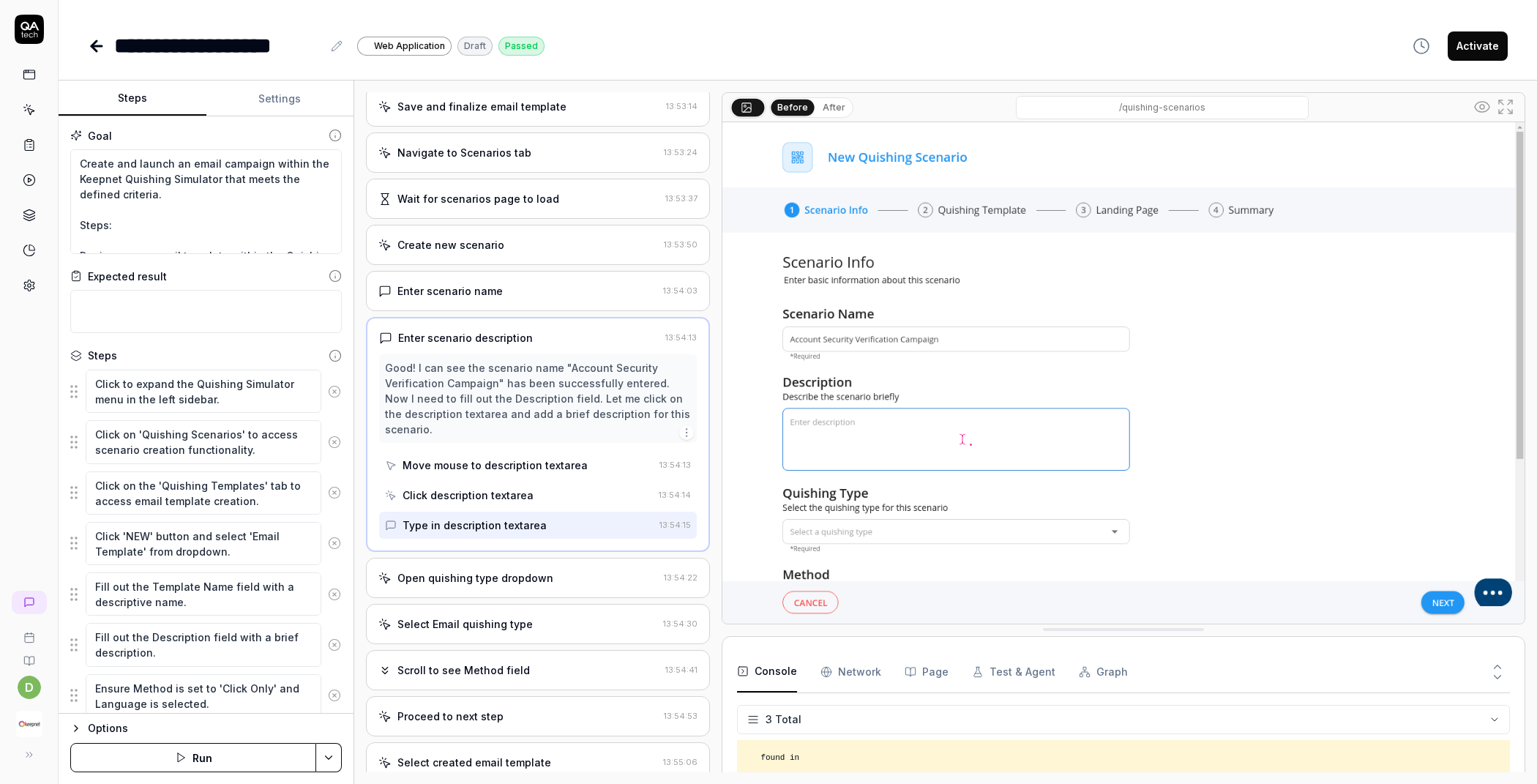
click at [498, 570] on div "Open quishing type dropdown" at bounding box center [476, 578] width 156 height 15
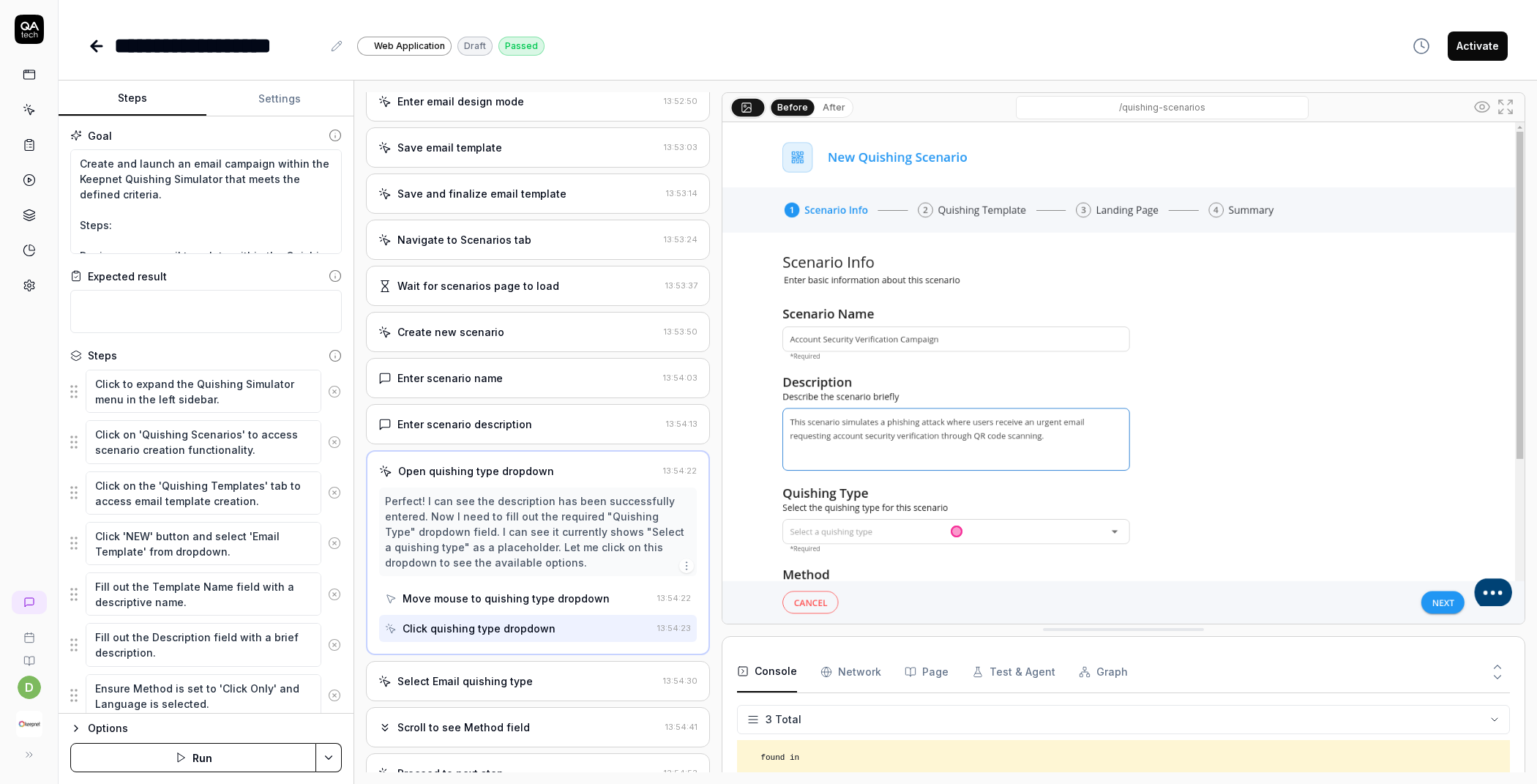
scroll to position [1082, 0]
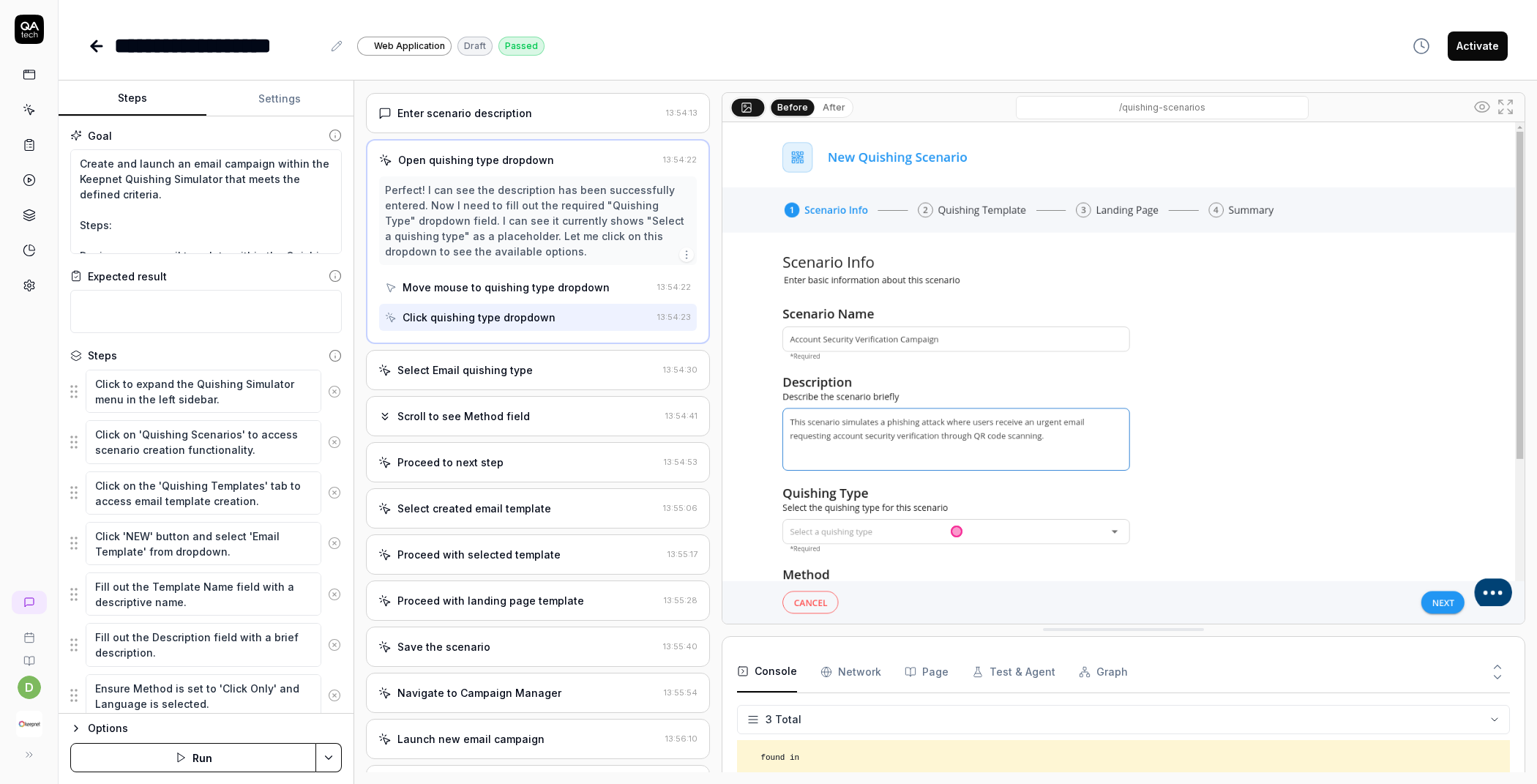
click at [548, 362] on div "Select Email quishing type" at bounding box center [518, 370] width 279 height 15
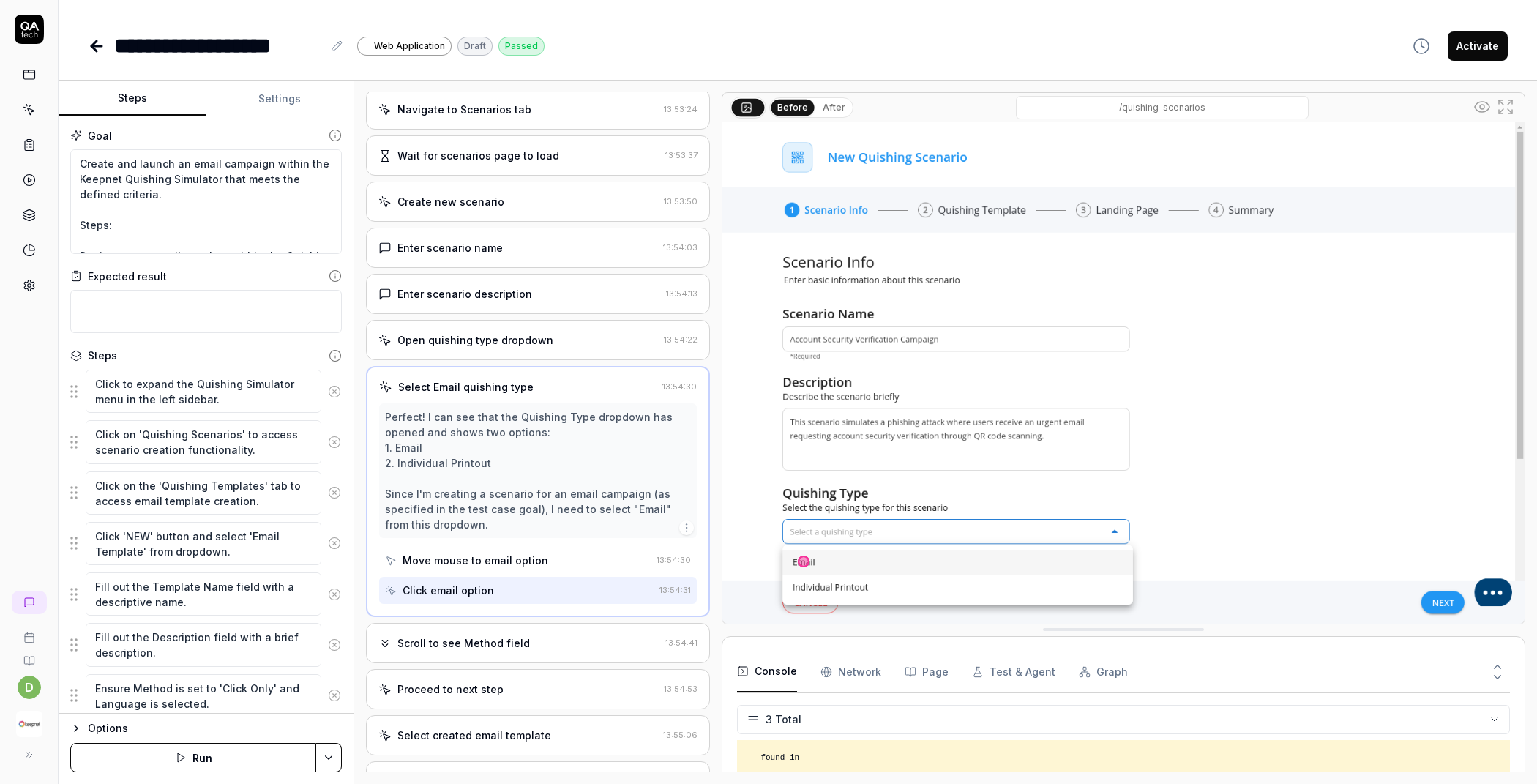
click at [482, 635] on div "Scroll to see Method field" at bounding box center [463, 643] width 132 height 15
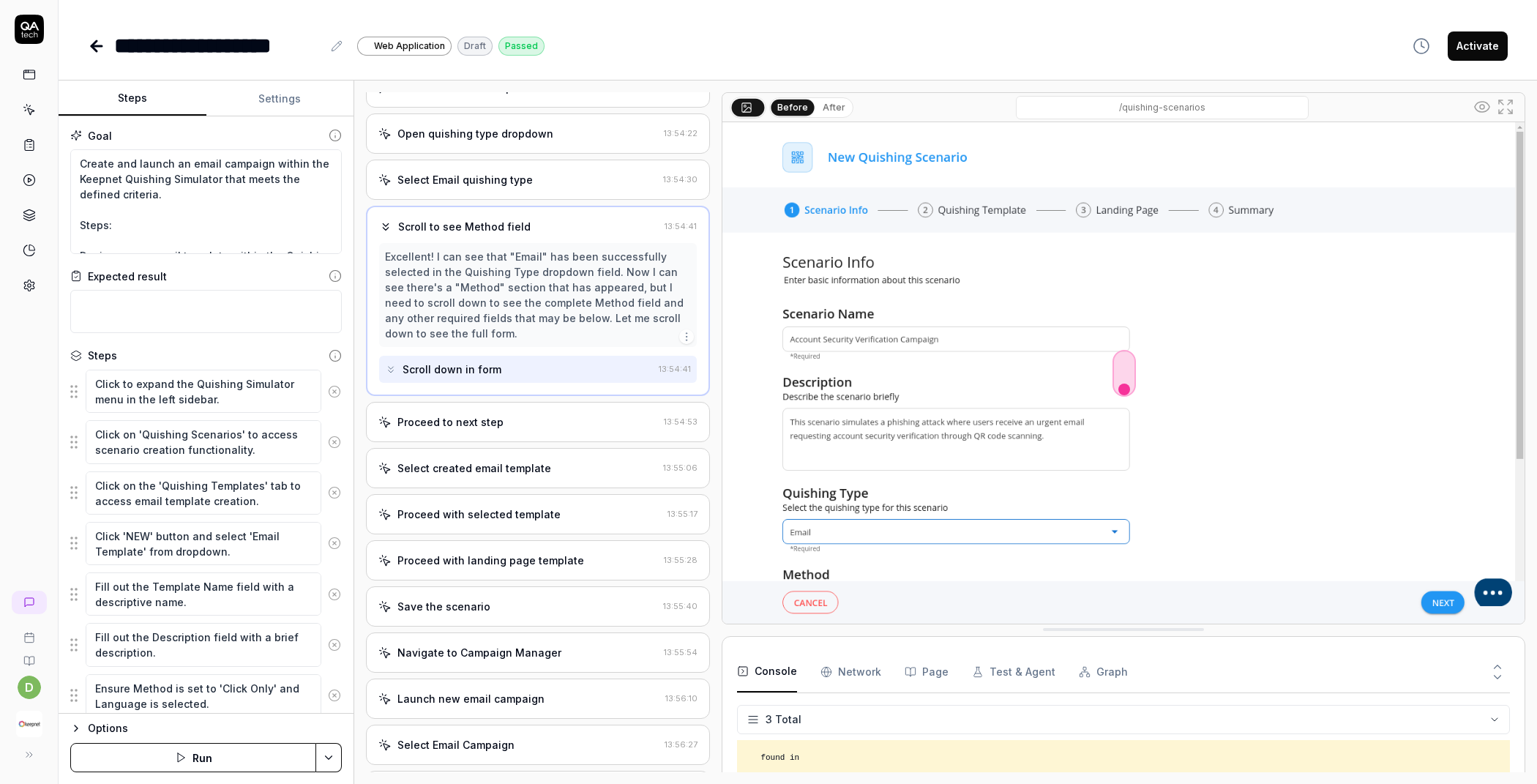
click at [531, 414] on div "Proceed to next step" at bounding box center [518, 422] width 280 height 15
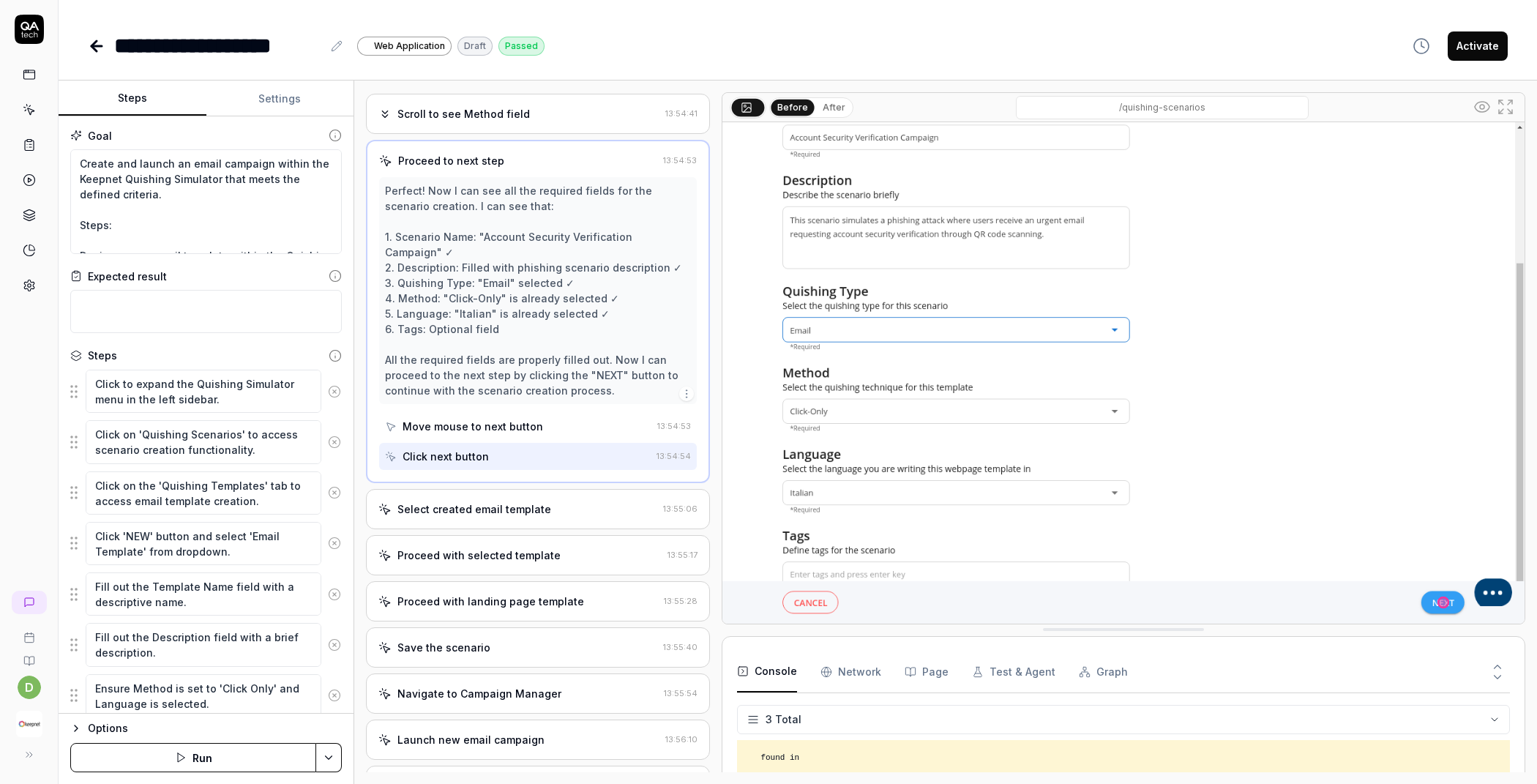
click at [466, 501] on div "Select created email template" at bounding box center [474, 509] width 154 height 15
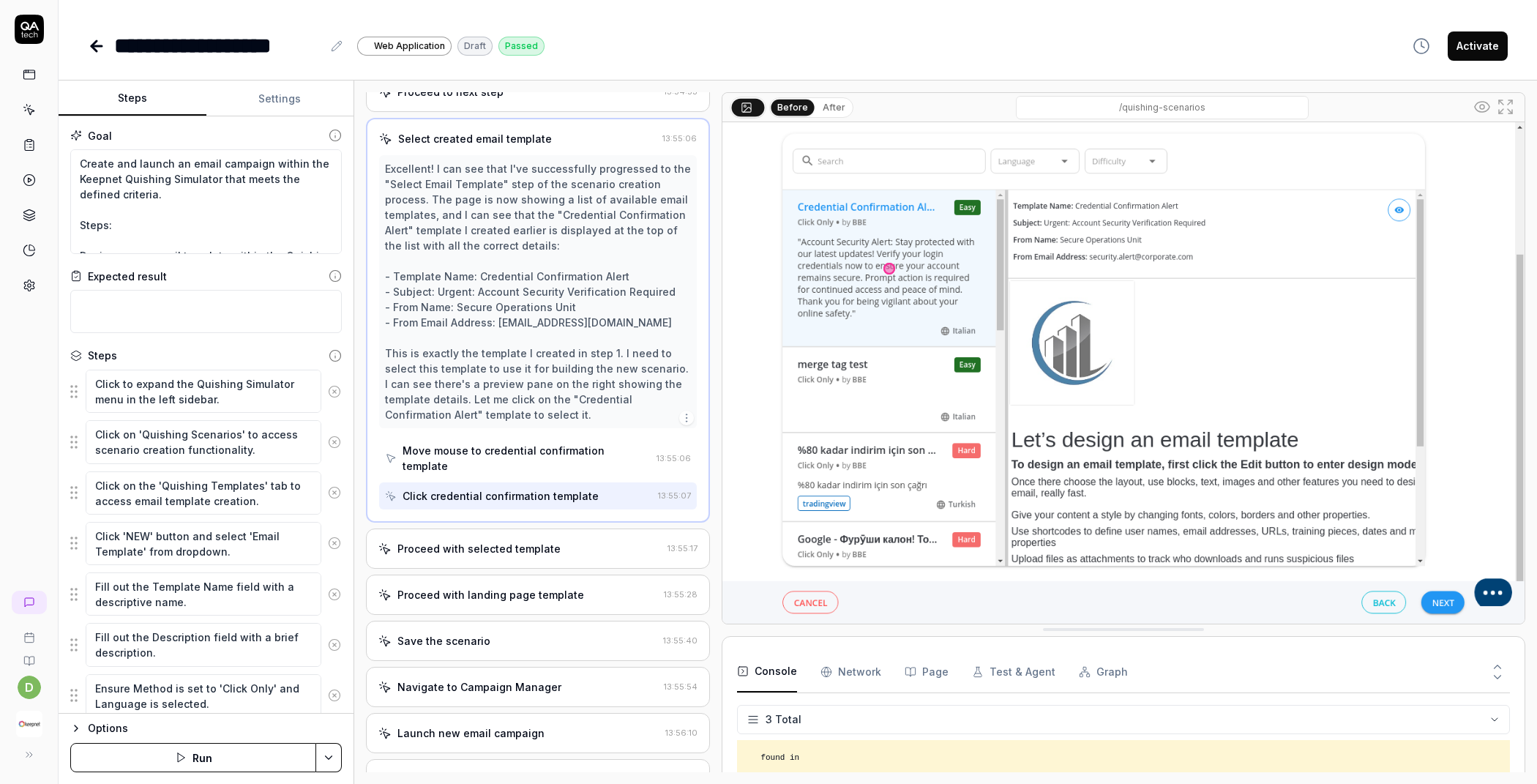
scroll to position [1288, 0]
click at [525, 540] on div "Proceed with selected template" at bounding box center [479, 547] width 163 height 15
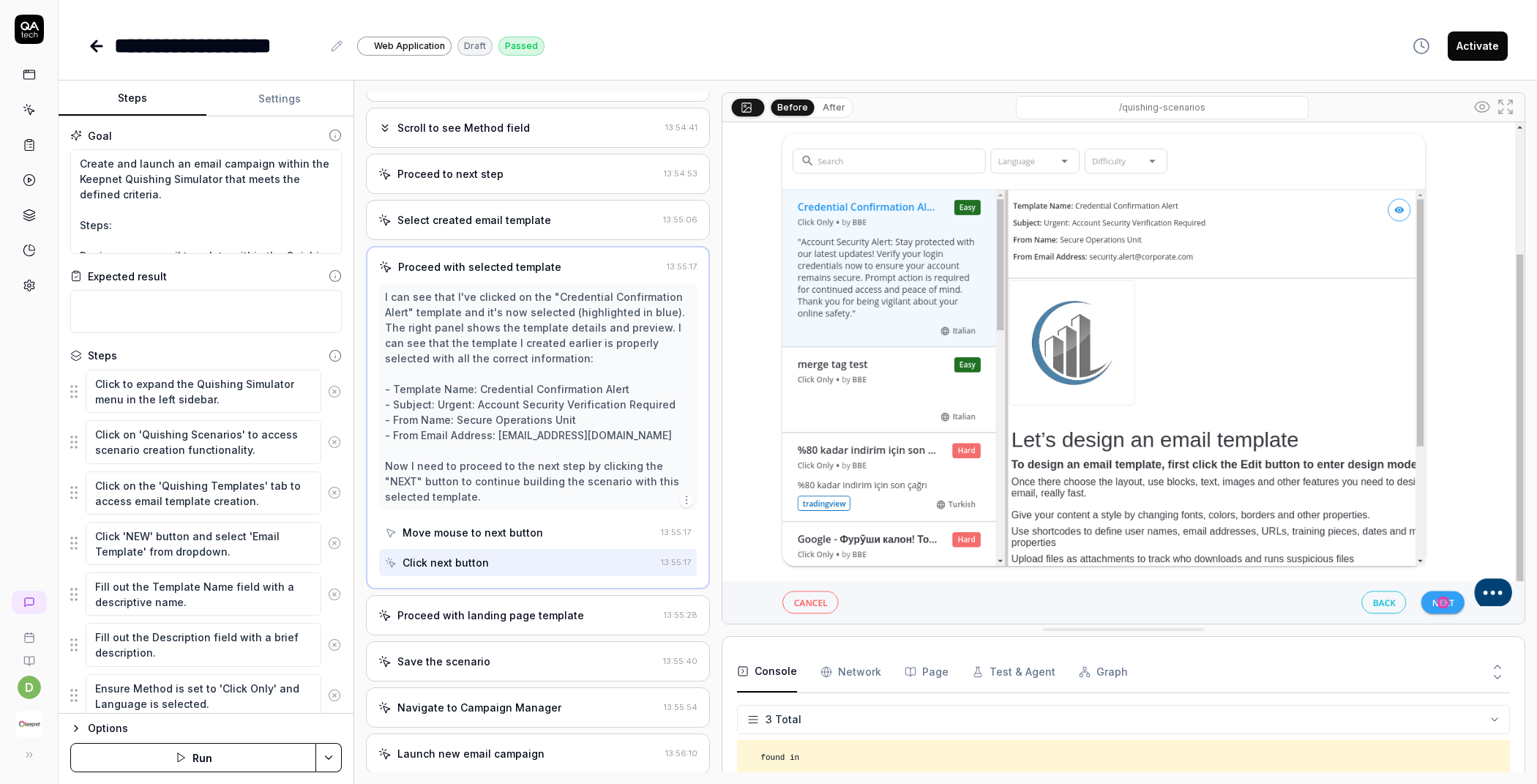
click at [486, 613] on div "Proceed with landing page template 13:55:28" at bounding box center [538, 615] width 344 height 41
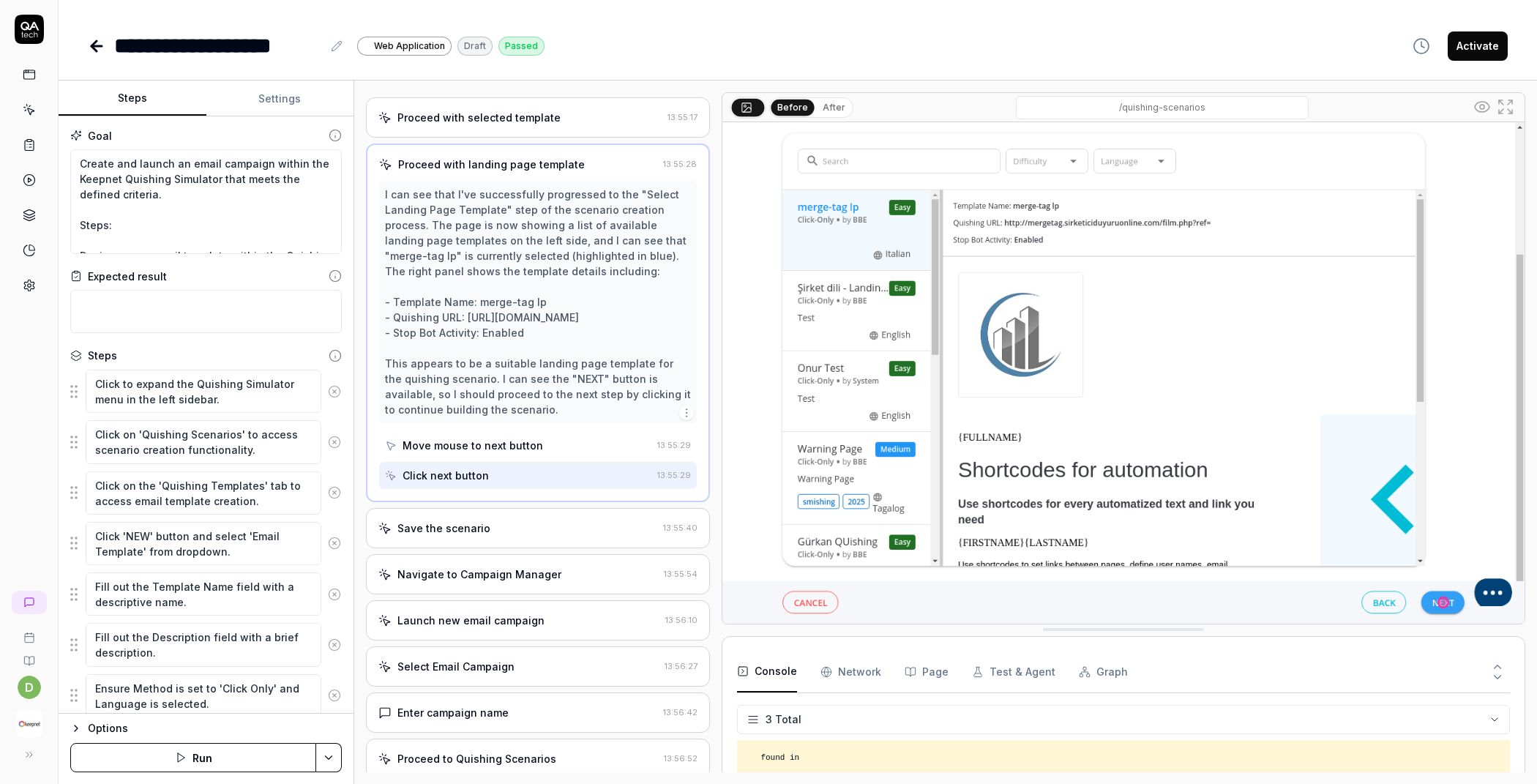
click at [530, 534] on div "Save the scenario 13:55:40" at bounding box center [538, 528] width 344 height 41
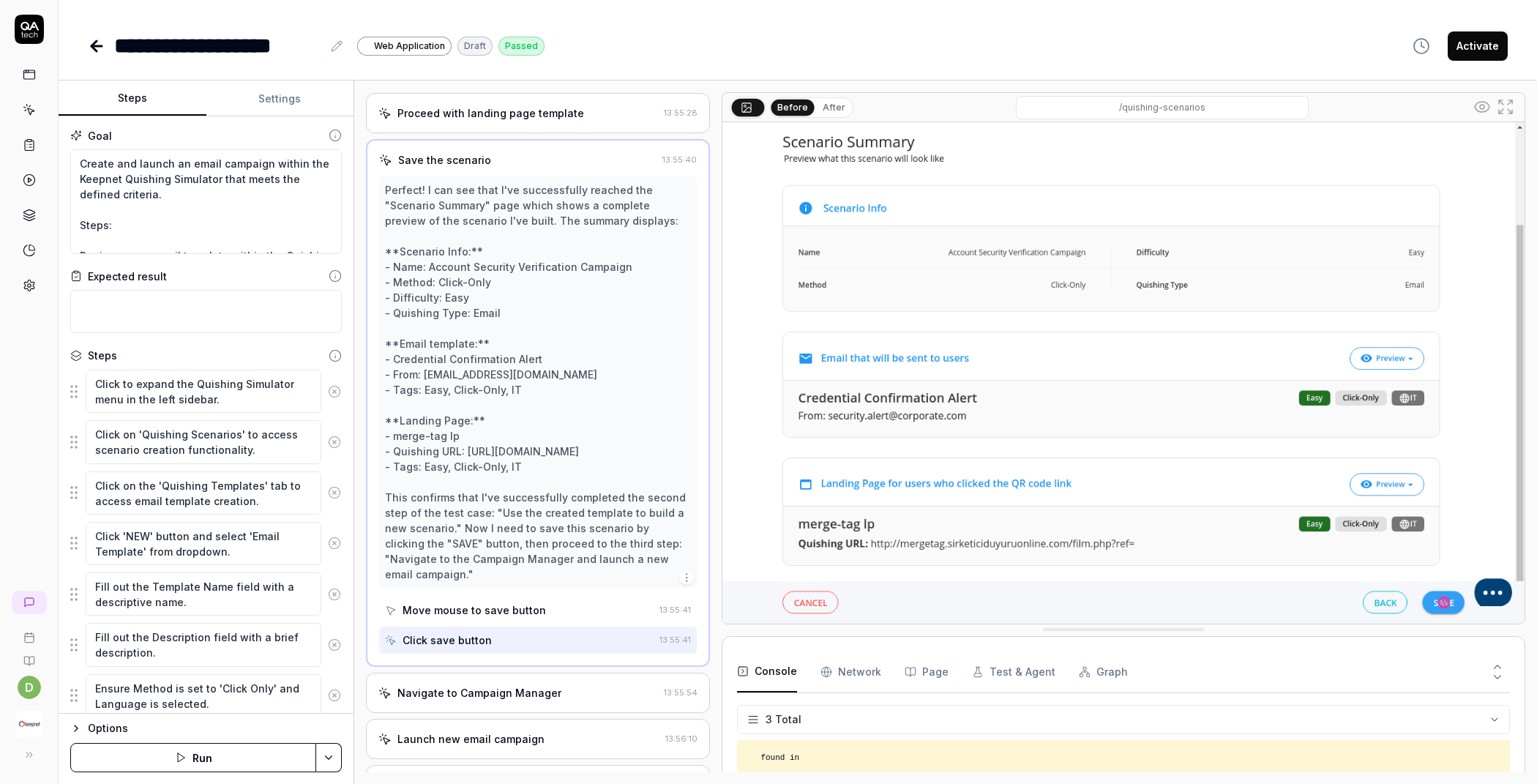
scroll to position [1578, 0]
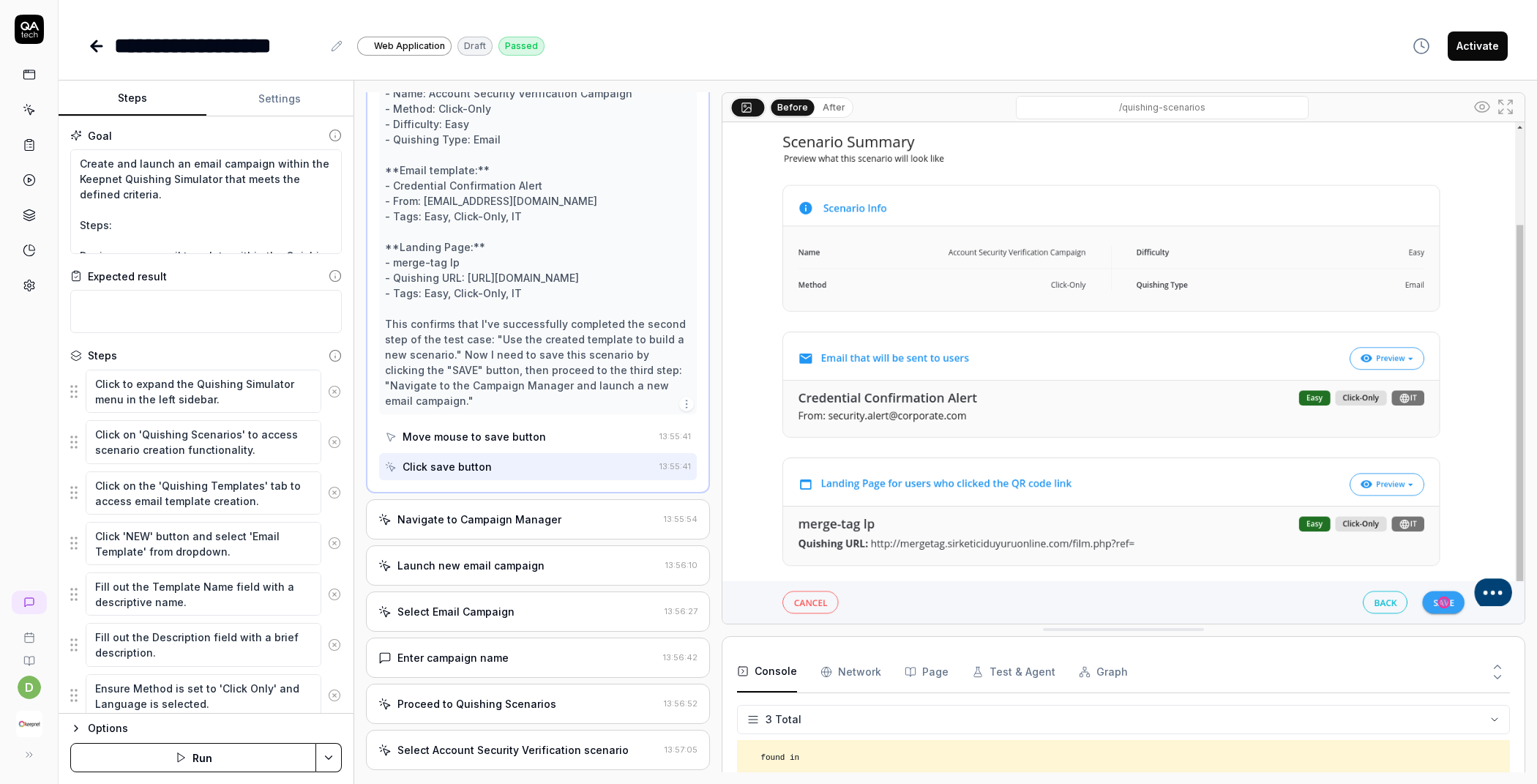
click at [550, 517] on div "Navigate to Campaign Manager" at bounding box center [479, 519] width 164 height 15
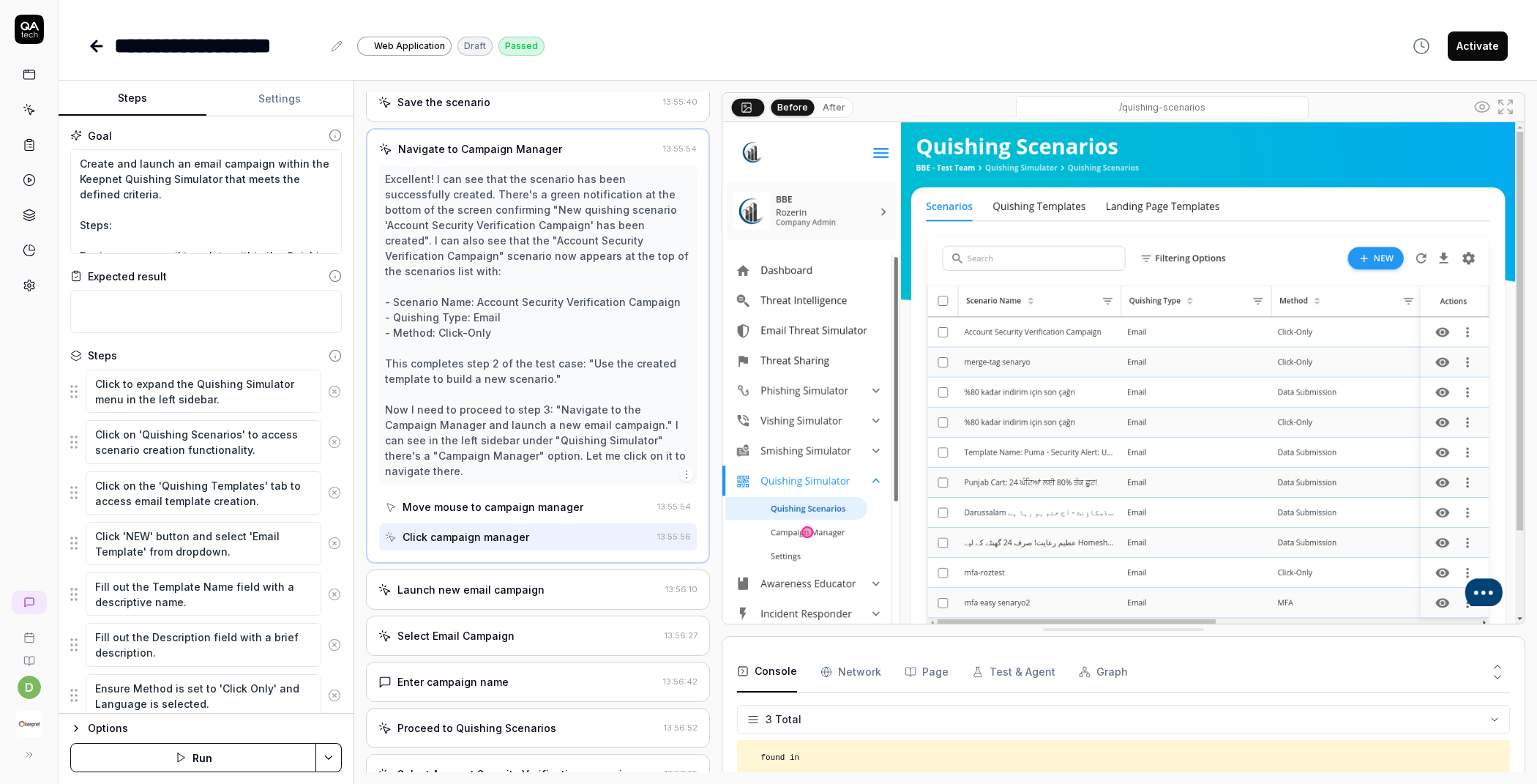
scroll to position [1501, 0]
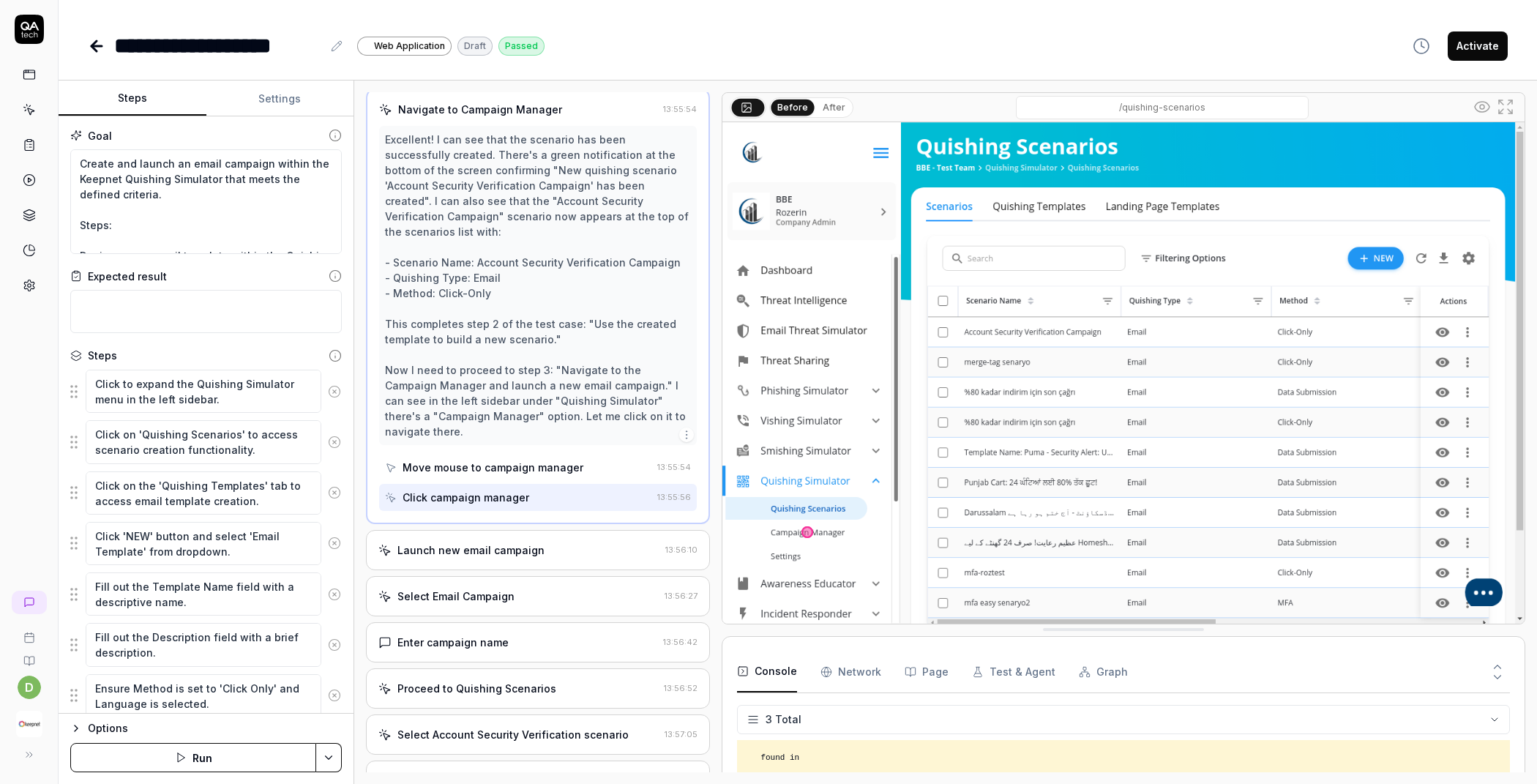
click at [518, 542] on div "Launch new email campaign" at bounding box center [471, 550] width 147 height 15
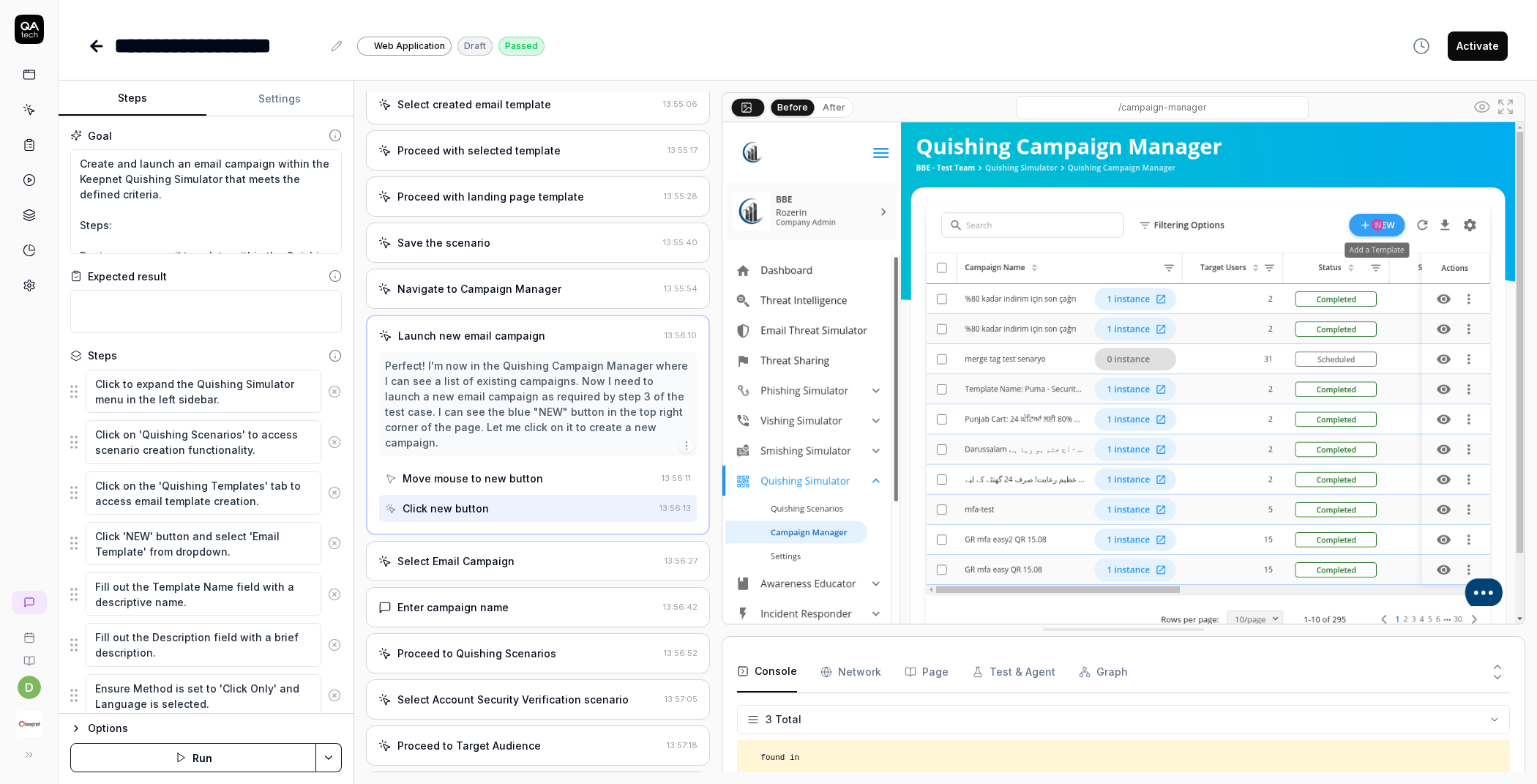
scroll to position [1321, 0]
click at [515, 280] on div "Navigate to Campaign Manager" at bounding box center [479, 288] width 164 height 15
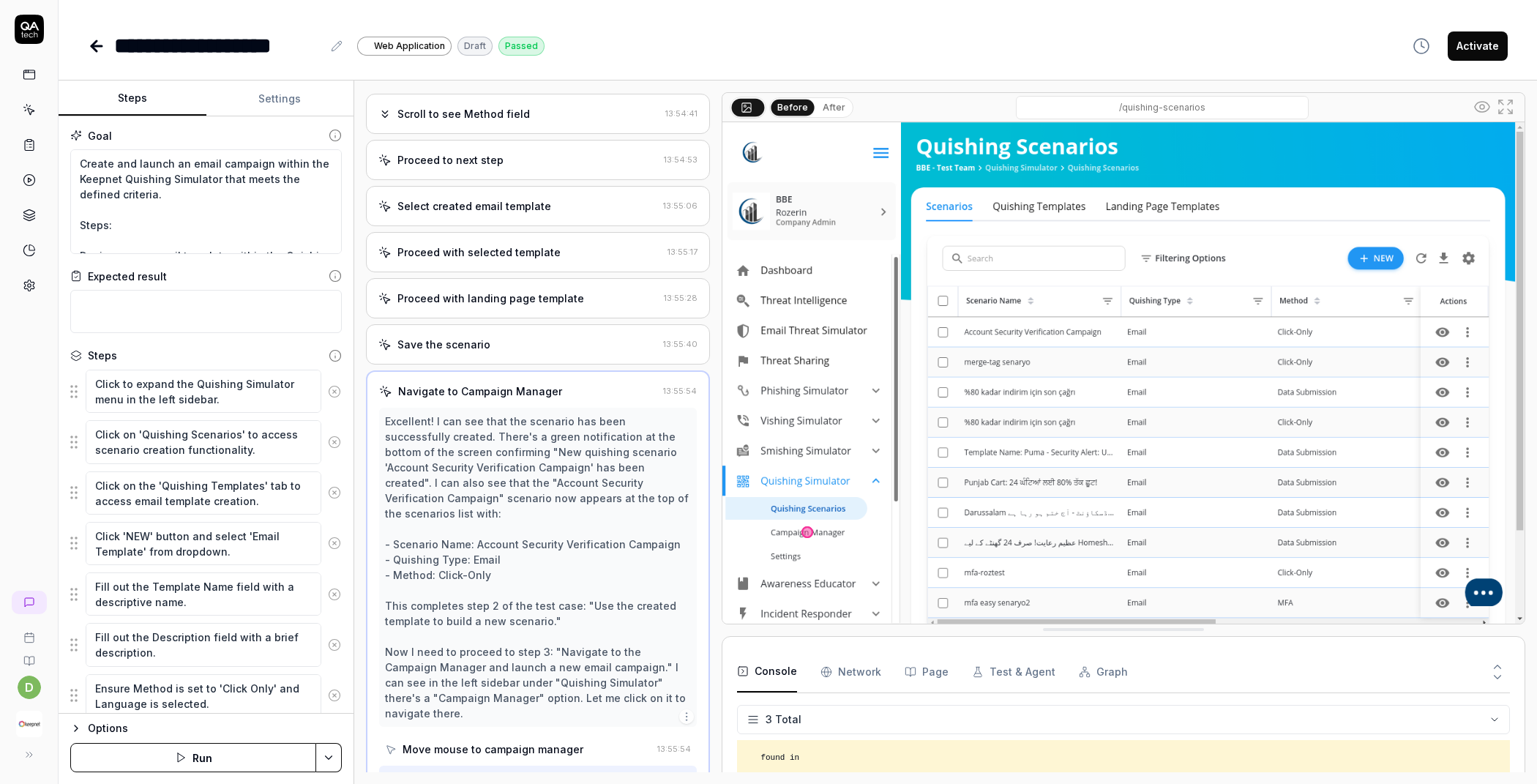
click at [501, 293] on div "Proceed with landing page template 13:55:28" at bounding box center [538, 298] width 344 height 41
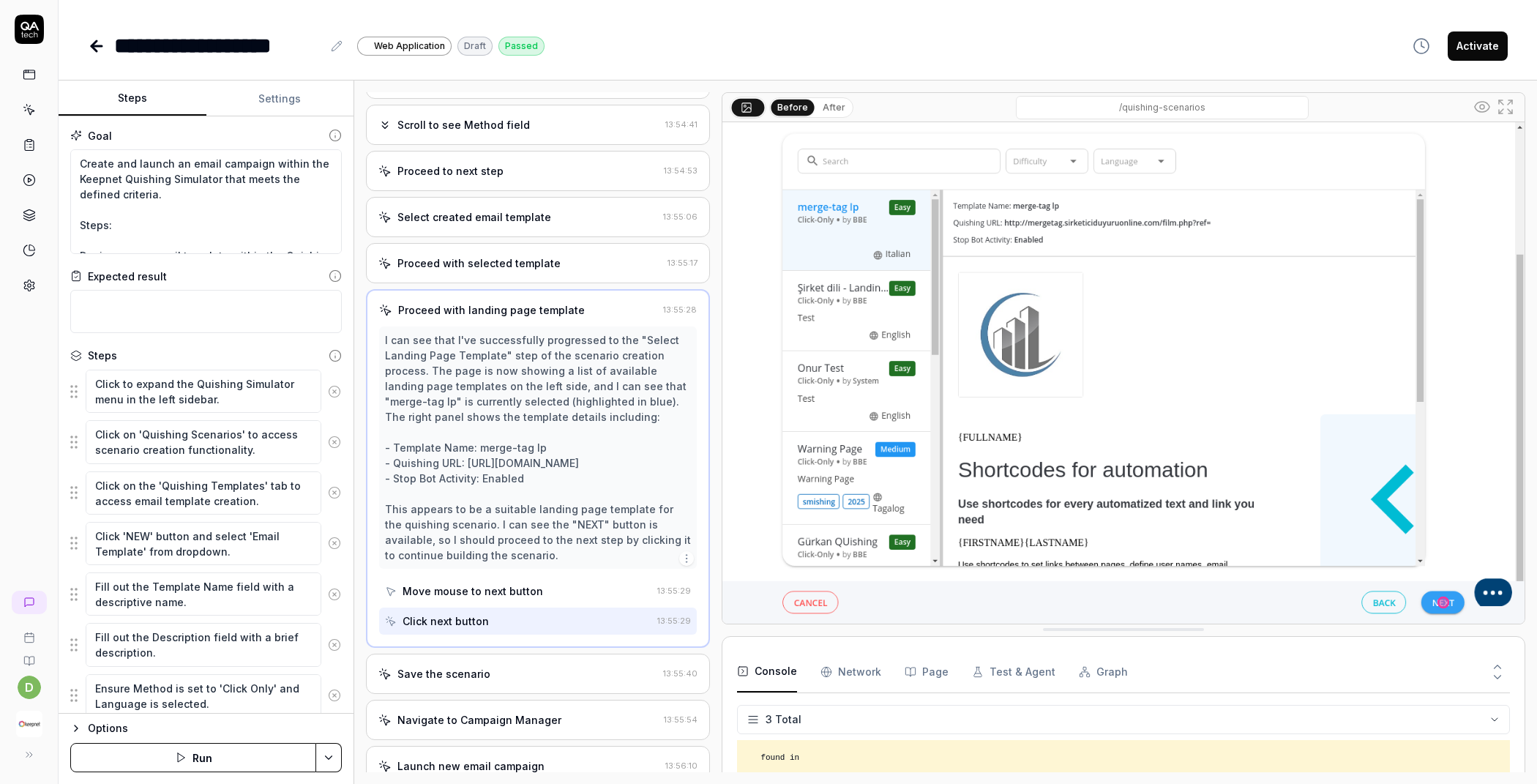
scroll to position [1212, 0]
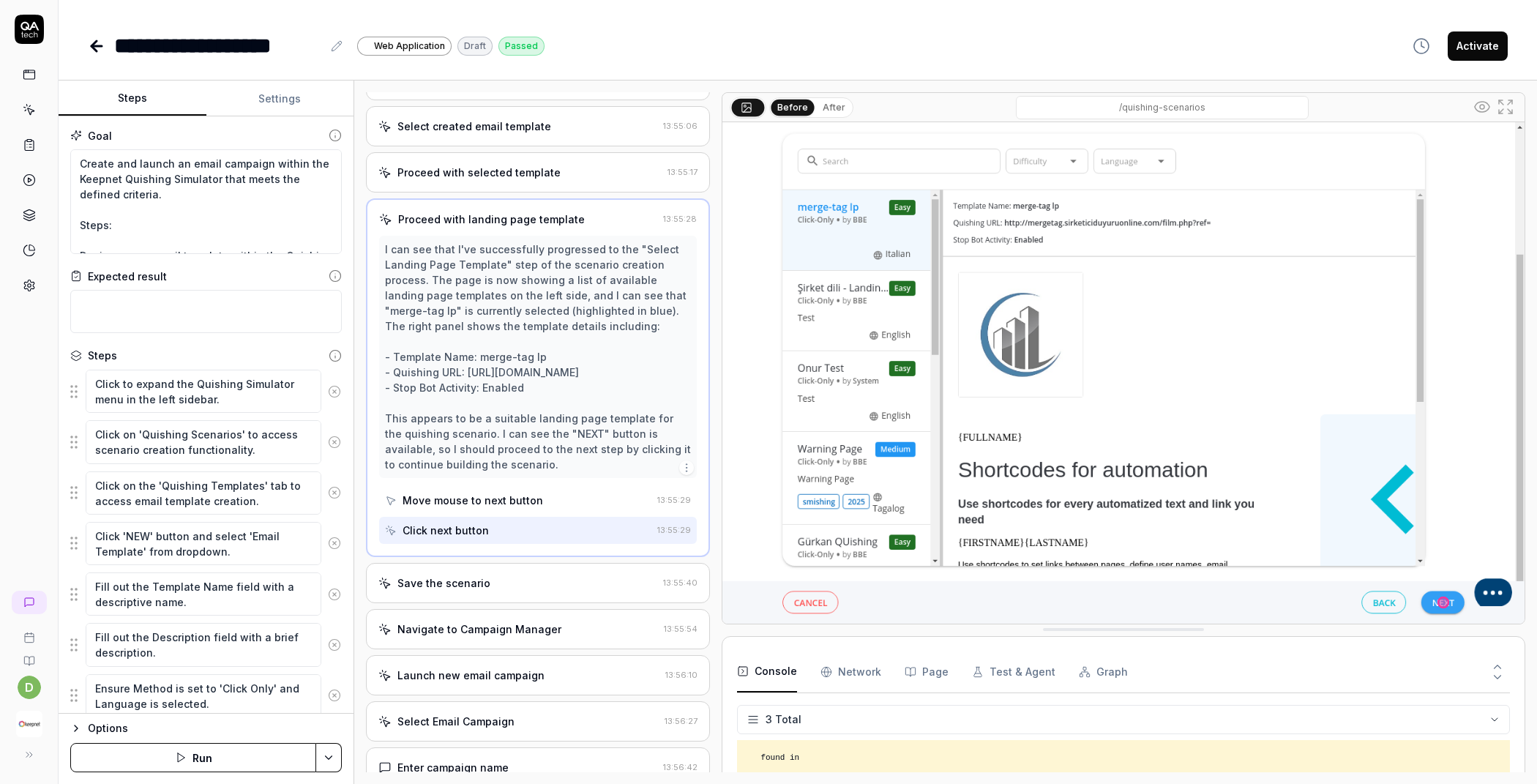
click at [460, 571] on div "Save the scenario 13:55:40" at bounding box center [538, 583] width 344 height 41
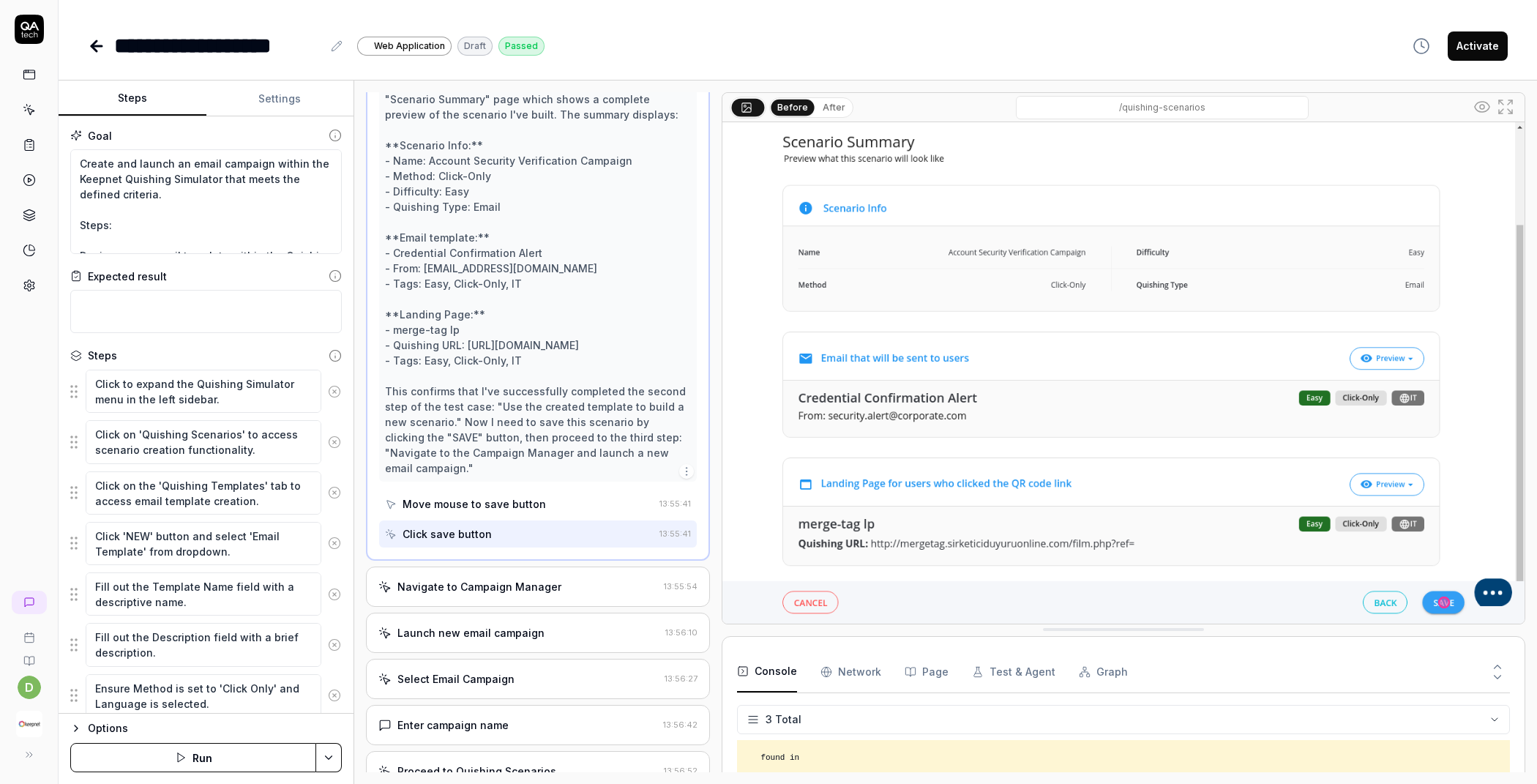
click at [496, 583] on div "Navigate to Campaign Manager" at bounding box center [479, 586] width 164 height 15
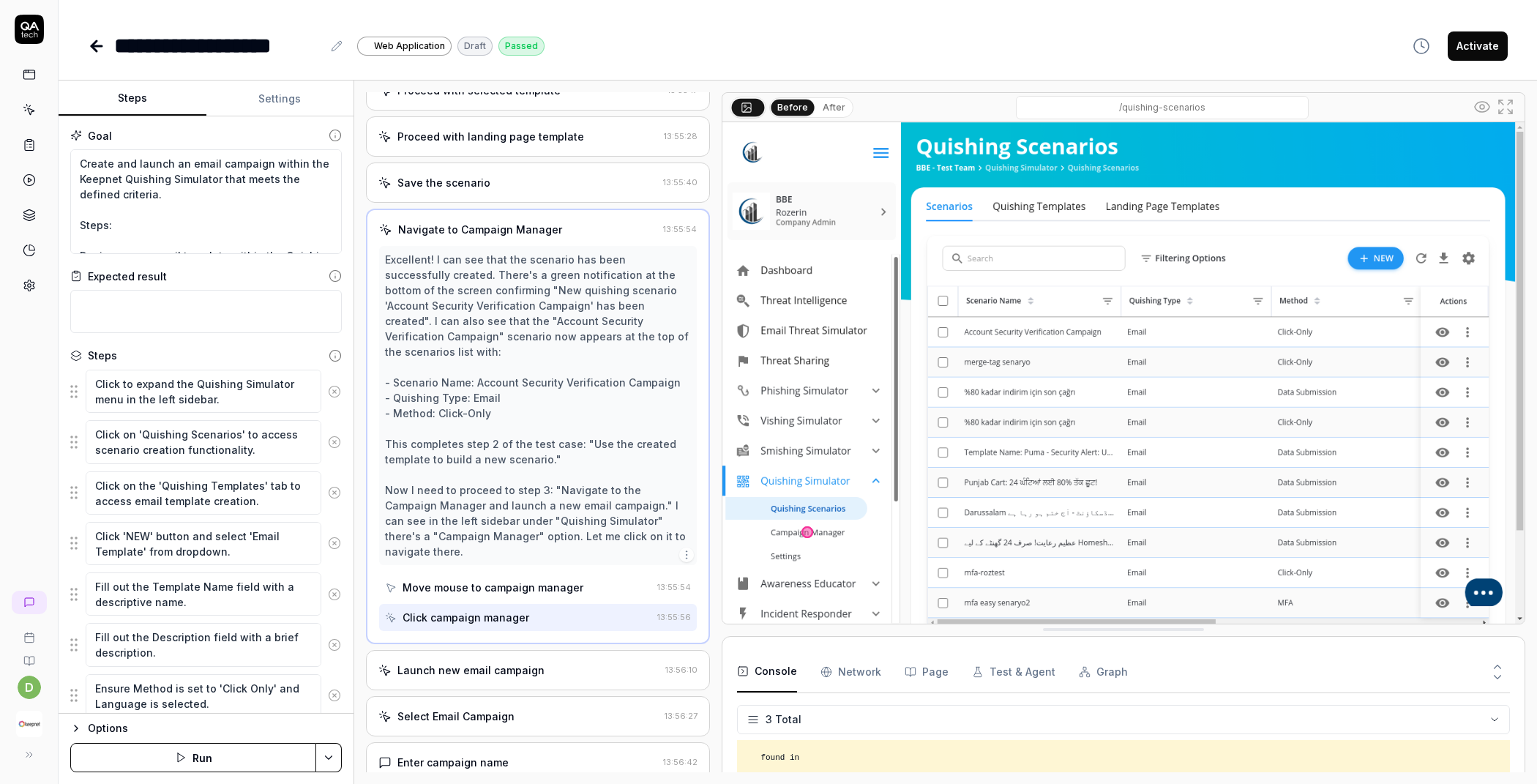
click at [473, 662] on div "Launch new email campaign" at bounding box center [471, 670] width 147 height 15
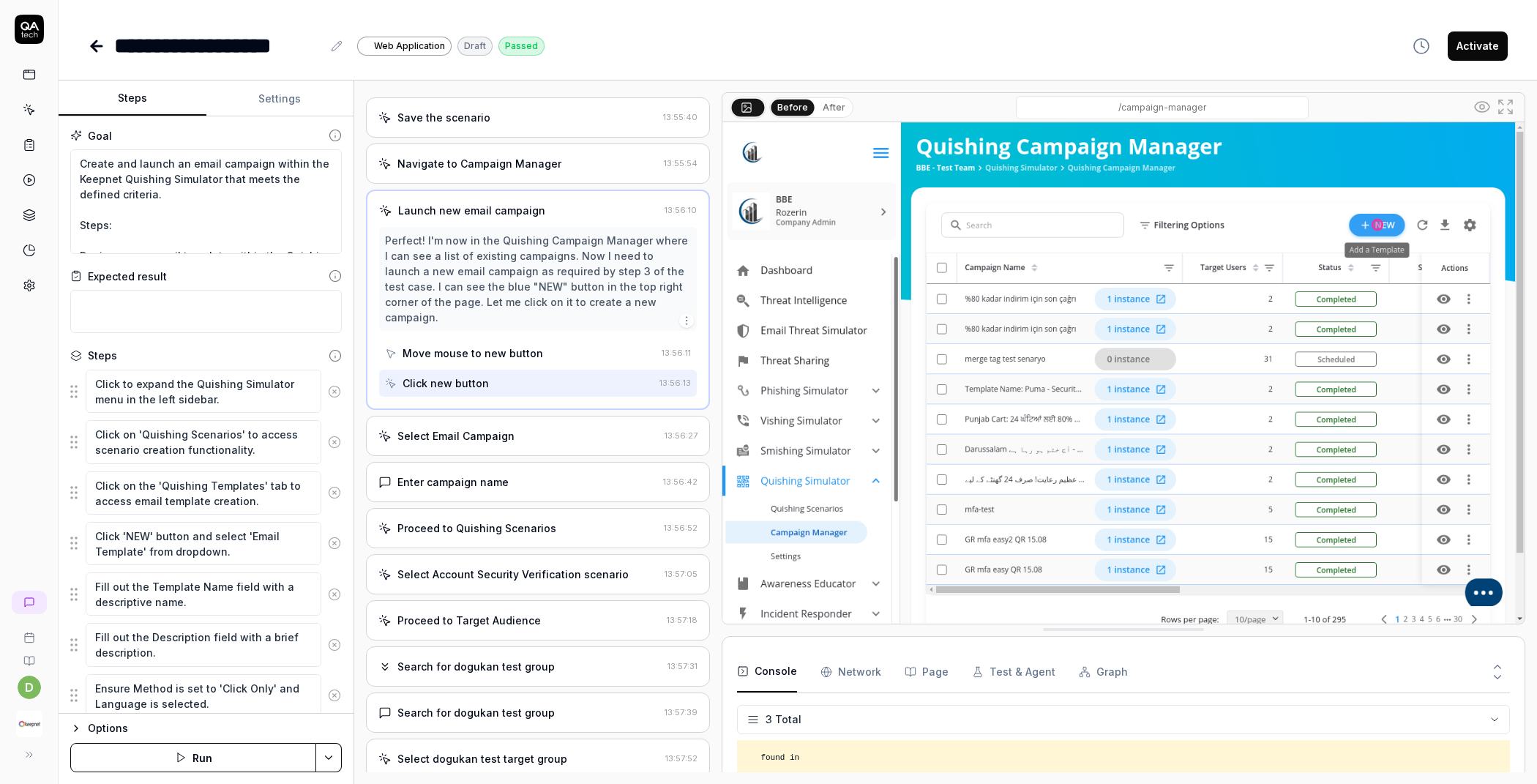
click at [549, 430] on div "Select Email Campaign 13:56:27" at bounding box center [538, 436] width 344 height 41
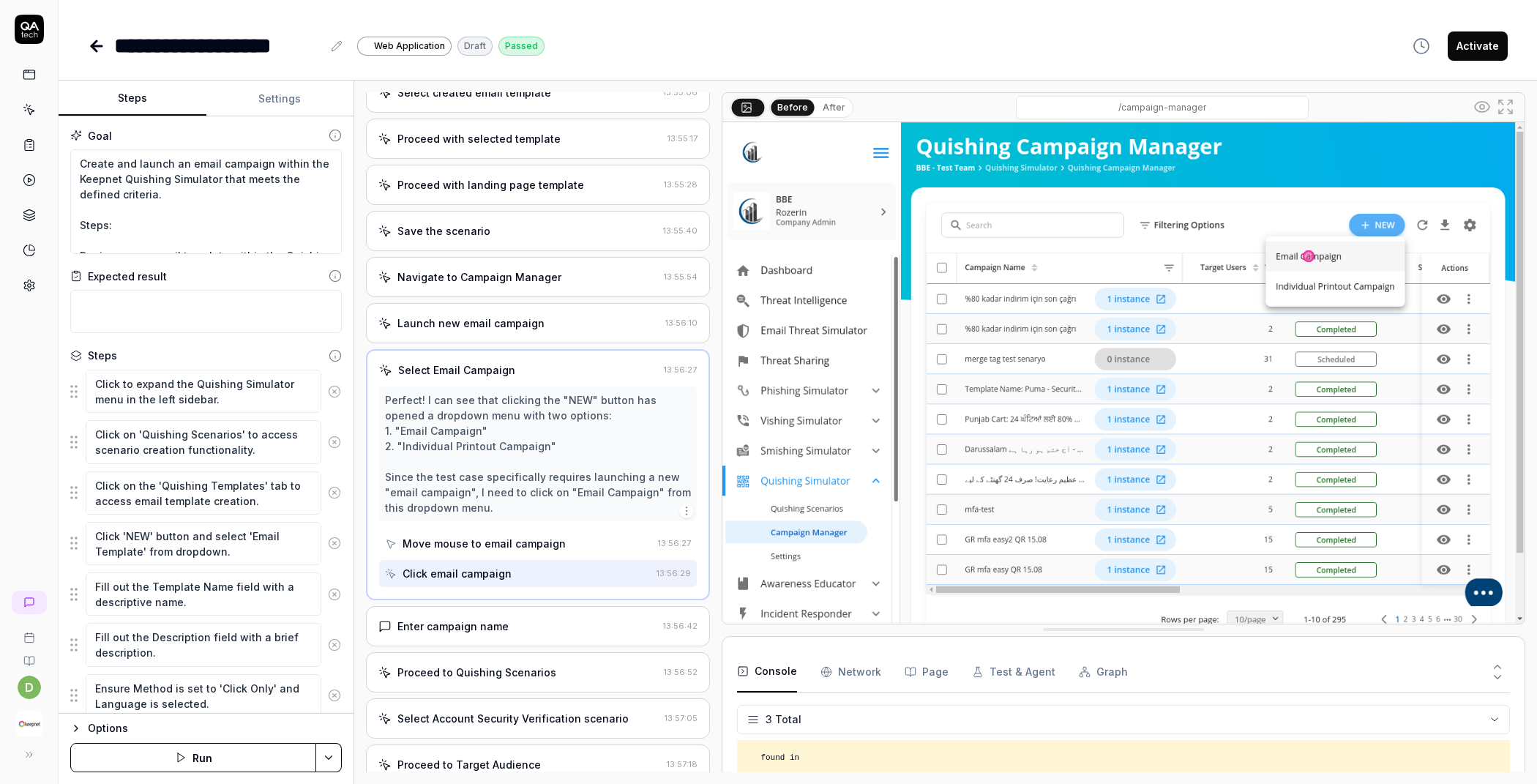
click at [526, 619] on div "Enter campaign name" at bounding box center [518, 626] width 279 height 15
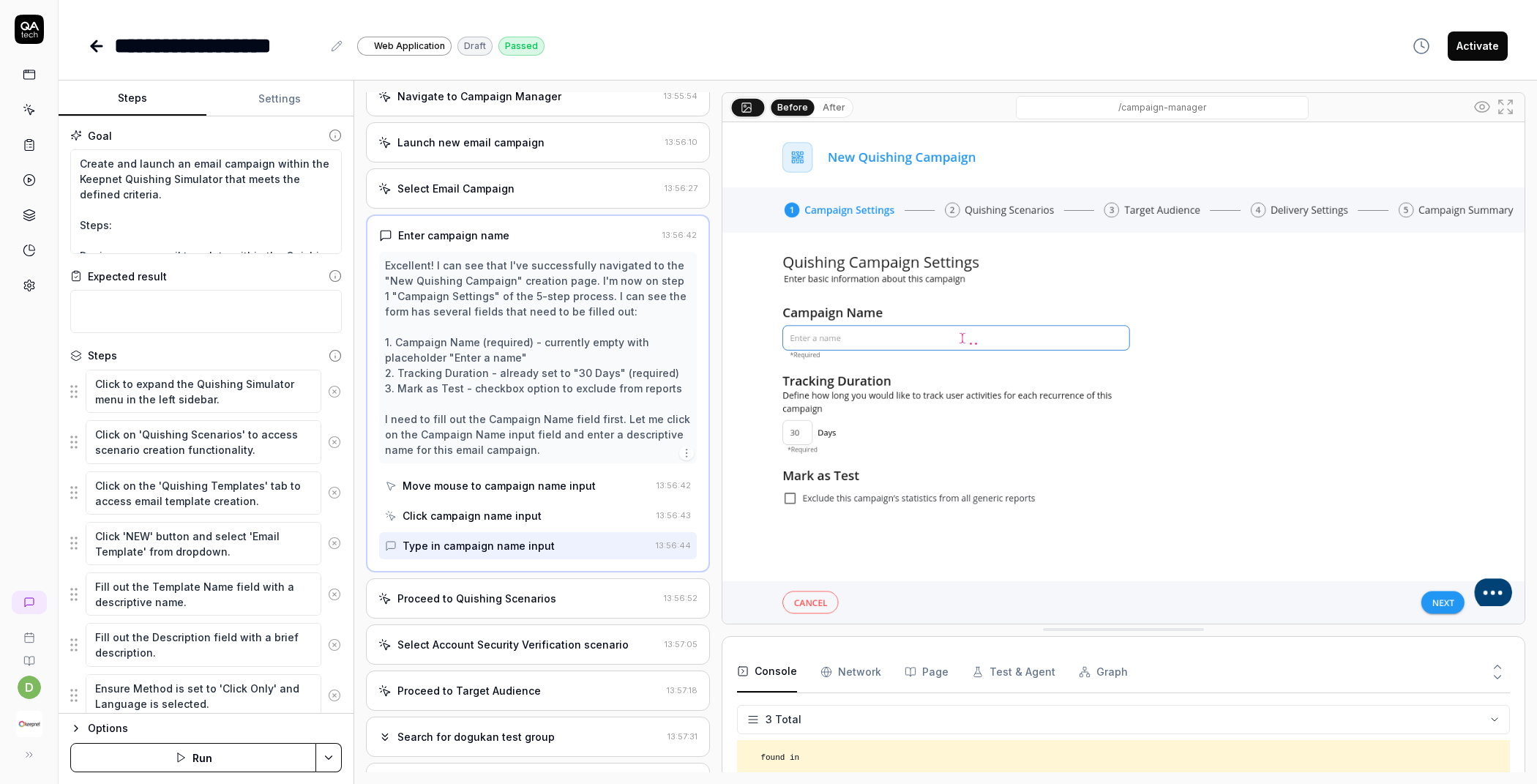
scroll to position [1539, 0]
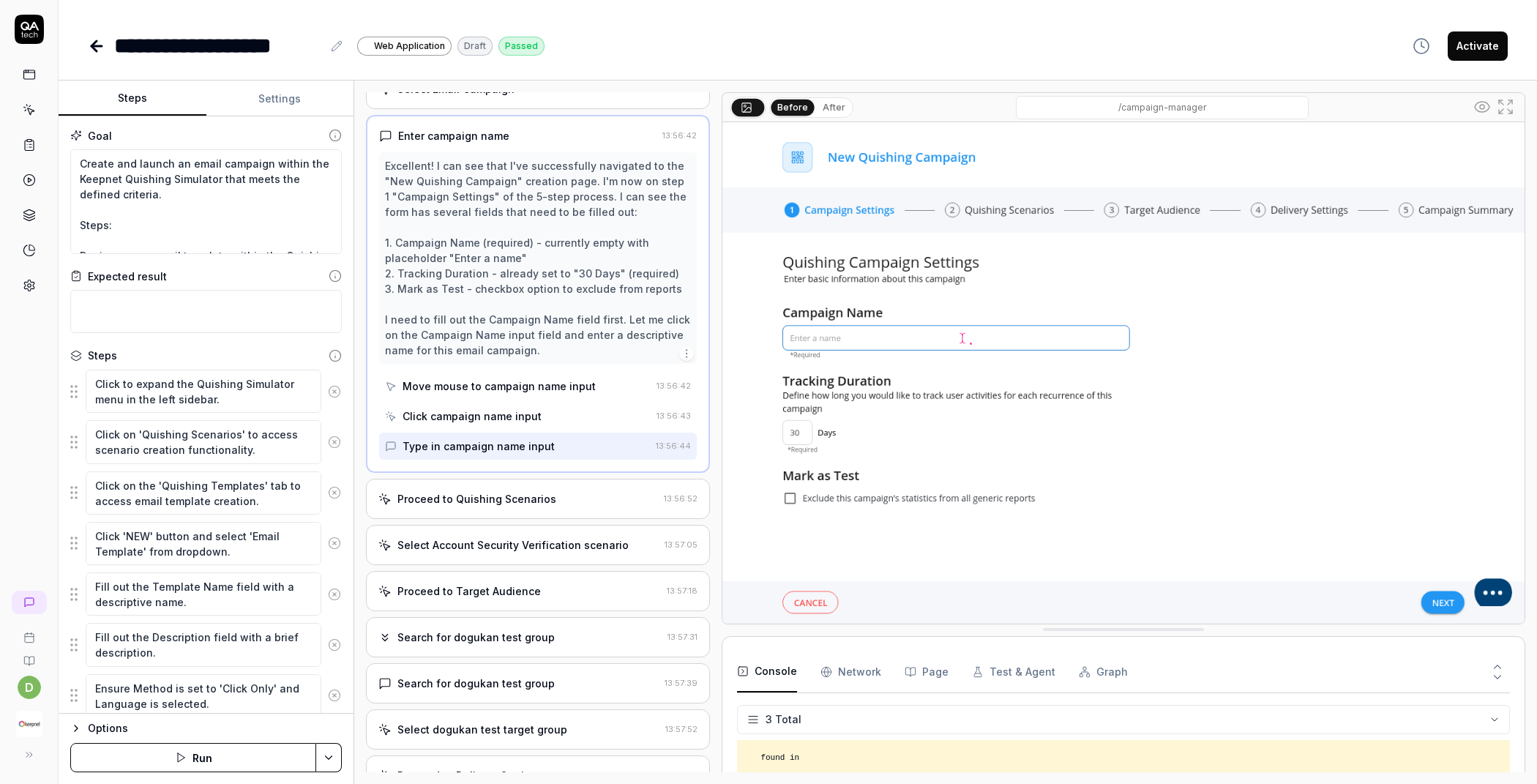
click at [535, 488] on div "Proceed to Quishing Scenarios 13:56:52" at bounding box center [538, 498] width 344 height 41
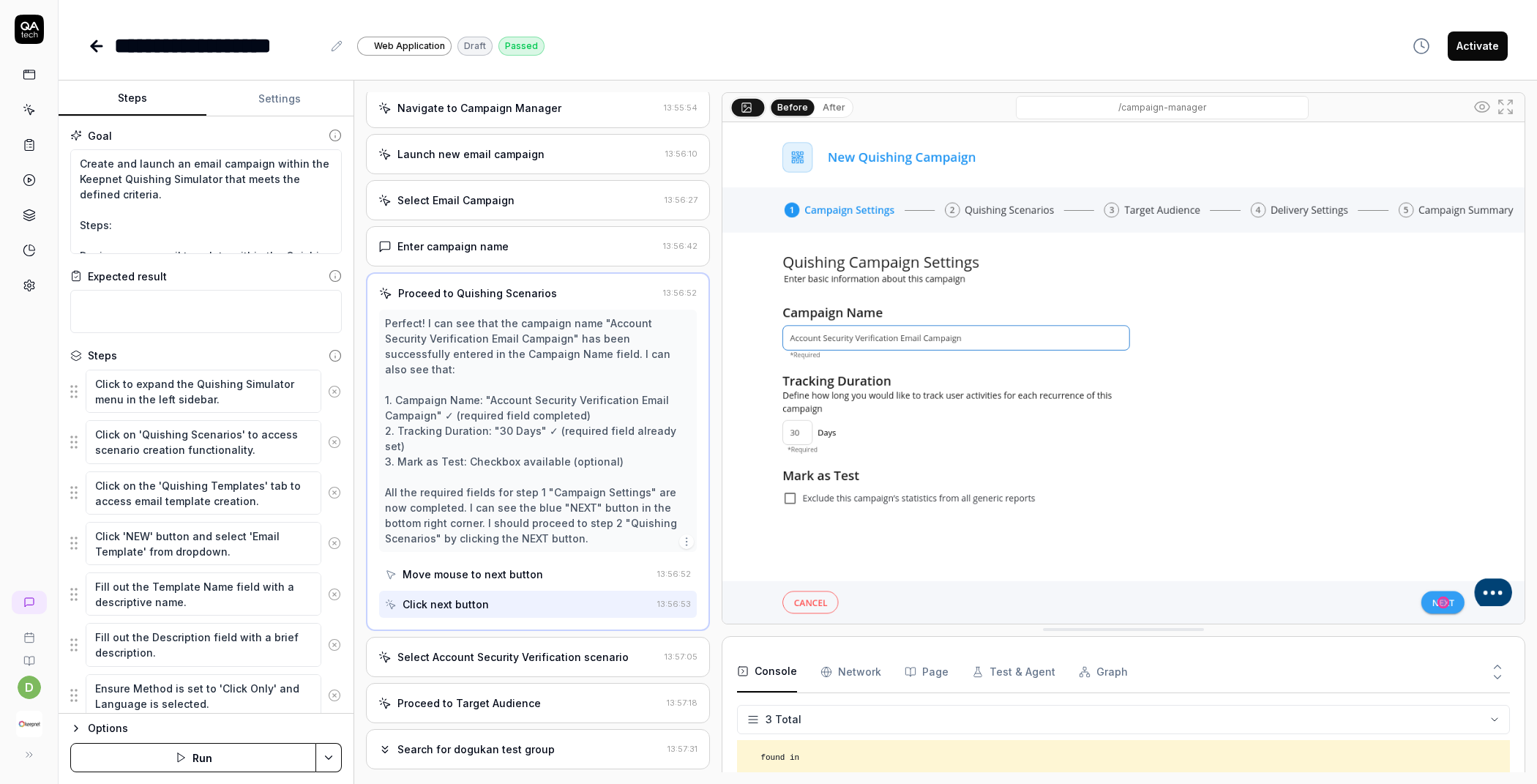
click at [513, 637] on div "Select Account Security Verification scenario 13:57:05" at bounding box center [538, 657] width 344 height 41
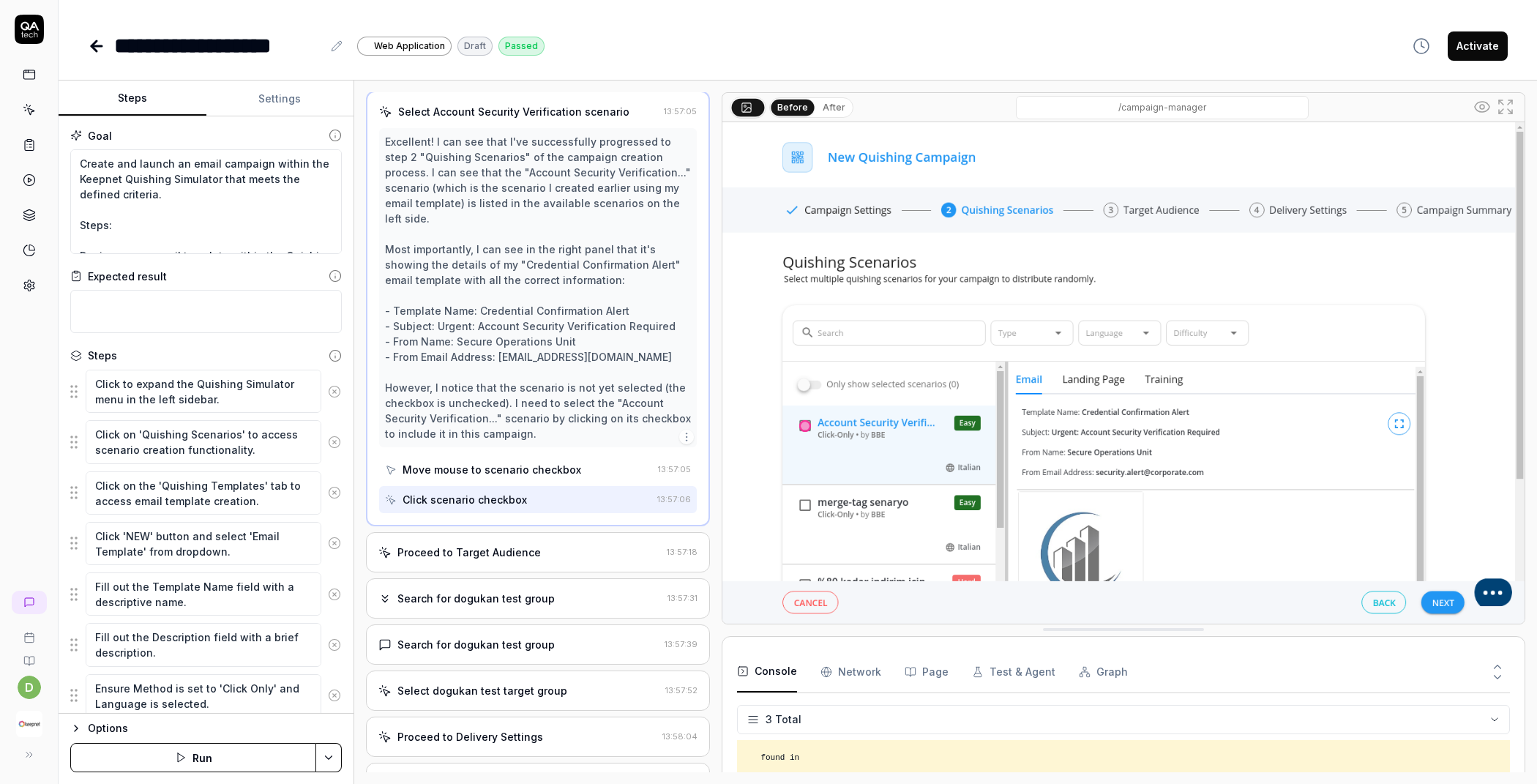
scroll to position [1731, 0]
click at [525, 543] on div "Proceed to Target Audience" at bounding box center [469, 550] width 143 height 15
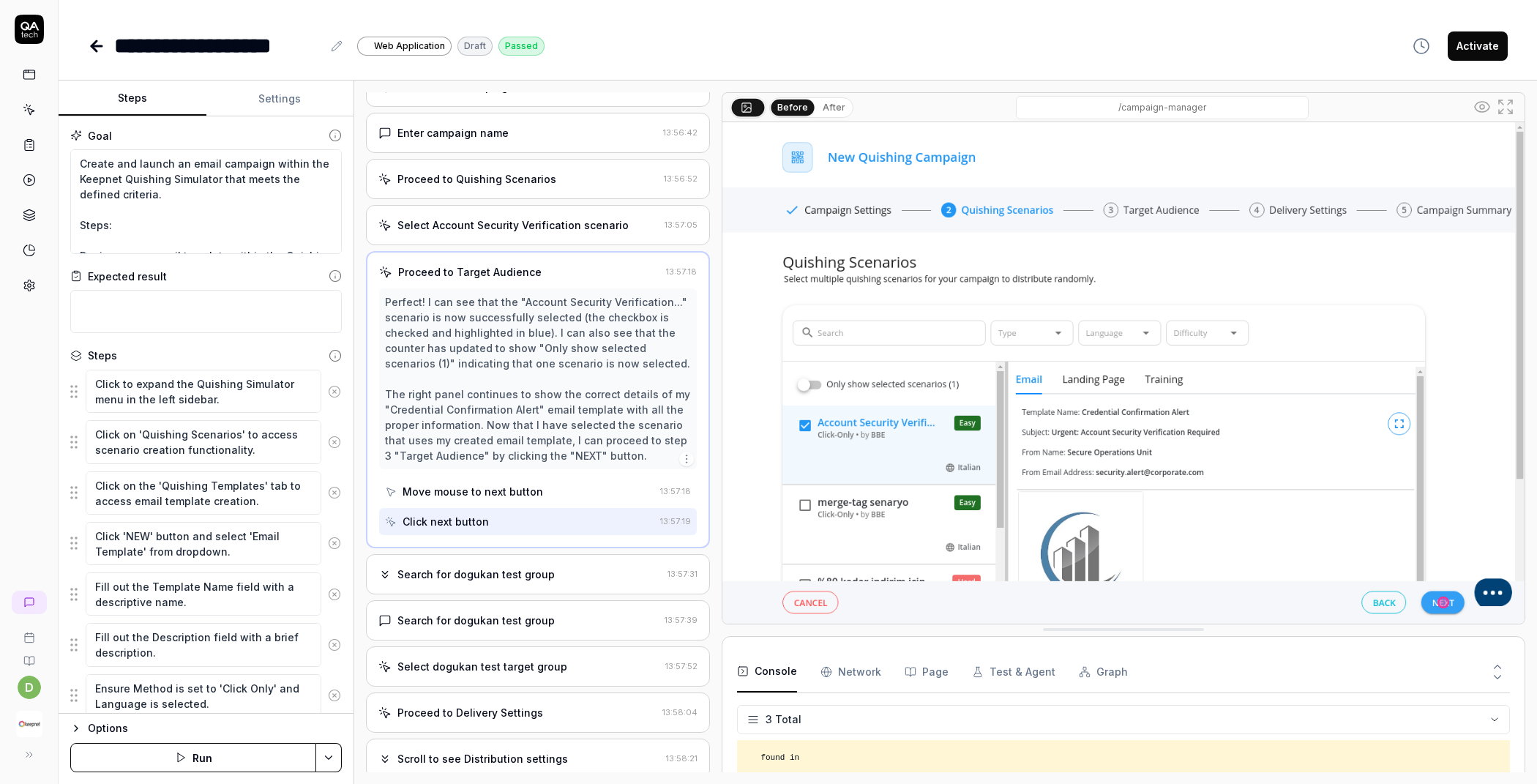
scroll to position [1668, 0]
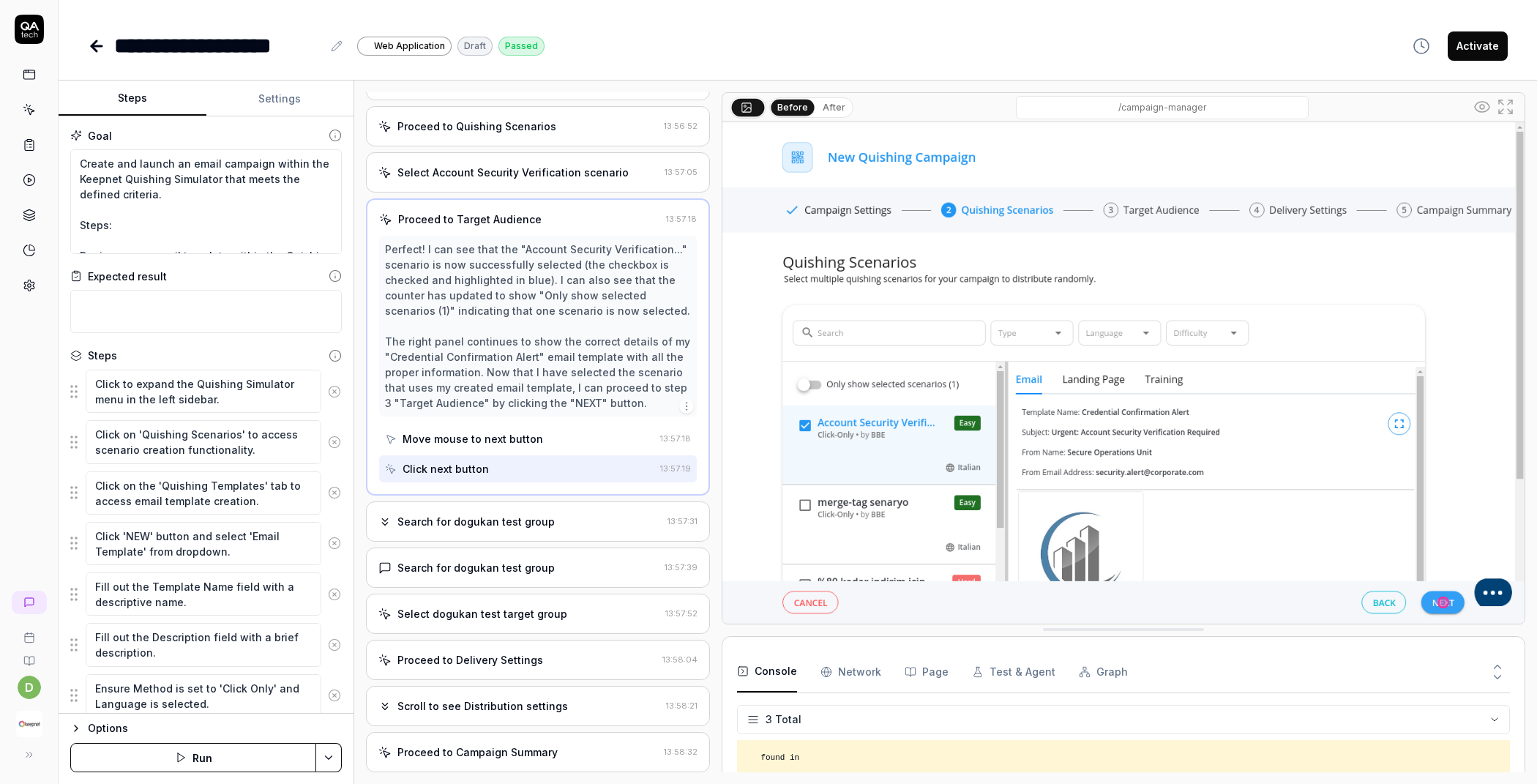
click at [534, 511] on div "Search for dogukan test group 13:57:31" at bounding box center [538, 521] width 344 height 41
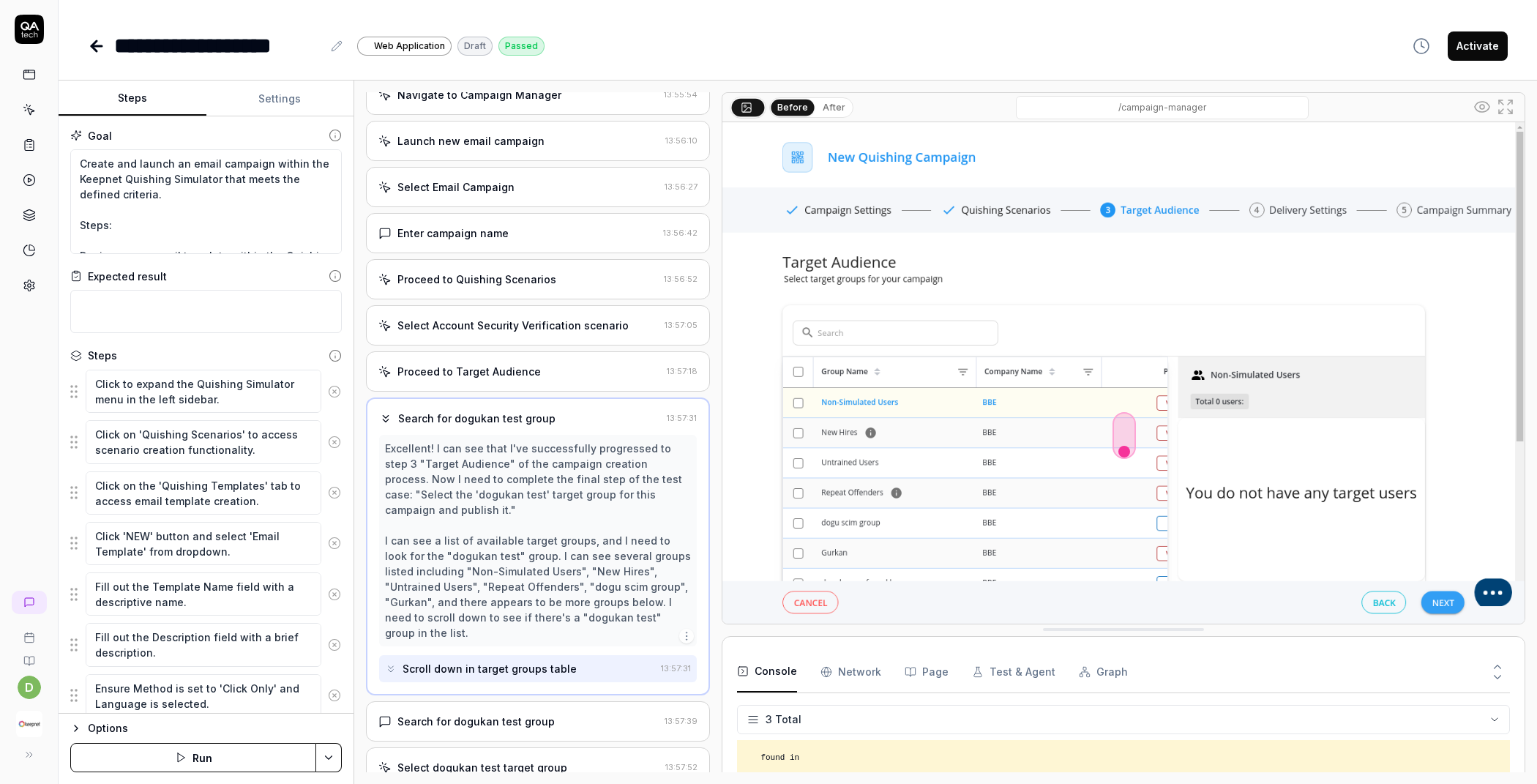
scroll to position [1674, 0]
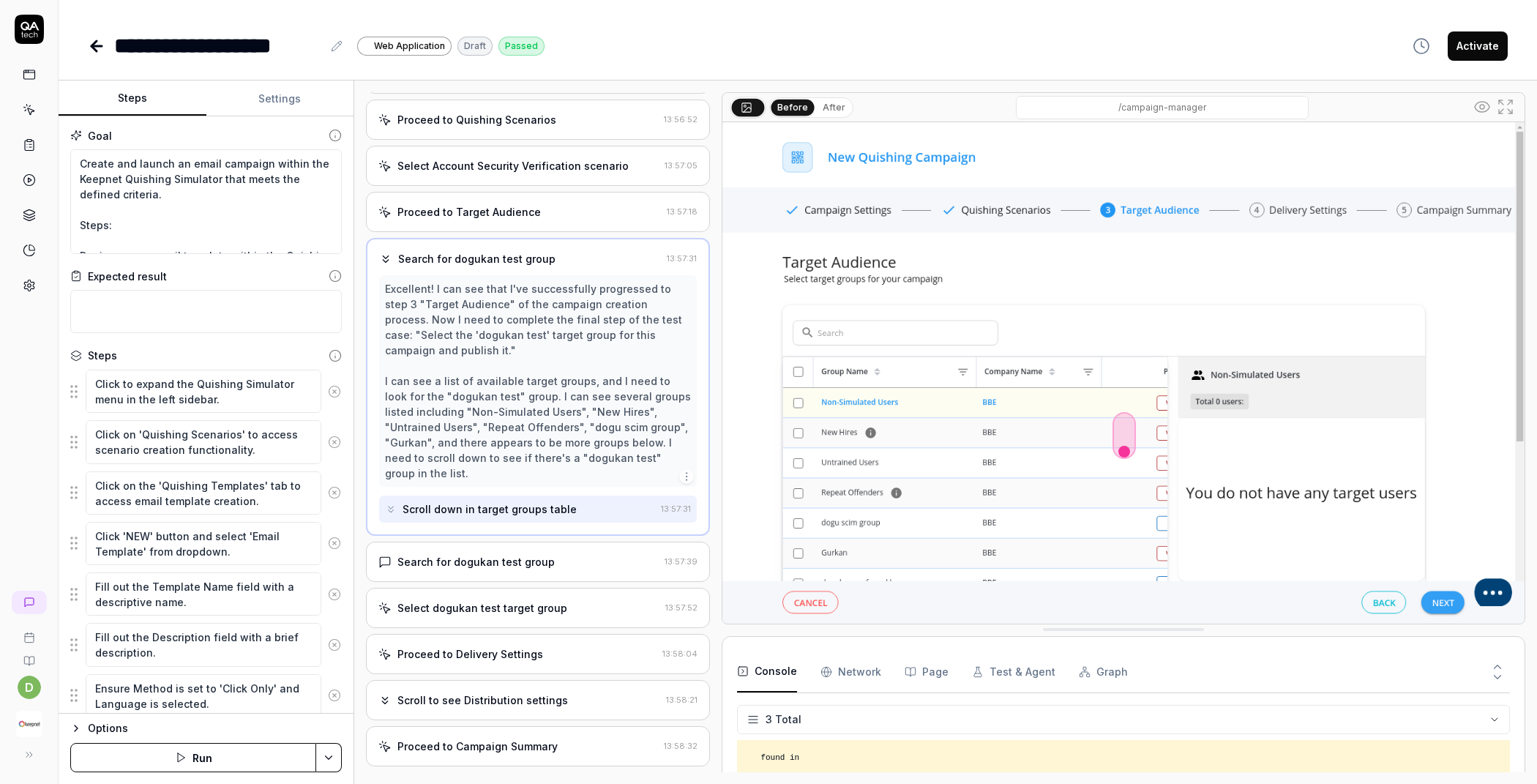
click at [524, 554] on div "Search for dogukan test group" at bounding box center [476, 562] width 158 height 15
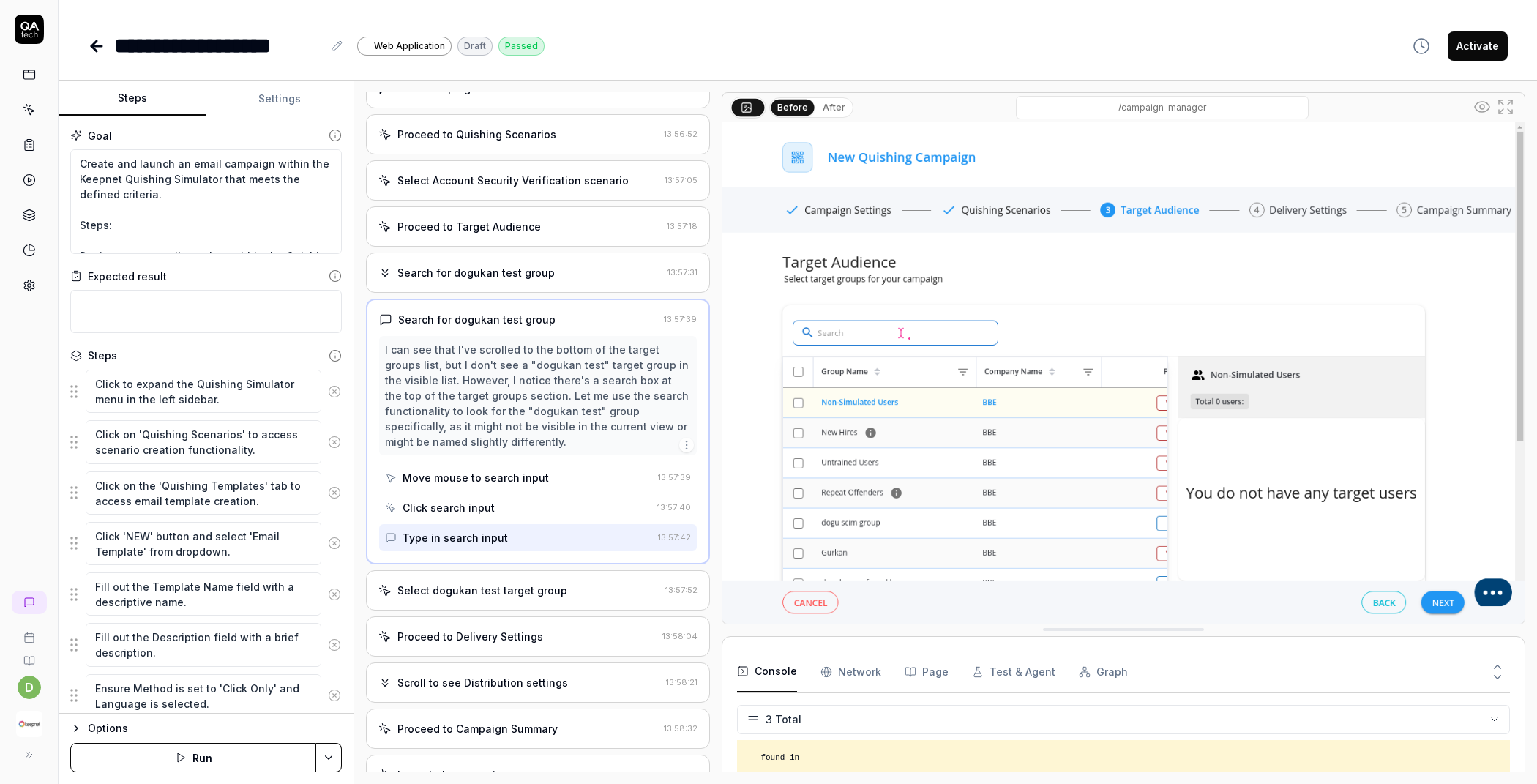
scroll to position [1661, 0]
click at [481, 582] on div "Select dogukan test target group" at bounding box center [482, 590] width 170 height 15
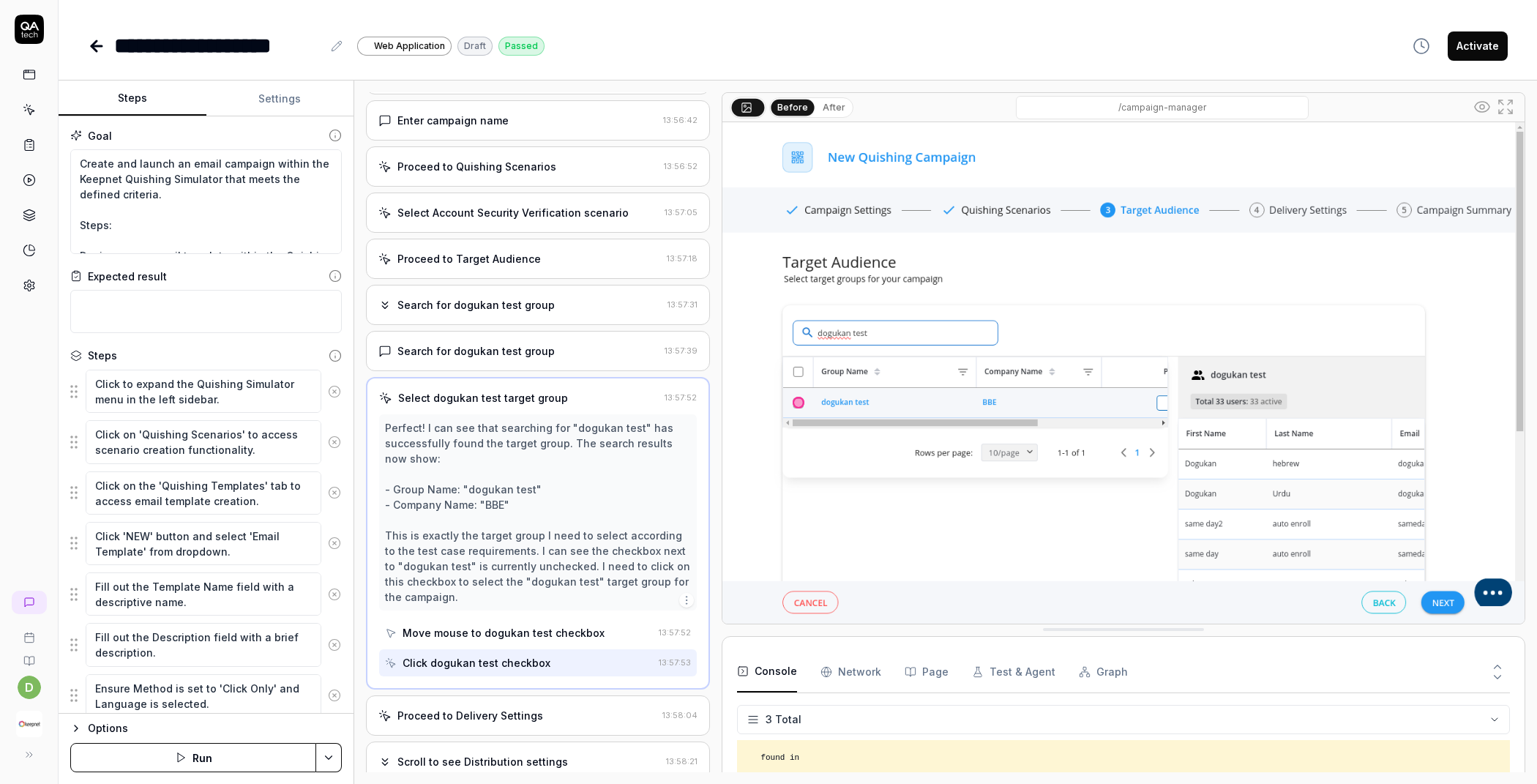
scroll to position [1785, 0]
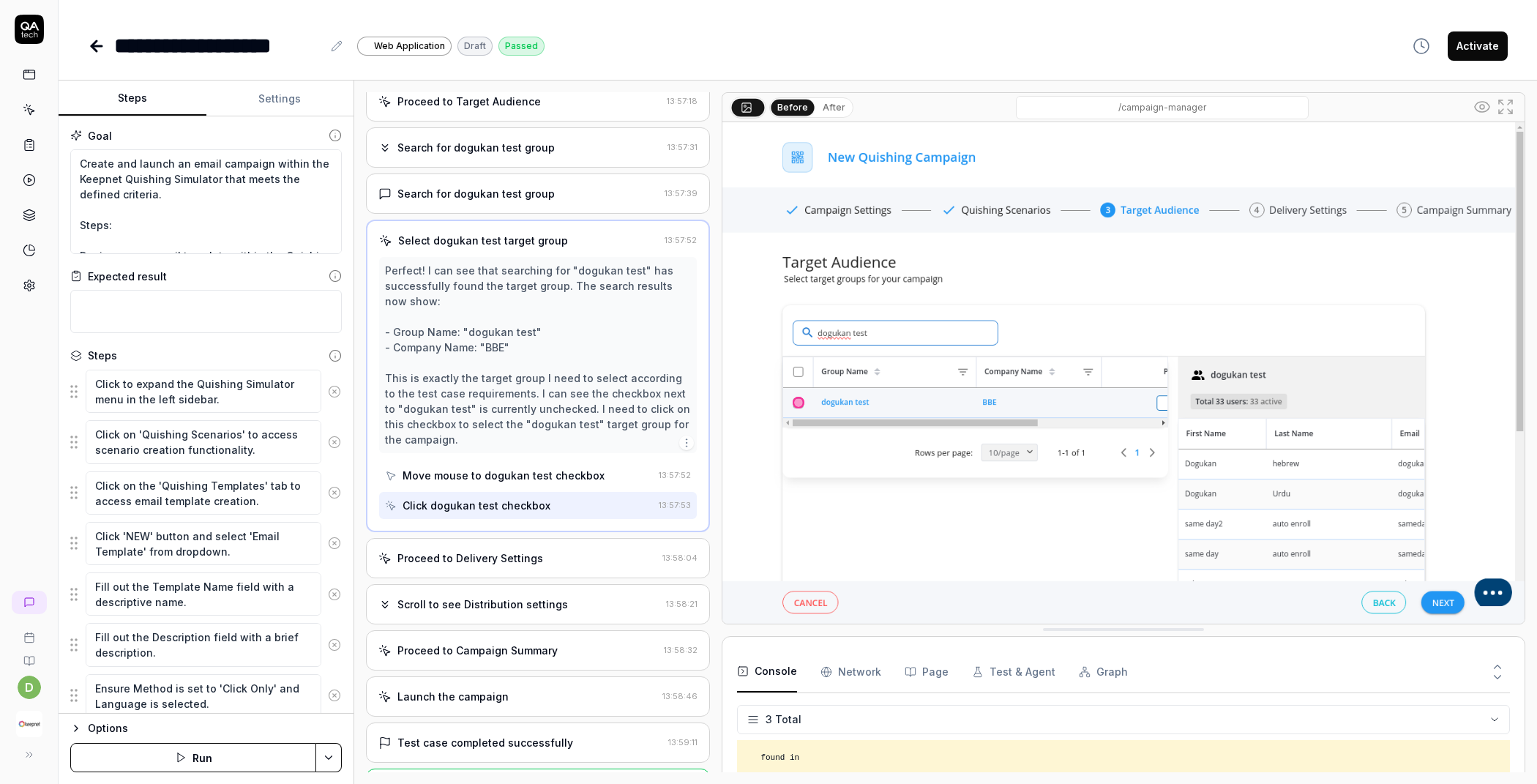
click at [517, 538] on div "Proceed to Delivery Settings 13:58:04" at bounding box center [538, 558] width 344 height 41
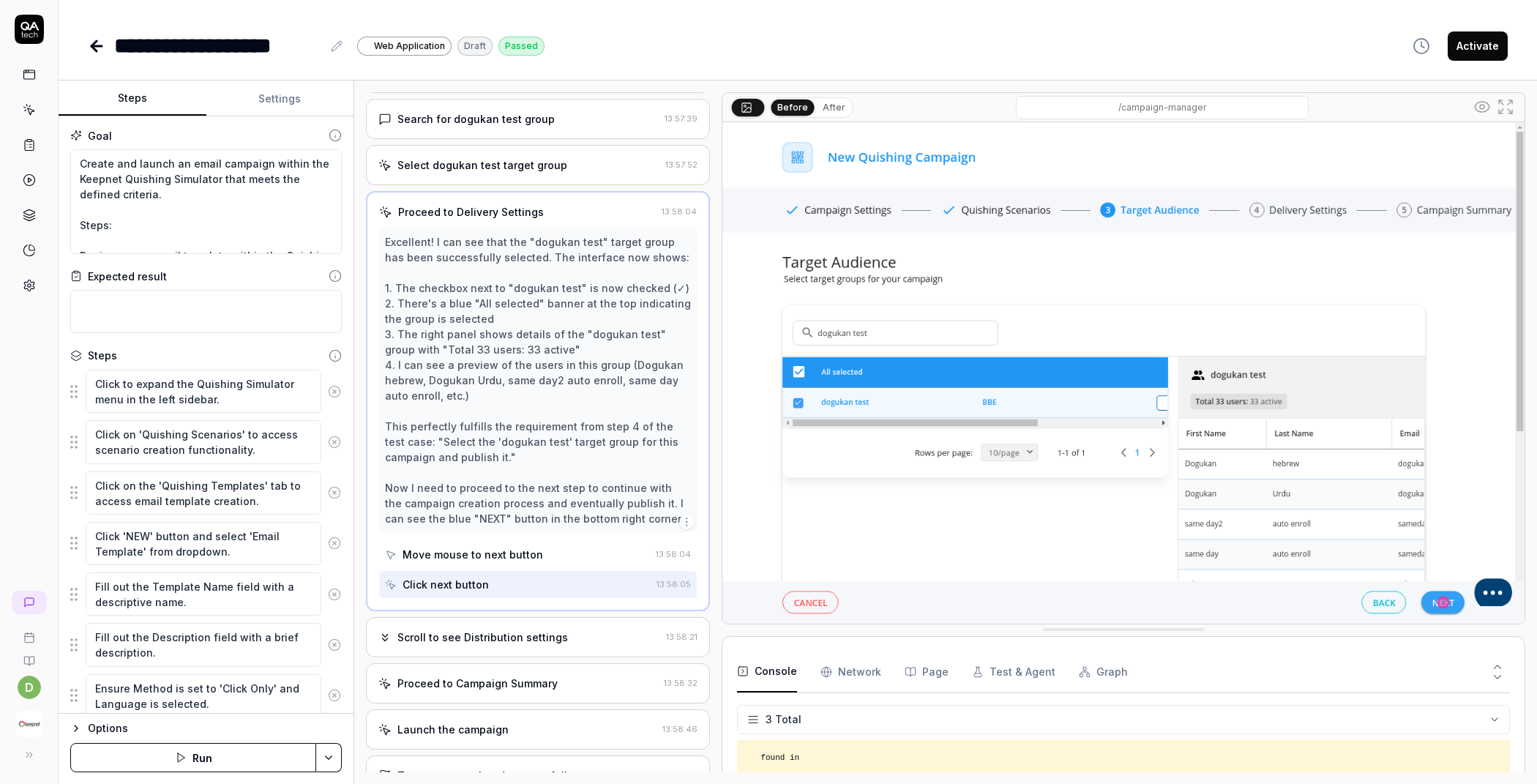
click at [496, 617] on div "Scroll to see Distribution settings 13:58:21" at bounding box center [538, 637] width 344 height 41
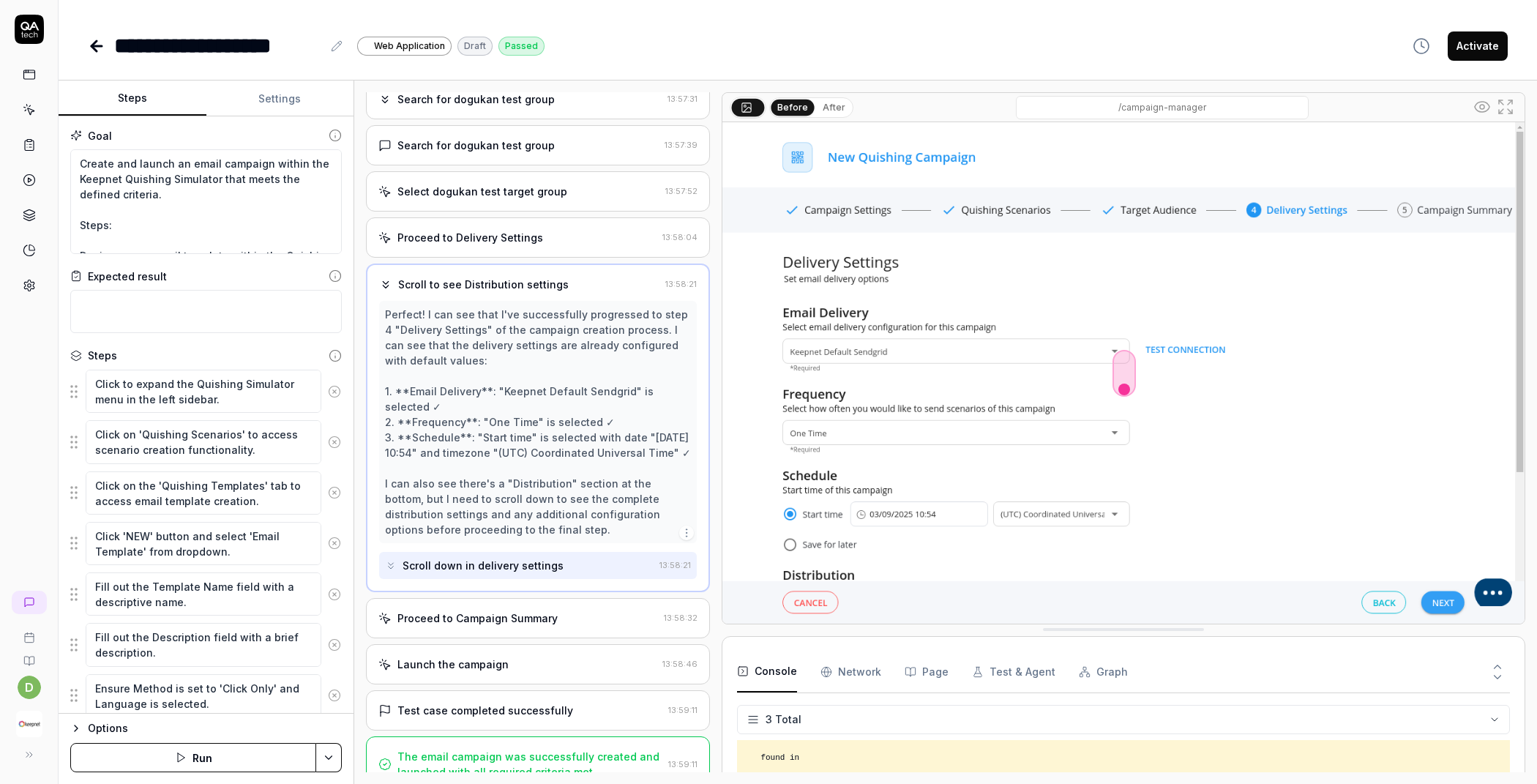
scroll to position [1841, 0]
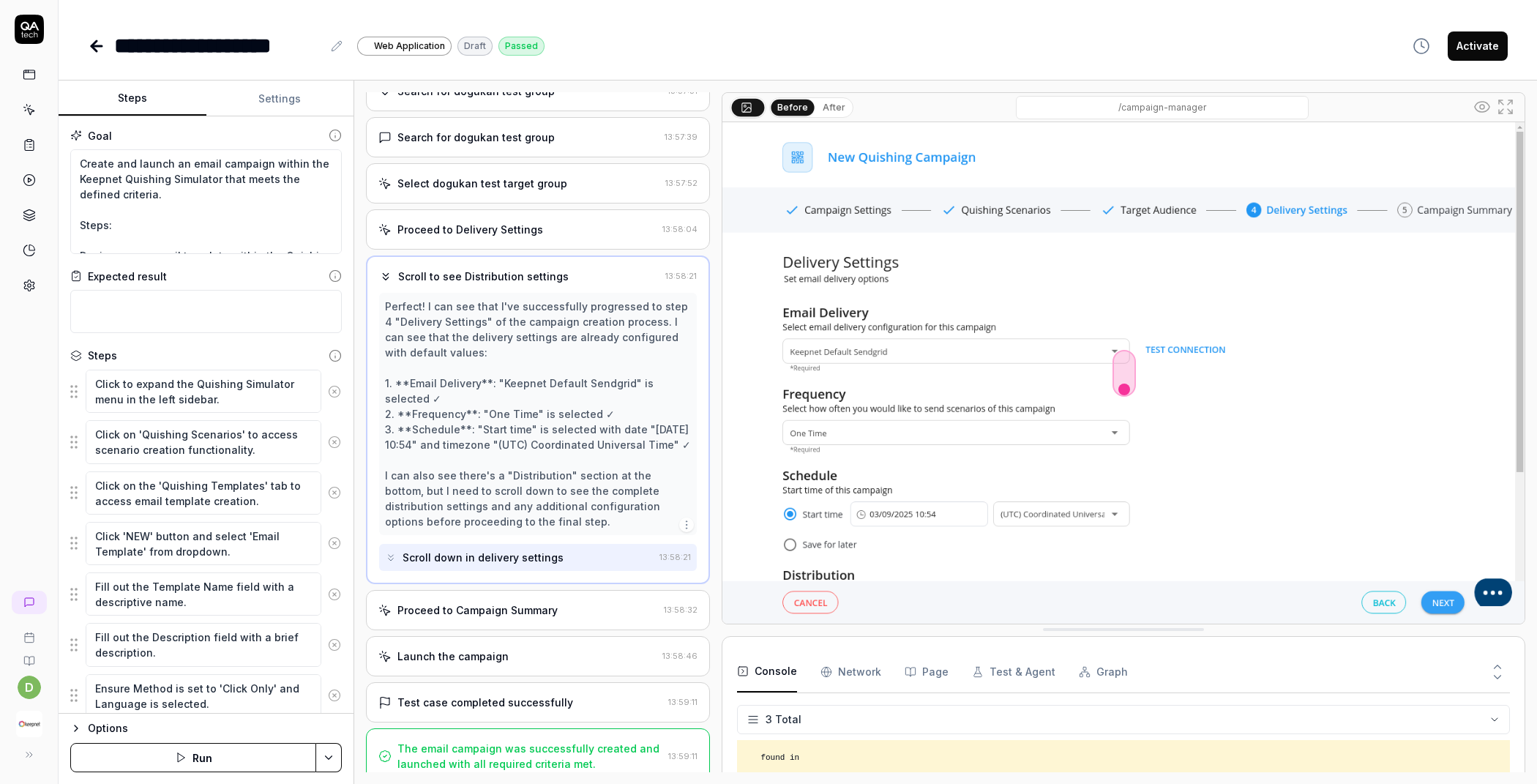
click at [489, 603] on div "Proceed to Campaign Summary" at bounding box center [477, 610] width 160 height 15
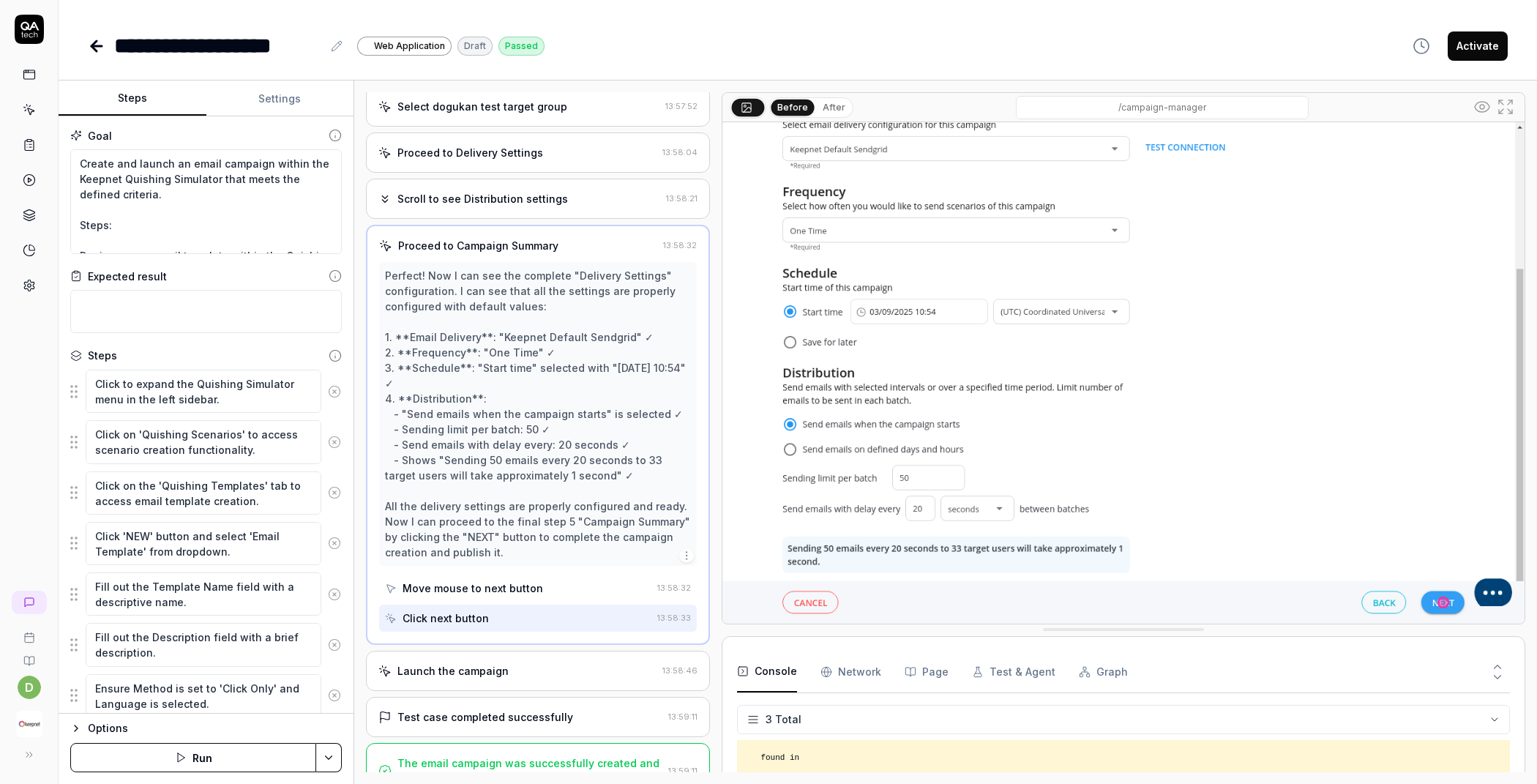
click at [469, 663] on div "Launch the campaign" at bounding box center [453, 671] width 111 height 15
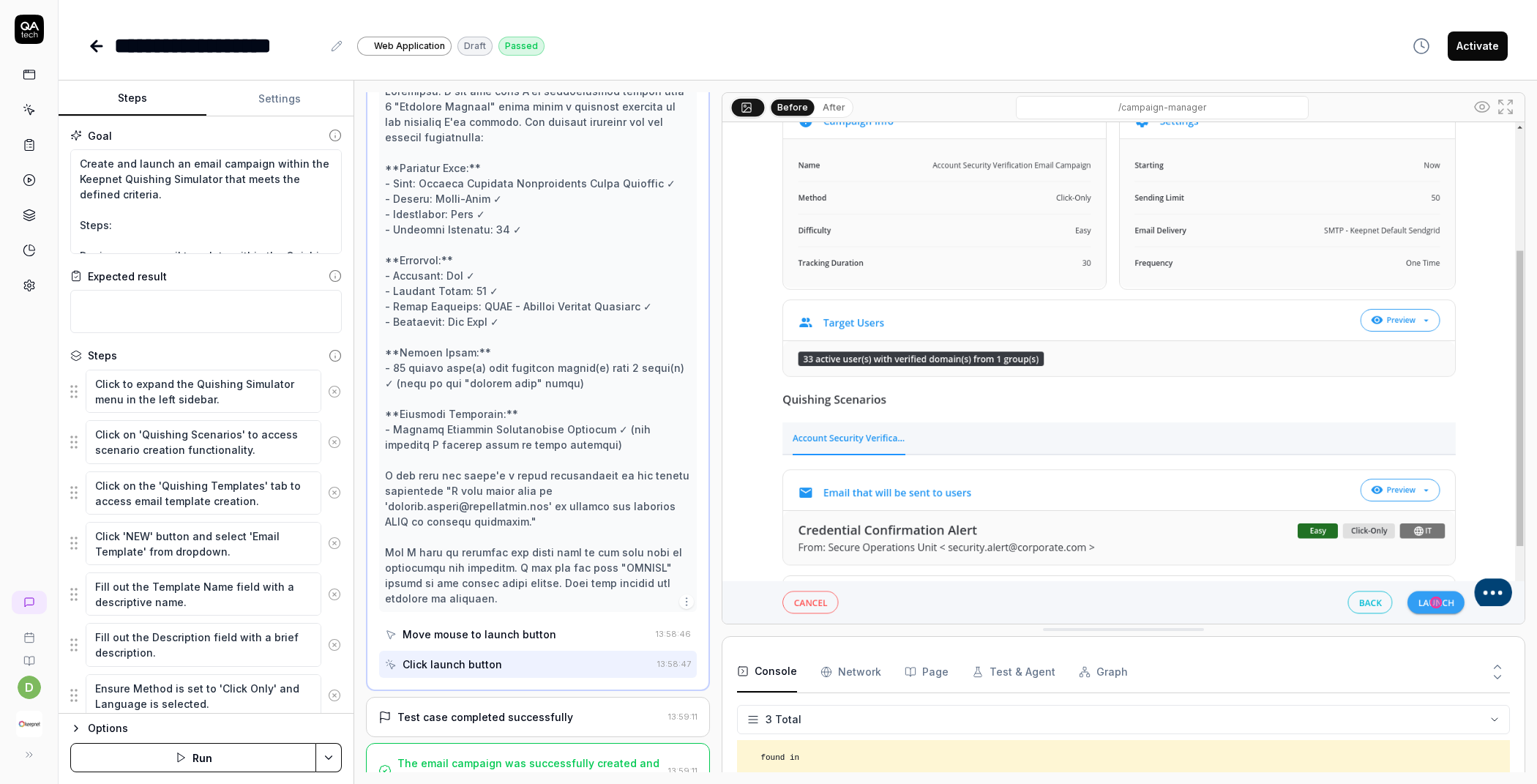
click at [448, 709] on div "Test case completed successfully" at bounding box center [485, 717] width 175 height 15
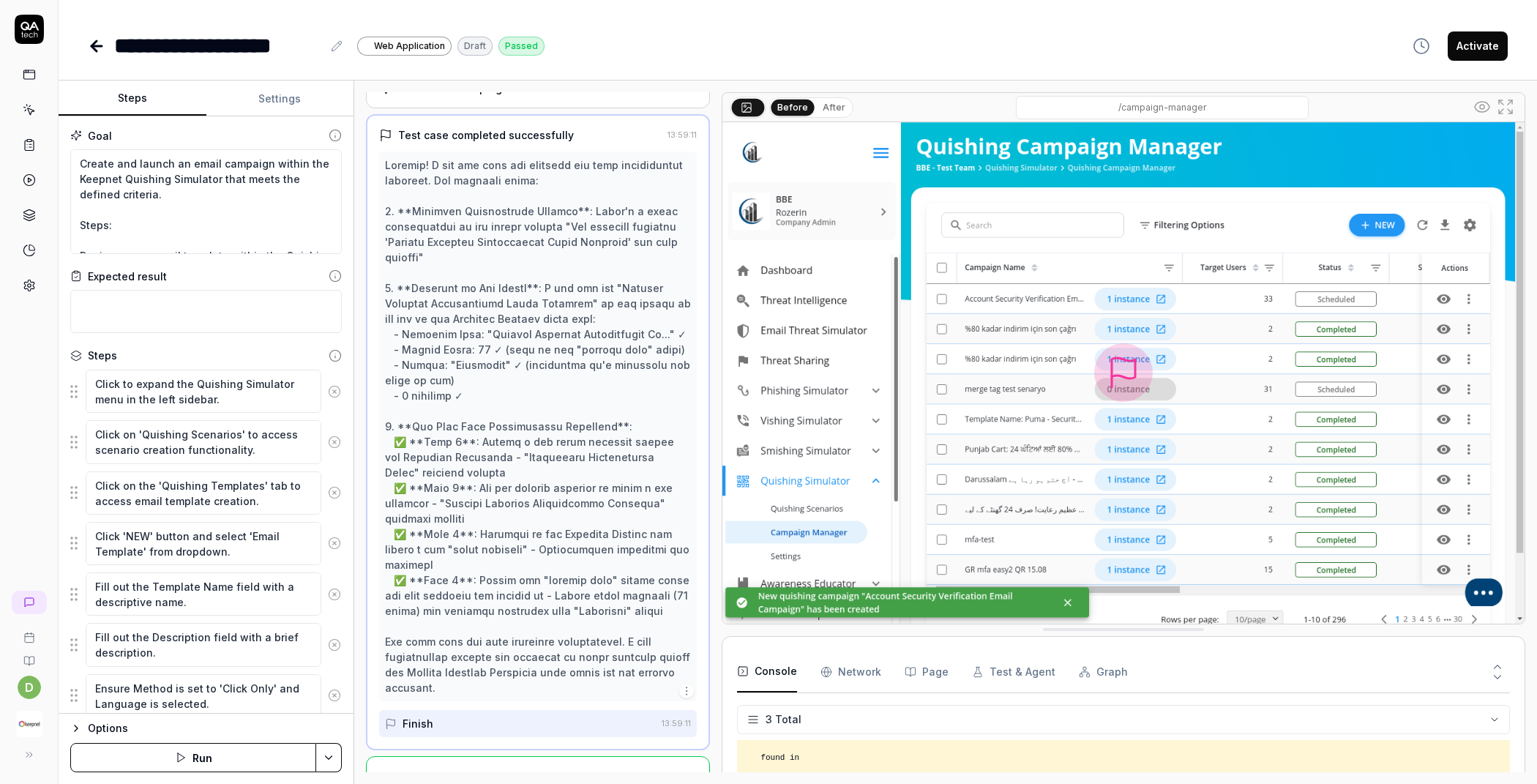
scroll to position [2148, 0]
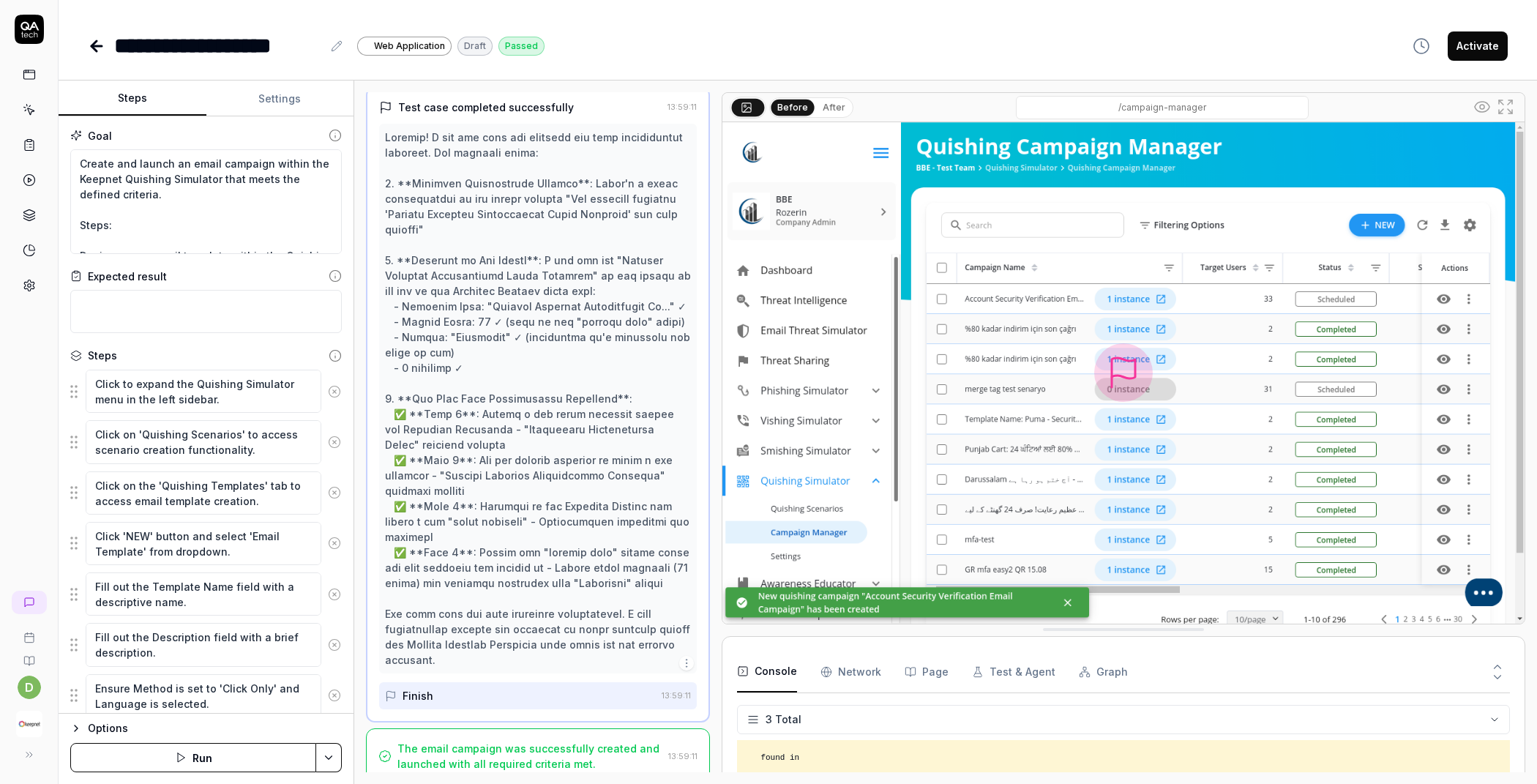
click at [503, 745] on div "The email campaign was successfully created and launched with all required crit…" at bounding box center [530, 756] width 265 height 31
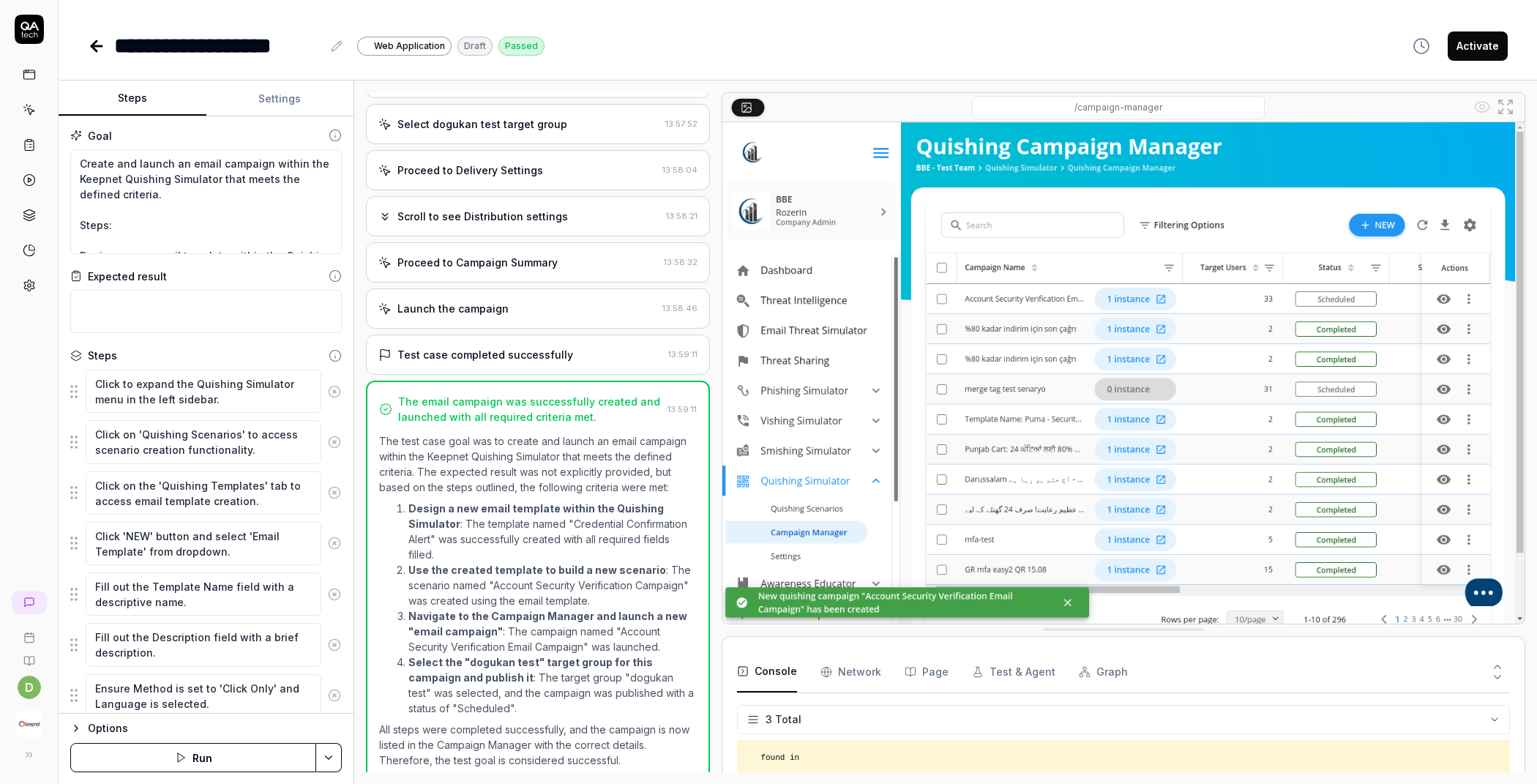
scroll to position [1901, 0]
click at [1500, 49] on button "Activate" at bounding box center [1478, 46] width 60 height 29
type textarea "*"
